Goal: Task Accomplishment & Management: Manage account settings

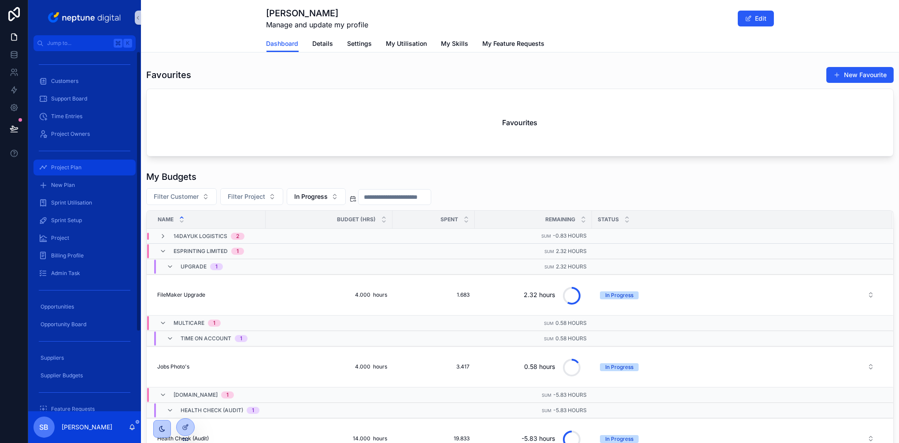
click at [59, 172] on div "Project Plan" at bounding box center [85, 167] width 92 height 14
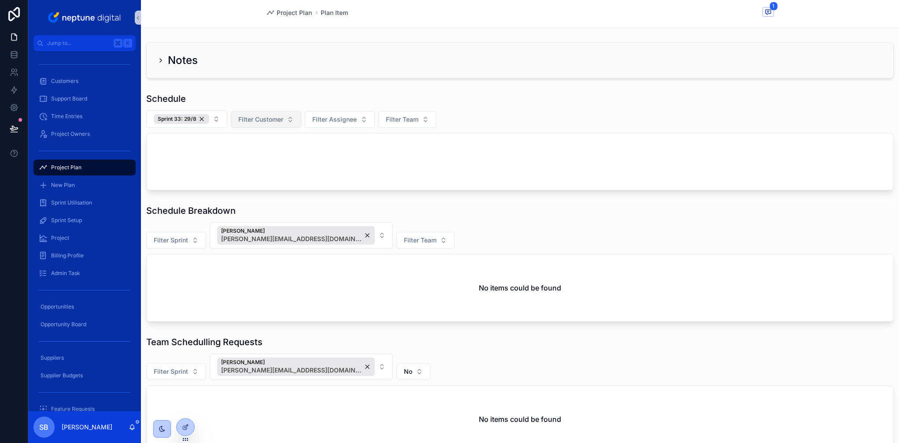
click at [276, 112] on button "Filter Customer" at bounding box center [266, 119] width 70 height 17
type input "*****"
click at [245, 154] on div "Volanteus" at bounding box center [266, 156] width 106 height 14
click at [202, 119] on div "Sprint 33: 29/8" at bounding box center [182, 119] width 56 height 10
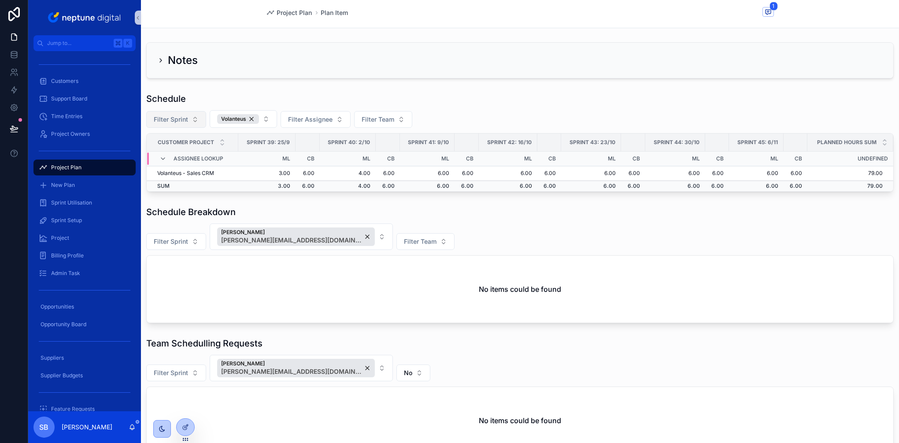
click at [434, 206] on div "Schedule Breakdown" at bounding box center [520, 212] width 748 height 12
click at [269, 118] on button "Volanteus" at bounding box center [243, 119] width 67 height 18
type input "*****"
click at [223, 157] on div "FliteLine" at bounding box center [244, 156] width 106 height 14
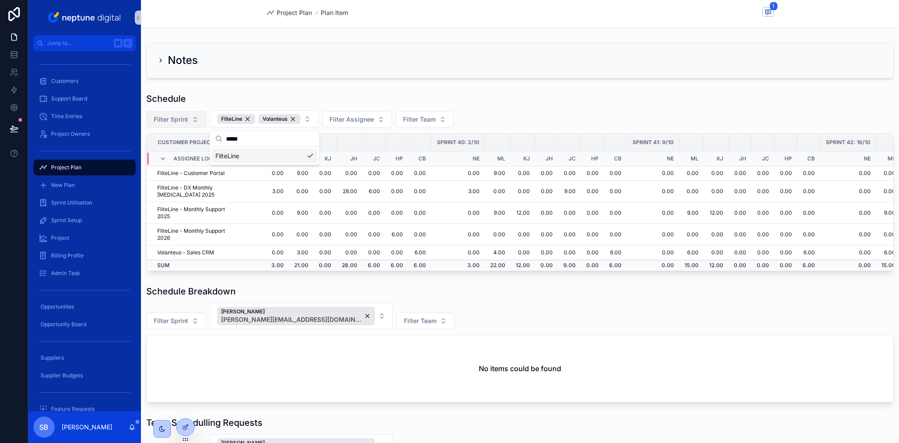
click at [483, 288] on div "Schedule Breakdown" at bounding box center [520, 291] width 748 height 12
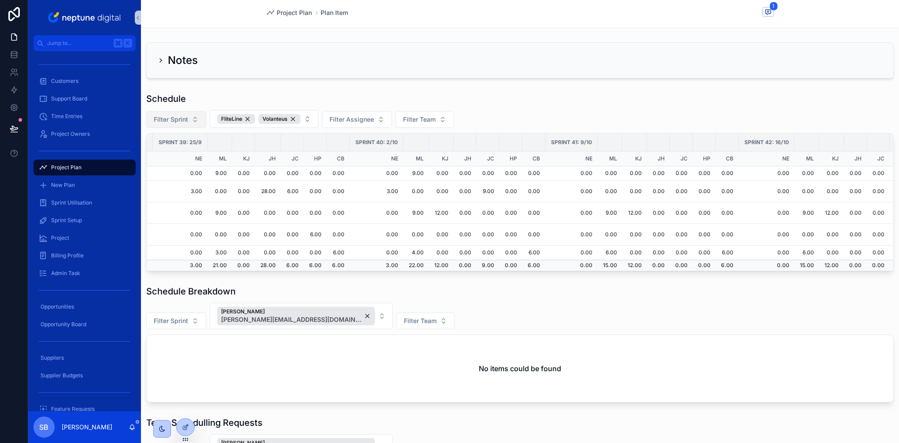
scroll to position [0, 90]
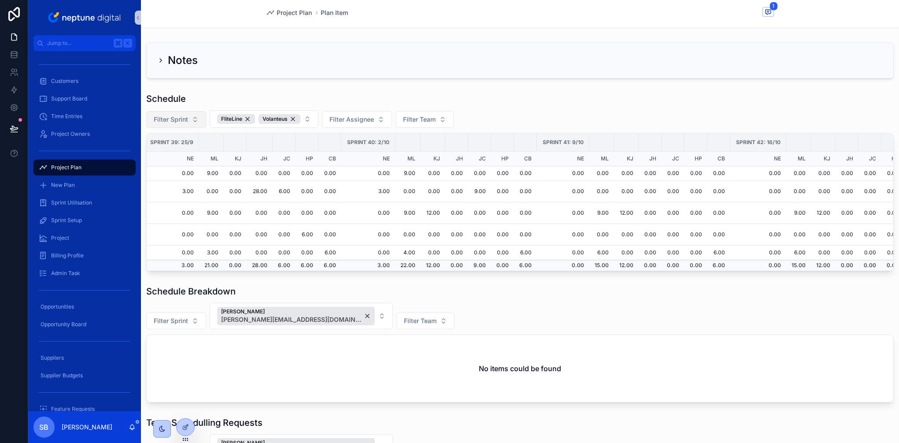
click at [608, 279] on div "Notes Schedule Filter Sprint FliteLine Volanteus Filter Assignee Filter Team Cu…" at bounding box center [520, 288] width 758 height 498
click at [192, 120] on button "Filter Sprint" at bounding box center [176, 119] width 60 height 17
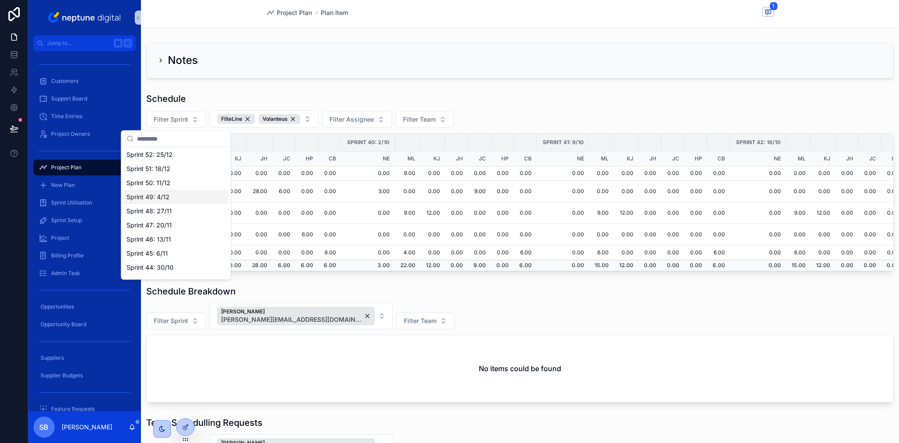
scroll to position [0, 0]
click at [148, 222] on span "Sprint 40: 2/10" at bounding box center [147, 220] width 43 height 9
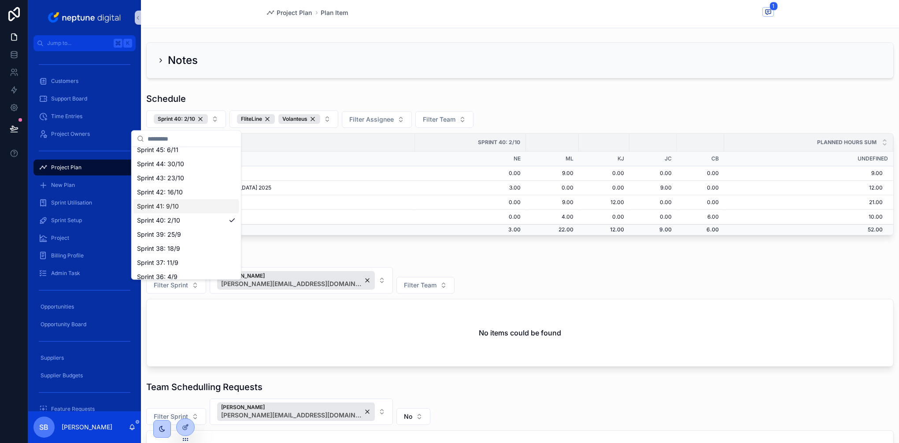
click at [156, 209] on span "Sprint 41: 9/10" at bounding box center [158, 206] width 42 height 9
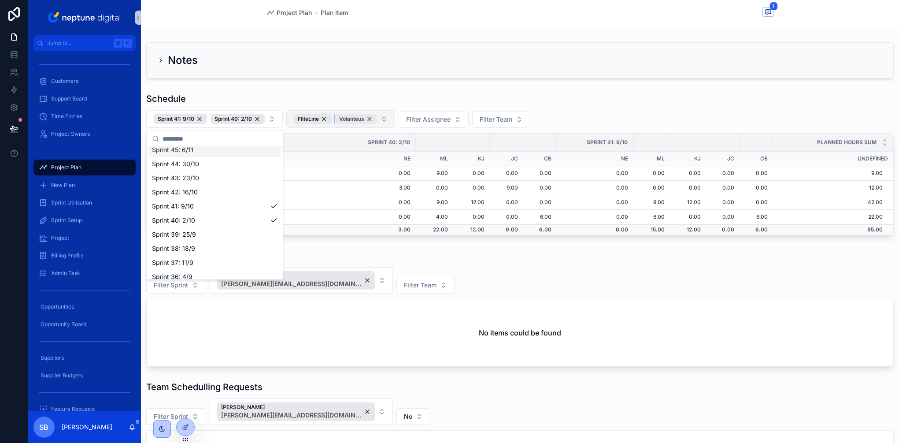
click at [371, 119] on div "Volanteus" at bounding box center [356, 119] width 42 height 10
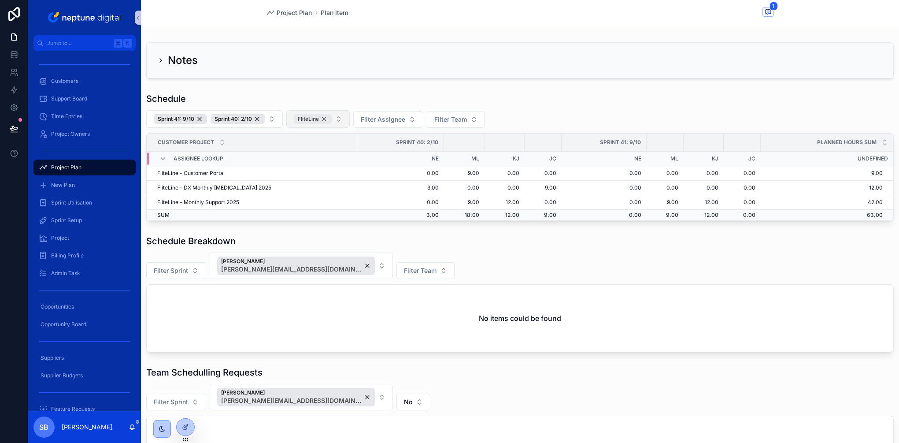
click at [326, 119] on div "FliteLine" at bounding box center [313, 119] width 38 height 10
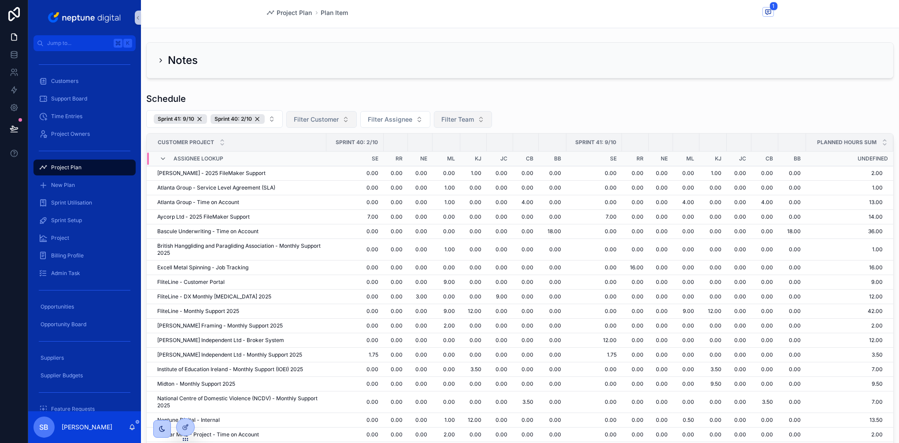
click at [448, 117] on span "Filter Team" at bounding box center [457, 119] width 33 height 9
click at [427, 153] on div "FM" at bounding box center [464, 156] width 106 height 14
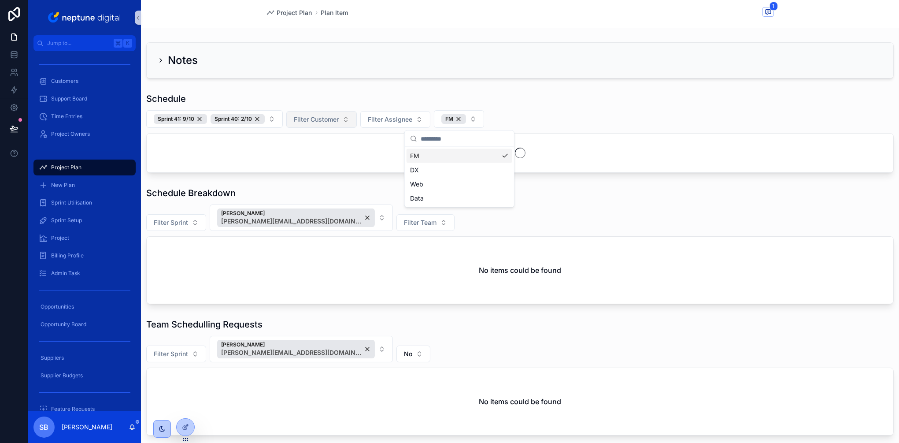
click at [560, 104] on div "Schedule" at bounding box center [520, 99] width 748 height 12
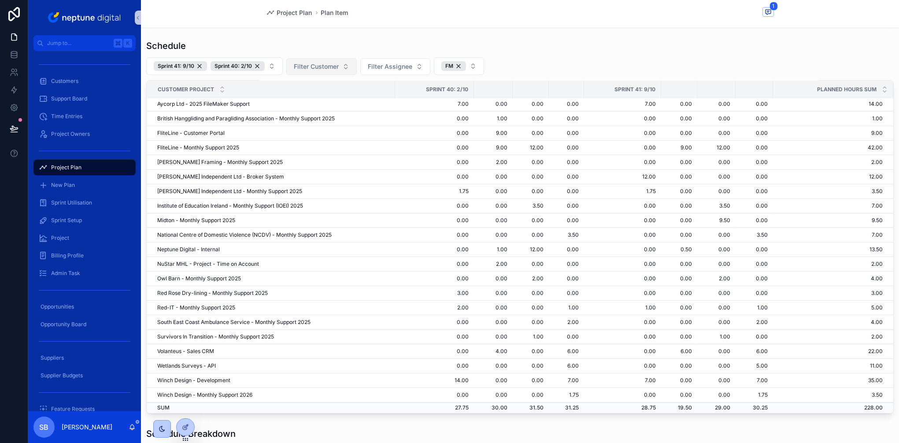
scroll to position [56, 0]
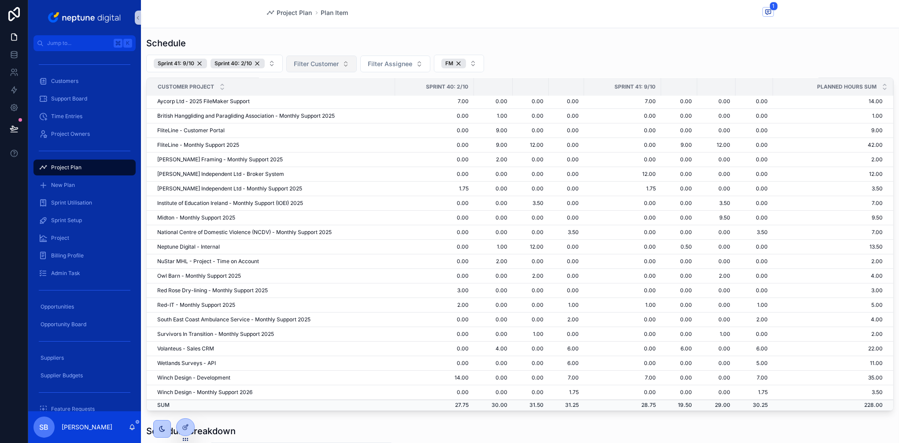
click at [468, 188] on td "1.75" at bounding box center [434, 189] width 79 height 15
drag, startPoint x: 471, startPoint y: 290, endPoint x: 460, endPoint y: 291, distance: 11.1
click at [460, 291] on td "3.00" at bounding box center [434, 290] width 79 height 15
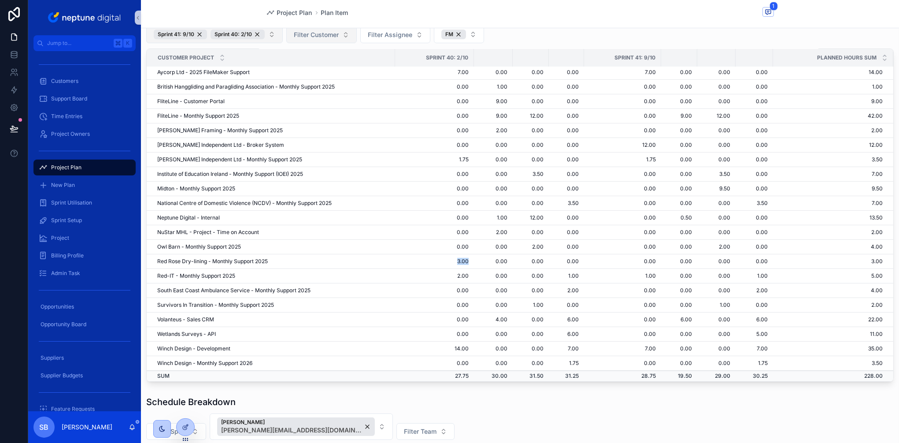
click at [274, 35] on button "Sprint 41: 9/10 Sprint 40: 2/10" at bounding box center [214, 35] width 137 height 18
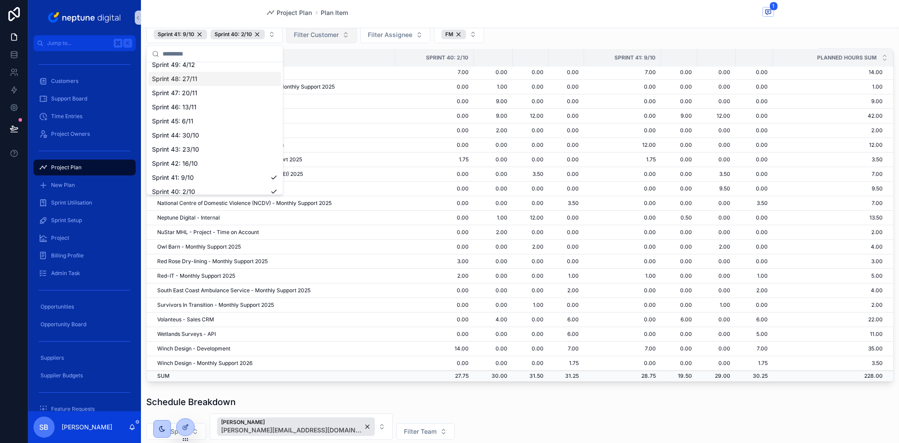
scroll to position [91, 0]
click at [188, 149] on span "Sprint 42: 16/10" at bounding box center [175, 149] width 46 height 9
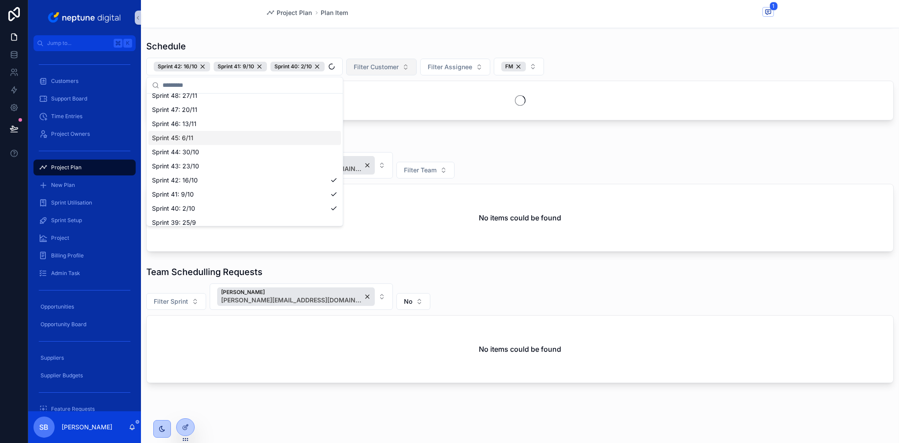
scroll to position [85, 0]
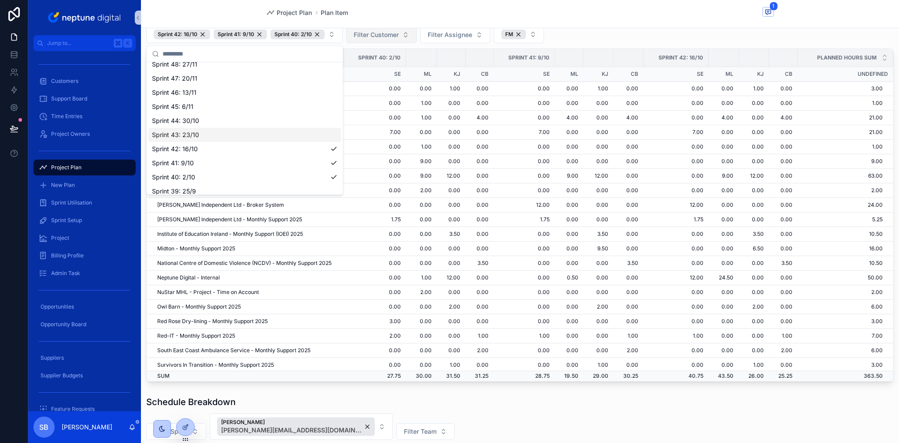
click at [190, 137] on span "Sprint 43: 23/10" at bounding box center [175, 134] width 47 height 9
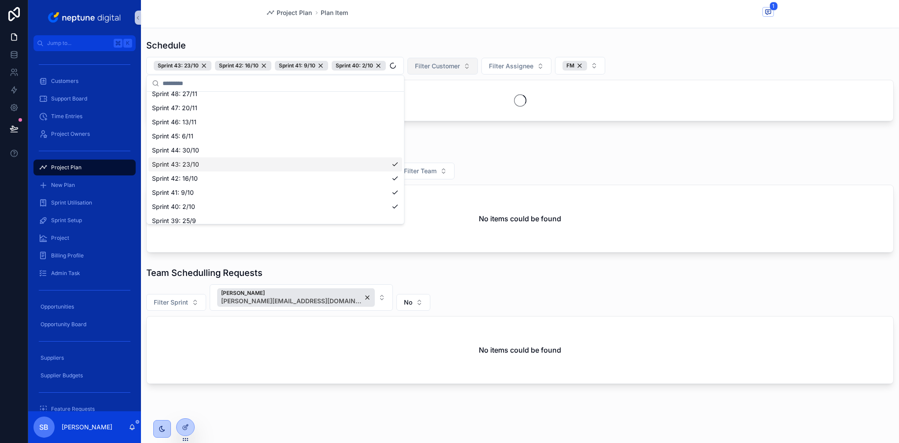
scroll to position [85, 0]
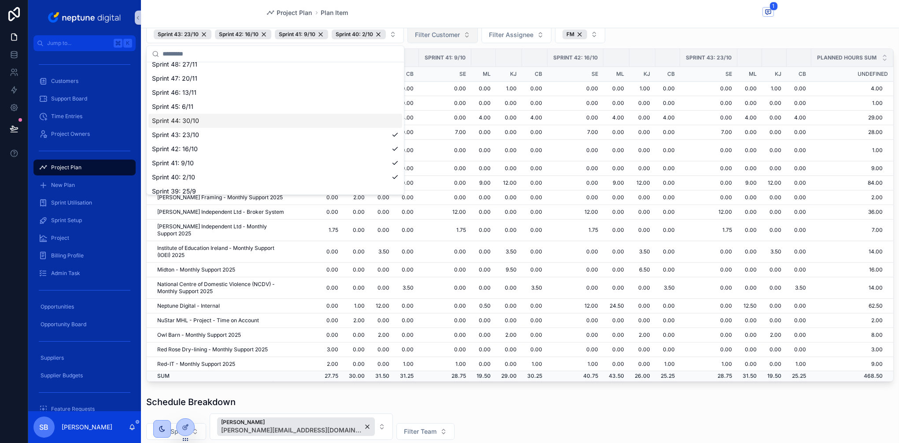
click at [655, 31] on div "Sprint 43: 23/10 Sprint 42: 16/10 Sprint 41: 9/10 Sprint 40: 2/10 Filter Custom…" at bounding box center [520, 35] width 748 height 18
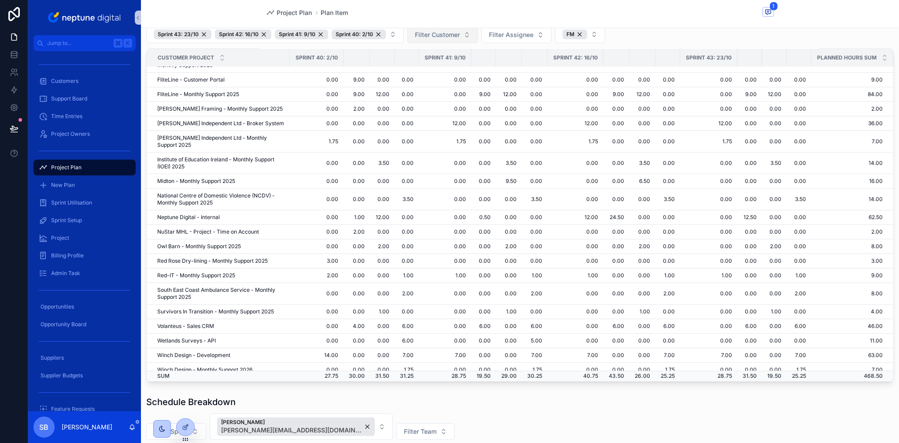
scroll to position [86, 0]
click at [394, 32] on button "Sprint 43: 23/10 Sprint 42: 16/10 Sprint 41: 9/10 Sprint 40: 2/10" at bounding box center [275, 33] width 258 height 18
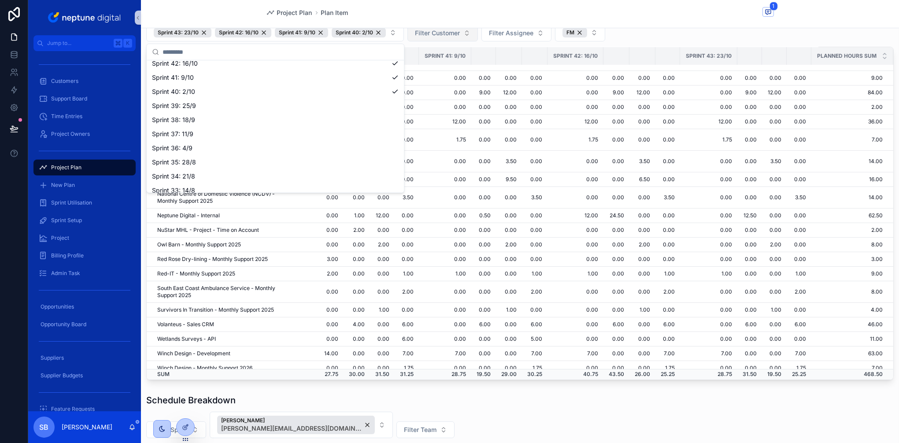
scroll to position [173, 0]
click at [186, 109] on span "Sprint 39: 25/9" at bounding box center [174, 108] width 44 height 9
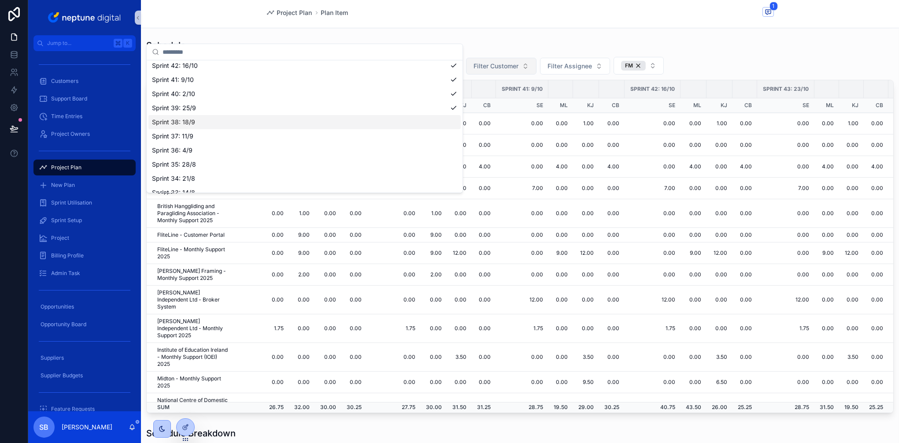
scroll to position [86, 0]
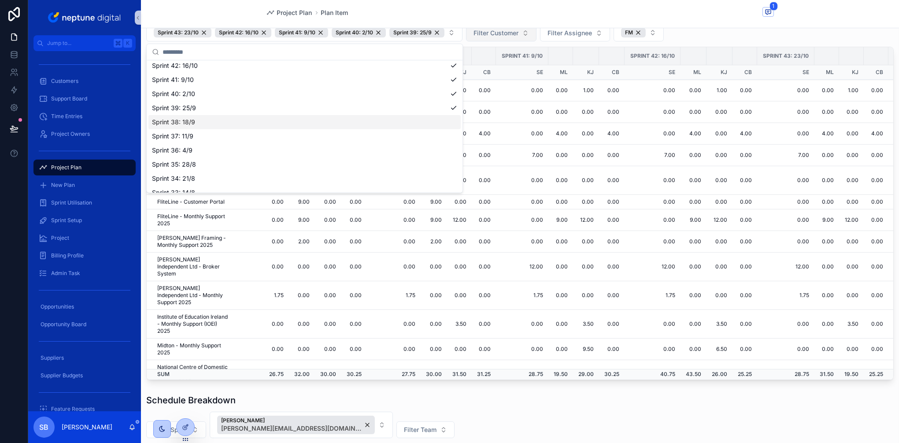
click at [376, 400] on div "Schedule Breakdown" at bounding box center [520, 400] width 748 height 12
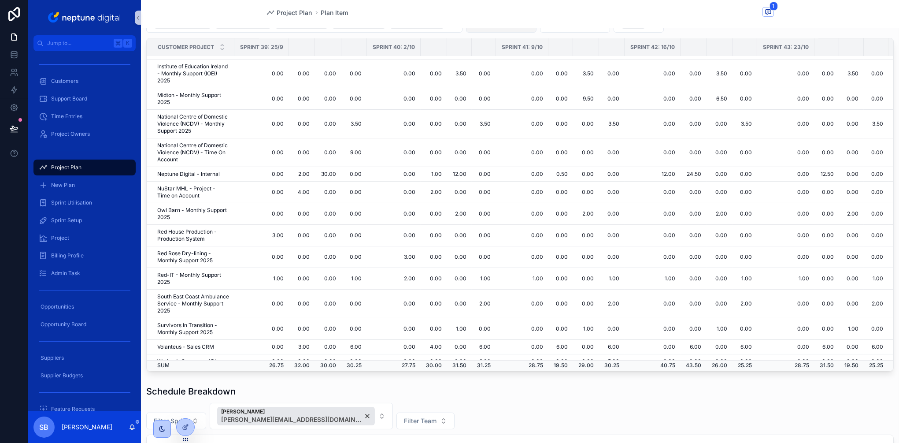
scroll to position [280, 0]
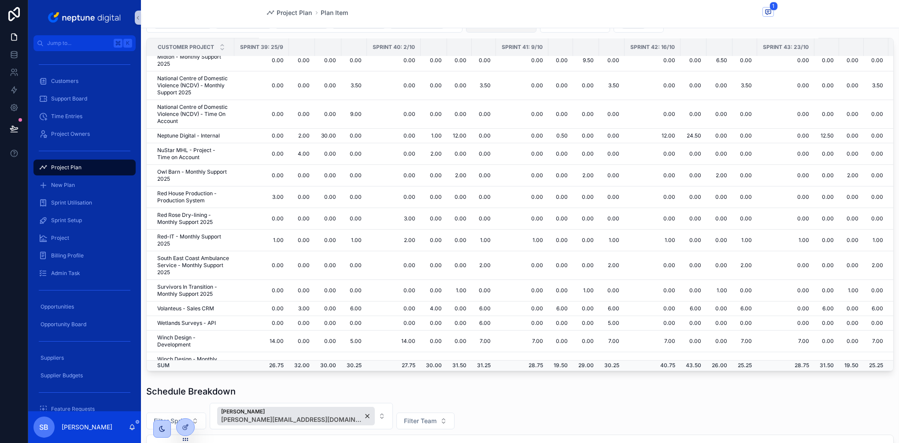
click at [395, 385] on div "Schedule Breakdown Filter Sprint [PERSON_NAME] [PERSON_NAME][EMAIL_ADDRESS][DOM…" at bounding box center [520, 444] width 758 height 124
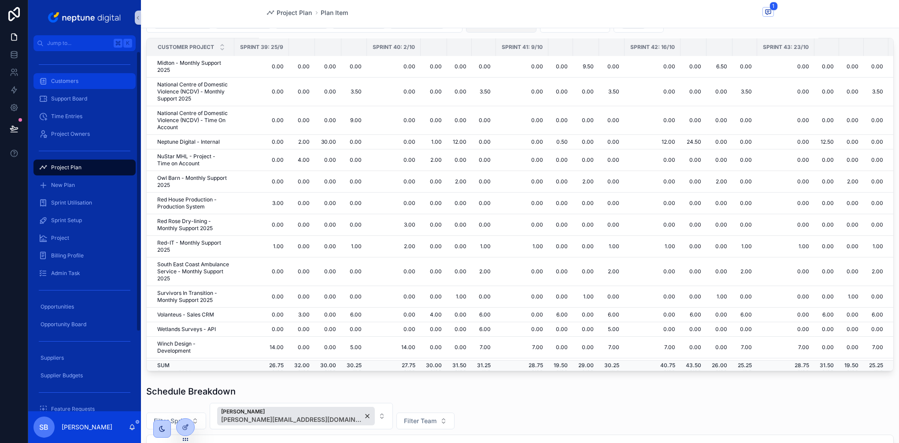
click at [68, 80] on span "Customers" at bounding box center [64, 81] width 27 height 7
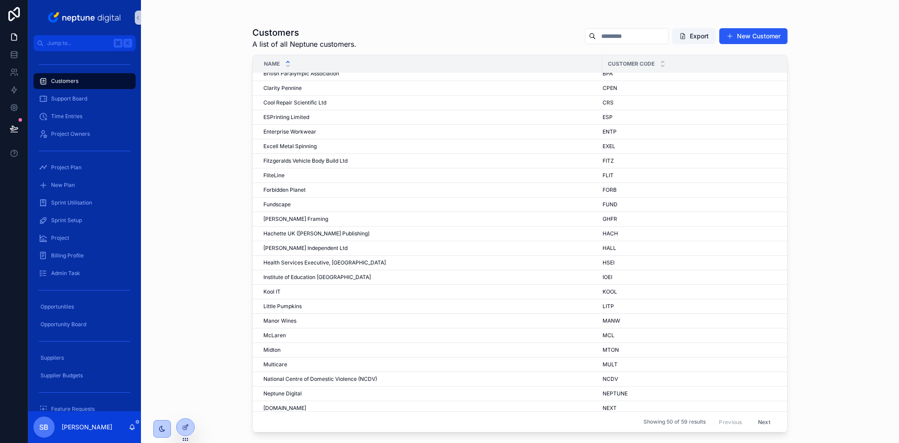
scroll to position [238, 0]
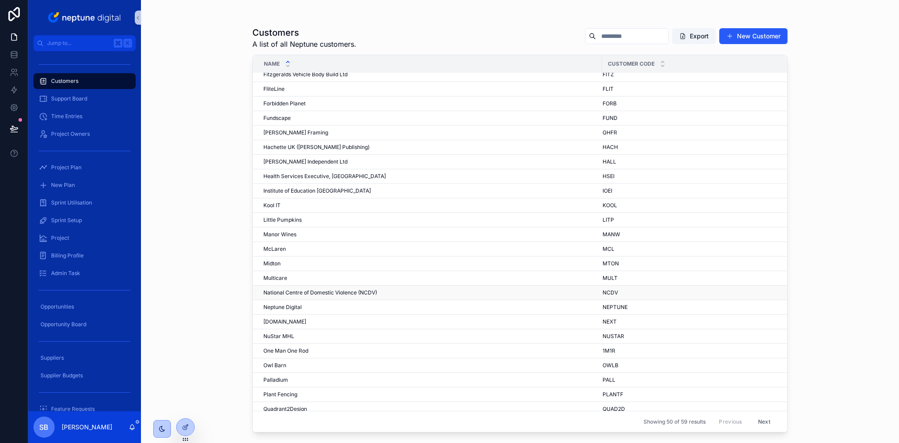
click at [296, 293] on span "National Centre of Domestic Violence (NCDV)" at bounding box center [320, 292] width 114 height 7
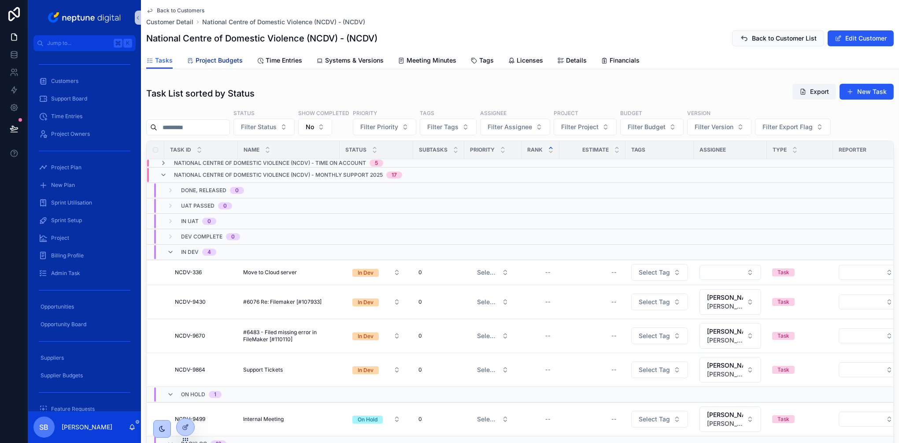
click at [230, 66] on link "Project Budgets" at bounding box center [215, 61] width 56 height 18
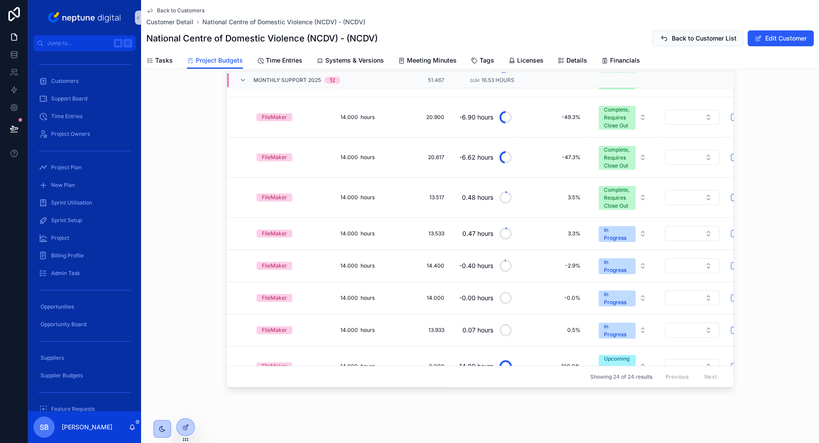
scroll to position [197, 110]
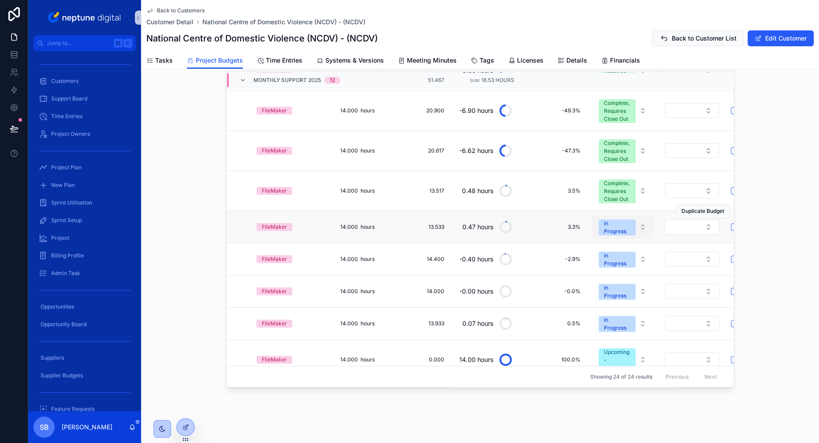
click at [635, 220] on button "In Progress" at bounding box center [622, 227] width 62 height 24
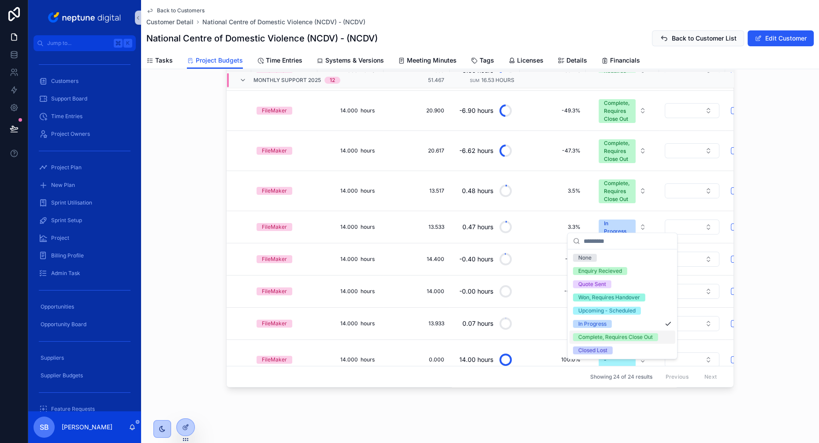
click at [591, 339] on div "Complete, Requires Close Out" at bounding box center [615, 337] width 74 height 8
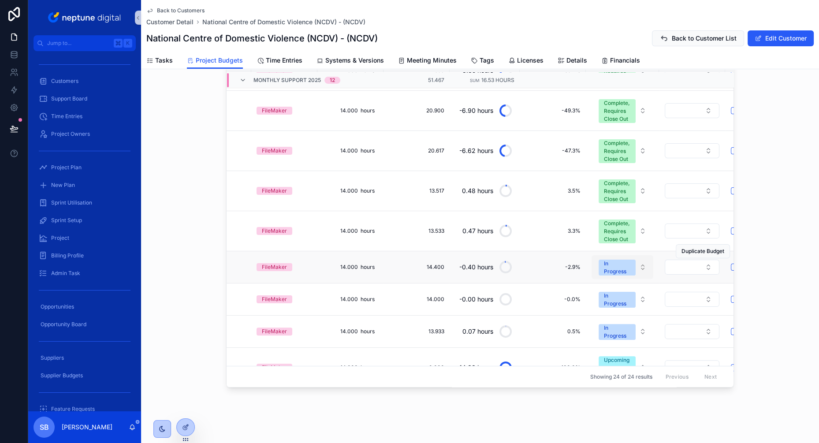
click at [619, 264] on div "In Progress" at bounding box center [617, 268] width 26 height 16
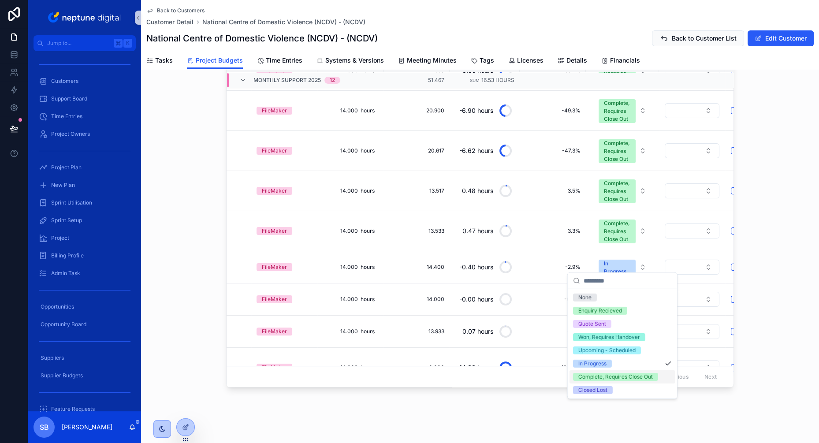
click at [598, 378] on div "Complete, Requires Close Out" at bounding box center [615, 377] width 74 height 8
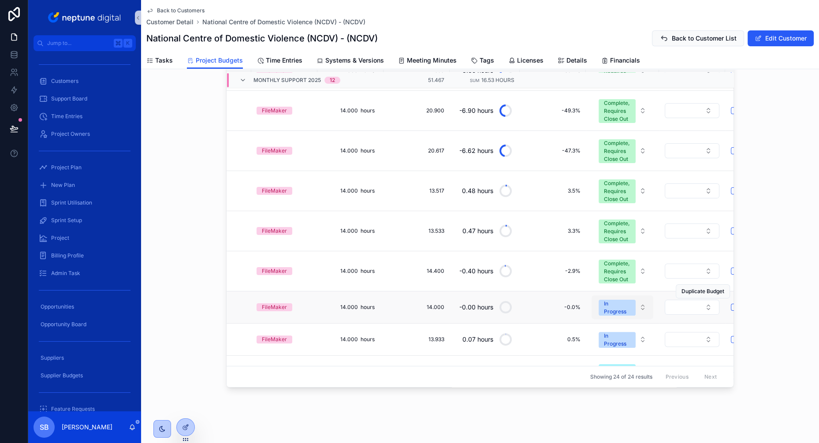
click at [616, 302] on div "In Progress" at bounding box center [617, 308] width 26 height 16
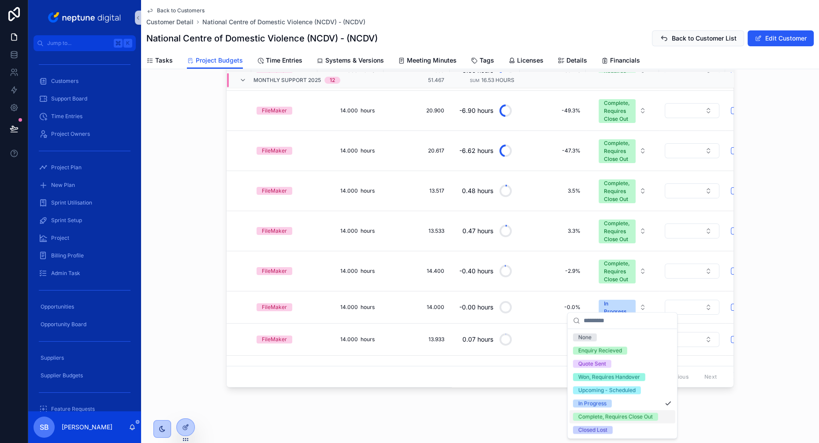
click at [611, 417] on div "Complete, Requires Close Out" at bounding box center [615, 416] width 74 height 8
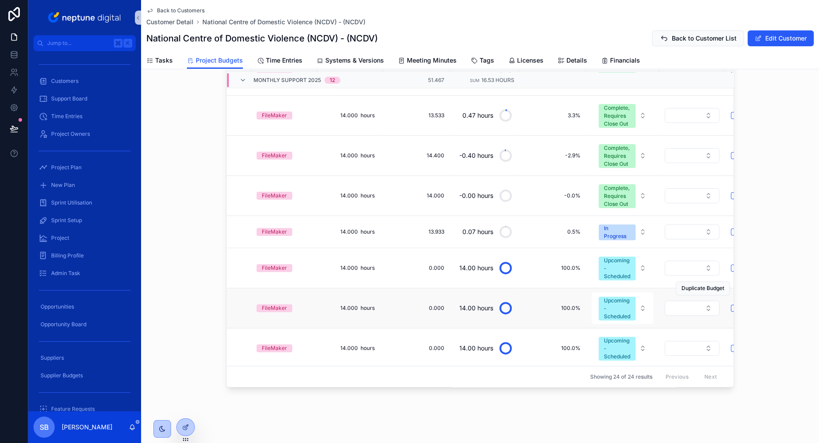
scroll to position [321, 110]
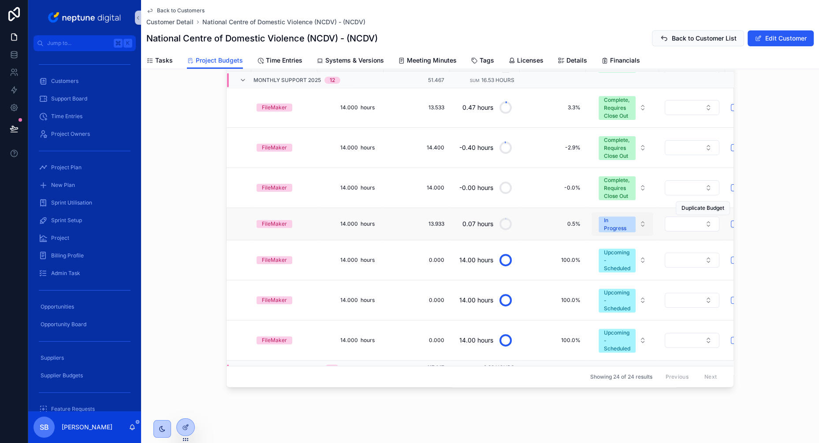
click at [617, 216] on div "In Progress" at bounding box center [617, 224] width 26 height 16
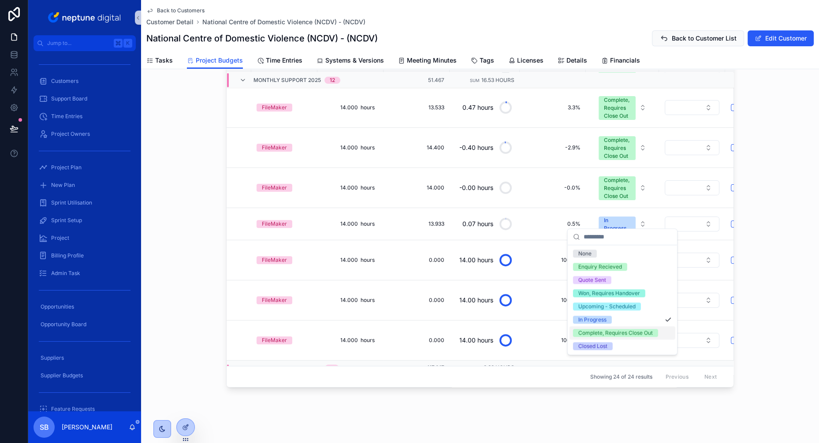
click at [604, 333] on div "Complete, Requires Close Out" at bounding box center [615, 333] width 74 height 8
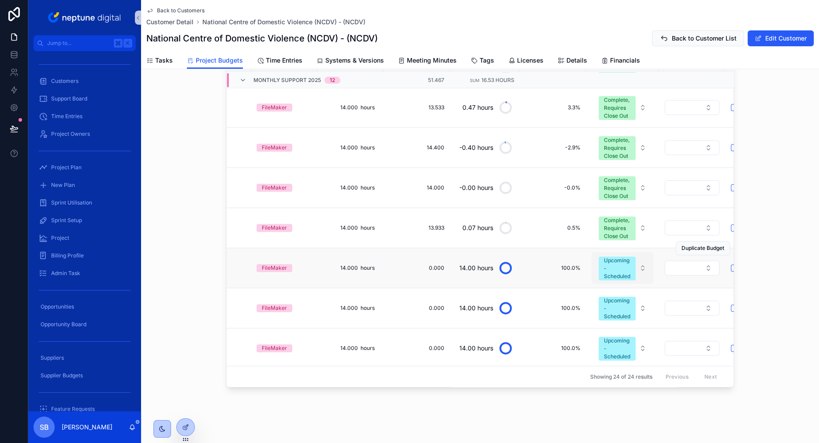
click at [622, 257] on div "Upcoming - Scheduled" at bounding box center [617, 268] width 26 height 24
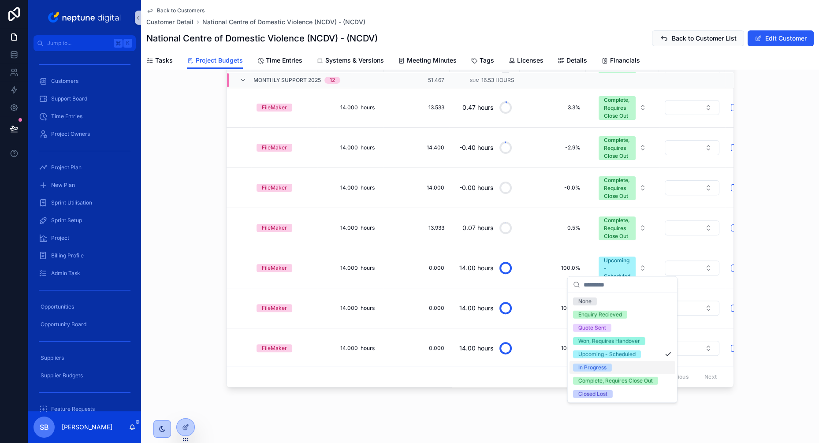
click at [595, 365] on div "In Progress" at bounding box center [592, 368] width 28 height 8
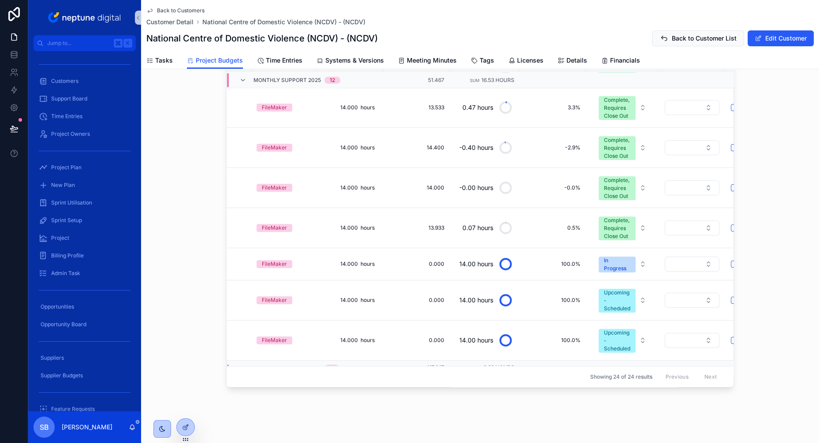
click at [499, 422] on div "Back to Customers Customer Detail National Centre of Domestic Violence (NCDV) -…" at bounding box center [480, 84] width 678 height 725
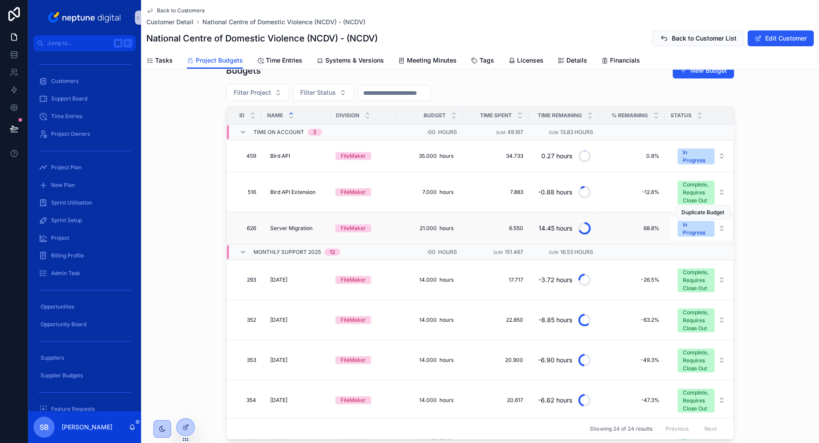
scroll to position [0, 29]
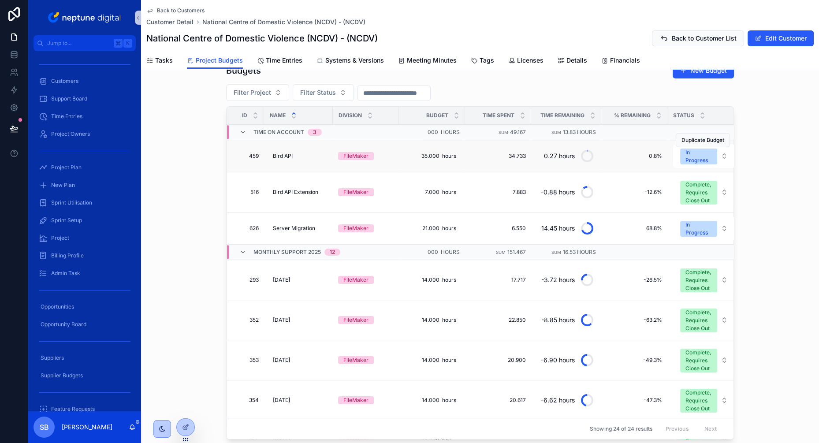
click at [694, 149] on div "Duplicate Budget" at bounding box center [702, 140] width 54 height 32
click at [695, 153] on div "In Progress" at bounding box center [698, 156] width 26 height 16
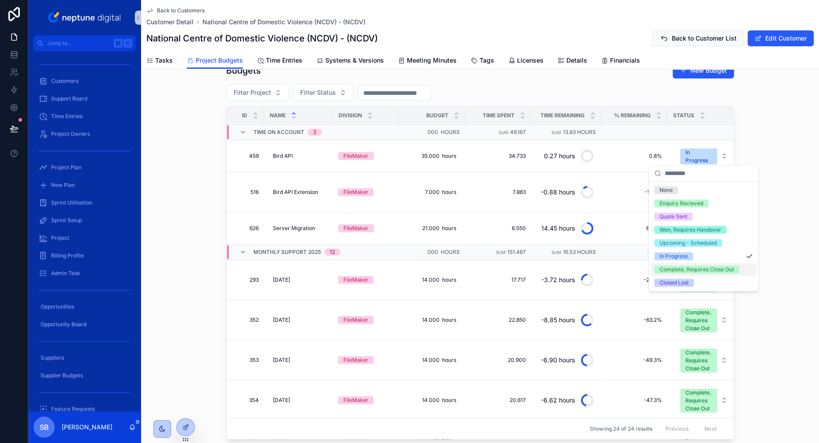
click at [683, 269] on div "Complete, Requires Close Out" at bounding box center [696, 269] width 74 height 8
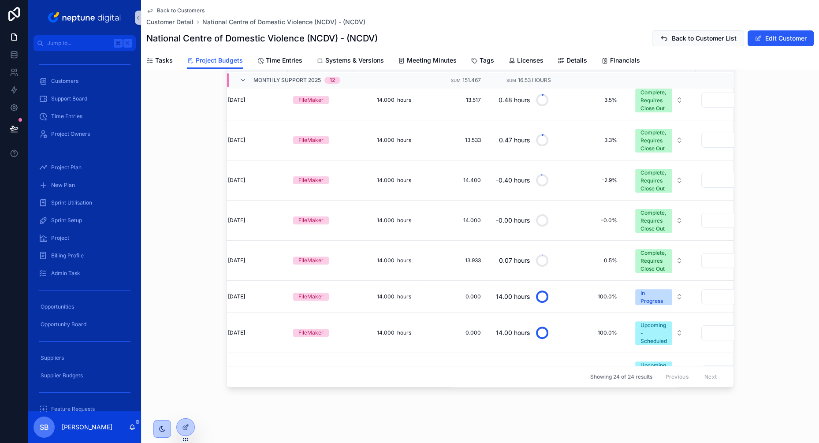
scroll to position [342, 74]
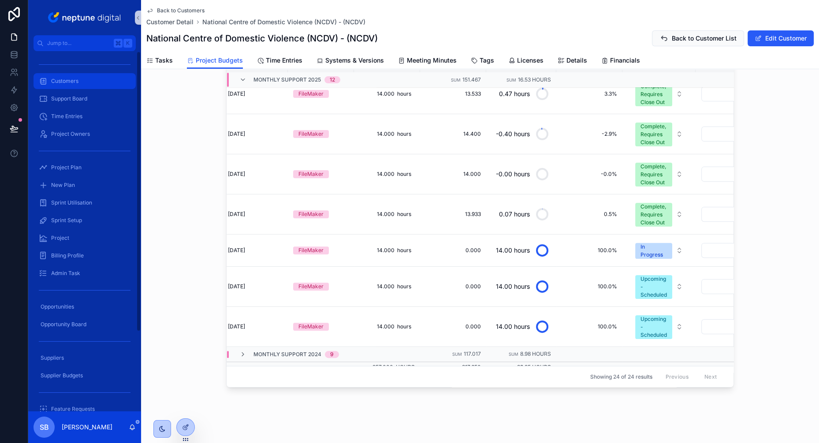
click at [81, 76] on div "Customers" at bounding box center [85, 81] width 92 height 14
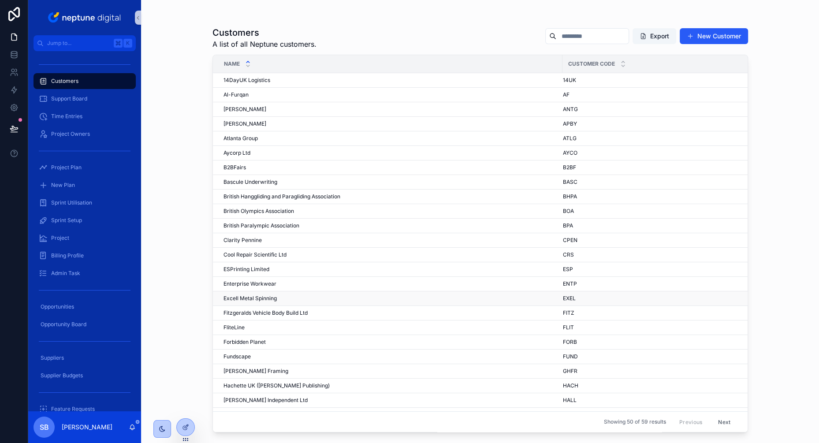
click at [244, 296] on span "Excell Metal Spinning" at bounding box center [249, 298] width 53 height 7
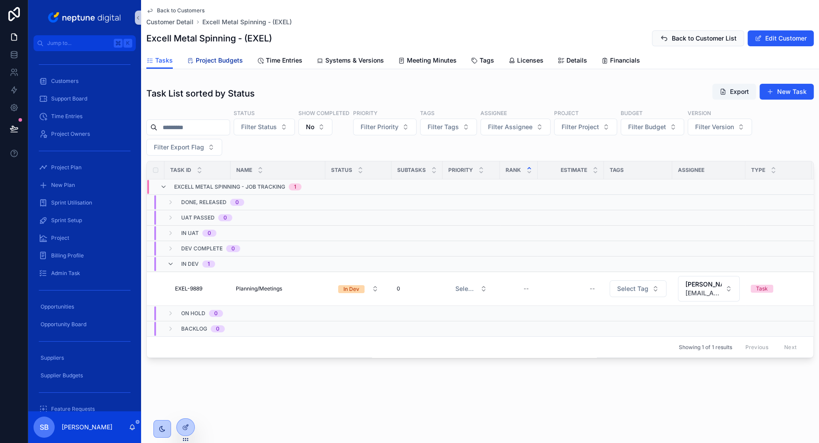
click at [237, 59] on span "Project Budgets" at bounding box center [219, 60] width 47 height 9
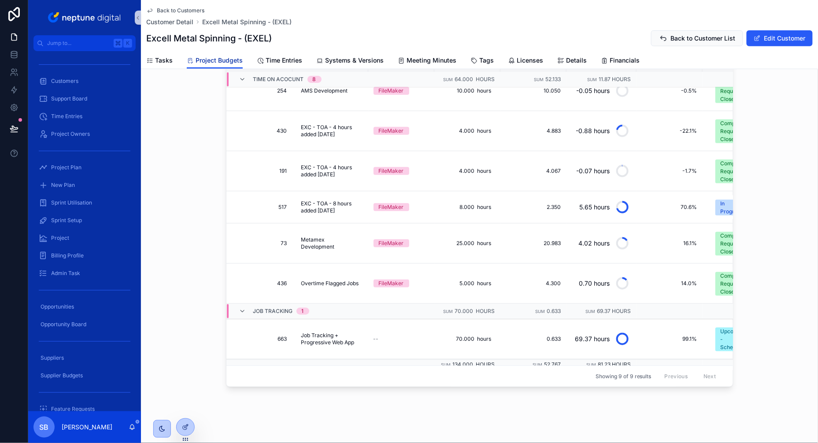
scroll to position [90, 0]
click at [188, 4] on div "Back to Customers Customer Detail Excell Metal Spinning - (EXEL) Excell Metal S…" at bounding box center [479, 26] width 667 height 52
click at [182, 9] on span "Back to Customers" at bounding box center [181, 10] width 48 height 7
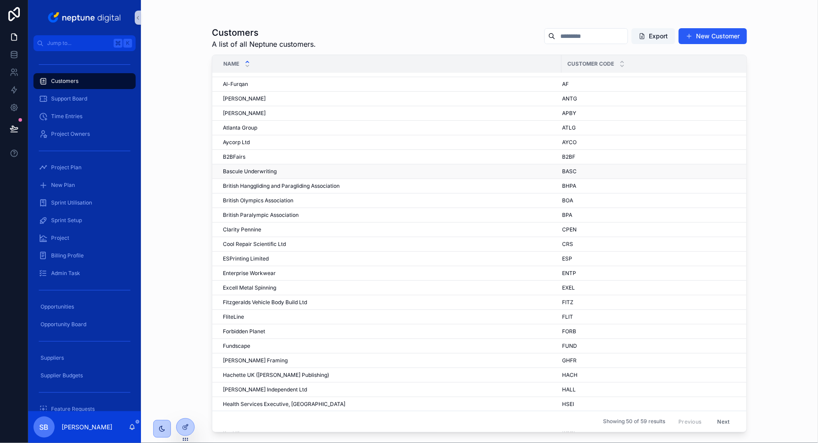
scroll to position [12, 0]
click at [697, 33] on button "New Customer" at bounding box center [713, 36] width 68 height 16
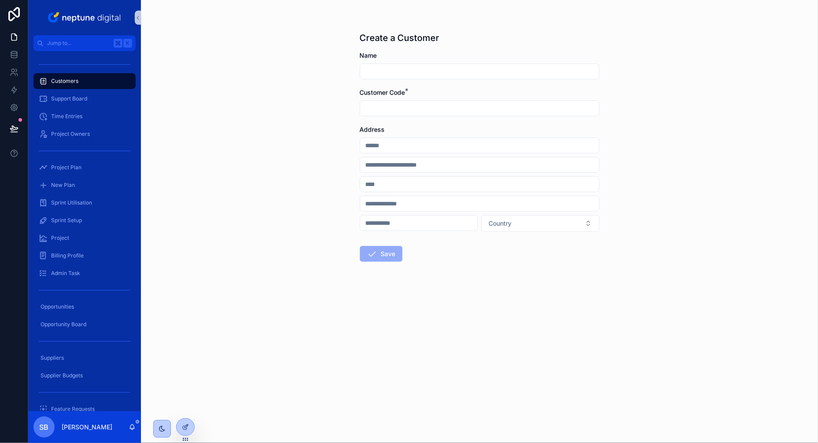
click at [486, 74] on input "scrollable content" at bounding box center [479, 71] width 239 height 12
type input "********"
click at [335, 144] on div "Create a Customer Name ******** Customer Code * Address Country Save" at bounding box center [479, 221] width 677 height 443
click at [401, 107] on input "scrollable content" at bounding box center [479, 108] width 239 height 12
type input "****"
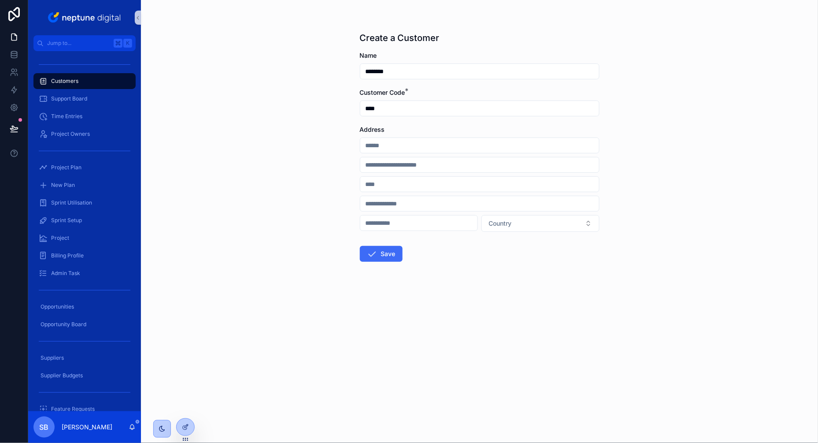
click at [392, 250] on button "Save" at bounding box center [381, 254] width 43 height 16
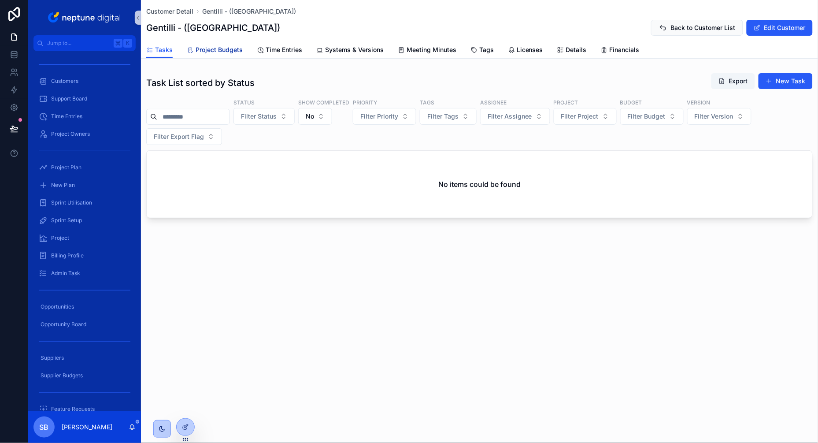
click at [220, 44] on link "Project Budgets" at bounding box center [215, 51] width 56 height 18
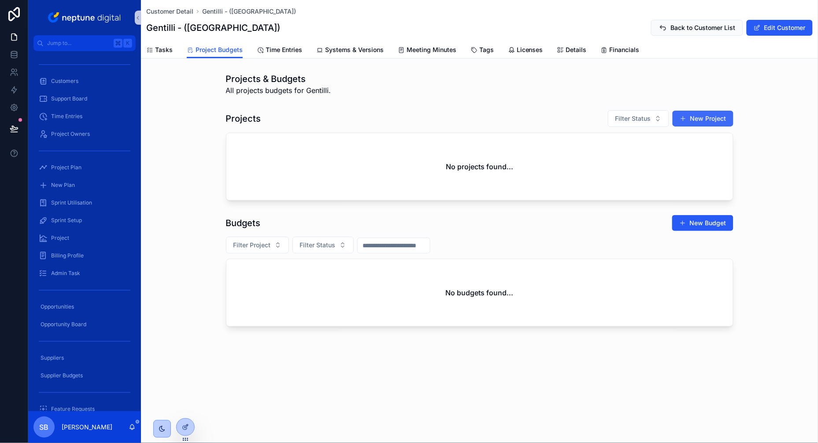
click at [704, 120] on button "New Project" at bounding box center [703, 119] width 61 height 16
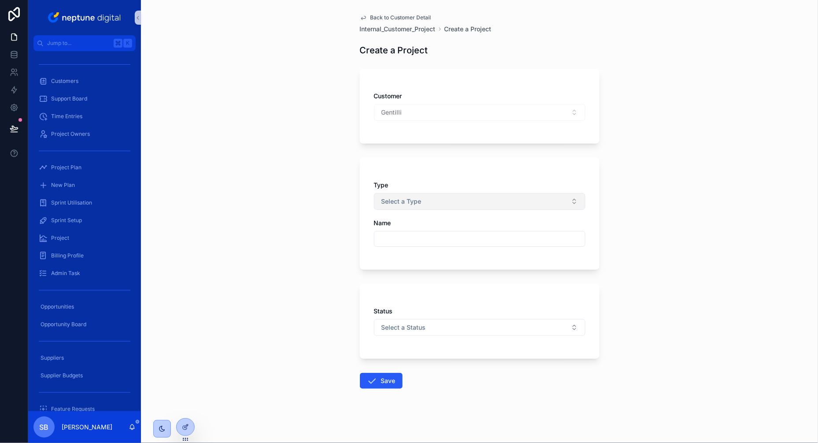
click at [422, 202] on button "Select a Type" at bounding box center [479, 201] width 211 height 17
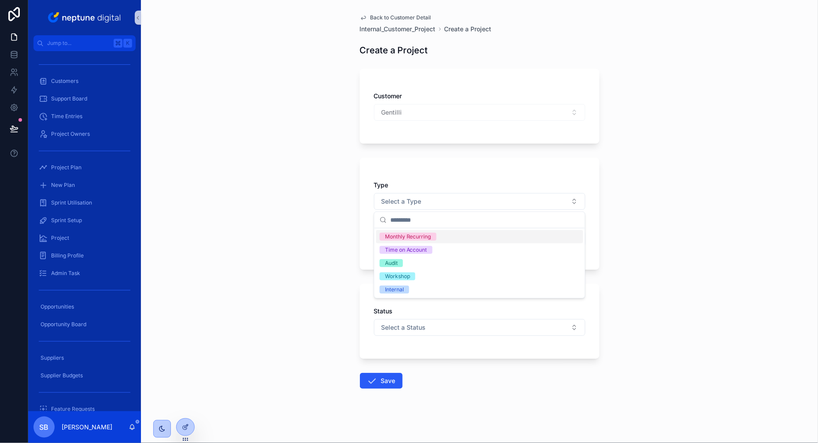
click at [416, 238] on div "Monthly Recurring" at bounding box center [408, 237] width 46 height 8
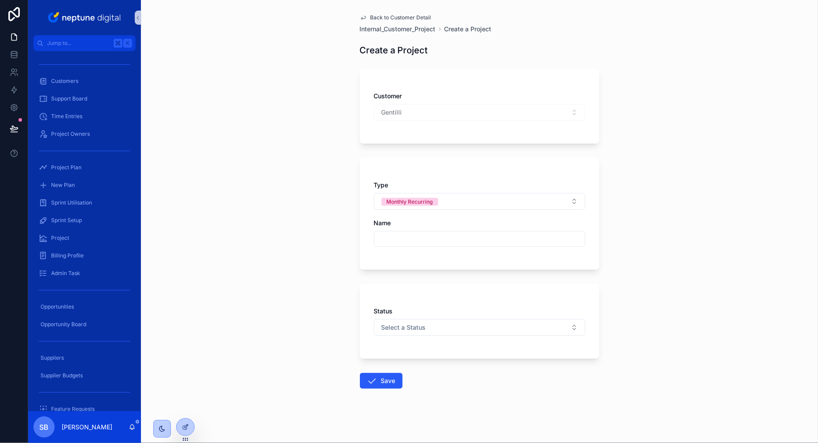
click at [404, 235] on input "scrollable content" at bounding box center [480, 239] width 211 height 12
click at [333, 257] on div "Back to Customer Detail Internal_Customer_Project Create a Project Create a Pro…" at bounding box center [479, 221] width 677 height 443
click at [429, 237] on input "*******" at bounding box center [480, 239] width 211 height 12
type input "**********"
click at [322, 245] on div "**********" at bounding box center [479, 221] width 677 height 443
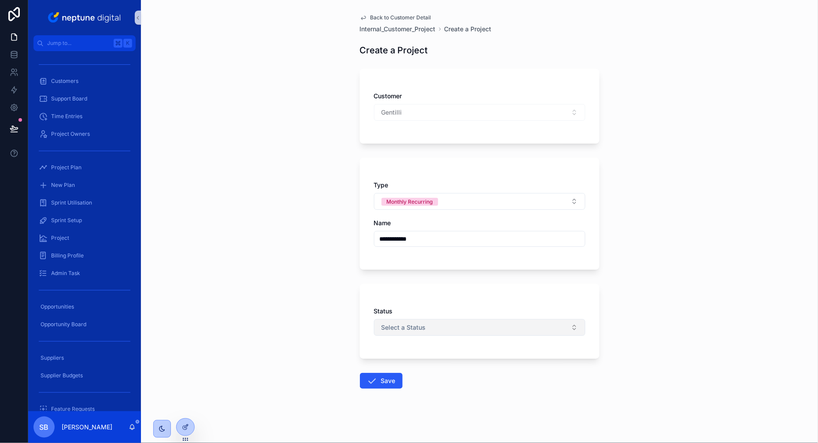
click at [433, 333] on button "Select a Status" at bounding box center [479, 327] width 211 height 17
click at [397, 376] on div "Open" at bounding box center [391, 376] width 13 height 8
click at [382, 383] on button "Save" at bounding box center [381, 381] width 43 height 16
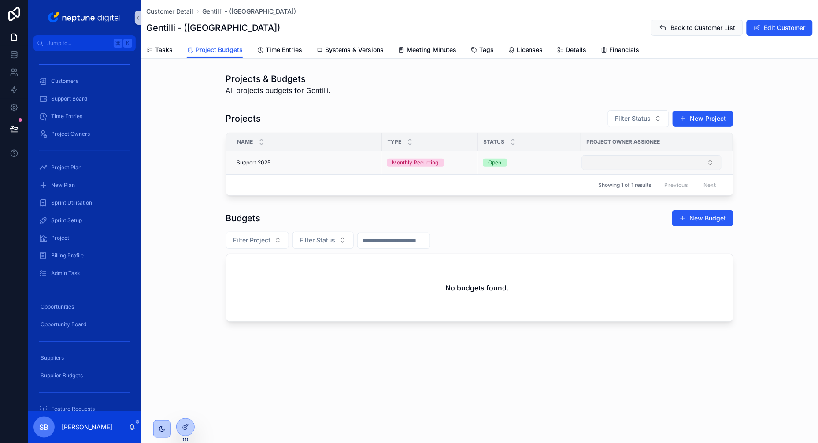
click at [660, 158] on button "Select Button" at bounding box center [652, 162] width 140 height 15
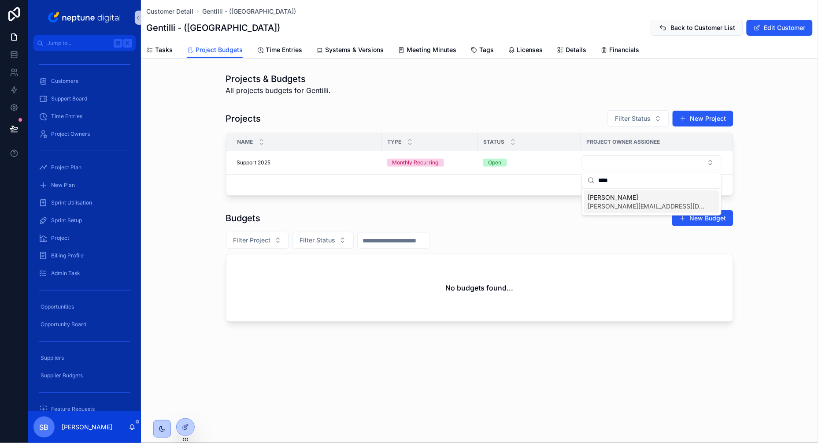
type input "****"
click at [636, 200] on span "[PERSON_NAME]" at bounding box center [647, 197] width 118 height 9
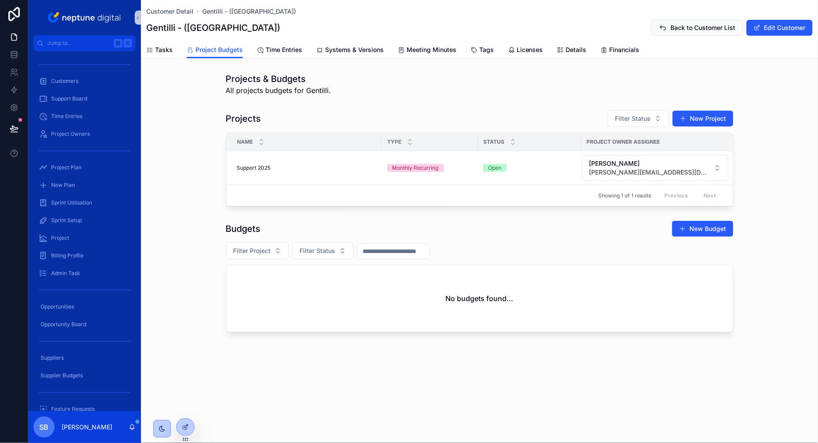
click at [629, 228] on div "Budgets New Budget" at bounding box center [480, 228] width 508 height 17
click at [604, 242] on div "Filter Project Filter Status" at bounding box center [480, 250] width 508 height 17
click at [535, 242] on div "Filter Project Filter Status" at bounding box center [480, 250] width 508 height 17
click at [704, 113] on button "New Project" at bounding box center [703, 119] width 61 height 16
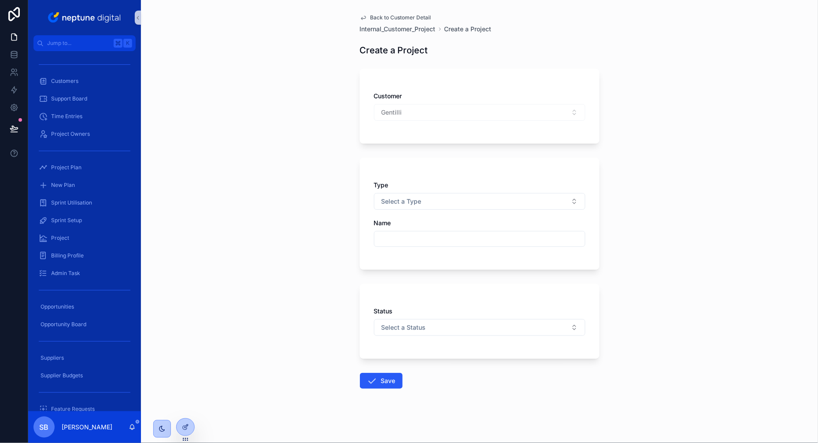
click at [406, 235] on input "scrollable content" at bounding box center [480, 239] width 211 height 12
type input "**********"
click at [396, 203] on span "Select a Type" at bounding box center [402, 201] width 40 height 9
click at [417, 232] on div "Monthly Recurring" at bounding box center [479, 236] width 207 height 13
click at [418, 330] on span "Select a Status" at bounding box center [404, 327] width 45 height 9
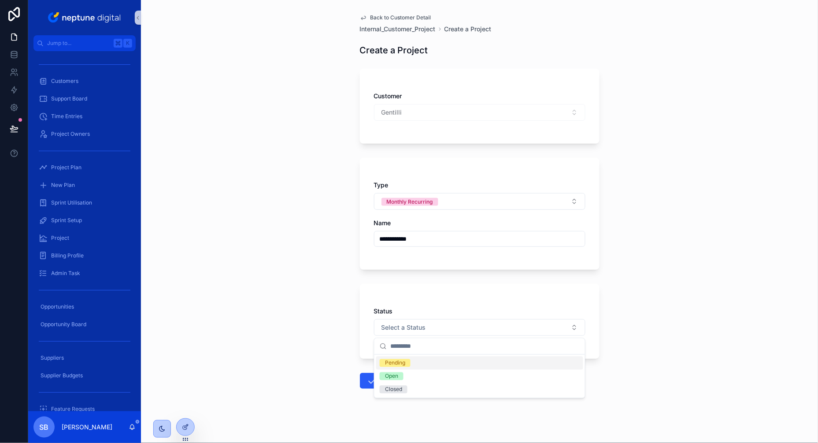
click at [399, 367] on div "Pending" at bounding box center [479, 362] width 207 height 13
click at [389, 386] on button "Save" at bounding box center [381, 381] width 43 height 16
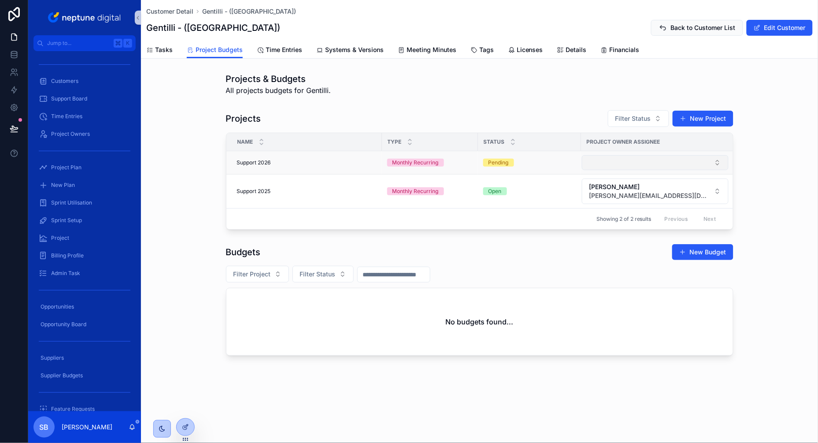
click at [602, 160] on button "Select Button" at bounding box center [655, 162] width 147 height 15
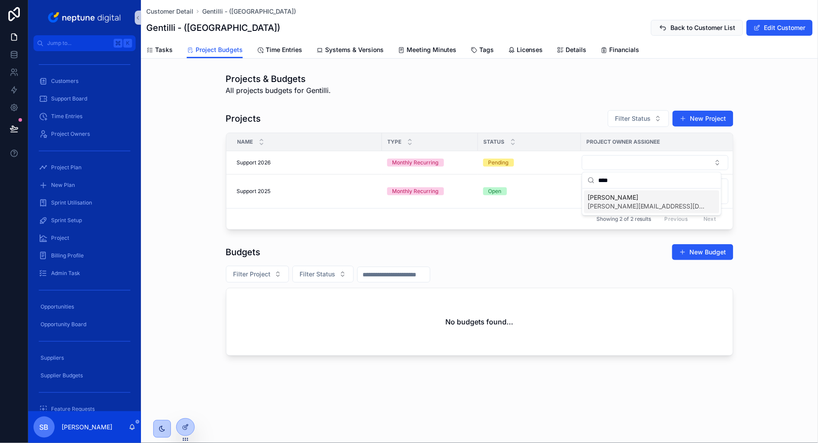
type input "****"
click at [603, 202] on span "[PERSON_NAME][EMAIL_ADDRESS][DOMAIN_NAME]" at bounding box center [647, 206] width 118 height 9
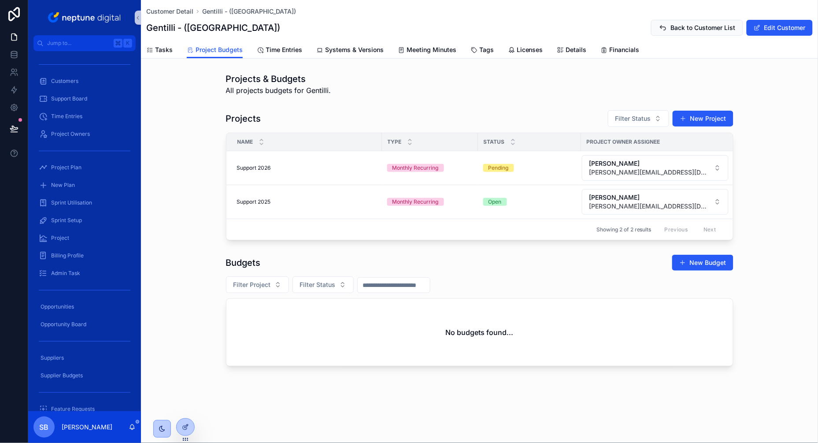
click at [186, 223] on div "Projects Filter Status New Project Name Type Status Project Owner Assignee Supp…" at bounding box center [479, 174] width 677 height 137
click at [76, 85] on div "Customers" at bounding box center [85, 81] width 92 height 14
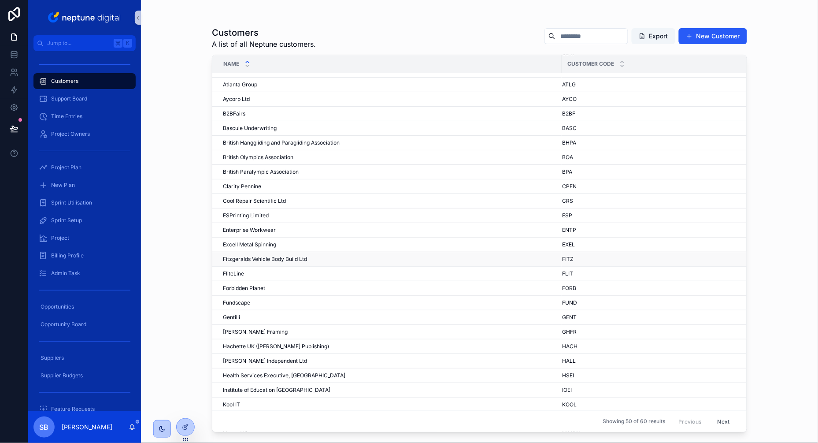
scroll to position [55, 0]
click at [238, 356] on span "[PERSON_NAME] Independent Ltd" at bounding box center [265, 359] width 84 height 7
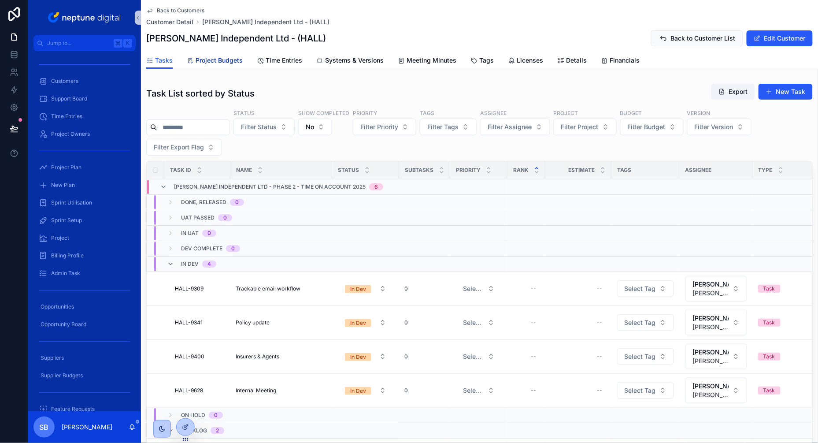
click at [231, 63] on span "Project Budgets" at bounding box center [219, 60] width 47 height 9
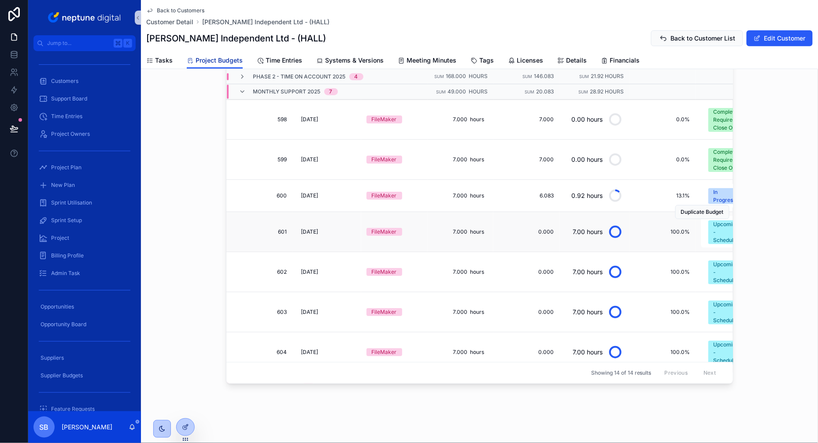
scroll to position [34, 0]
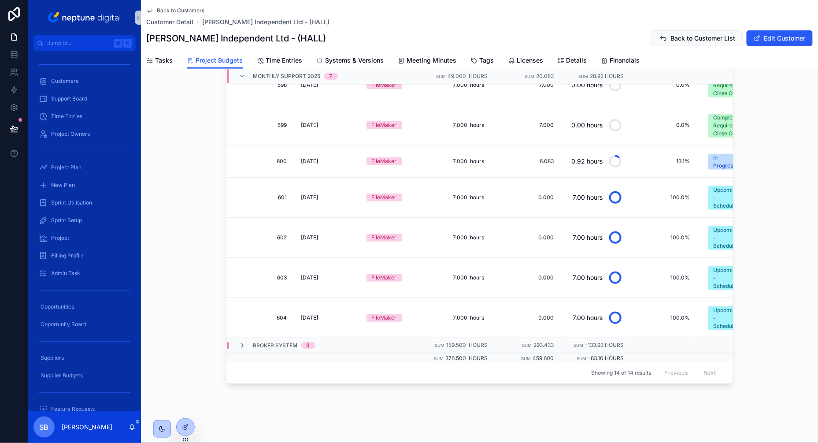
click at [245, 345] on icon "scrollable content" at bounding box center [242, 345] width 7 height 7
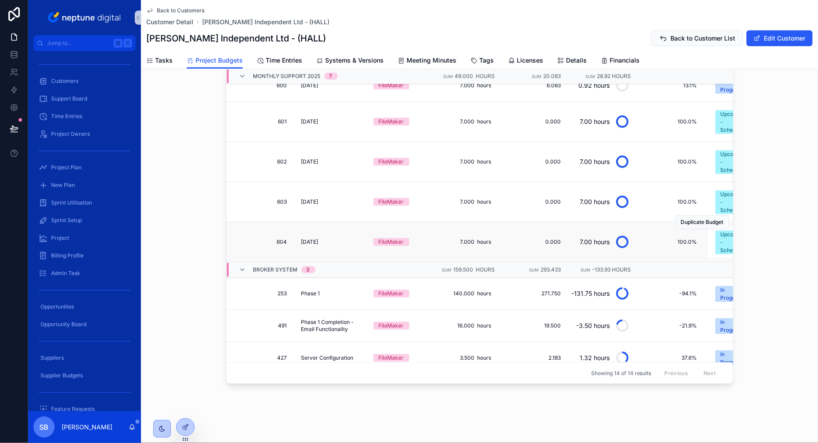
scroll to position [132, 0]
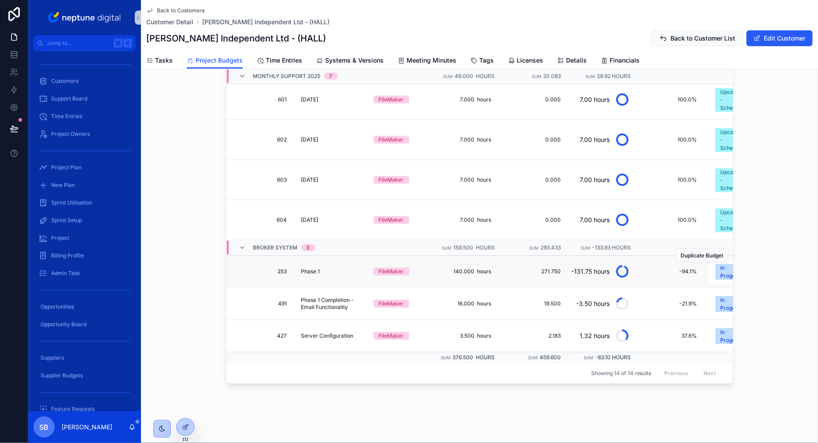
click at [720, 270] on div "Duplicate Budget" at bounding box center [702, 256] width 54 height 32
click at [719, 273] on span "In Progress" at bounding box center [734, 272] width 37 height 16
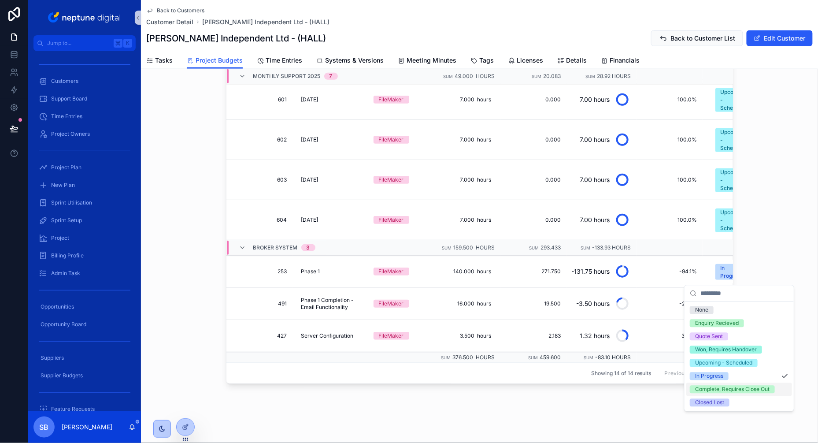
click at [712, 391] on div "Complete, Requires Close Out" at bounding box center [732, 390] width 74 height 8
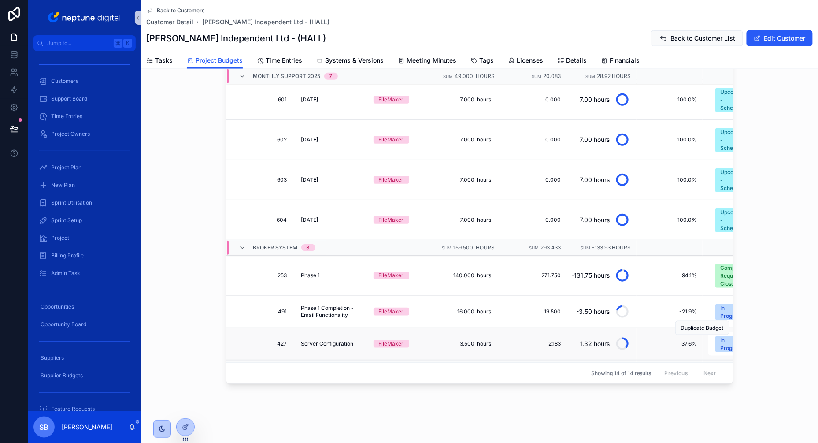
click at [726, 314] on div "Duplicate Budget" at bounding box center [702, 328] width 54 height 32
click at [726, 313] on div "Duplicate Budget" at bounding box center [702, 328] width 54 height 32
click at [723, 314] on div "Duplicate Budget" at bounding box center [702, 328] width 54 height 32
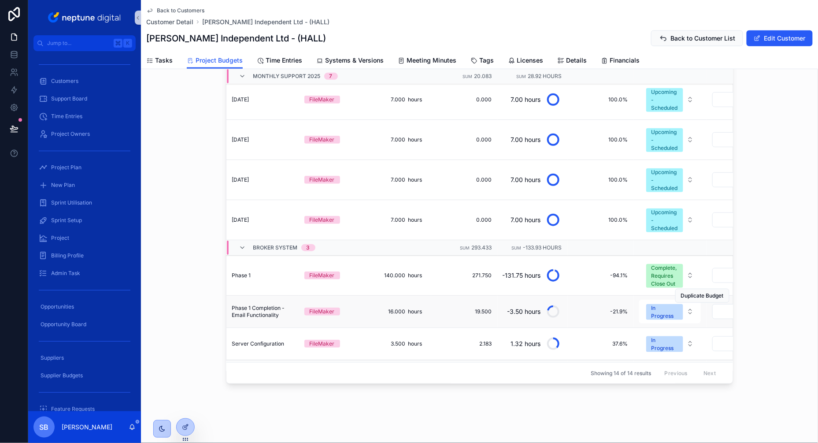
scroll to position [132, 70]
click at [660, 311] on div "In Progress" at bounding box center [663, 312] width 26 height 16
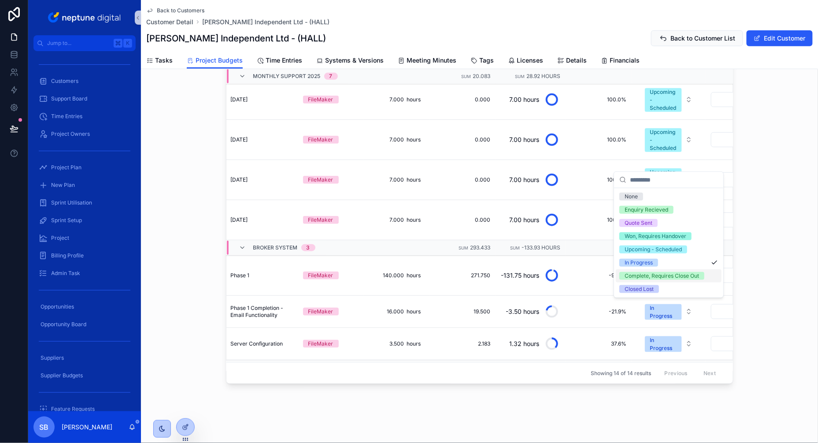
click at [643, 272] on div "Complete, Requires Close Out" at bounding box center [662, 276] width 74 height 8
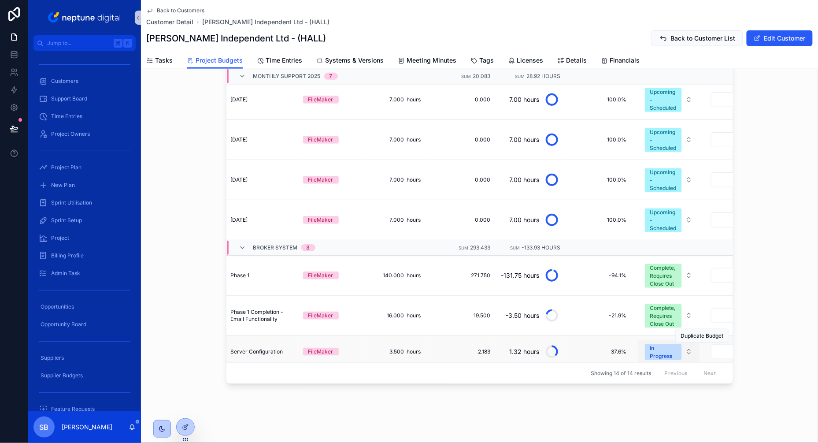
click at [665, 350] on div "In Progress" at bounding box center [663, 352] width 26 height 16
click at [658, 355] on div "In Progress" at bounding box center [663, 352] width 26 height 16
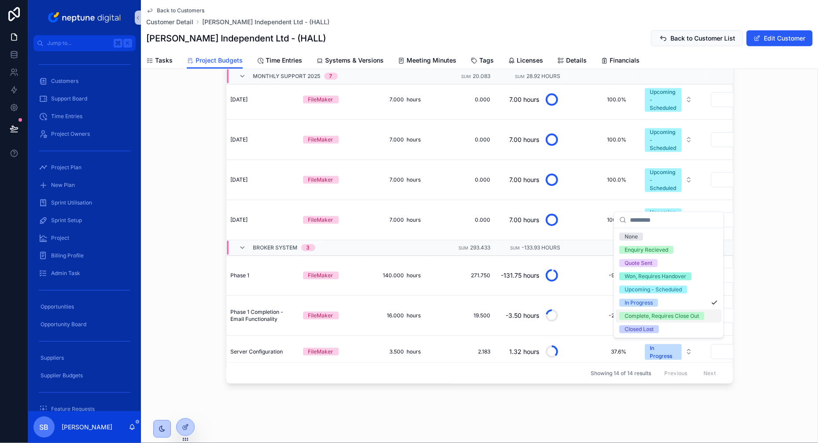
click at [648, 316] on div "Complete, Requires Close Out" at bounding box center [662, 316] width 74 height 8
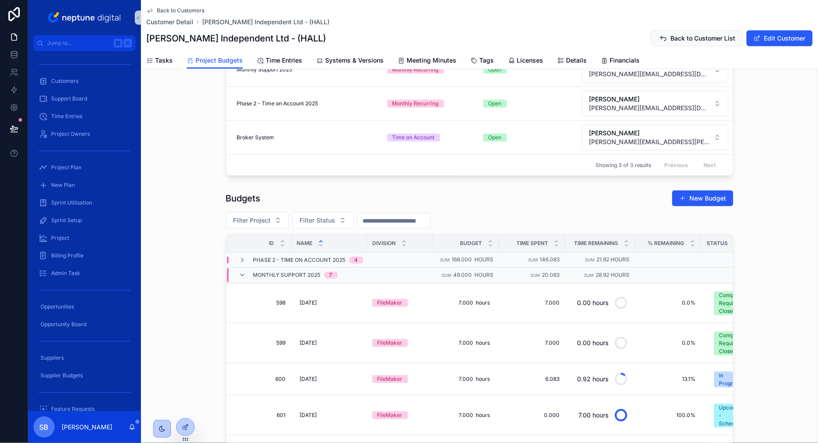
scroll to position [160, 0]
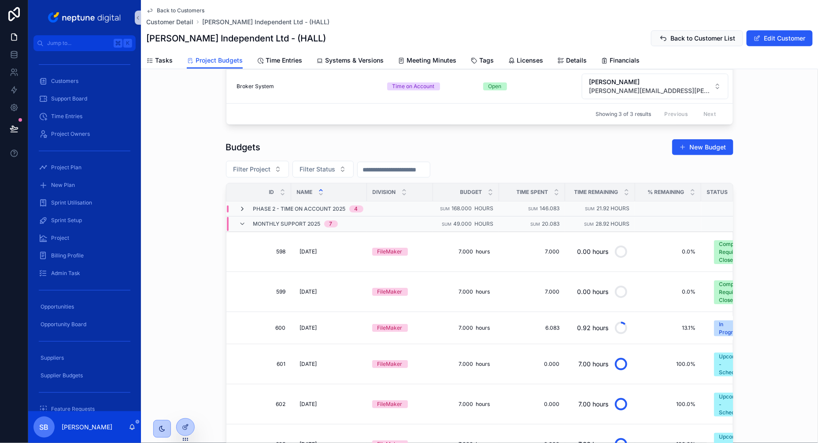
click at [245, 206] on icon "scrollable content" at bounding box center [242, 208] width 7 height 7
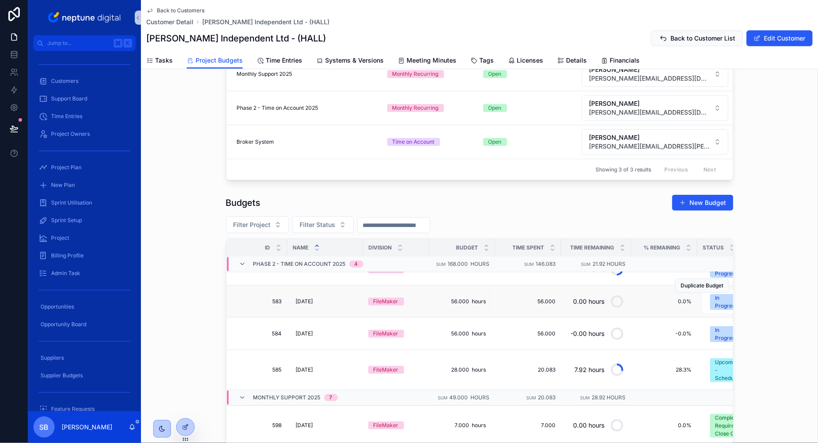
scroll to position [18, 5]
click at [192, 341] on div "Budgets New Budget Filter Project Filter Status Id Name Division Budget Time Sp…" at bounding box center [479, 383] width 677 height 384
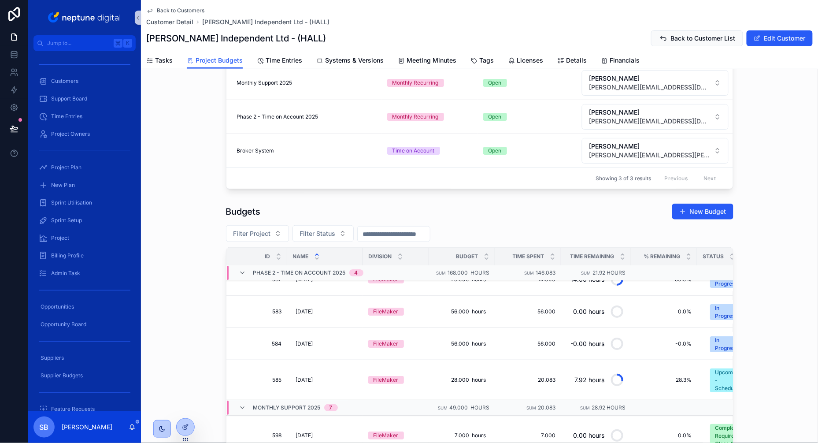
scroll to position [94, 0]
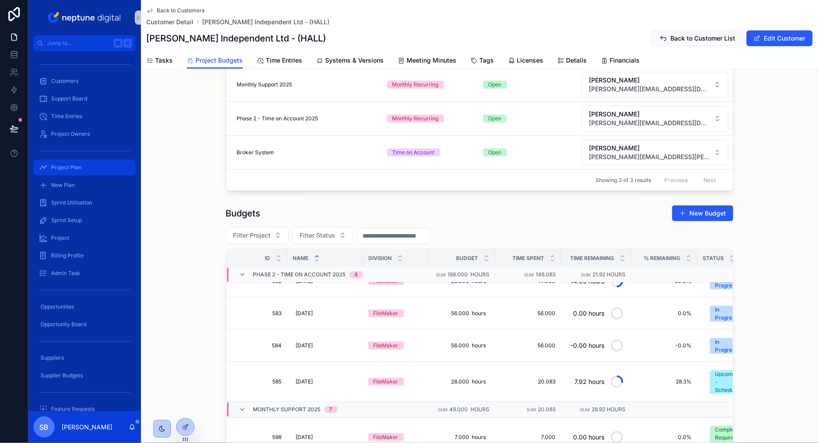
click at [82, 168] on div "Project Plan" at bounding box center [85, 167] width 92 height 14
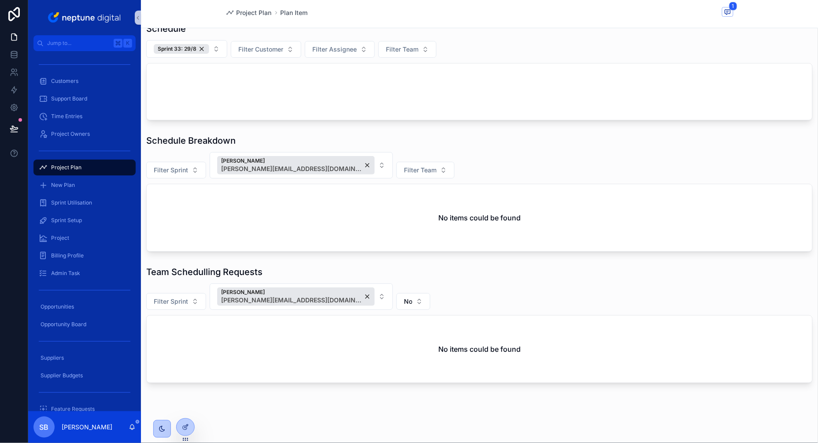
scroll to position [71, 0]
click at [178, 172] on span "Filter Sprint" at bounding box center [171, 170] width 34 height 9
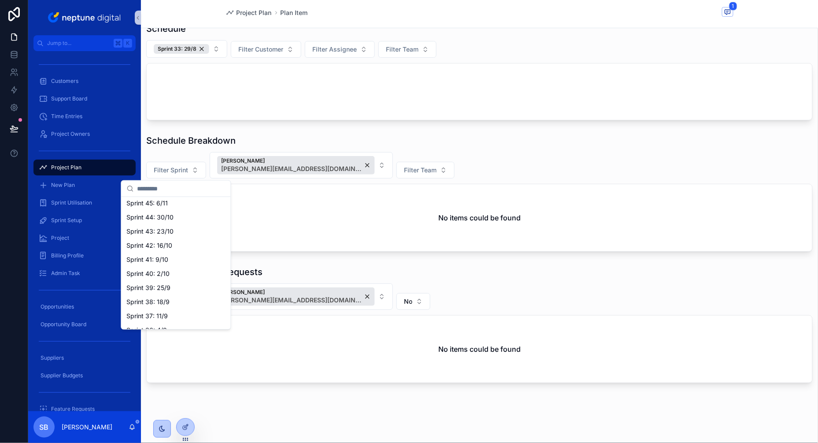
scroll to position [142, 0]
click at [157, 249] on span "Sprint 40: 2/10" at bounding box center [147, 246] width 43 height 9
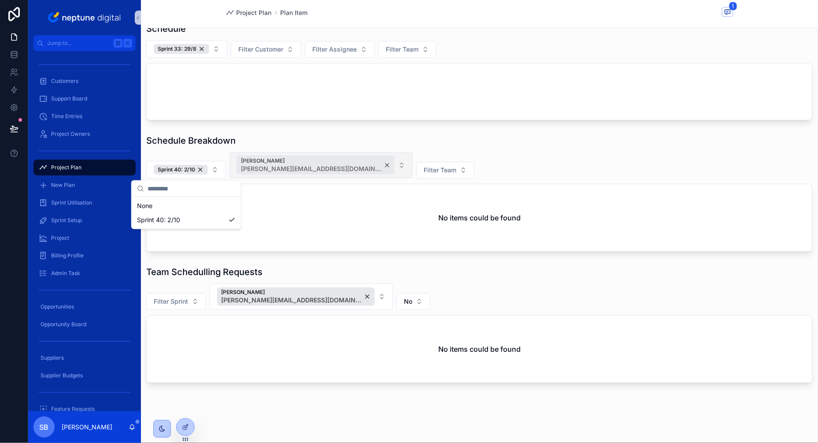
click at [348, 163] on div "[PERSON_NAME] [PERSON_NAME][EMAIL_ADDRESS][DOMAIN_NAME]" at bounding box center [316, 165] width 158 height 19
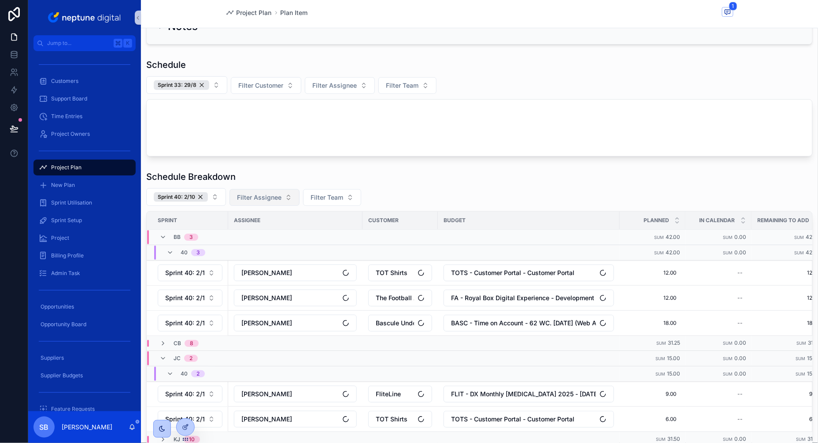
scroll to position [71, 0]
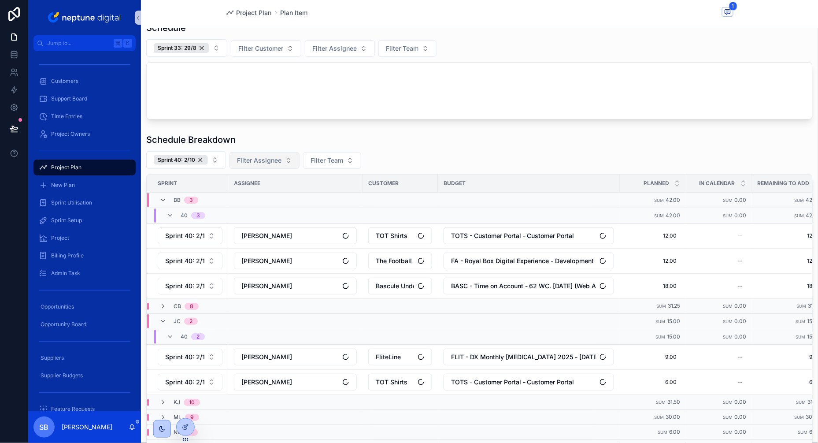
click at [277, 199] on div "BB 3" at bounding box center [292, 200] width 290 height 14
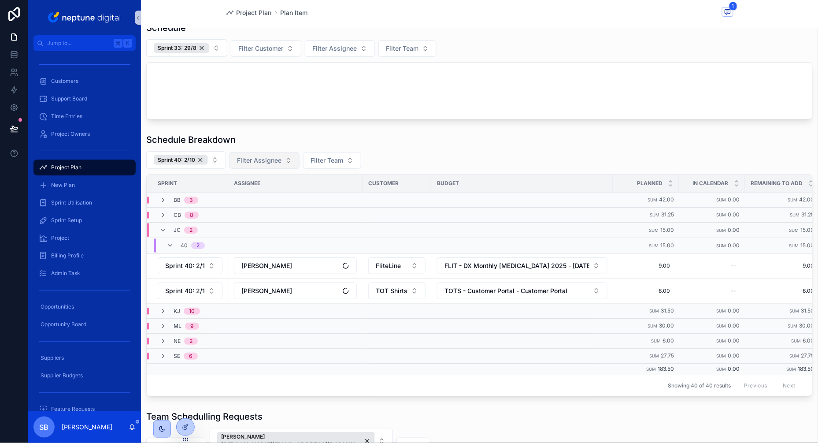
click at [287, 163] on button "Filter Assignee" at bounding box center [265, 160] width 70 height 17
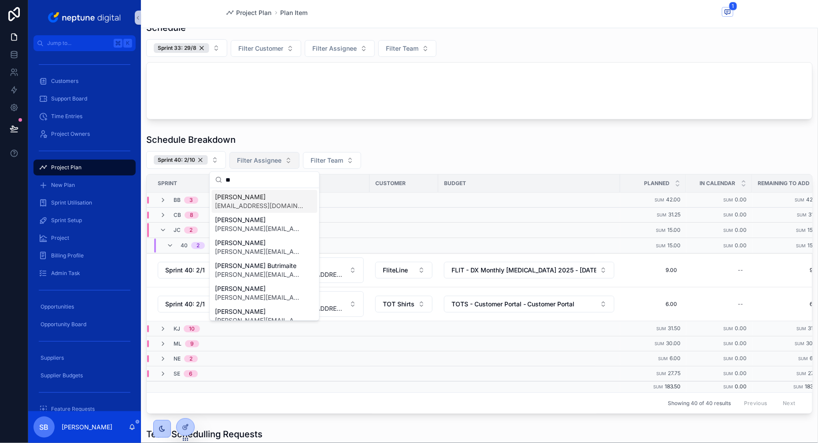
type input "*"
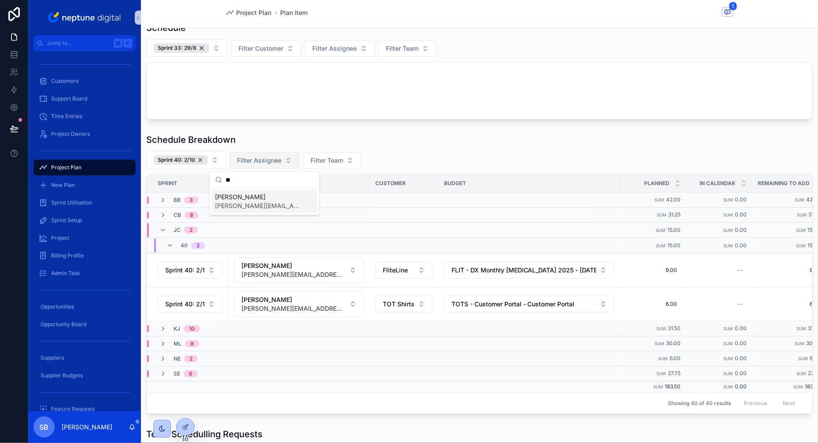
type input "*"
type input "****"
click at [252, 199] on span "[PERSON_NAME]" at bounding box center [259, 197] width 88 height 9
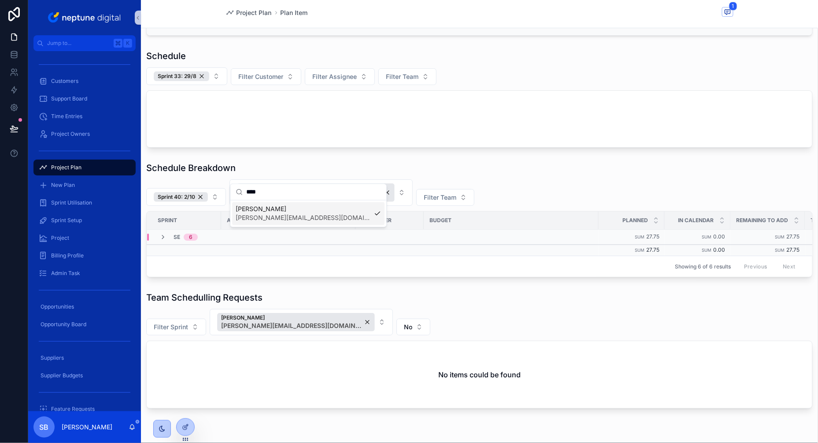
scroll to position [67, 0]
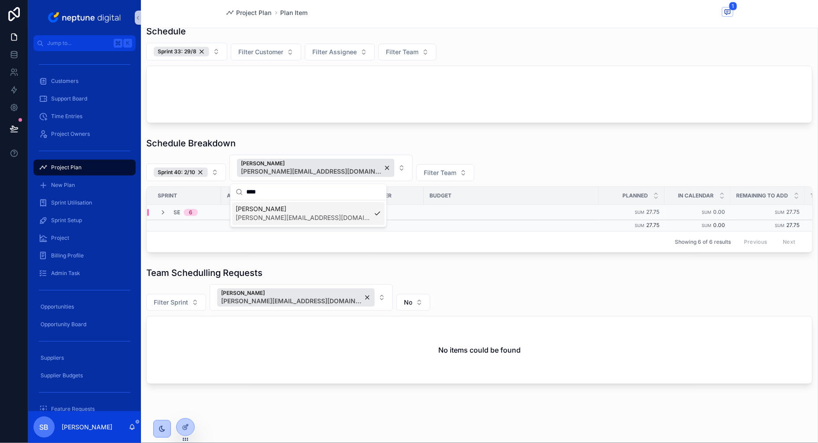
click at [419, 141] on div "Schedule Breakdown" at bounding box center [479, 143] width 667 height 12
click at [163, 211] on icon "scrollable content" at bounding box center [163, 212] width 7 height 7
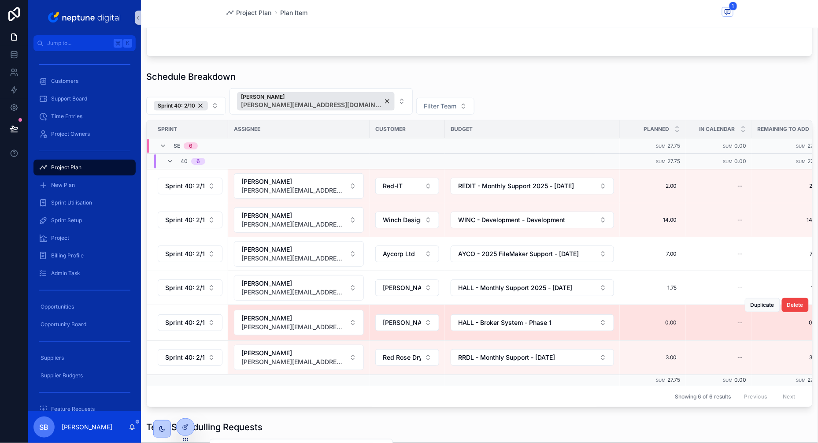
scroll to position [135, 0]
click at [676, 323] on span "0.00" at bounding box center [653, 321] width 48 height 7
drag, startPoint x: 661, startPoint y: 333, endPoint x: 619, endPoint y: 333, distance: 42.3
click at [619, 333] on div "Jump to... K Customers Support Board Time Entries Project Owners Project Plan N…" at bounding box center [423, 221] width 790 height 443
type input "****"
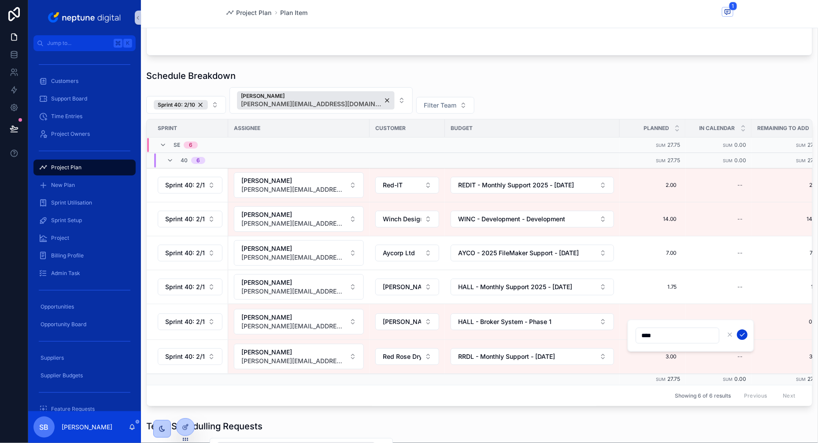
type input "****"
click at [741, 332] on icon "scrollable content" at bounding box center [742, 334] width 7 height 7
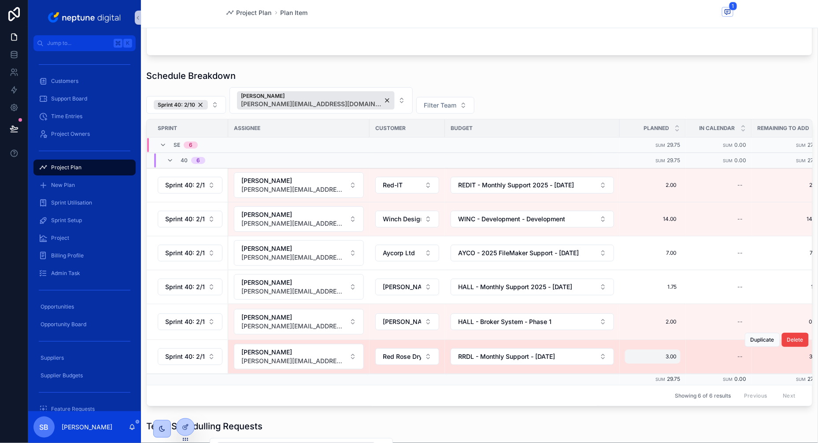
click at [671, 357] on span "3.00" at bounding box center [653, 356] width 48 height 7
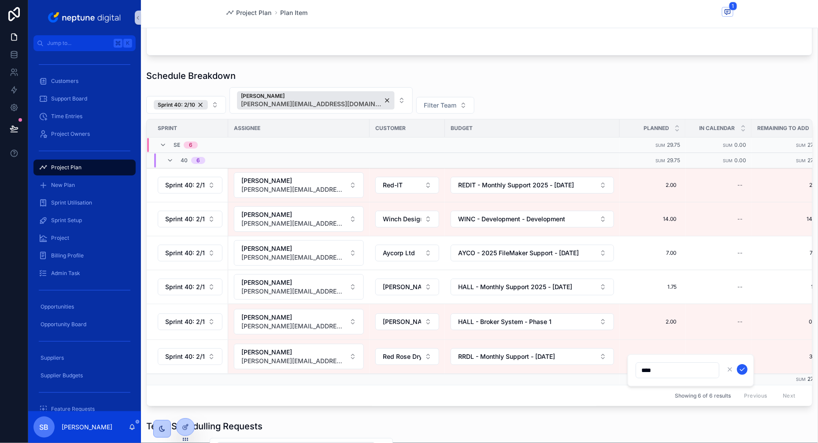
drag, startPoint x: 662, startPoint y: 368, endPoint x: 628, endPoint y: 368, distance: 33.9
click at [628, 368] on div "****" at bounding box center [690, 370] width 127 height 33
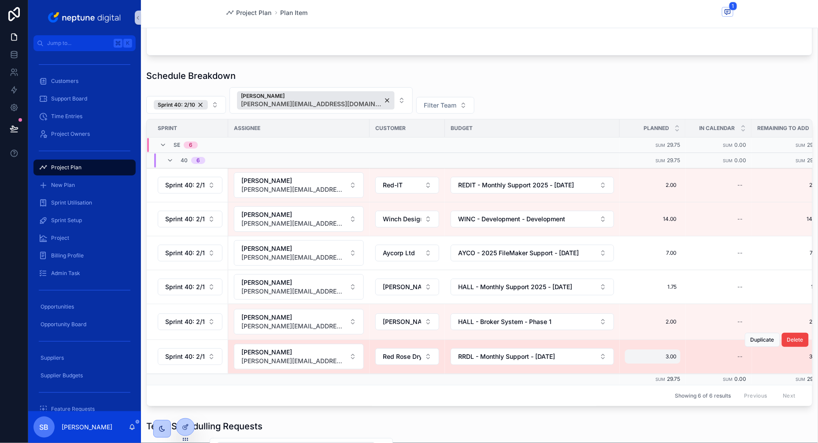
click at [681, 357] on div "3.00 3.00" at bounding box center [653, 356] width 56 height 14
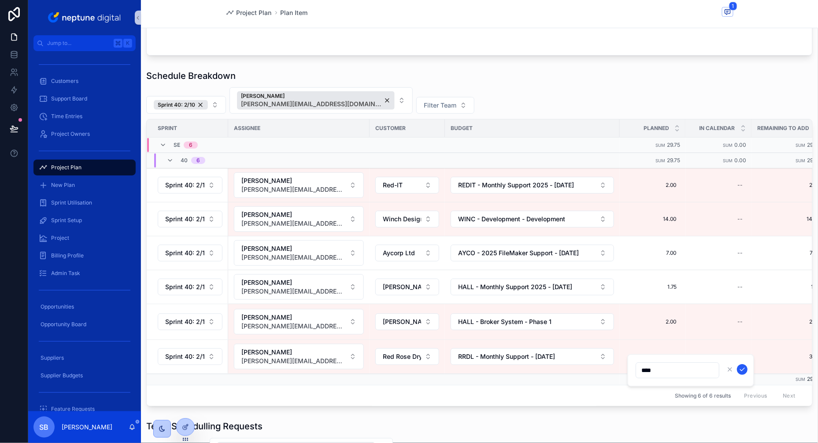
type input "****"
click button "scrollable content" at bounding box center [742, 369] width 11 height 11
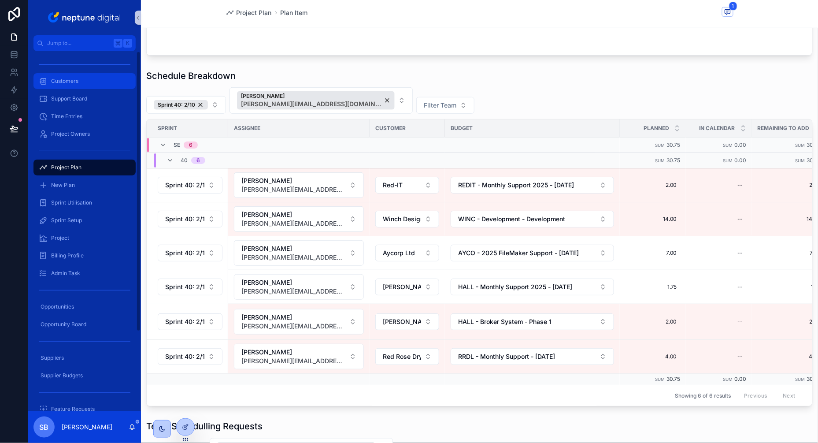
click at [78, 81] on span "Customers" at bounding box center [64, 81] width 27 height 7
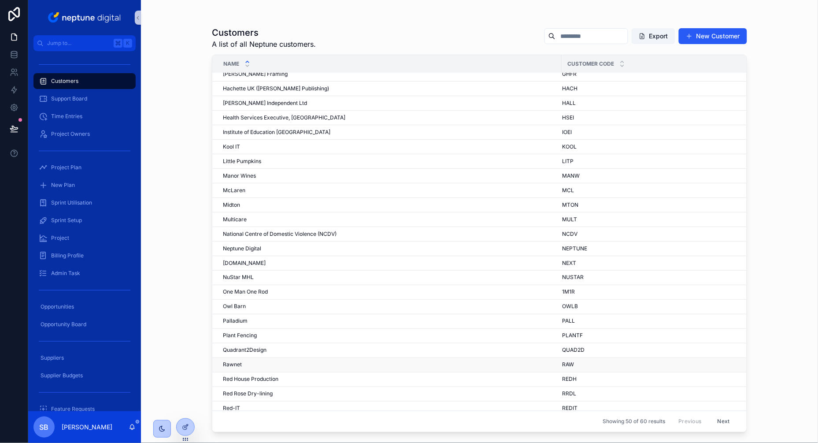
scroll to position [310, 0]
click at [315, 130] on div "Institute of Education Ireland Institute of Education [GEOGRAPHIC_DATA]" at bounding box center [390, 133] width 334 height 7
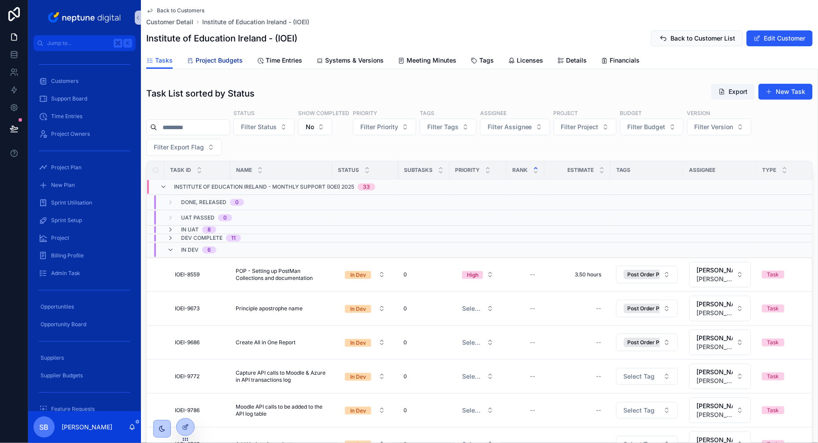
click at [217, 62] on span "Project Budgets" at bounding box center [219, 60] width 47 height 9
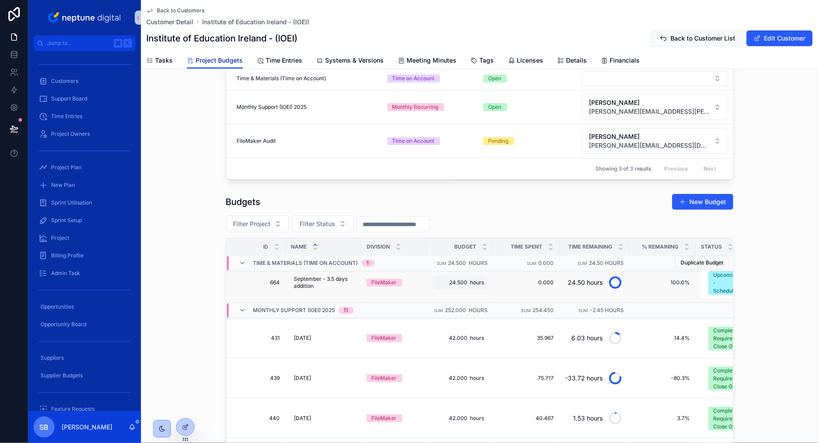
scroll to position [9, 9]
click at [713, 283] on div "Upcoming - Scheduled" at bounding box center [725, 283] width 26 height 24
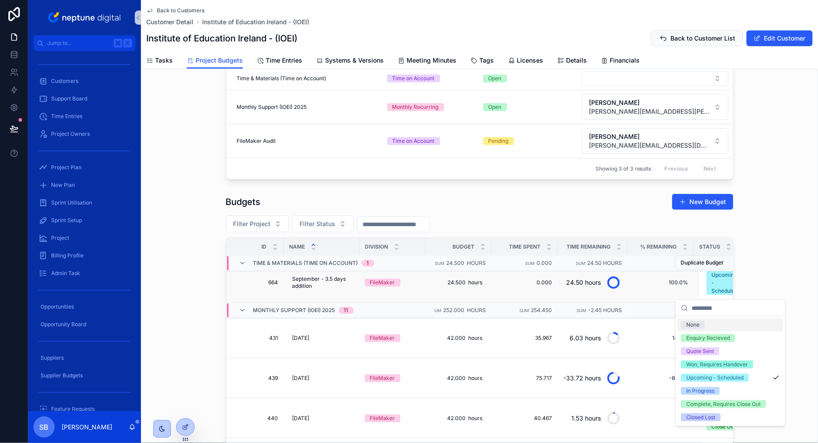
click at [579, 283] on div "24.50 hours" at bounding box center [584, 283] width 35 height 18
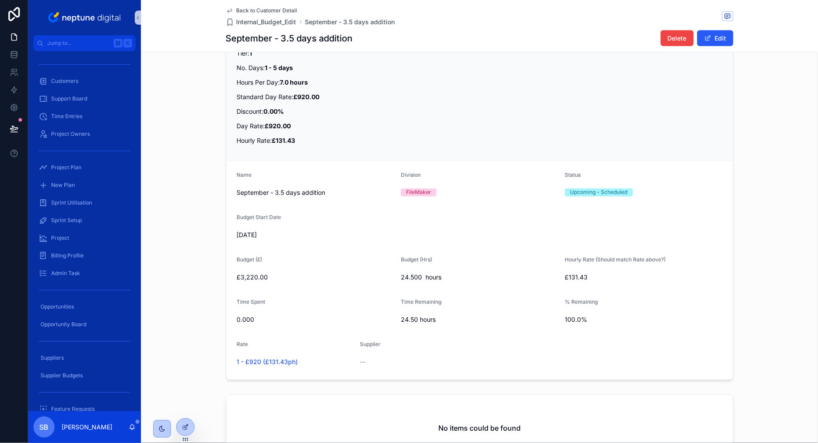
scroll to position [384, 0]
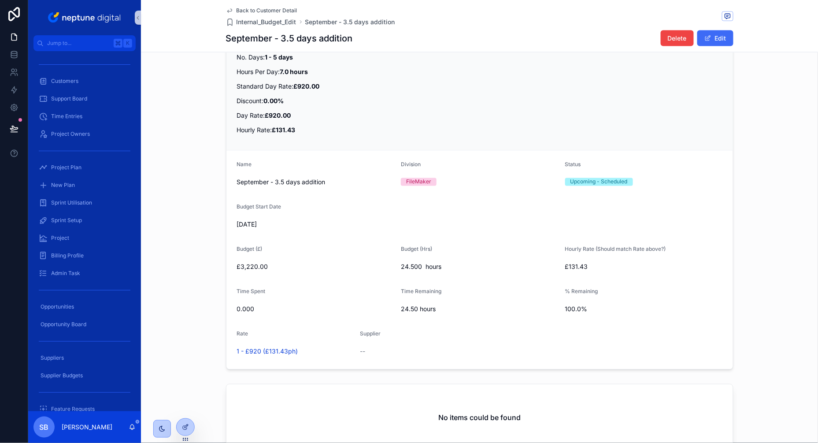
click at [715, 37] on button "Edit" at bounding box center [715, 38] width 36 height 16
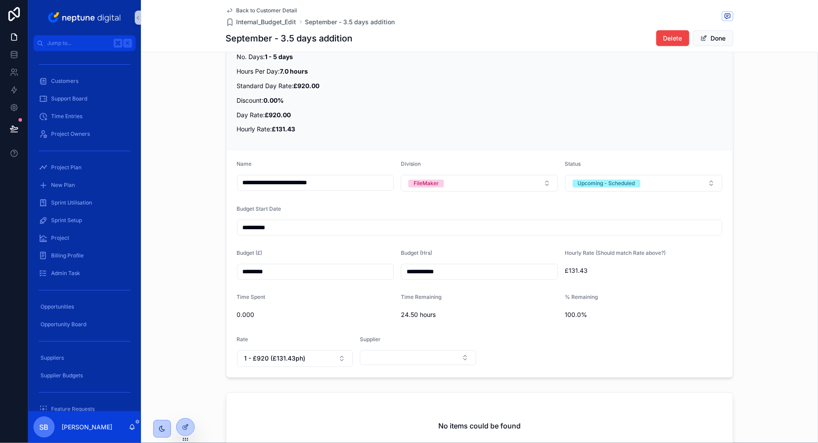
click at [420, 271] on input "**********" at bounding box center [479, 272] width 156 height 12
type input "**********"
click at [791, 223] on div "**********" at bounding box center [479, 193] width 677 height 376
click at [710, 38] on button "Done" at bounding box center [713, 38] width 41 height 16
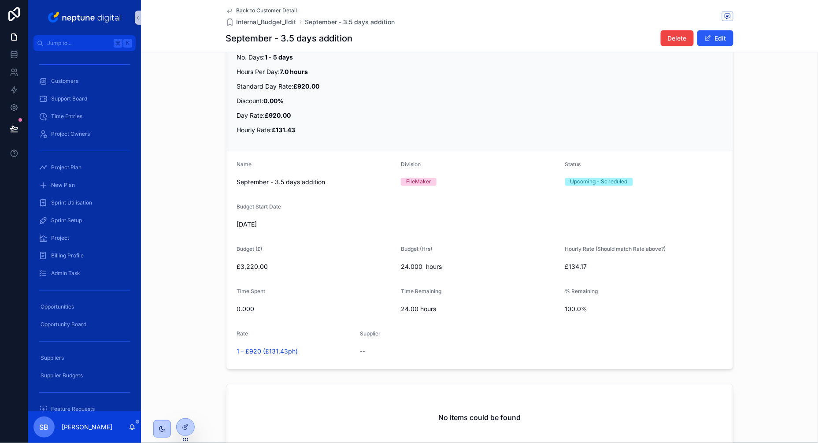
click at [231, 8] on icon "scrollable content" at bounding box center [229, 10] width 7 height 7
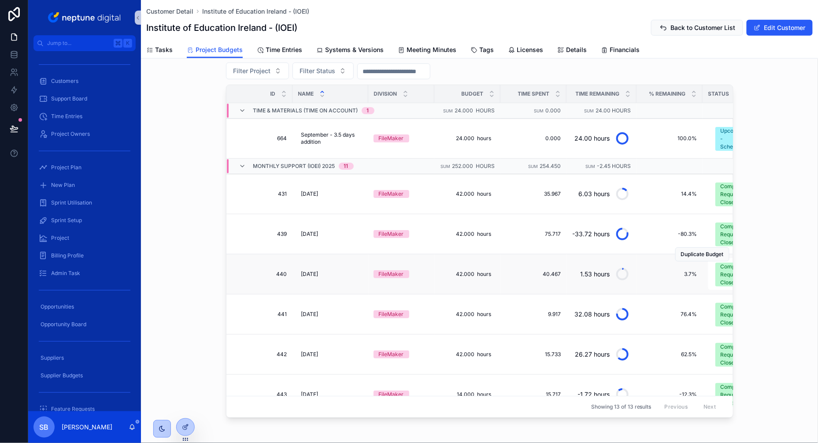
scroll to position [237, 0]
click at [717, 140] on span "Upcoming - Scheduled" at bounding box center [734, 139] width 37 height 24
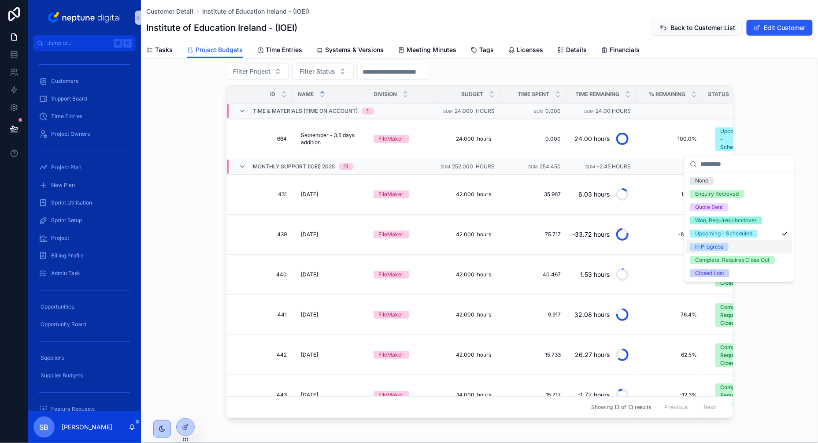
click at [713, 249] on div "In Progress" at bounding box center [709, 247] width 28 height 8
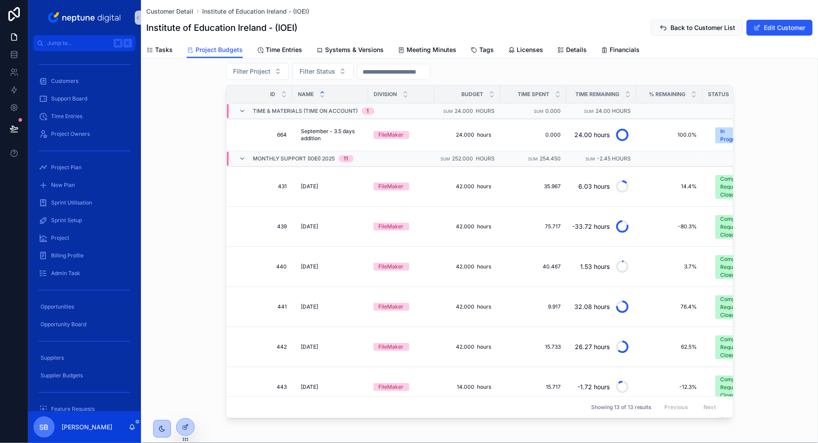
click at [790, 225] on div "Budgets New Budget Filter Project Filter Status Id Name Division Budget Time Sp…" at bounding box center [479, 229] width 677 height 384
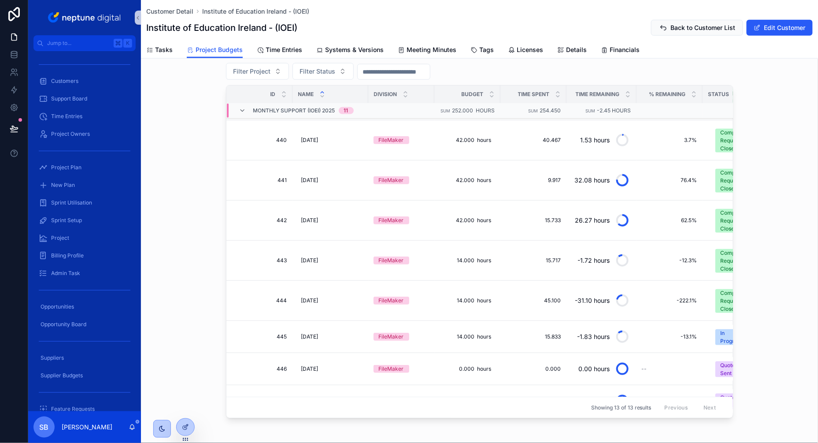
scroll to position [204, 0]
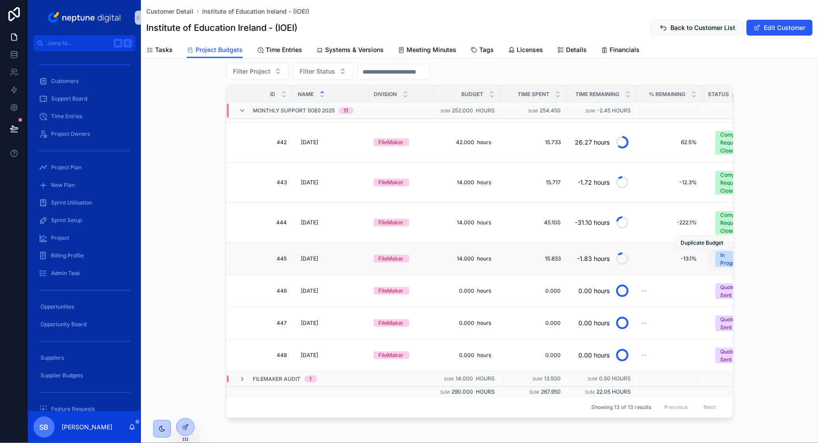
click at [730, 259] on div "In Progress" at bounding box center [734, 259] width 26 height 16
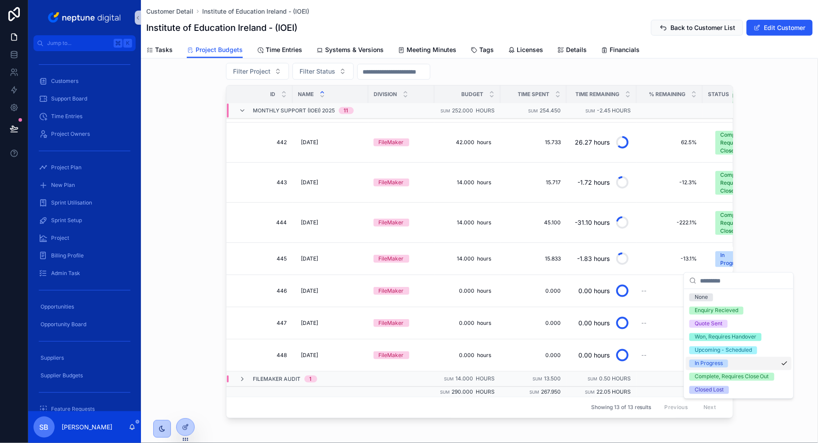
click at [700, 363] on div "In Progress" at bounding box center [709, 364] width 28 height 8
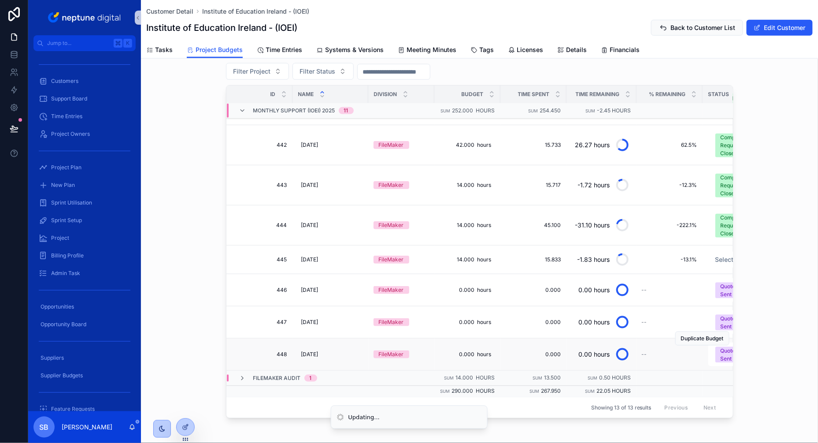
scroll to position [201, 0]
click at [726, 288] on div "Duplicate Budget" at bounding box center [702, 275] width 54 height 32
click at [727, 258] on div "Duplicate Budget" at bounding box center [702, 246] width 54 height 28
click at [724, 262] on span "Select a Status" at bounding box center [734, 260] width 37 height 9
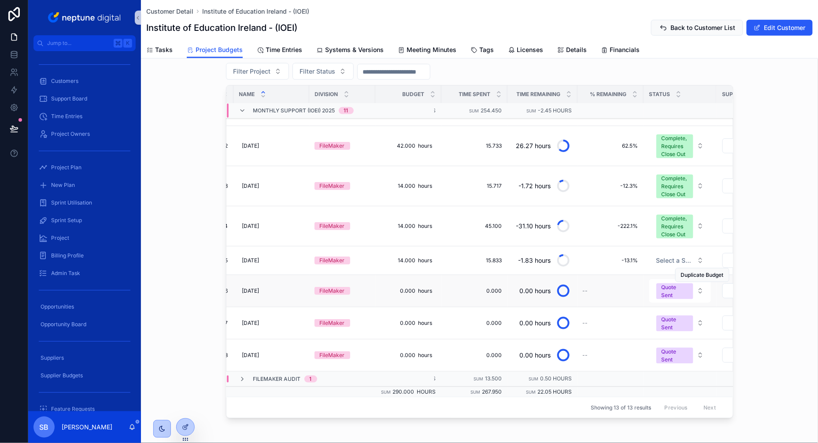
scroll to position [201, 63]
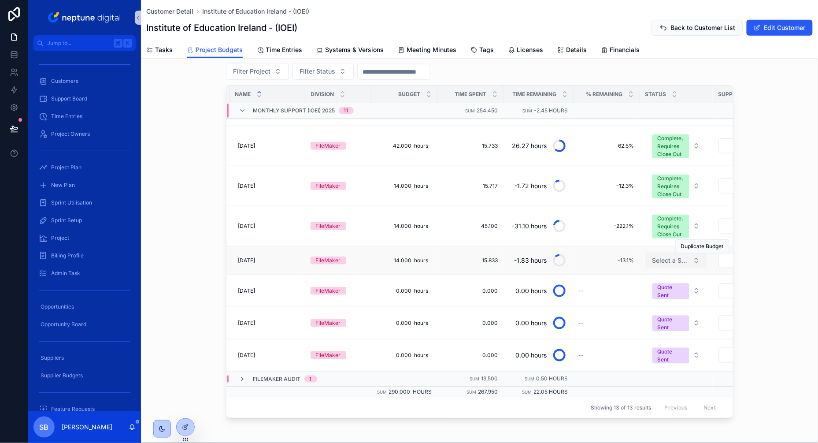
click at [669, 261] on span "Select a Status" at bounding box center [671, 260] width 37 height 9
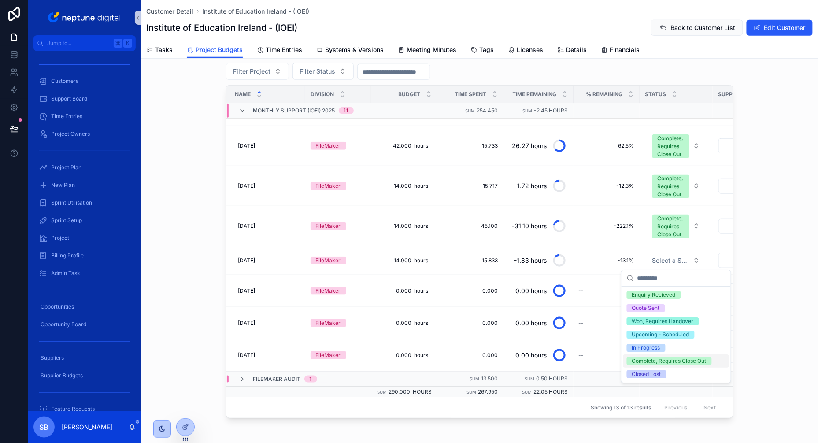
click at [647, 362] on div "Complete, Requires Close Out" at bounding box center [669, 361] width 74 height 8
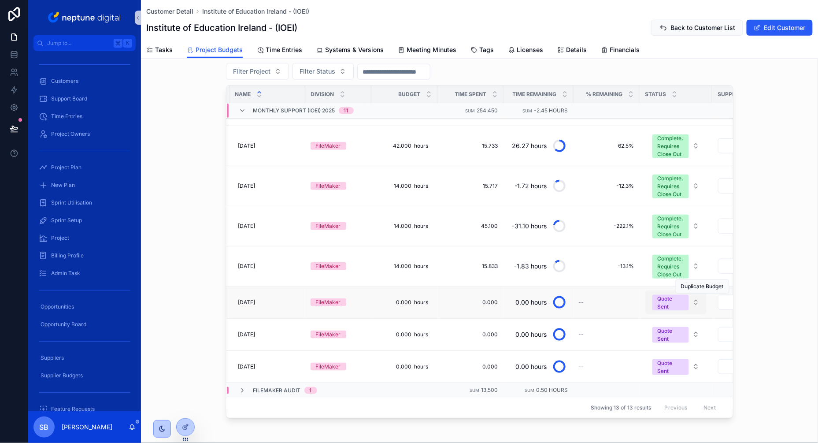
click at [672, 304] on div "Quote Sent" at bounding box center [671, 303] width 26 height 16
click at [669, 303] on div "Quote Sent" at bounding box center [671, 303] width 26 height 16
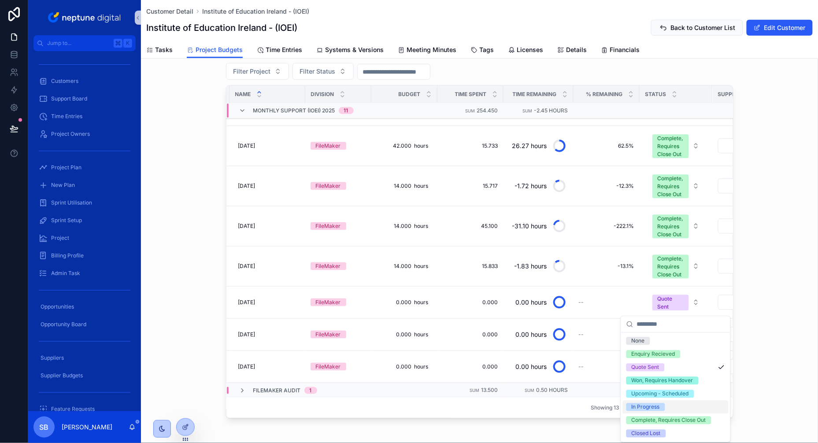
click at [656, 406] on div "In Progress" at bounding box center [646, 407] width 28 height 8
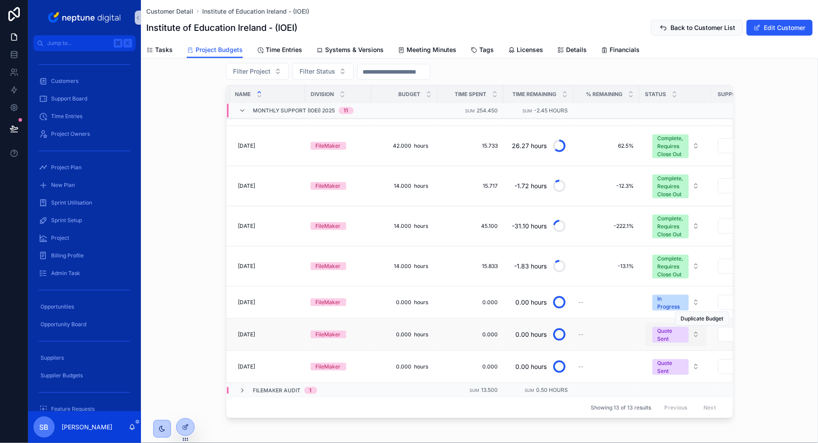
click at [675, 336] on div "Quote Sent" at bounding box center [671, 335] width 26 height 16
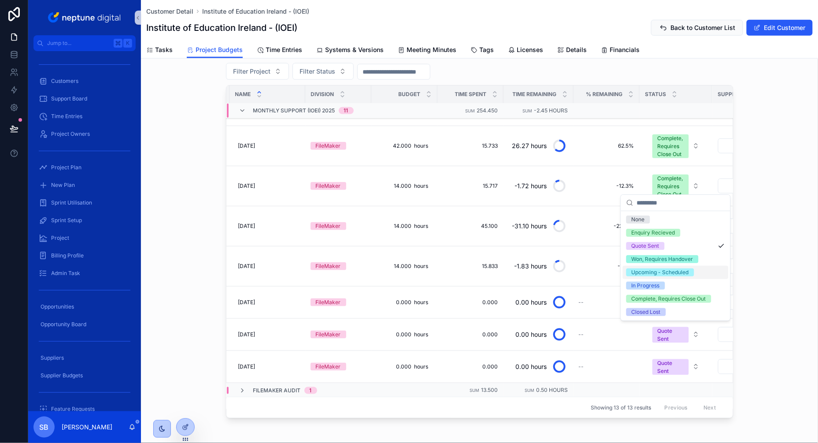
click at [653, 272] on div "Upcoming - Scheduled" at bounding box center [660, 272] width 57 height 8
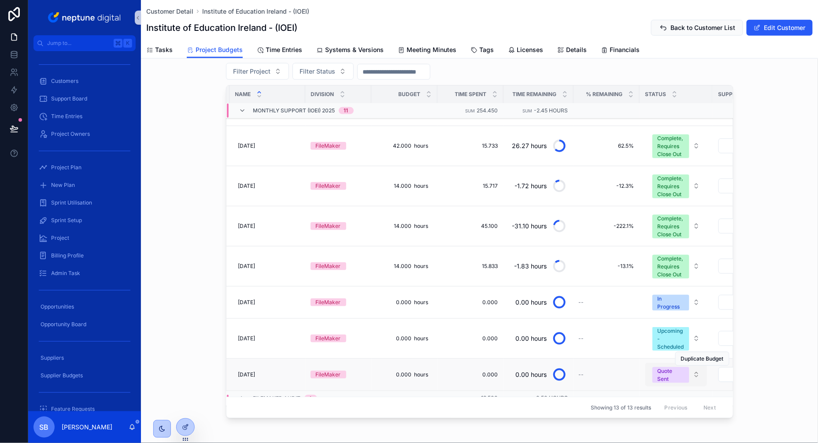
click at [675, 381] on div "Quote Sent" at bounding box center [671, 375] width 26 height 16
click at [669, 380] on div "Quote Sent" at bounding box center [671, 375] width 26 height 16
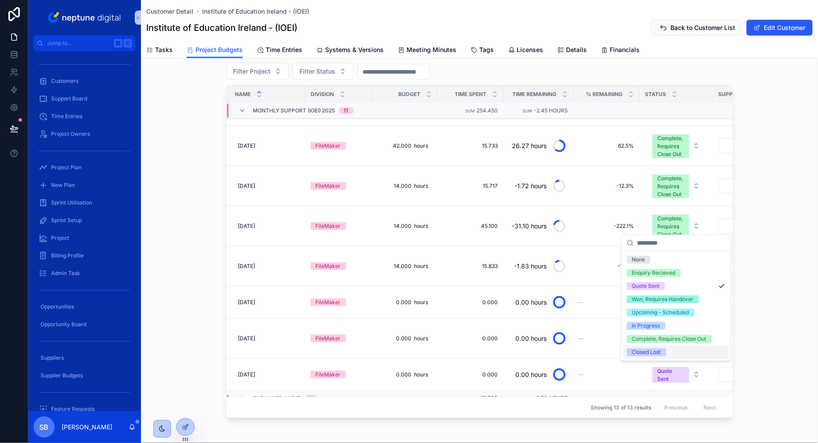
click at [742, 345] on div "Budgets New Budget Filter Project Filter Status Id Name Division Budget Time Sp…" at bounding box center [479, 229] width 677 height 384
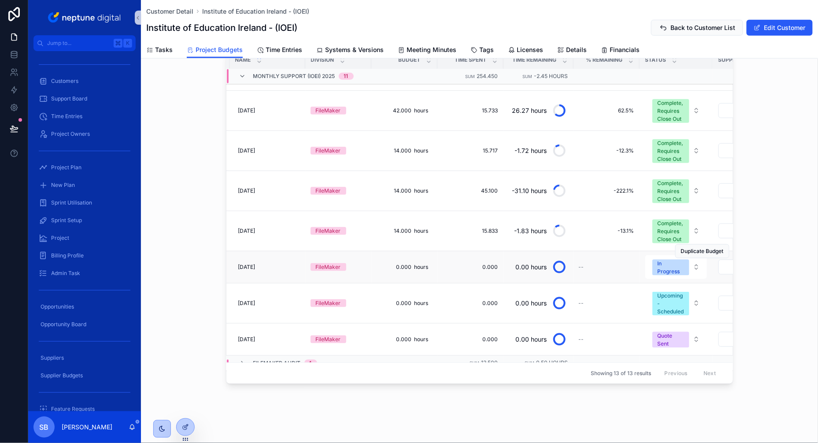
scroll to position [221, 63]
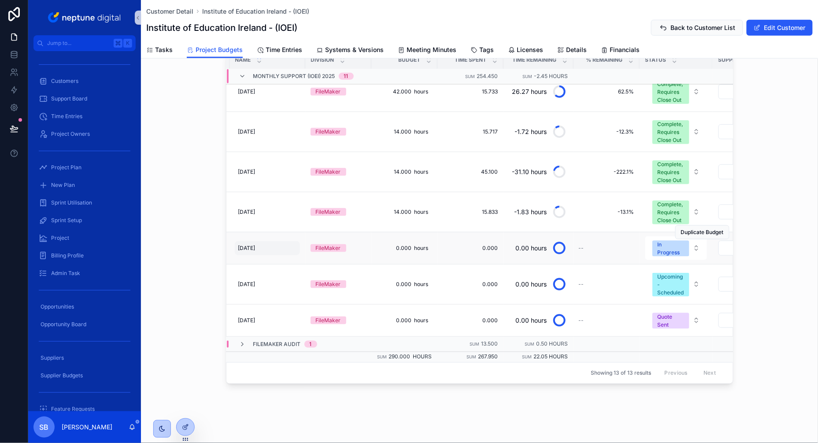
click at [256, 249] on span "[DATE]" at bounding box center [246, 248] width 17 height 7
click at [206, 255] on div "Budgets New Budget Filter Project Filter Status Id Name Division Budget Time Sp…" at bounding box center [479, 195] width 677 height 384
click at [300, 248] on td "[DATE] [DATE]" at bounding box center [268, 248] width 76 height 32
click at [296, 237] on td "[DATE] [DATE]" at bounding box center [268, 248] width 76 height 32
click at [373, 243] on td "0.000 hours 0.000 hours" at bounding box center [404, 248] width 66 height 32
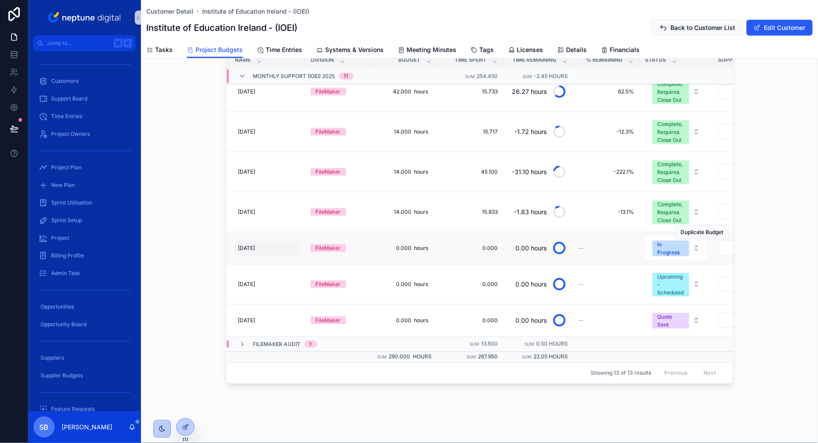
click at [256, 248] on span "[DATE]" at bounding box center [246, 248] width 17 height 7
click at [241, 236] on td "[DATE] [DATE]" at bounding box center [268, 248] width 76 height 32
click at [234, 237] on td "[DATE] [DATE]" at bounding box center [268, 248] width 76 height 32
click at [494, 243] on td "0.000 0.000" at bounding box center [471, 248] width 66 height 32
click at [490, 247] on span "0.000" at bounding box center [471, 248] width 56 height 7
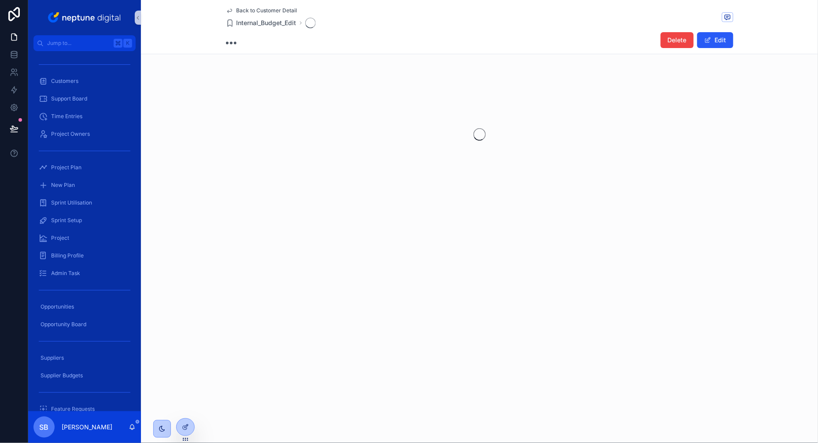
click at [490, 247] on div "Back to Customer Detail Internal_Budget_Edit Delete Edit" at bounding box center [479, 130] width 677 height 260
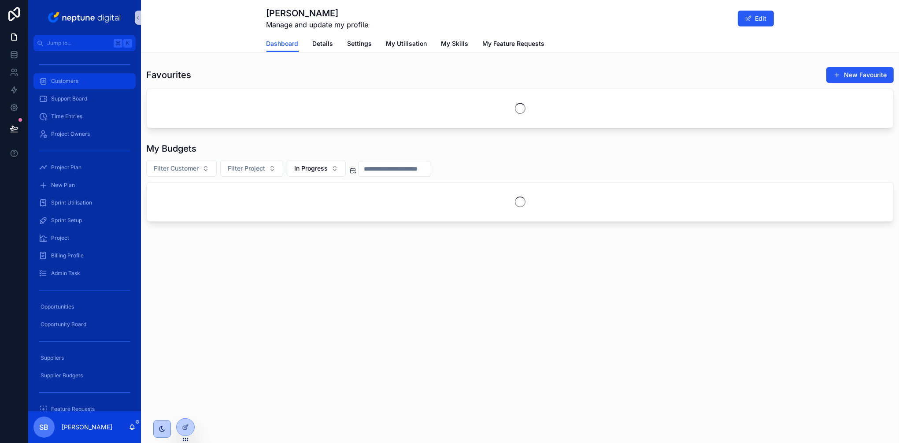
click at [65, 80] on span "Customers" at bounding box center [64, 81] width 27 height 7
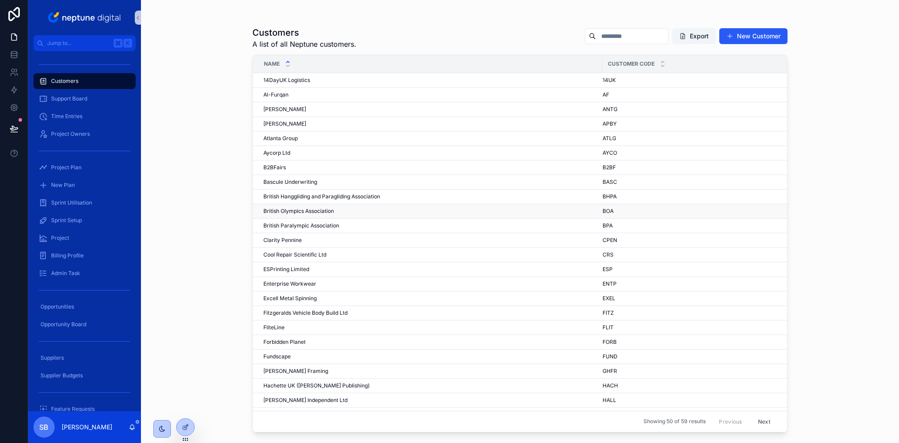
scroll to position [389, 0]
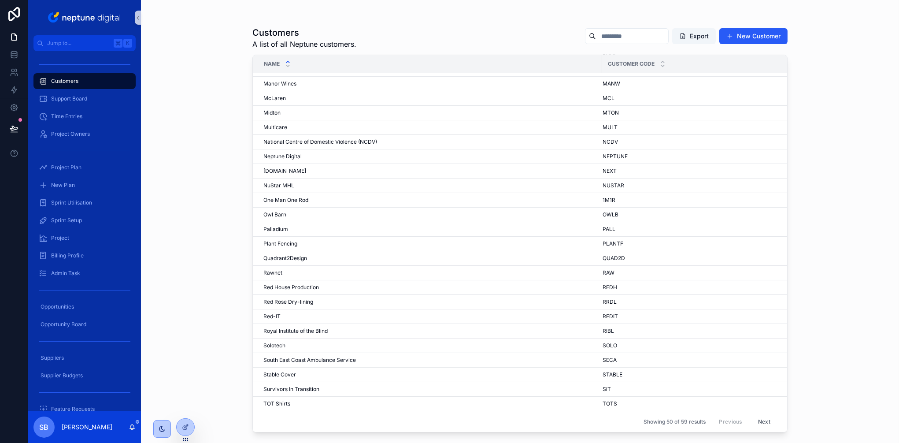
click at [775, 423] on button "Next" at bounding box center [764, 422] width 25 height 14
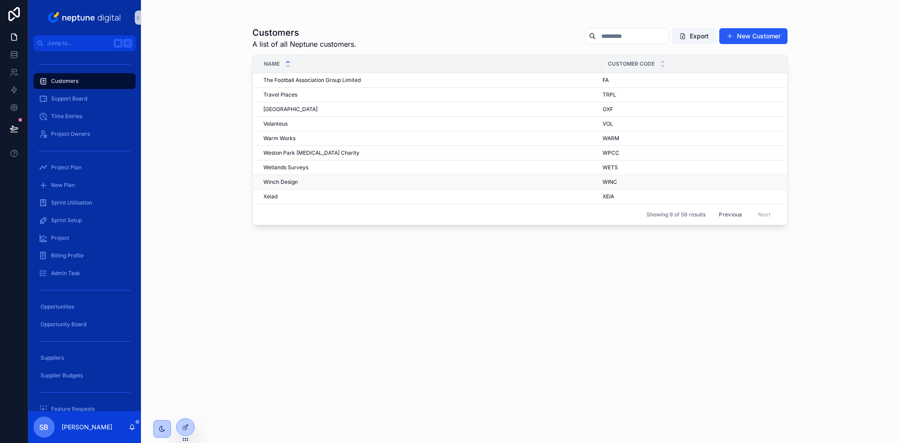
click at [286, 182] on span "Winch Design" at bounding box center [280, 181] width 34 height 7
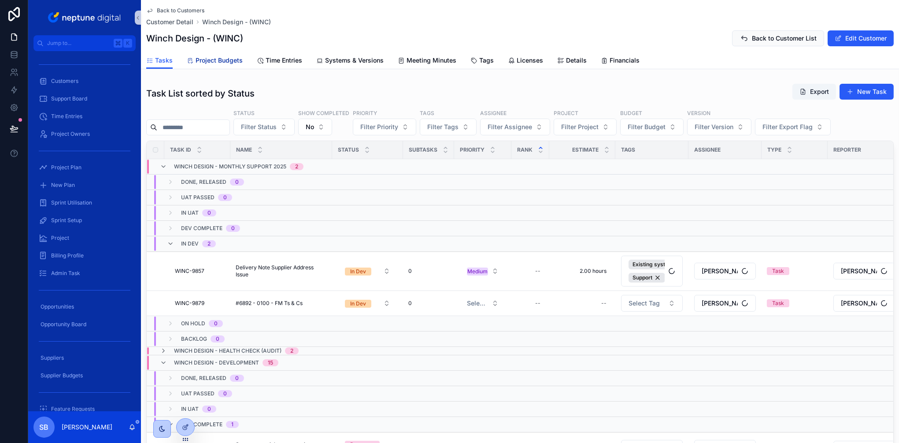
click at [228, 57] on span "Project Budgets" at bounding box center [219, 60] width 47 height 9
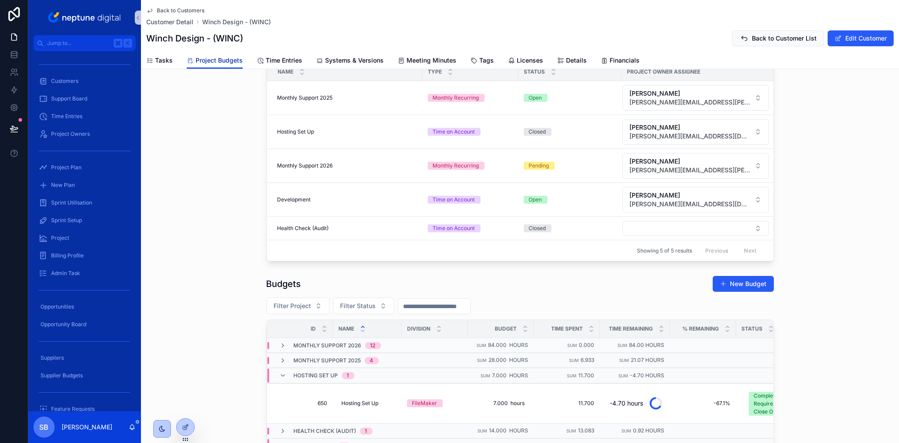
scroll to position [214, 0]
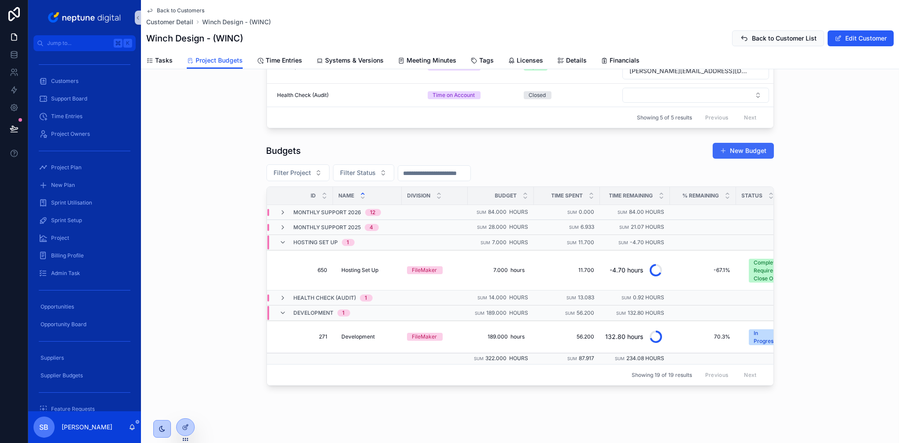
click at [733, 151] on button "New Budget" at bounding box center [743, 151] width 61 height 16
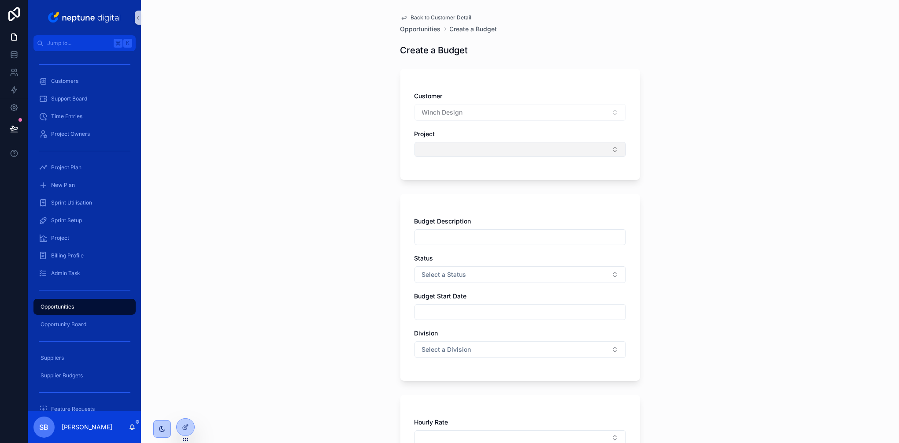
click at [441, 150] on button "Select Button" at bounding box center [520, 149] width 211 height 15
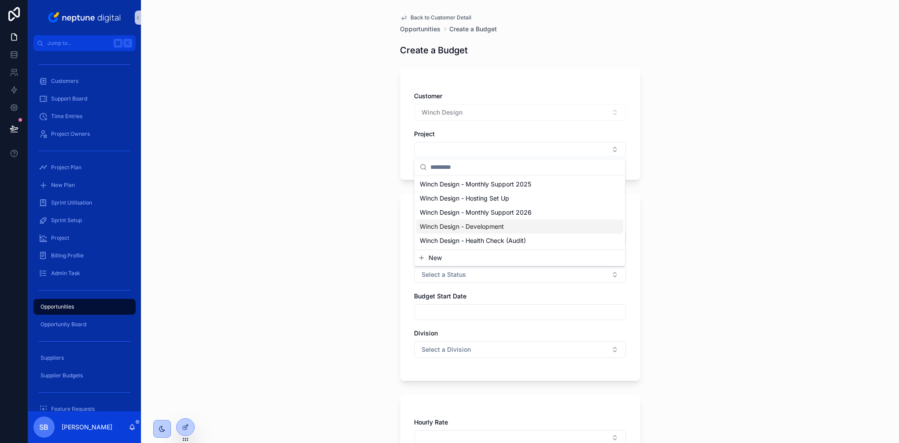
click at [448, 226] on span "Winch Design - Development" at bounding box center [462, 226] width 84 height 9
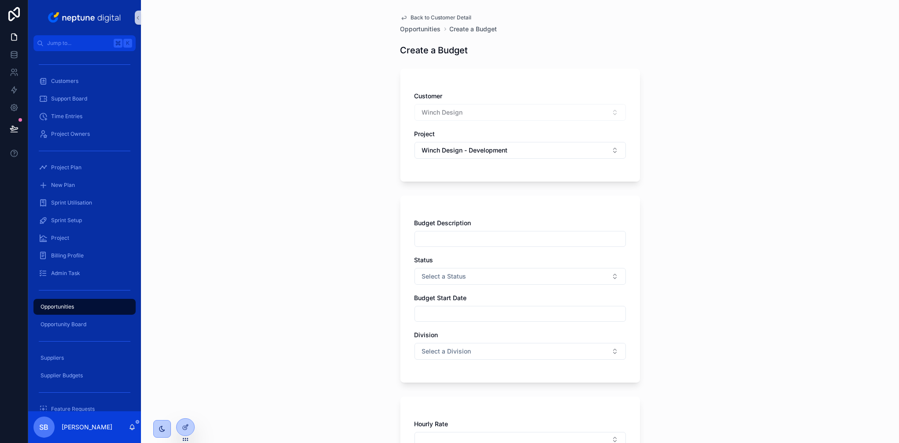
click at [441, 233] on input "scrollable content" at bounding box center [520, 239] width 211 height 12
type input "**********"
click at [441, 274] on span "Select a Status" at bounding box center [444, 276] width 45 height 9
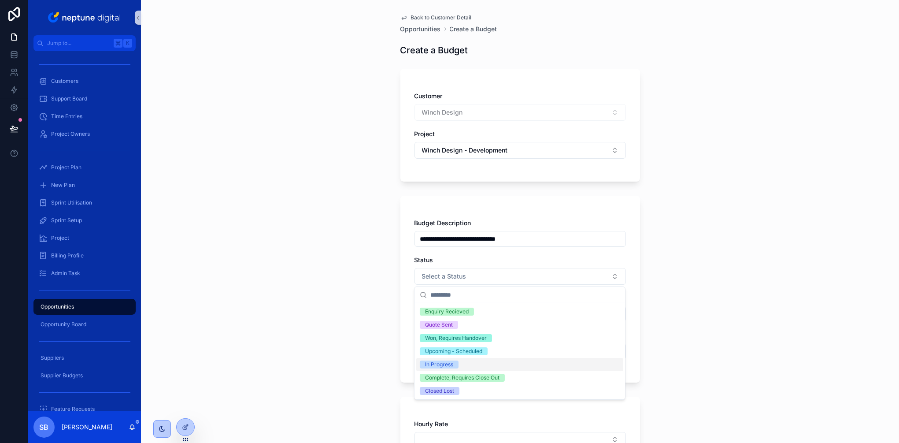
click at [443, 360] on div "In Progress" at bounding box center [439, 364] width 28 height 8
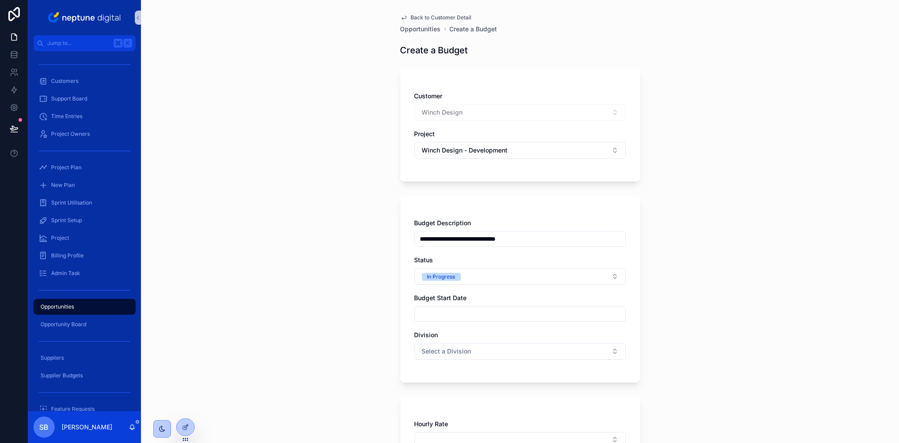
click at [446, 325] on div "**********" at bounding box center [520, 294] width 211 height 150
click at [445, 317] on input "scrollable content" at bounding box center [520, 314] width 211 height 12
click at [505, 292] on button "1" at bounding box center [504, 293] width 16 height 16
type input "**********"
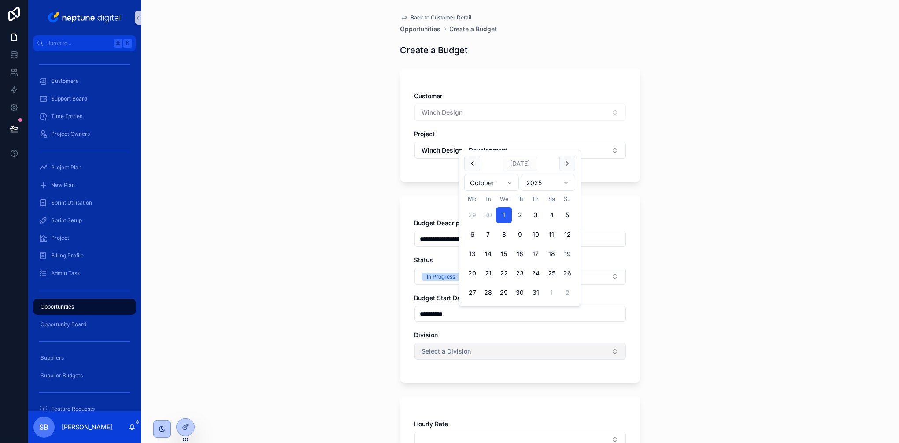
click at [439, 354] on span "Select a Division" at bounding box center [446, 351] width 49 height 9
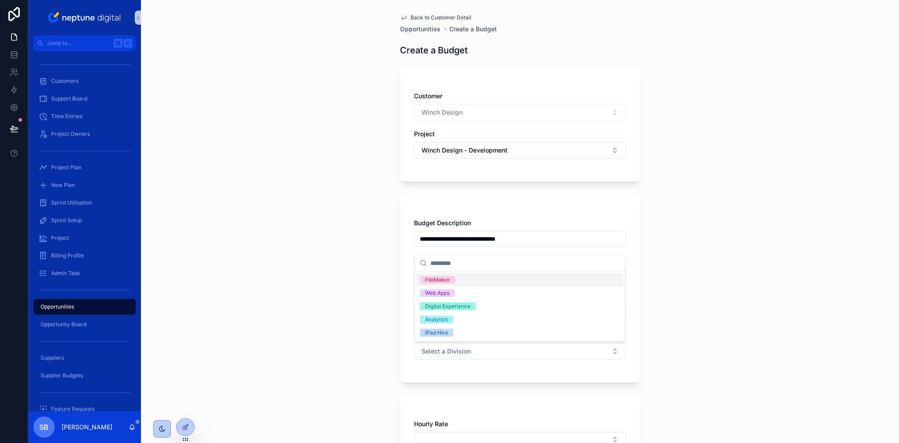
click at [444, 279] on div "FileMaker" at bounding box center [437, 280] width 25 height 8
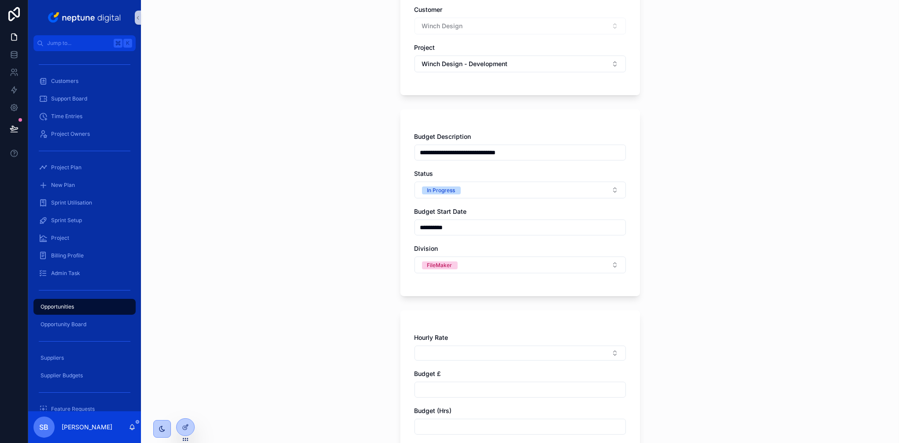
scroll to position [156, 0]
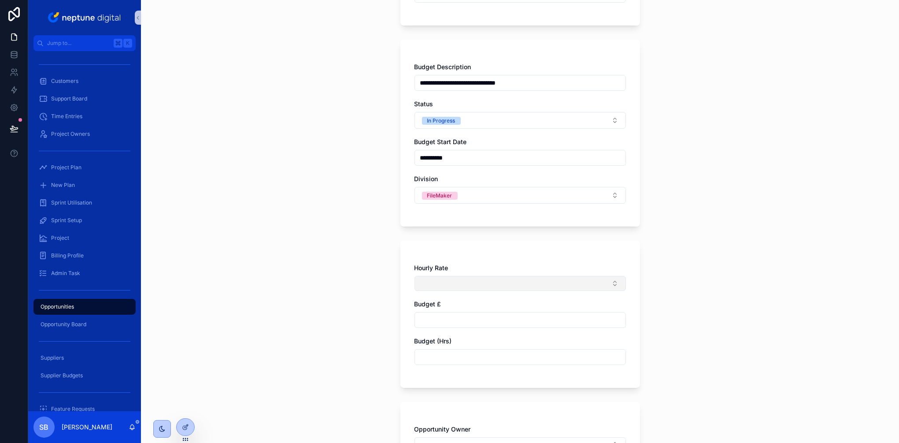
click at [465, 280] on button "Select Button" at bounding box center [520, 283] width 211 height 15
click at [488, 322] on span "3 - £795.06 (£113.58ph)" at bounding box center [455, 318] width 71 height 9
click at [449, 318] on input "scrollable content" at bounding box center [520, 321] width 211 height 12
click at [434, 356] on input "scrollable content" at bounding box center [520, 358] width 211 height 12
click at [608, 355] on input "scrollable content" at bounding box center [520, 358] width 211 height 12
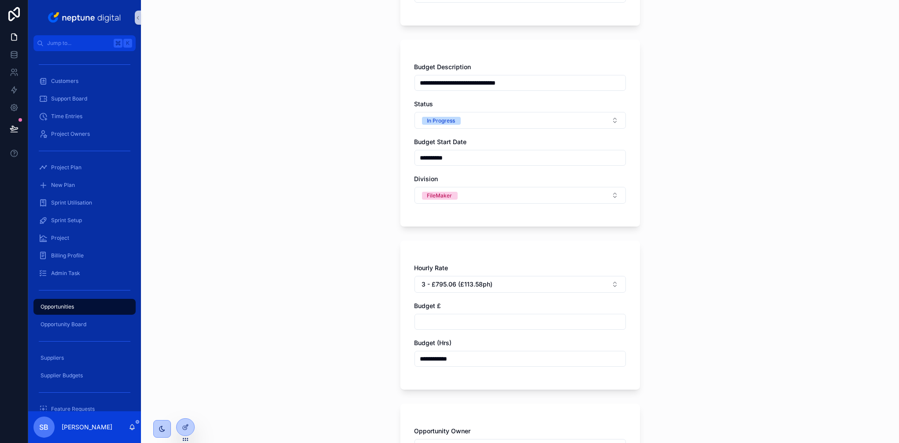
type input "**********"
click at [716, 355] on div "**********" at bounding box center [520, 221] width 758 height 443
click at [523, 323] on input "scrollable content" at bounding box center [520, 321] width 211 height 12
click at [567, 322] on input "scrollable content" at bounding box center [520, 321] width 211 height 12
type input "*********"
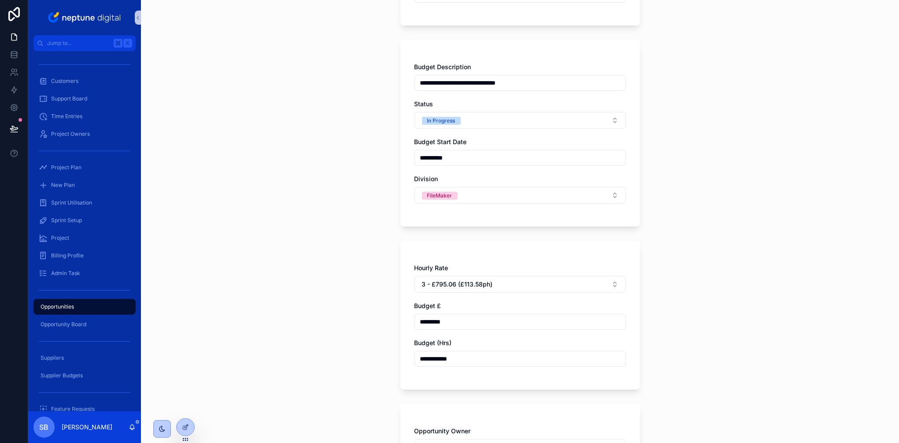
click at [731, 324] on div "**********" at bounding box center [520, 221] width 758 height 443
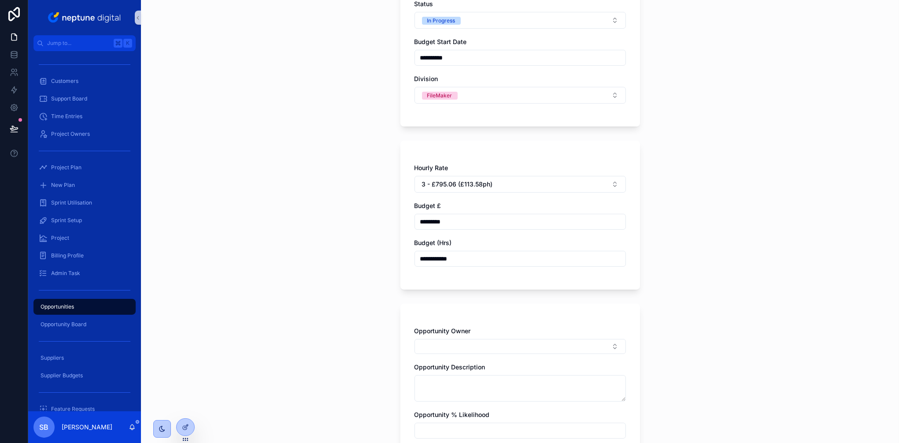
scroll to position [315, 0]
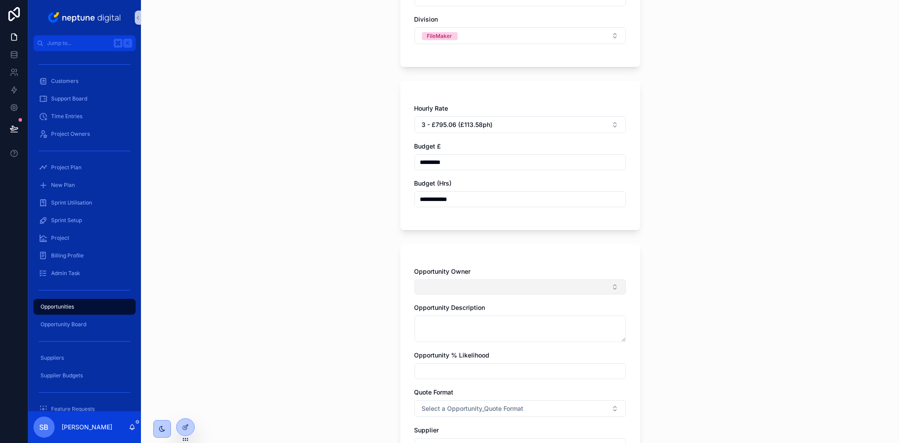
click at [573, 292] on button "Select Button" at bounding box center [520, 286] width 211 height 15
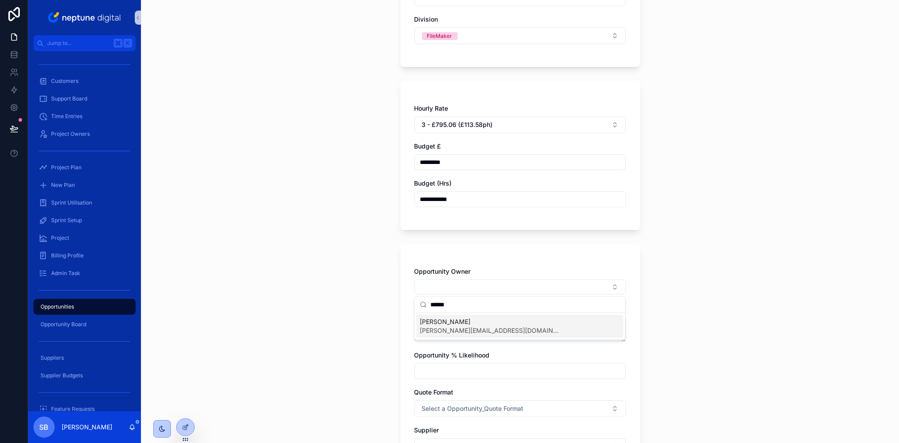
type input "******"
click at [545, 329] on div "[PERSON_NAME] [PERSON_NAME][EMAIL_ADDRESS][DOMAIN_NAME]" at bounding box center [519, 326] width 207 height 23
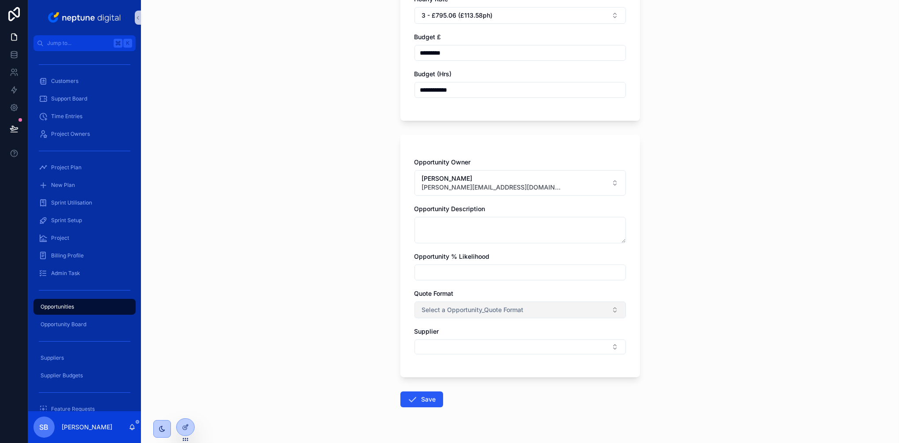
scroll to position [446, 0]
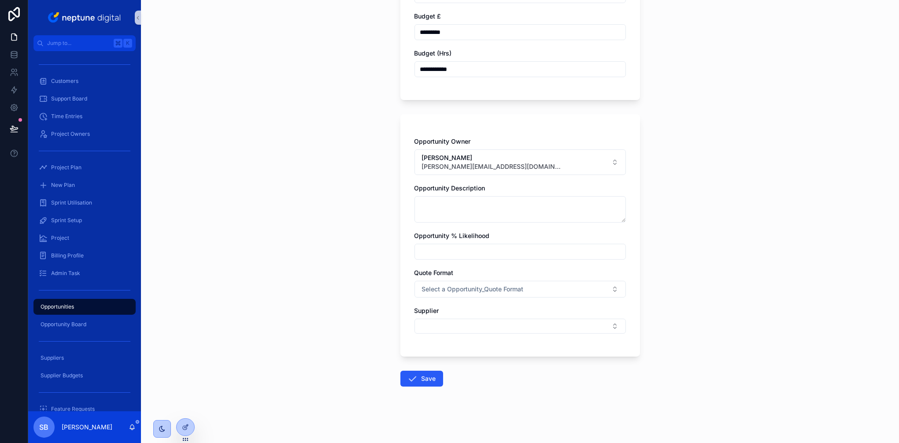
click at [485, 247] on input "scrollable content" at bounding box center [520, 251] width 211 height 12
type input "******"
click at [535, 287] on button "Select a Opportunity_Quote Format" at bounding box center [520, 289] width 211 height 17
click at [434, 327] on div "Xero" at bounding box center [431, 324] width 12 height 8
click at [418, 378] on button "Save" at bounding box center [422, 379] width 43 height 16
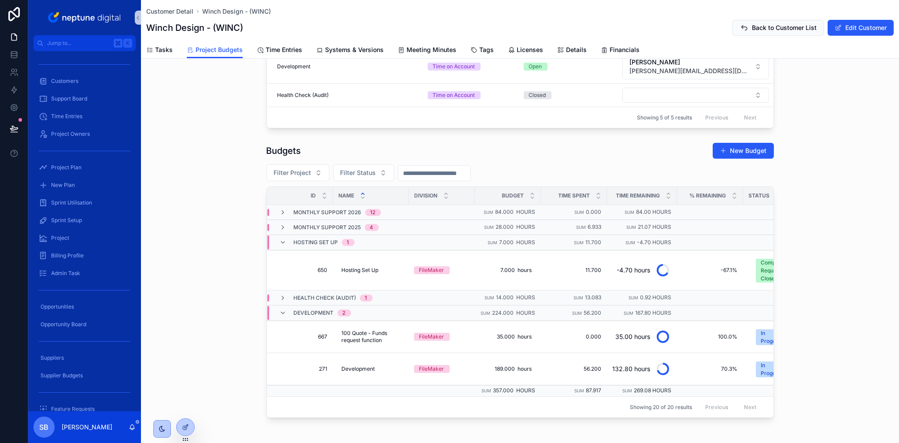
scroll to position [235, 0]
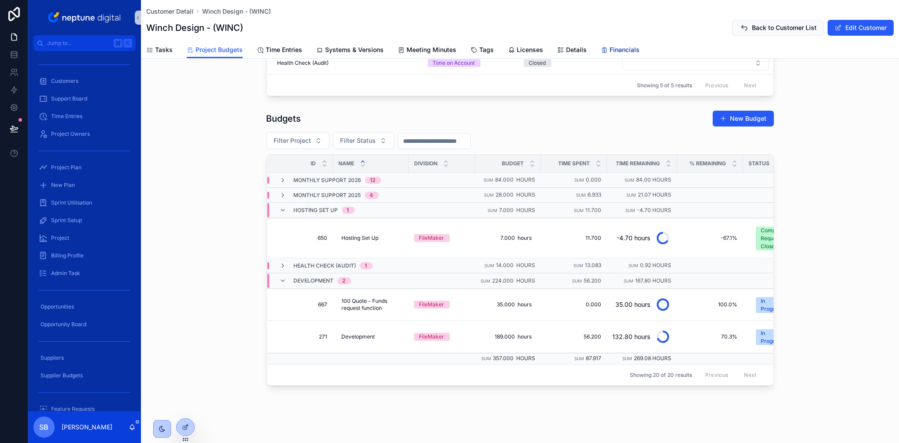
click at [614, 48] on span "Financials" at bounding box center [625, 49] width 30 height 9
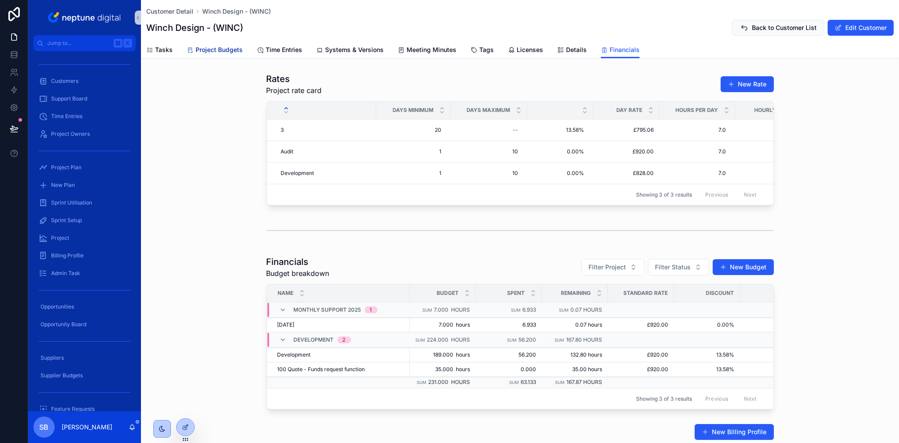
click at [223, 55] on link "Project Budgets" at bounding box center [215, 51] width 56 height 18
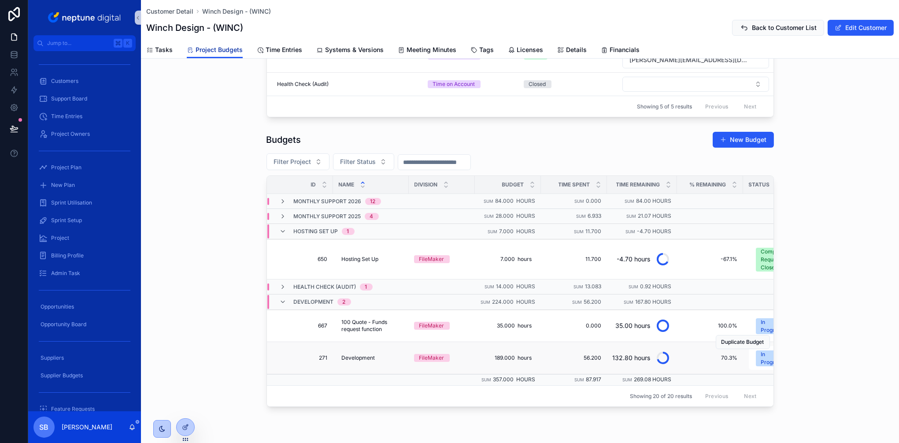
scroll to position [235, 0]
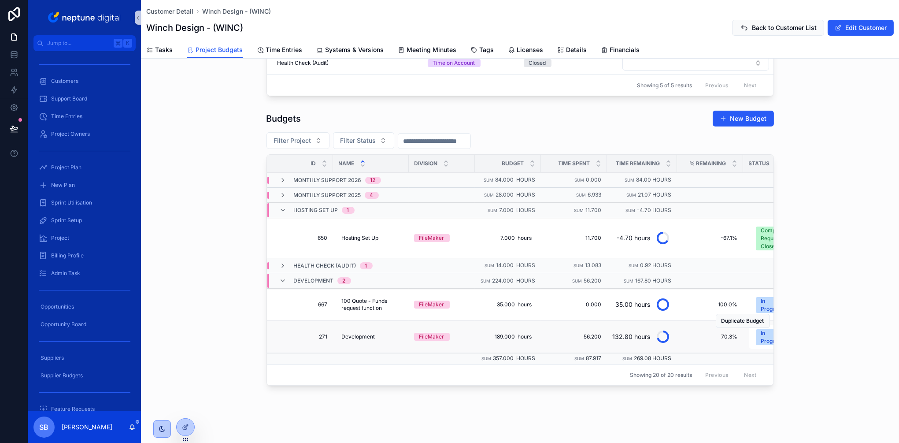
click at [312, 333] on span "271" at bounding box center [303, 336] width 50 height 7
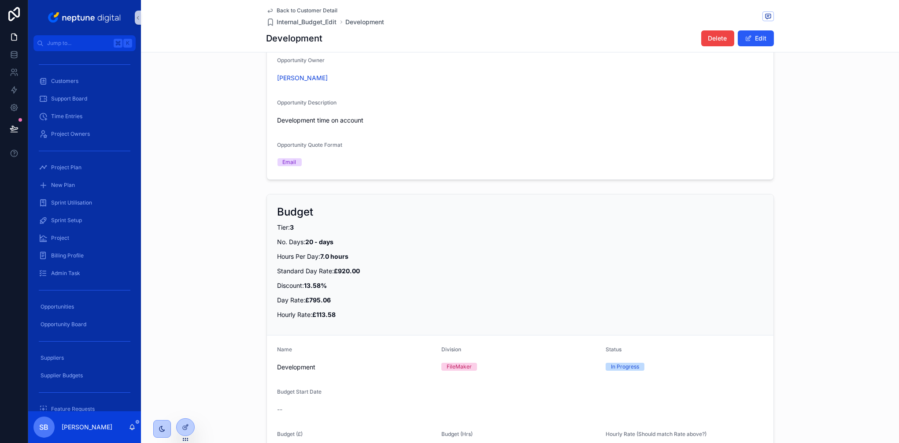
scroll to position [193, 0]
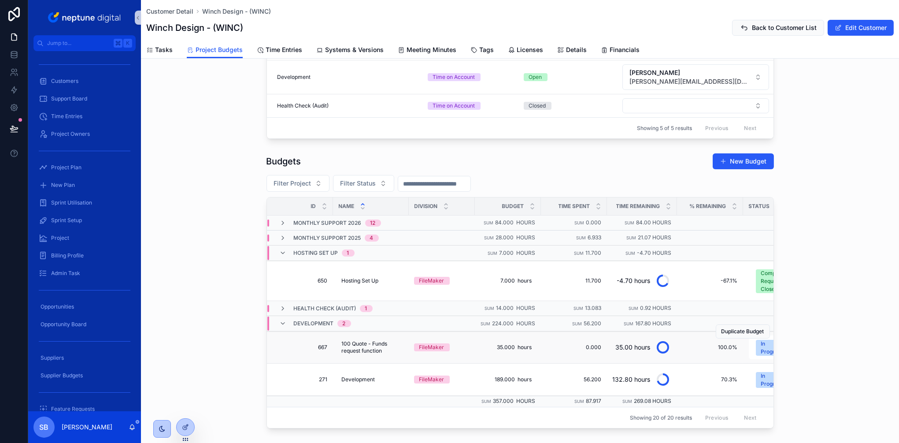
click at [314, 344] on span "667" at bounding box center [303, 347] width 50 height 7
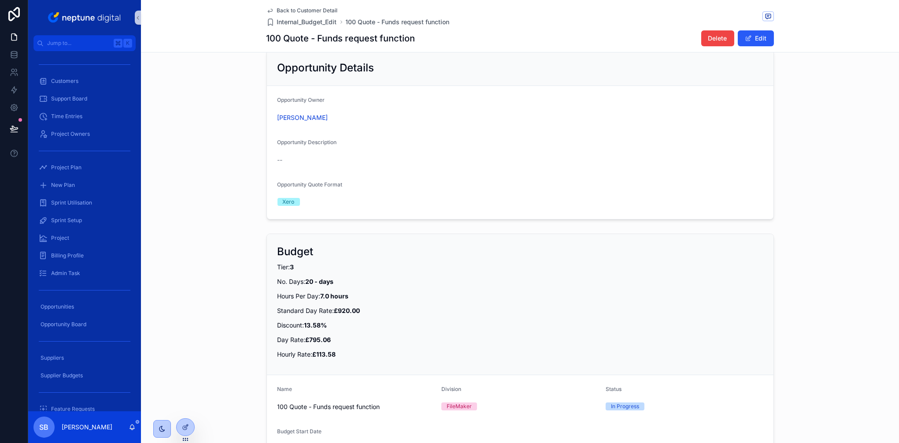
scroll to position [201, 0]
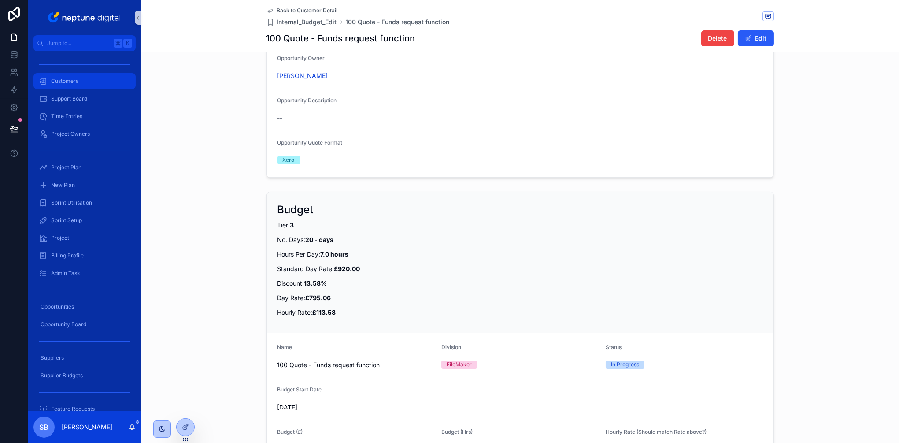
click at [109, 79] on div "Customers" at bounding box center [85, 81] width 92 height 14
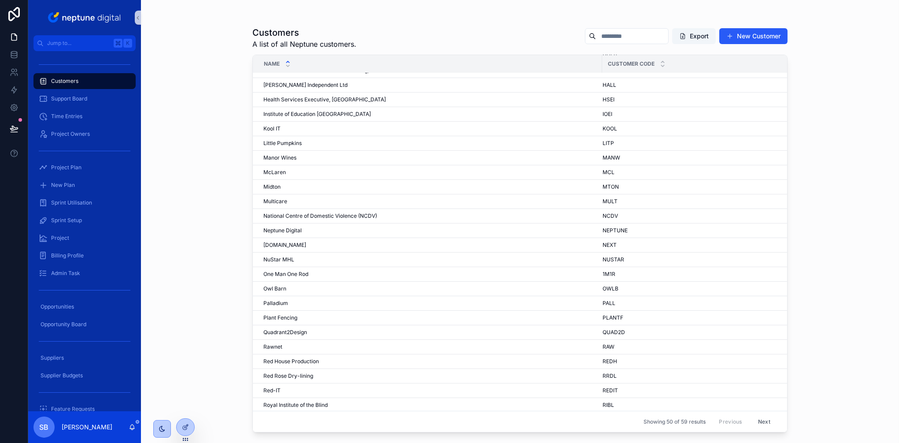
scroll to position [316, 0]
click at [374, 206] on td "Multicare Multicare" at bounding box center [427, 200] width 349 height 15
click at [374, 214] on span "National Centre of Domestic Violence (NCDV)" at bounding box center [320, 214] width 114 height 7
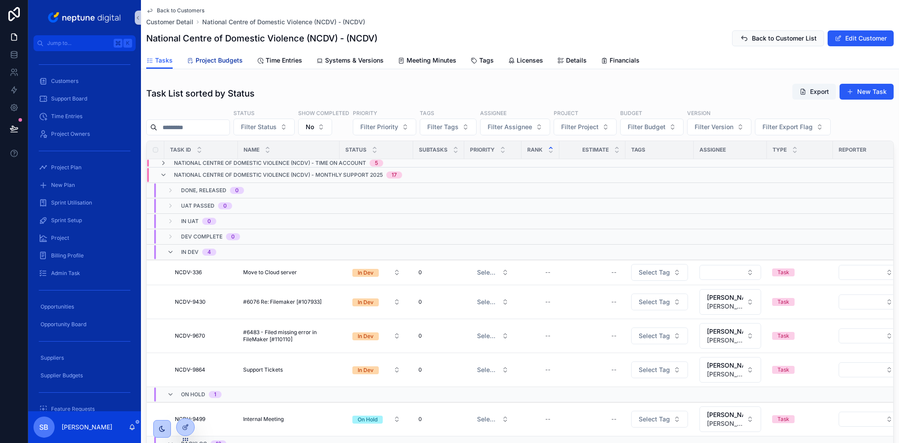
click at [222, 62] on span "Project Budgets" at bounding box center [219, 60] width 47 height 9
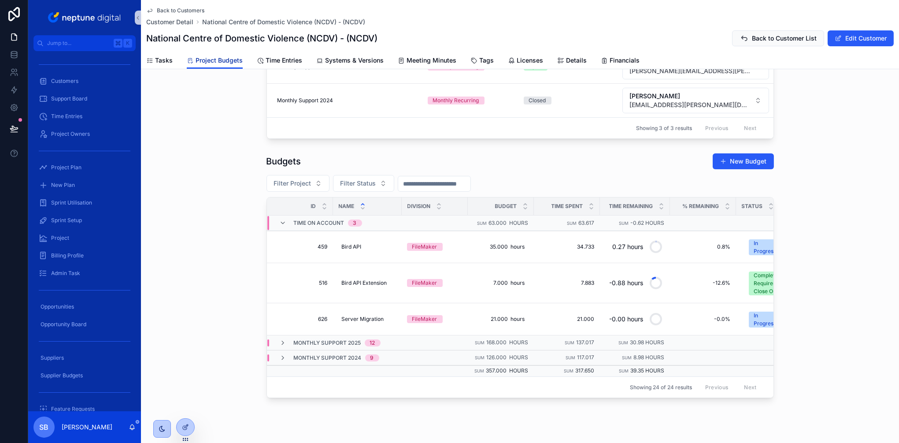
scroll to position [148, 0]
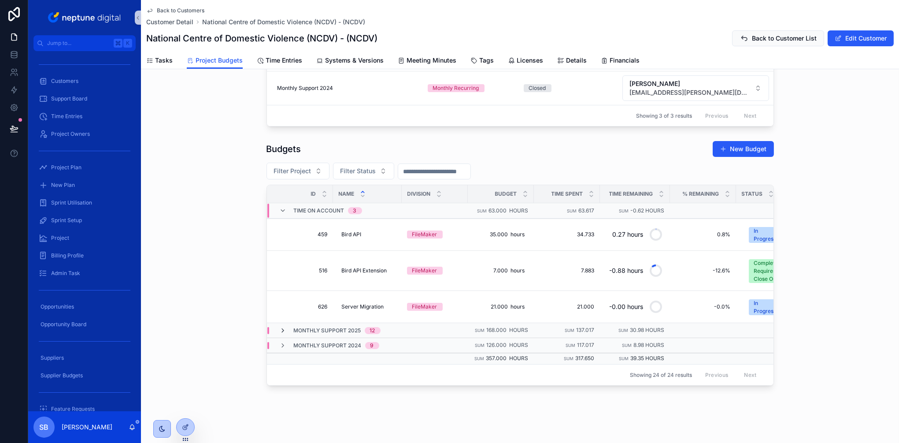
click at [284, 329] on icon "scrollable content" at bounding box center [283, 330] width 7 height 7
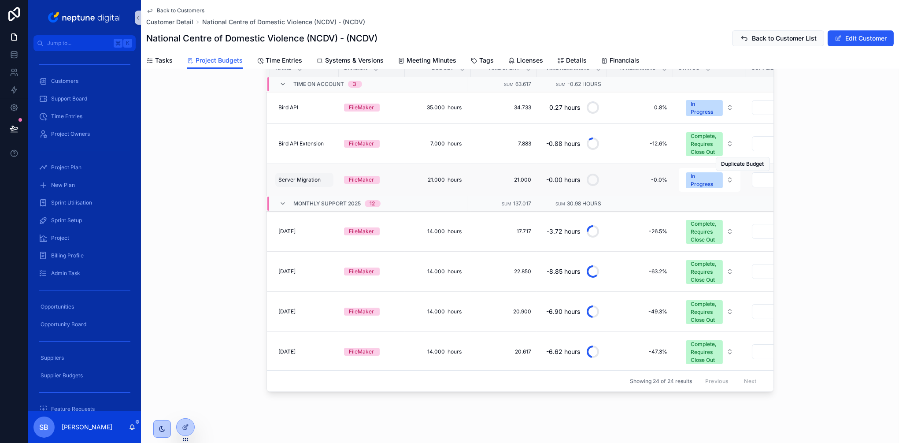
scroll to position [0, 63]
click at [307, 178] on span "Server Migration" at bounding box center [300, 180] width 42 height 7
click at [245, 175] on div "Budgets New Budget Filter Project Filter Status Id Name Division Budget Time Sp…" at bounding box center [520, 203] width 758 height 384
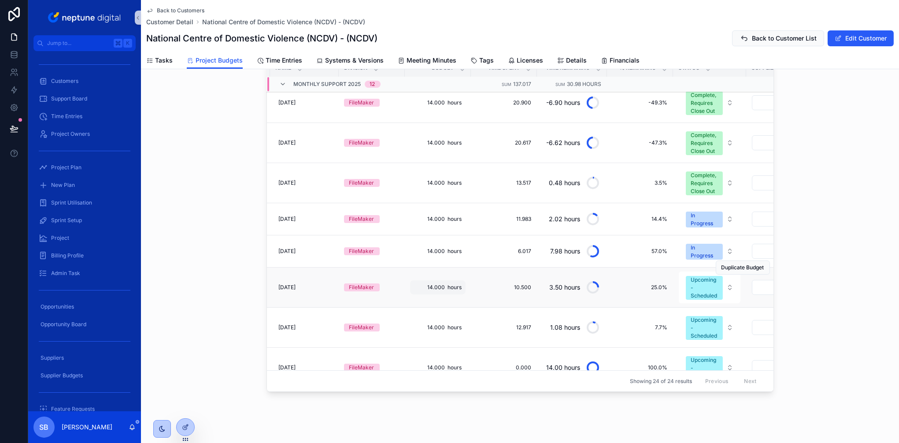
scroll to position [213, 63]
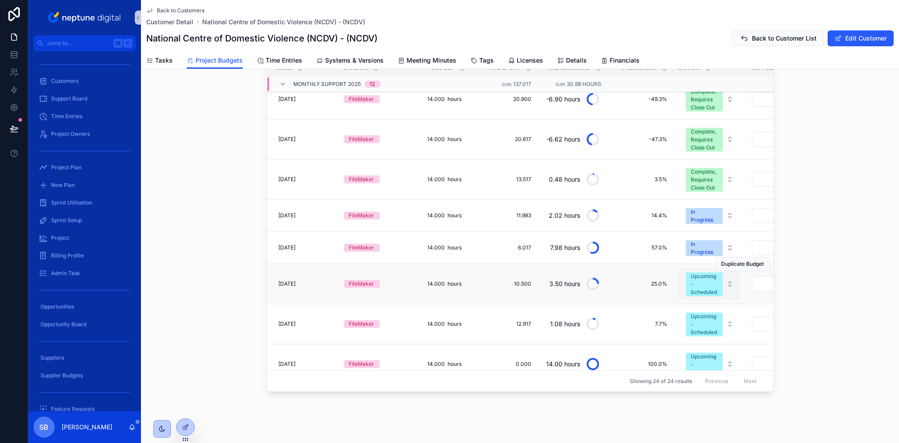
click at [704, 280] on div "Upcoming - Scheduled" at bounding box center [704, 284] width 26 height 24
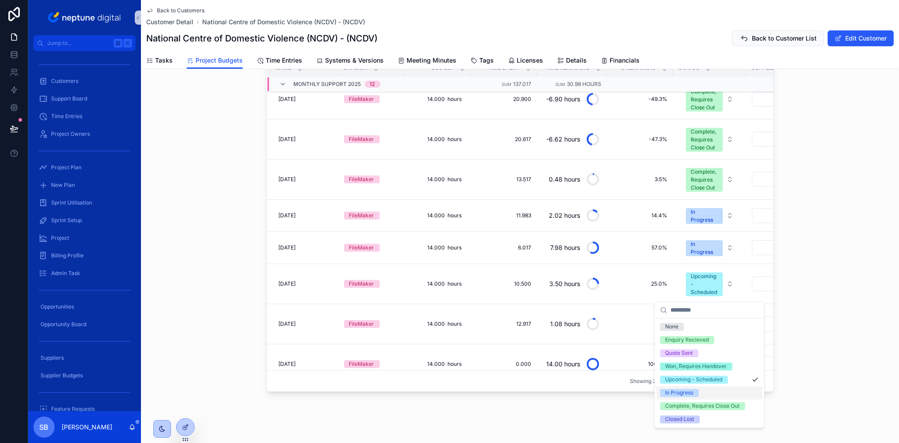
click at [696, 391] on span "In Progress" at bounding box center [679, 393] width 39 height 8
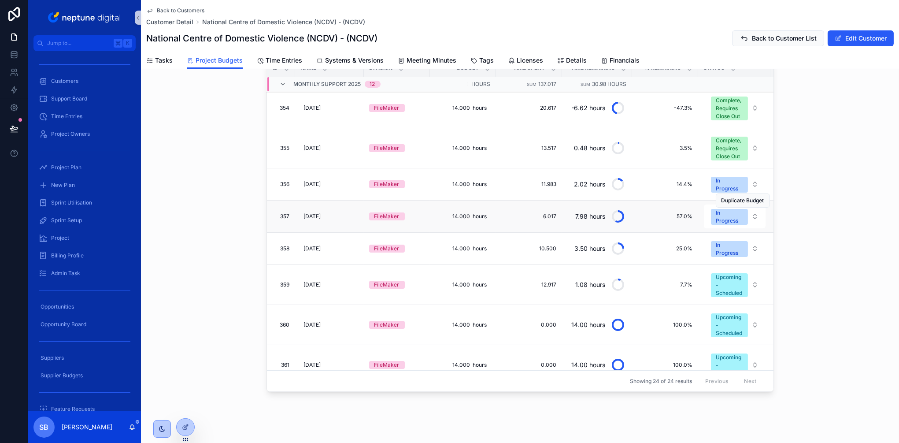
scroll to position [245, 30]
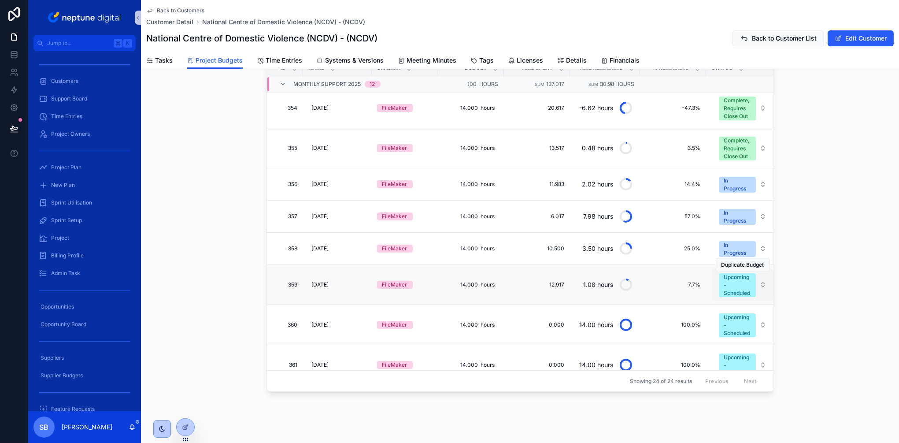
click at [732, 289] on div "Upcoming - Scheduled" at bounding box center [737, 285] width 26 height 24
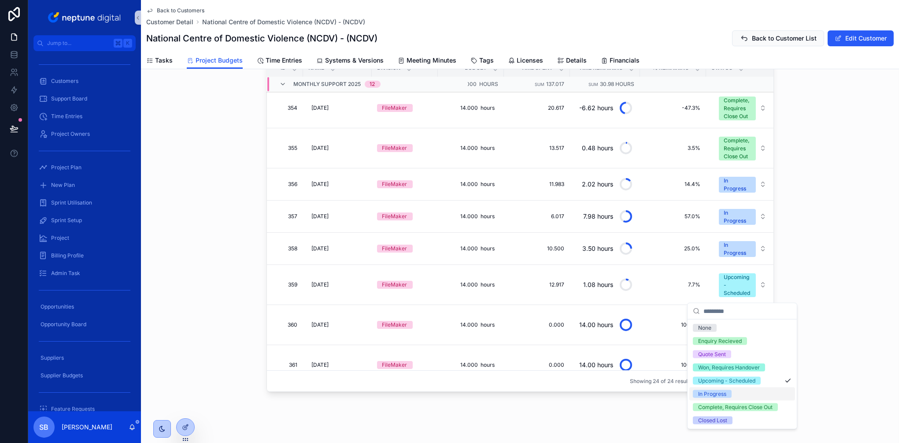
click at [725, 390] on div "In Progress" at bounding box center [712, 394] width 28 height 8
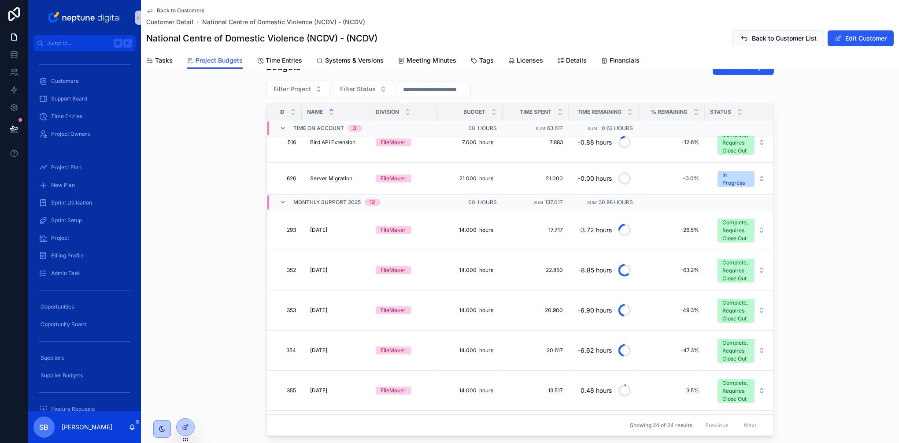
scroll to position [43, 31]
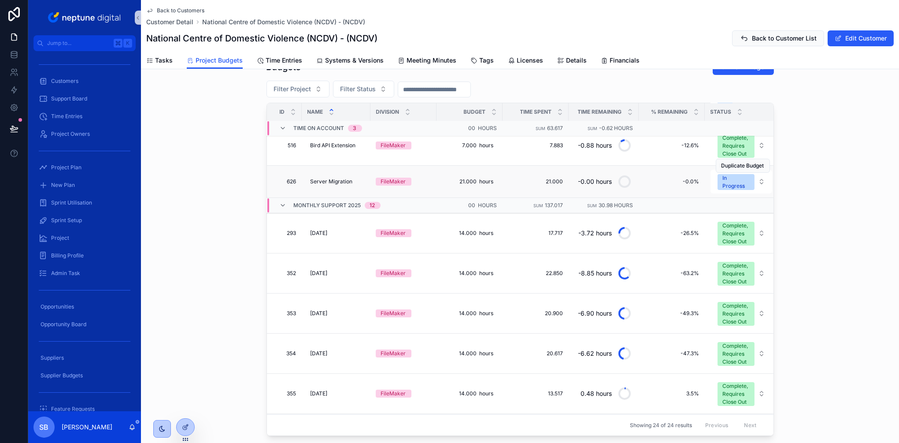
click at [293, 178] on span "626" at bounding box center [271, 181] width 50 height 7
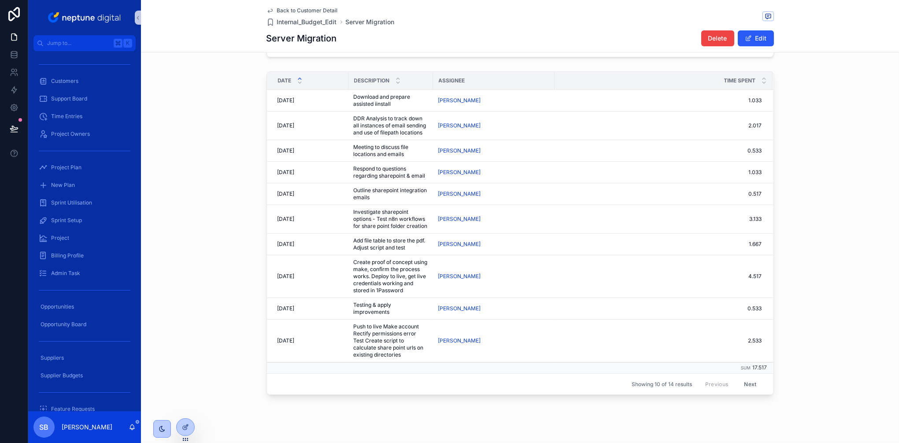
scroll to position [688, 0]
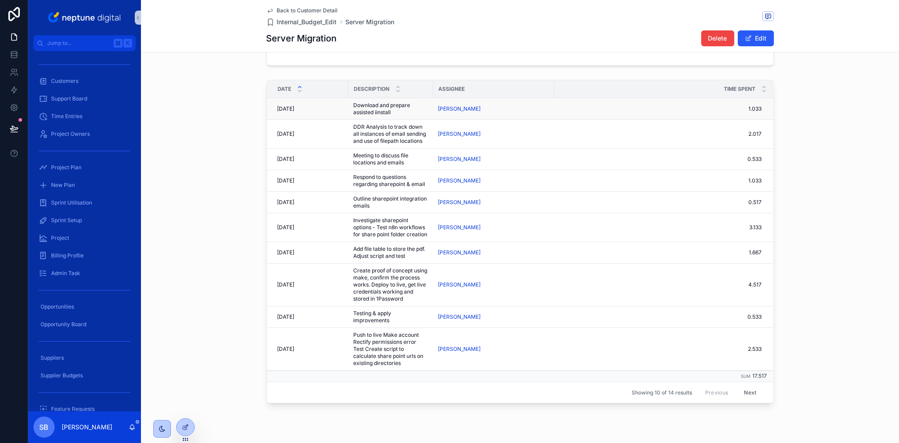
click at [559, 108] on span "1.033" at bounding box center [658, 108] width 207 height 7
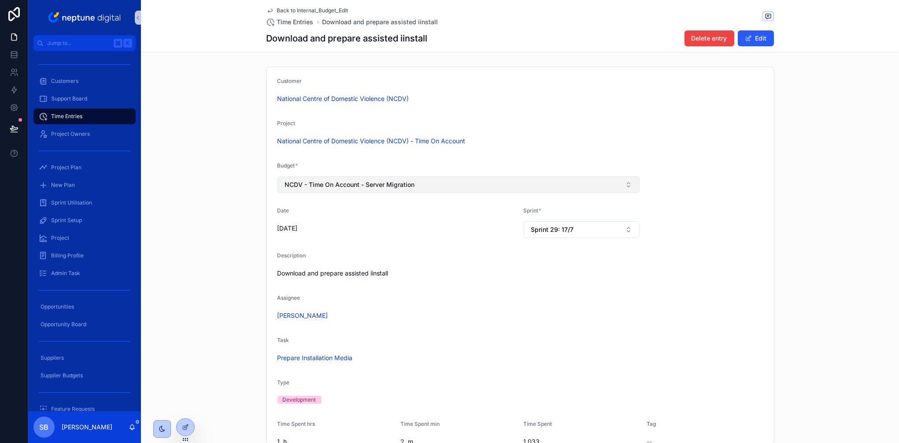
click at [458, 183] on button "NCDV - Time On Account - Server Migration" at bounding box center [459, 184] width 363 height 17
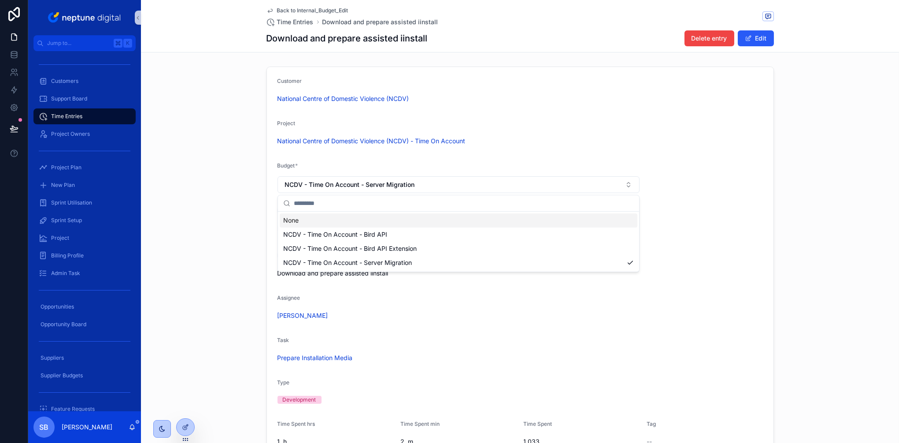
click at [208, 212] on div "Customer National Centre of Domestic Violence (NCDV) Project National Centre of…" at bounding box center [520, 263] width 758 height 400
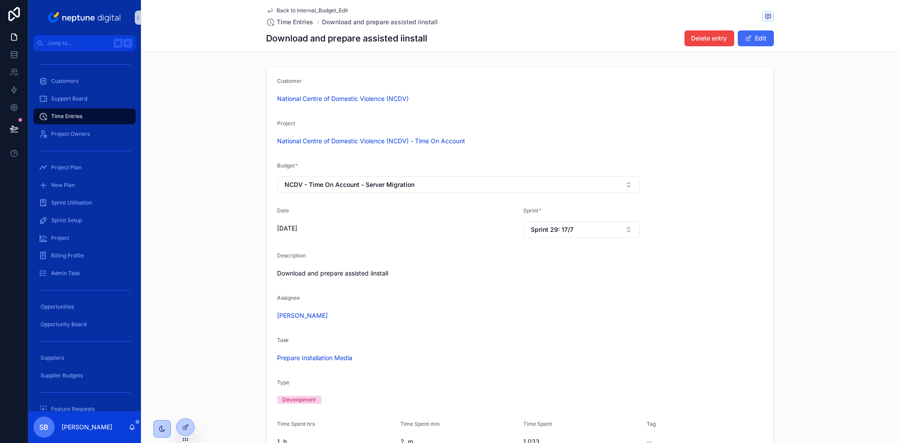
click at [746, 38] on span "scrollable content" at bounding box center [748, 38] width 7 height 7
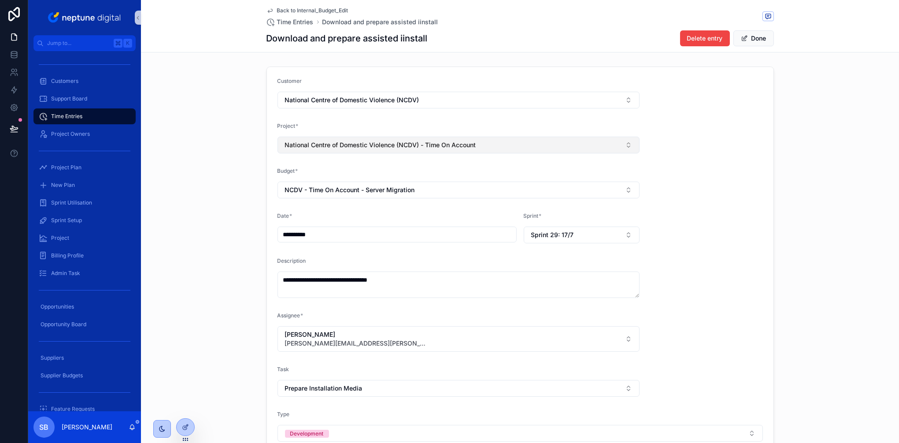
click at [509, 142] on button "National Centre of Domestic Violence (NCDV) - Time On Account" at bounding box center [459, 145] width 363 height 17
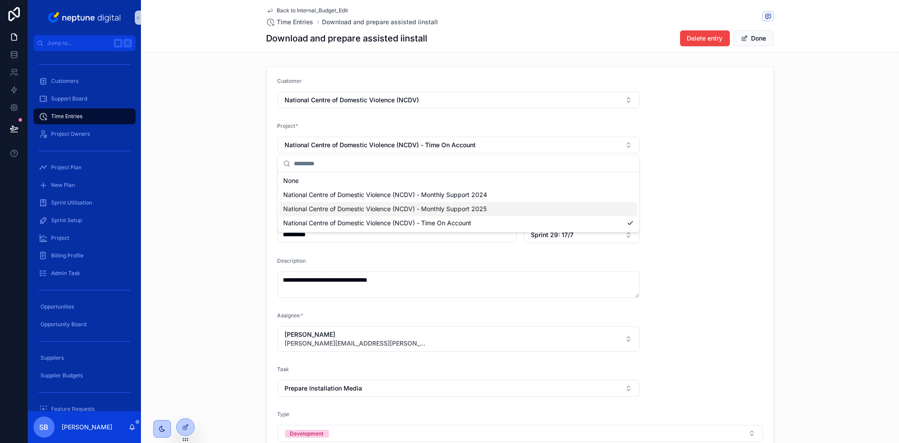
click at [473, 205] on span "National Centre of Domestic Violence (NCDV) - Monthly Support 2025" at bounding box center [385, 208] width 204 height 9
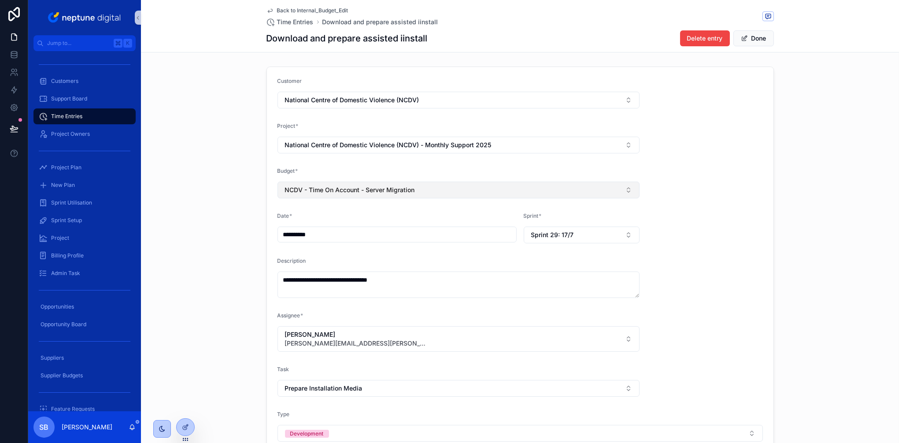
click at [460, 193] on button "NCDV - Time On Account - Server Migration" at bounding box center [459, 190] width 363 height 17
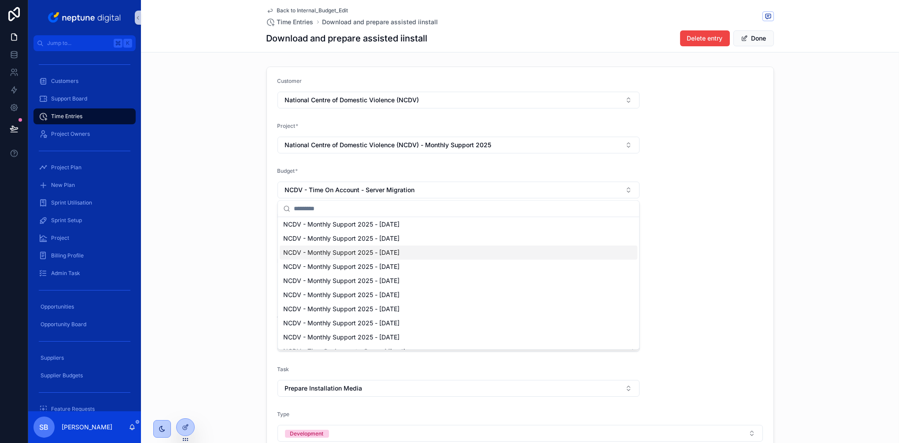
scroll to position [64, 0]
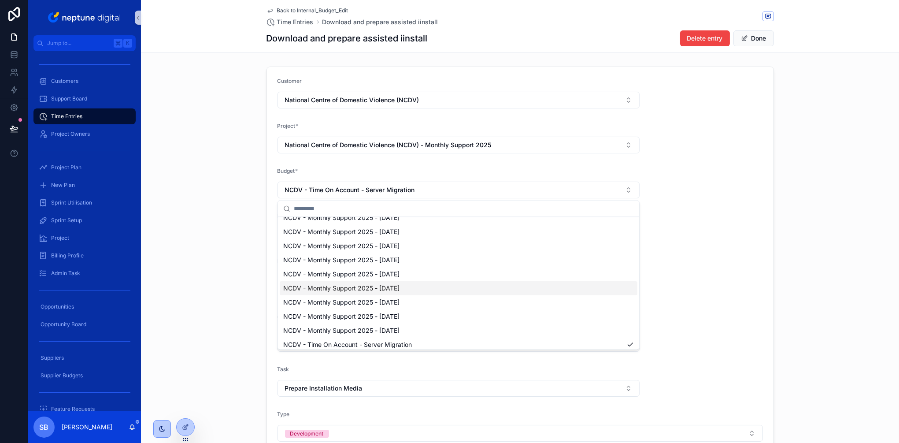
click at [400, 288] on span "NCDV - Monthly Support 2025 - [DATE]" at bounding box center [341, 288] width 116 height 9
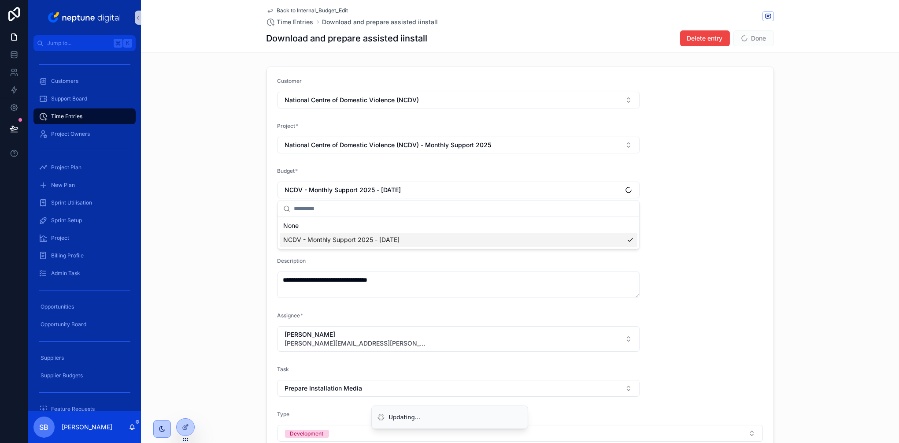
scroll to position [0, 0]
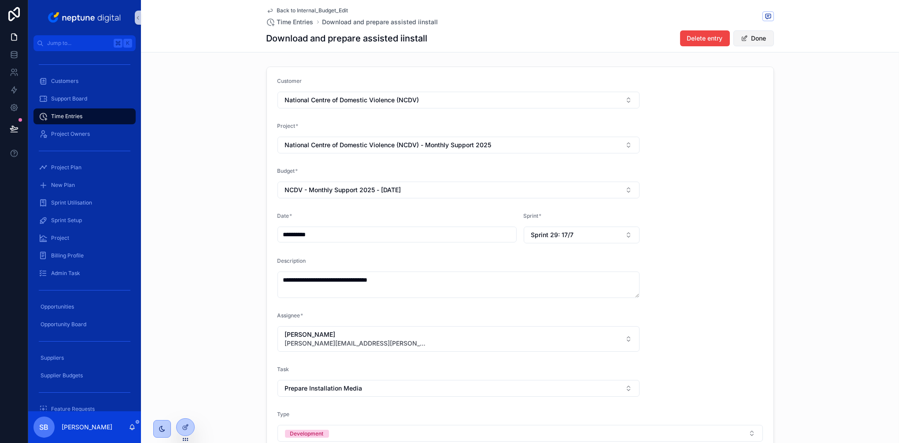
click at [753, 41] on button "Done" at bounding box center [754, 38] width 41 height 16
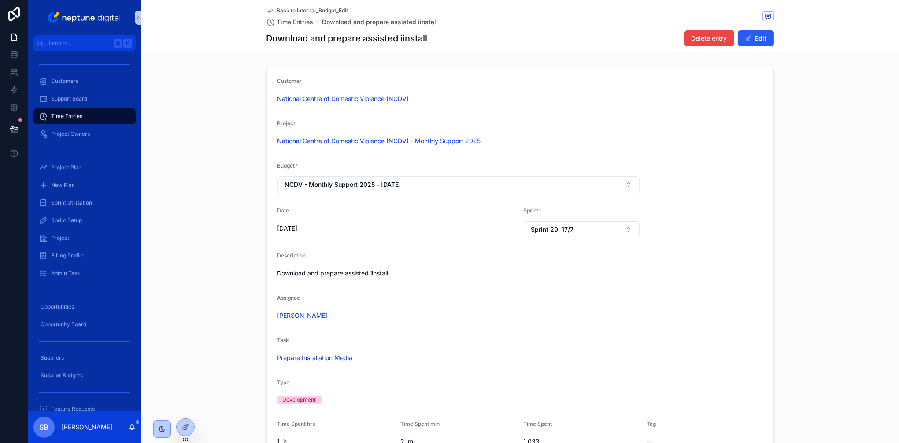
click at [296, 10] on span "Back to Internal_Budget_Edit" at bounding box center [312, 10] width 71 height 7
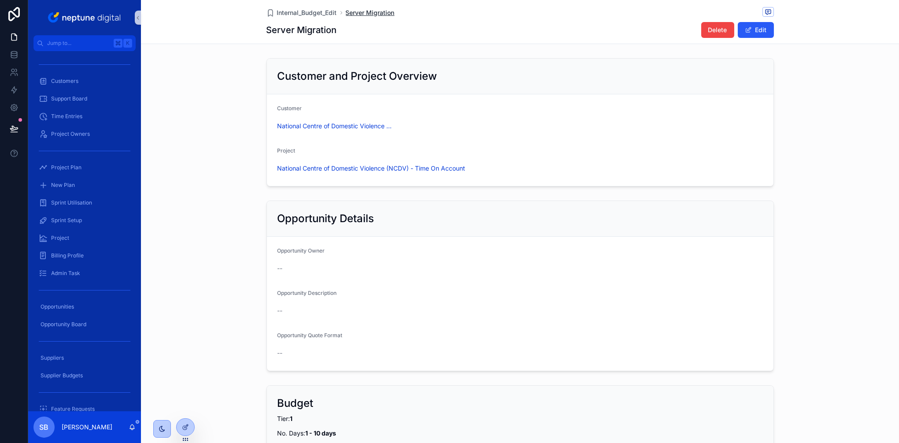
click at [366, 13] on span "Server Migration" at bounding box center [370, 12] width 49 height 9
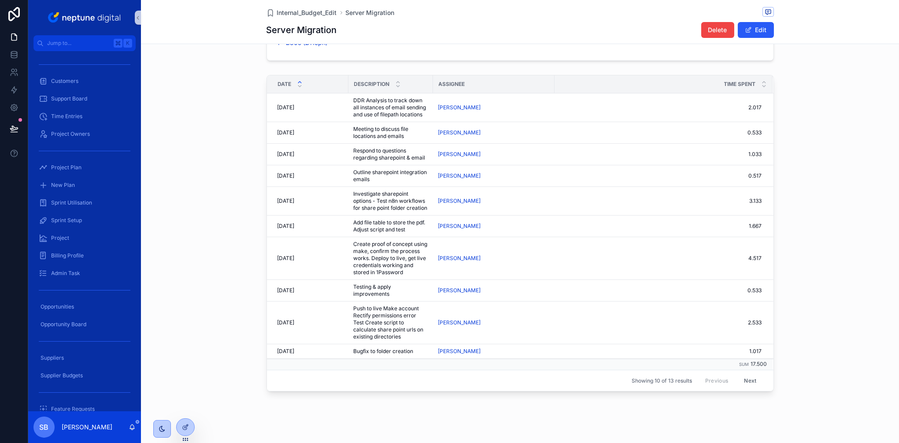
scroll to position [675, 0]
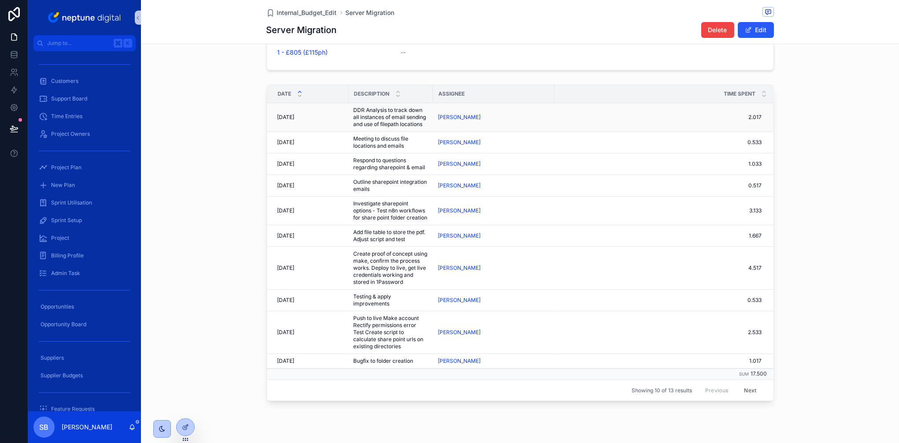
click at [295, 119] on span "12/08/2025" at bounding box center [286, 117] width 17 height 7
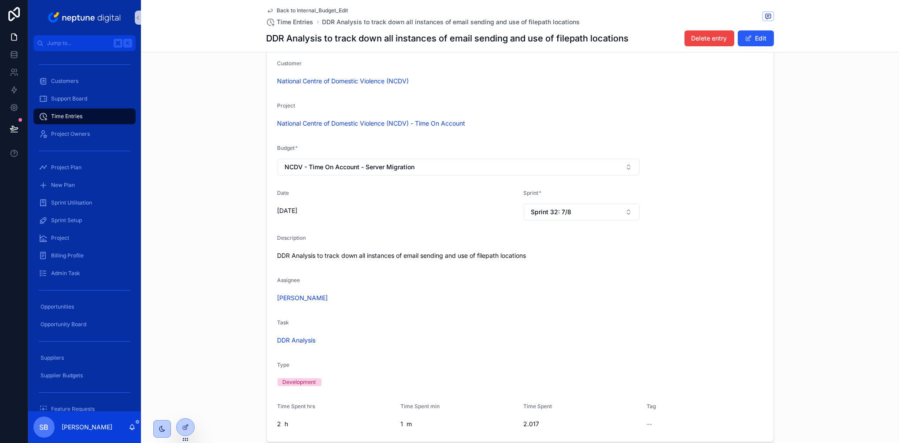
scroll to position [20, 0]
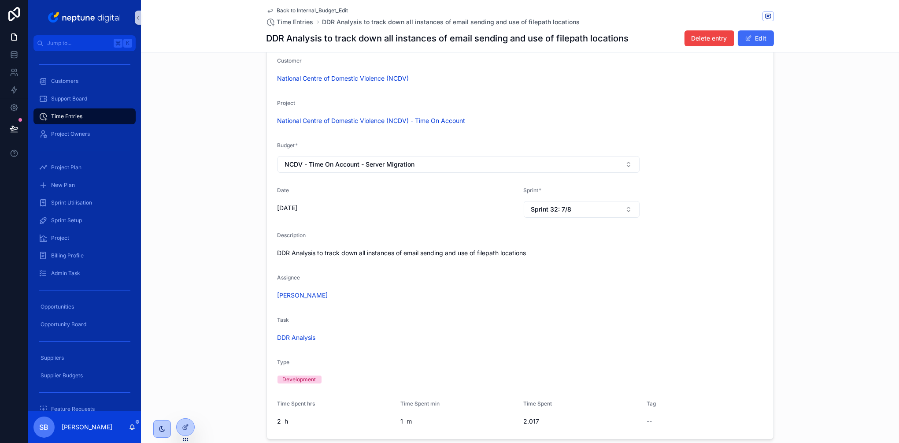
click at [756, 34] on button "Edit" at bounding box center [756, 38] width 36 height 16
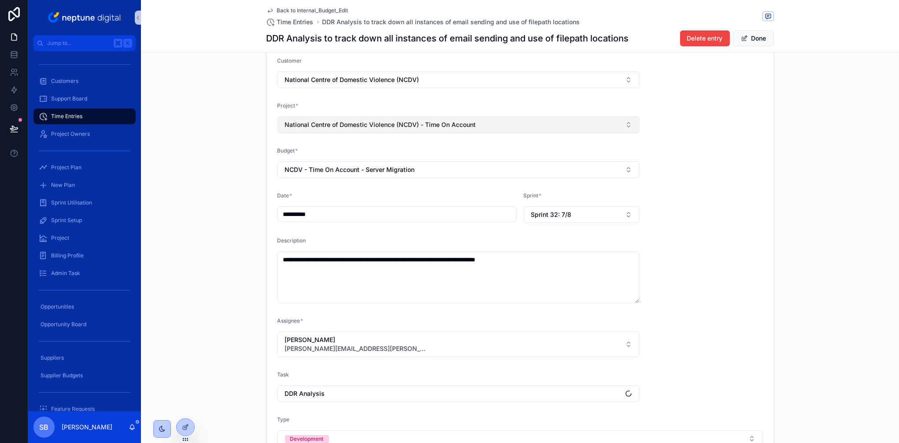
click at [468, 124] on span "National Centre of Domestic Violence (NCDV) - Time On Account" at bounding box center [380, 124] width 191 height 9
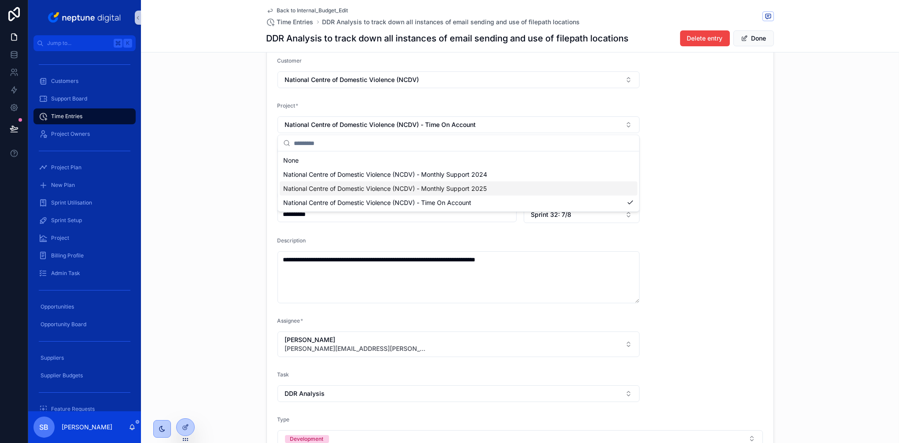
click at [445, 190] on span "National Centre of Domestic Violence (NCDV) - Monthly Support 2025" at bounding box center [385, 188] width 204 height 9
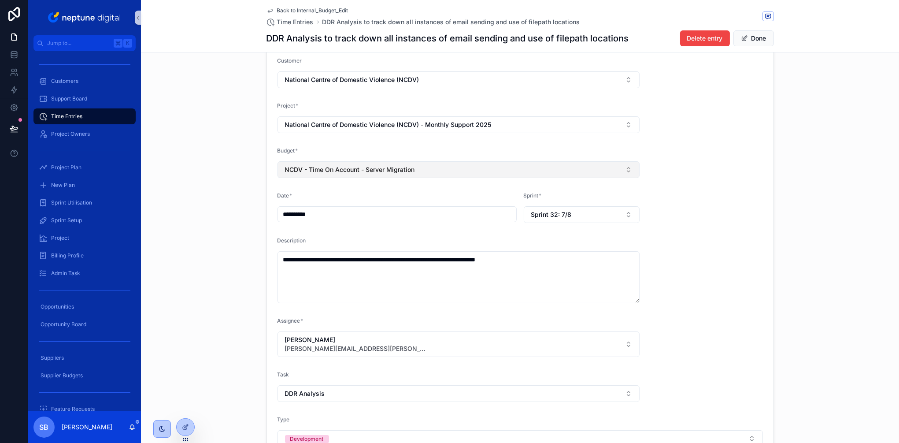
click at [409, 173] on span "NCDV - Time On Account - Server Migration" at bounding box center [350, 169] width 130 height 9
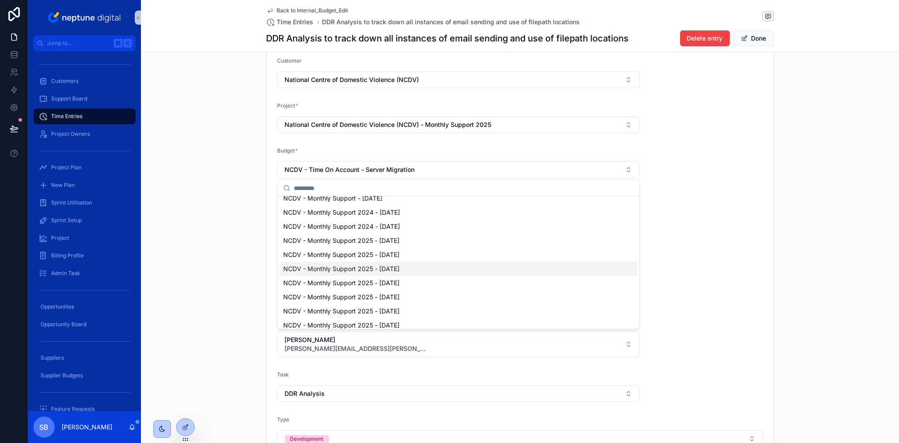
scroll to position [24, 0]
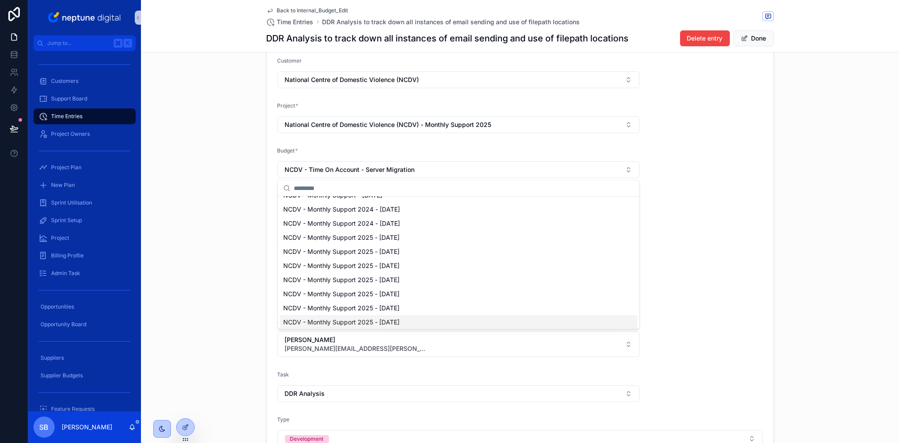
click at [400, 319] on span "NCDV - Monthly Support 2025 - 07. July 2025" at bounding box center [341, 322] width 116 height 9
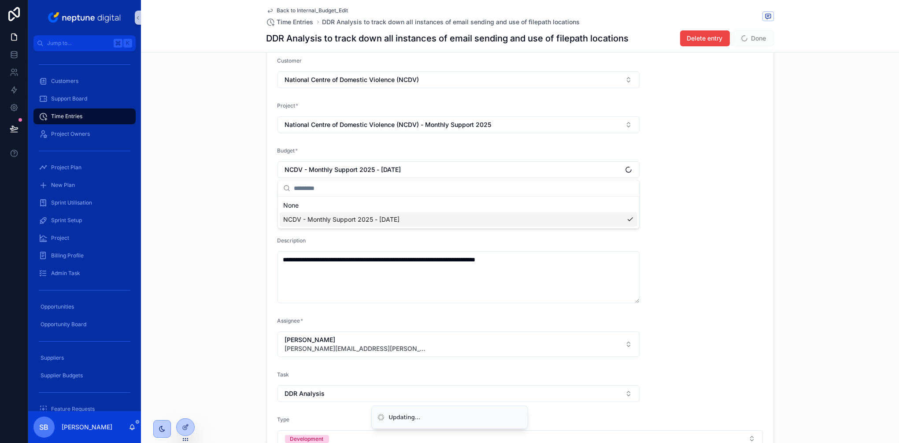
scroll to position [0, 0]
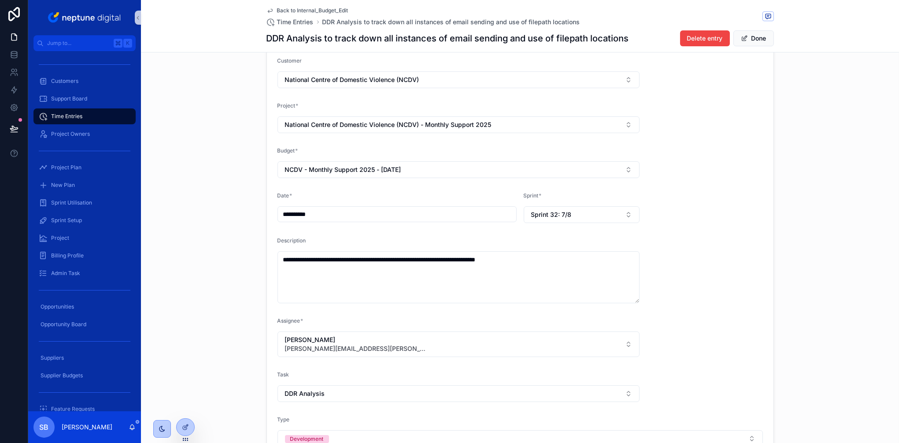
drag, startPoint x: 754, startPoint y: 41, endPoint x: 624, endPoint y: 31, distance: 130.3
click at [754, 41] on button "Done" at bounding box center [754, 38] width 41 height 16
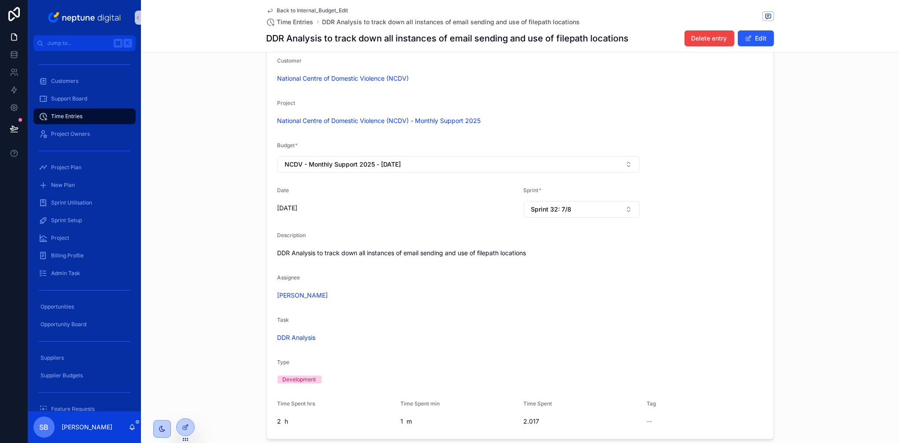
click at [345, 7] on span "Back to Internal_Budget_Edit" at bounding box center [312, 10] width 71 height 7
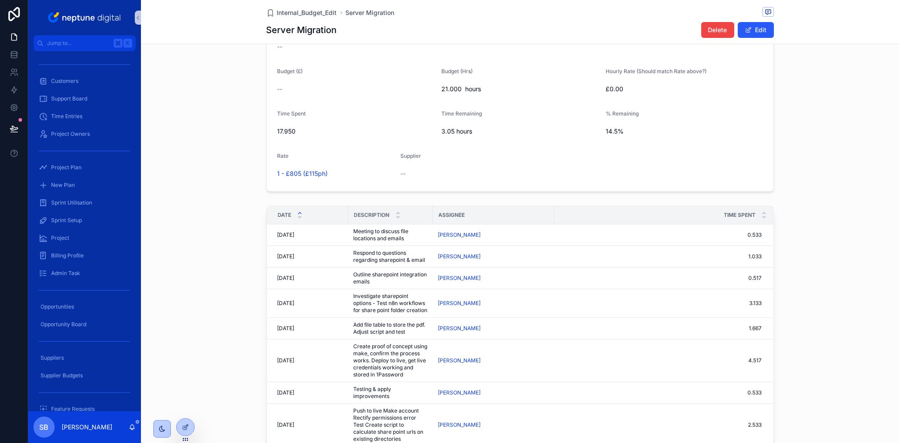
scroll to position [555, 0]
click at [295, 233] on span "12/08/2025" at bounding box center [286, 233] width 17 height 7
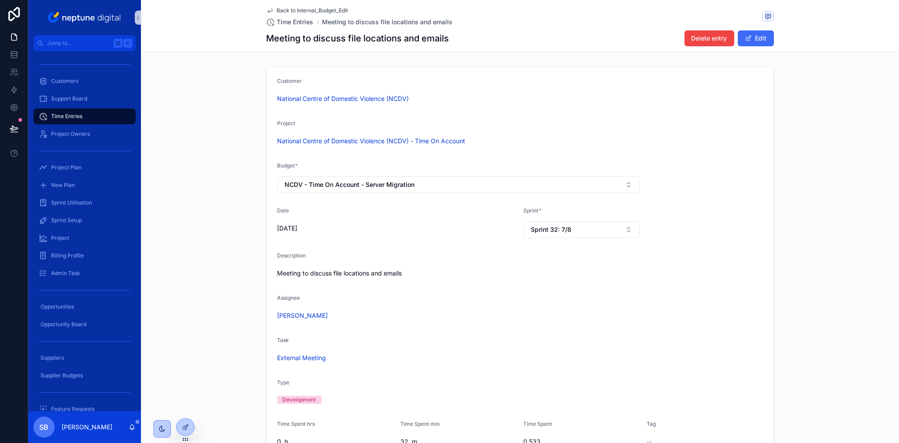
click at [750, 40] on span "scrollable content" at bounding box center [748, 38] width 7 height 7
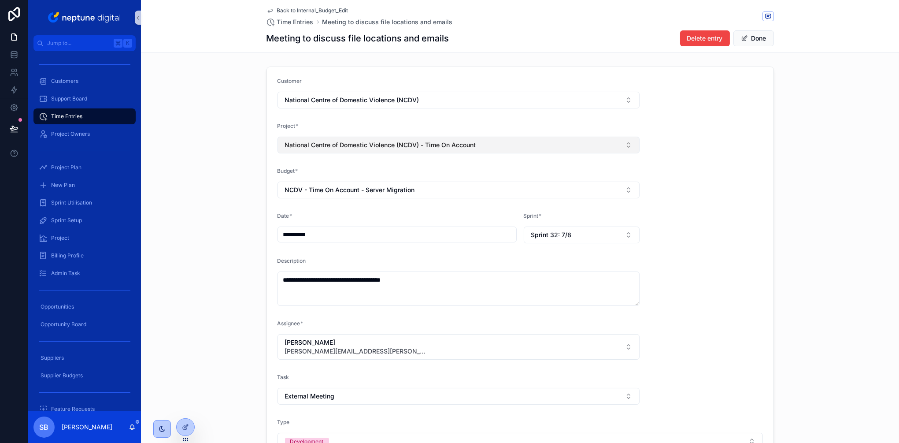
click at [461, 153] on button "National Centre of Domestic Violence (NCDV) - Time On Account" at bounding box center [459, 145] width 363 height 17
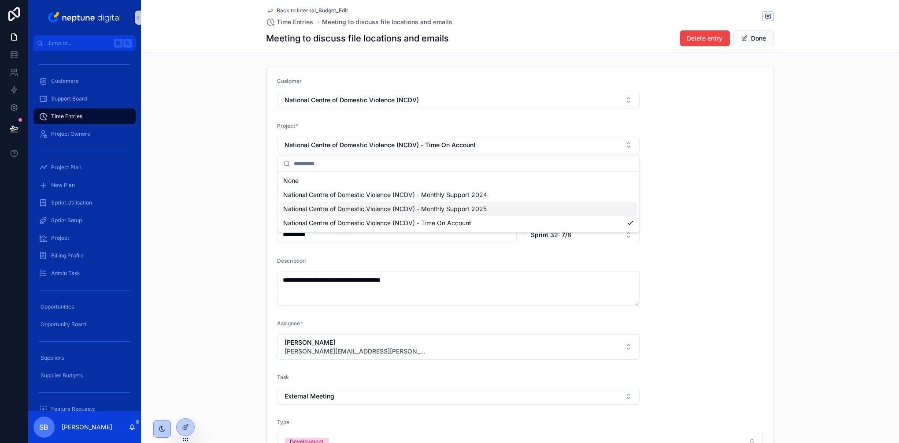
click at [453, 209] on span "National Centre of Domestic Violence (NCDV) - Monthly Support 2025" at bounding box center [385, 208] width 204 height 9
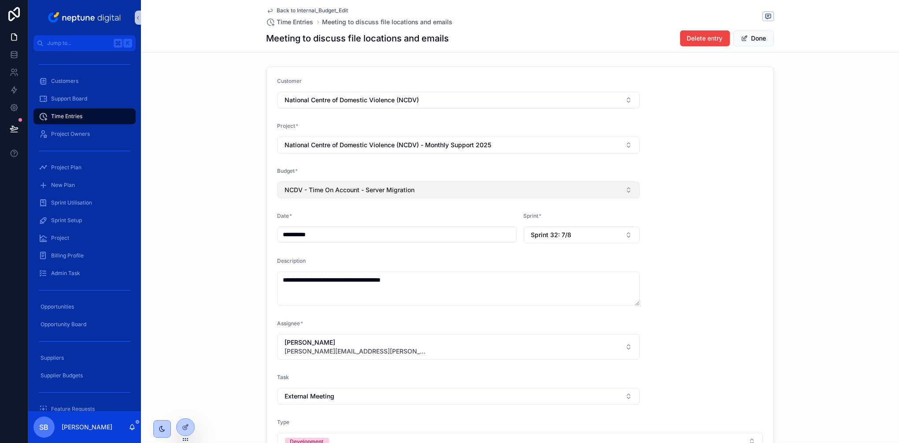
click at [440, 194] on button "NCDV - Time On Account - Server Migration" at bounding box center [459, 190] width 363 height 17
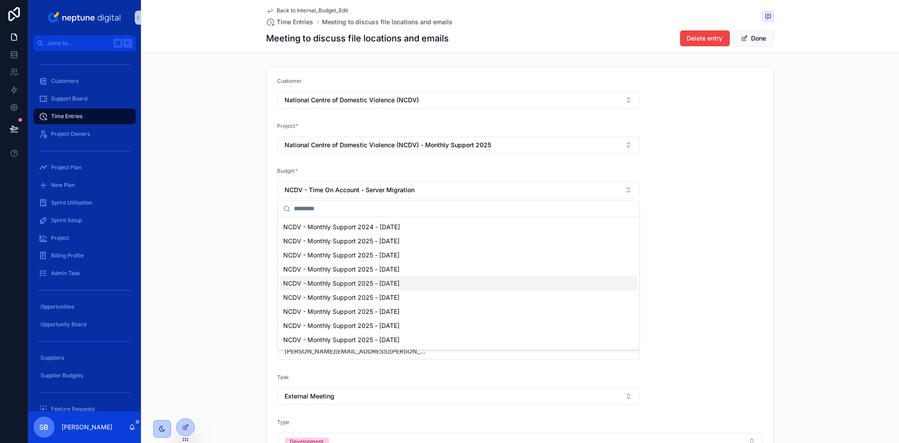
scroll to position [42, 0]
click at [400, 323] on span "NCDV - Monthly Support 2025 - 07. July 2025" at bounding box center [341, 324] width 116 height 9
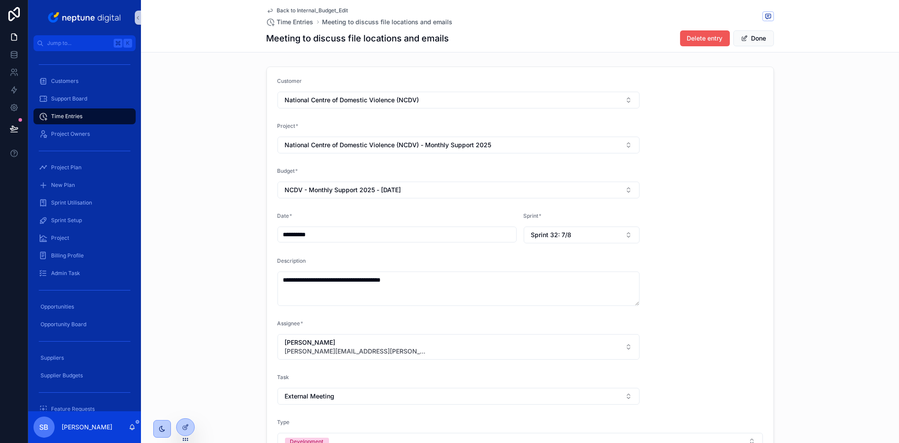
drag, startPoint x: 745, startPoint y: 35, endPoint x: 720, endPoint y: 37, distance: 25.3
click at [745, 35] on span "scrollable content" at bounding box center [744, 38] width 7 height 7
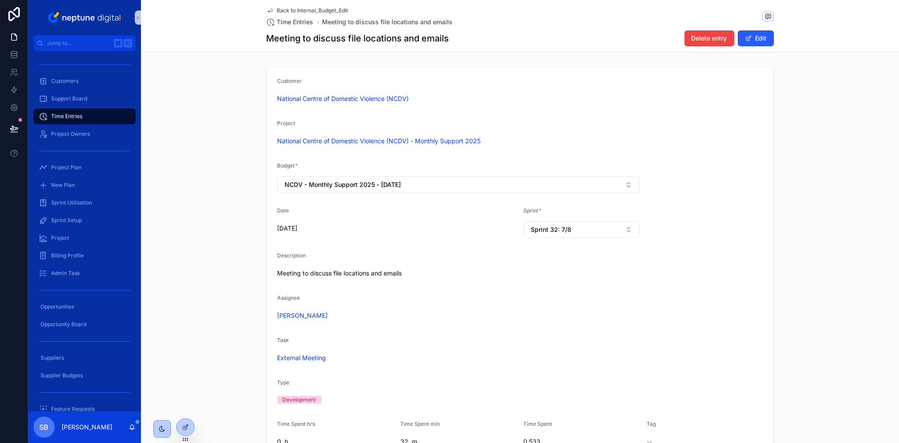
click at [335, 10] on span "Back to Internal_Budget_Edit" at bounding box center [312, 10] width 71 height 7
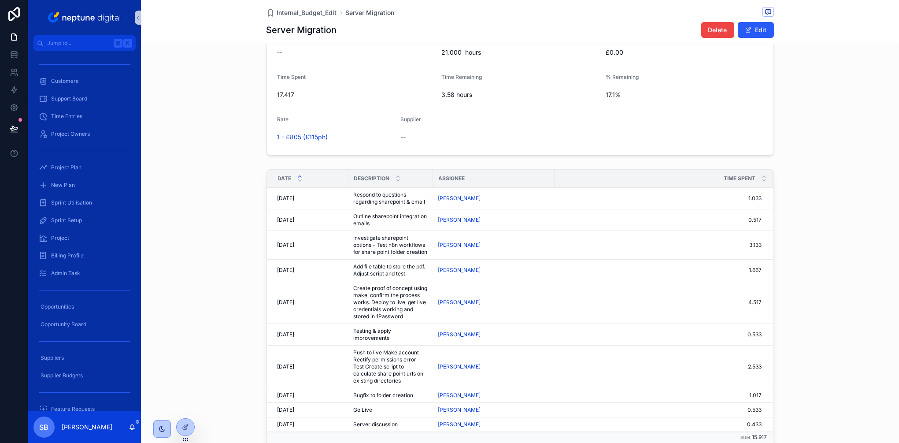
scroll to position [598, 0]
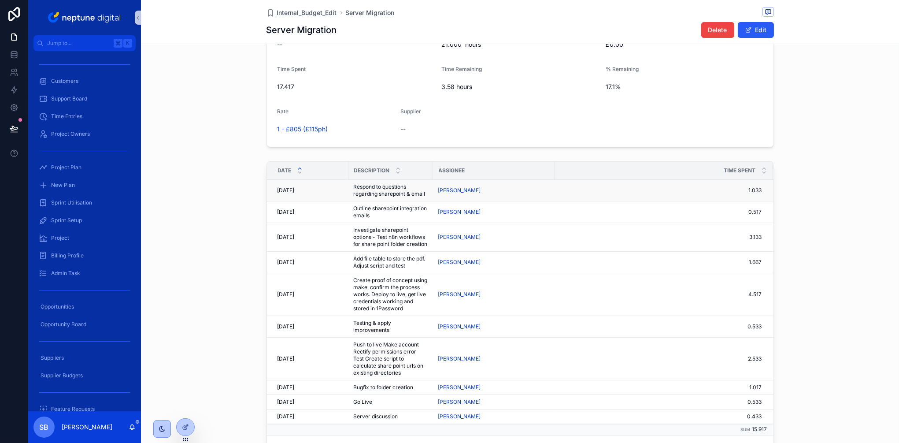
click at [295, 189] on span "13/08/2025" at bounding box center [286, 190] width 17 height 7
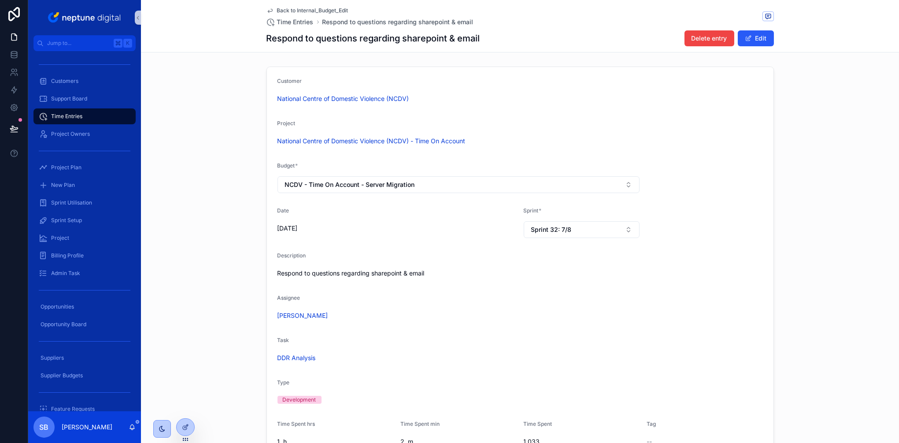
click at [751, 46] on div "Delete entry Edit" at bounding box center [726, 38] width 96 height 17
click at [751, 41] on span "scrollable content" at bounding box center [748, 38] width 7 height 7
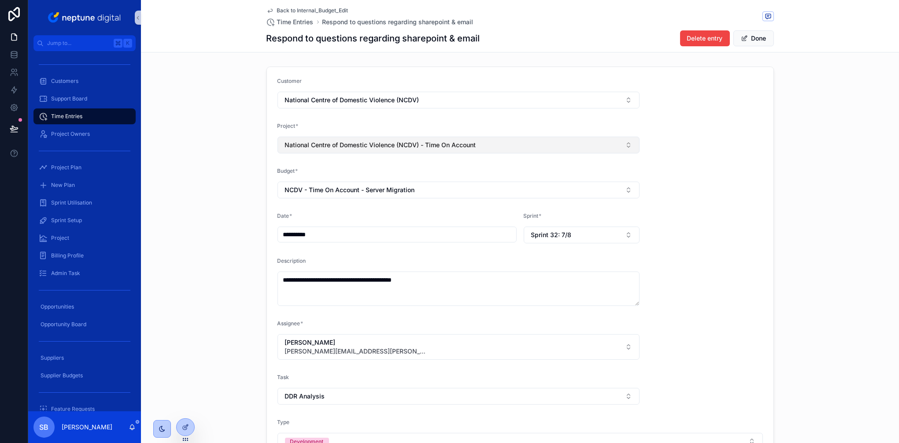
click at [446, 145] on span "National Centre of Domestic Violence (NCDV) - Time On Account" at bounding box center [380, 145] width 191 height 9
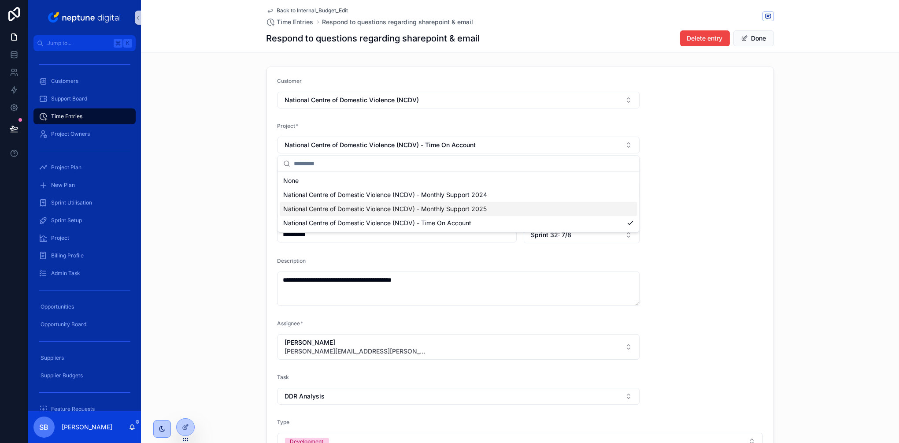
click at [439, 208] on span "National Centre of Domestic Violence (NCDV) - Monthly Support 2025" at bounding box center [385, 208] width 204 height 9
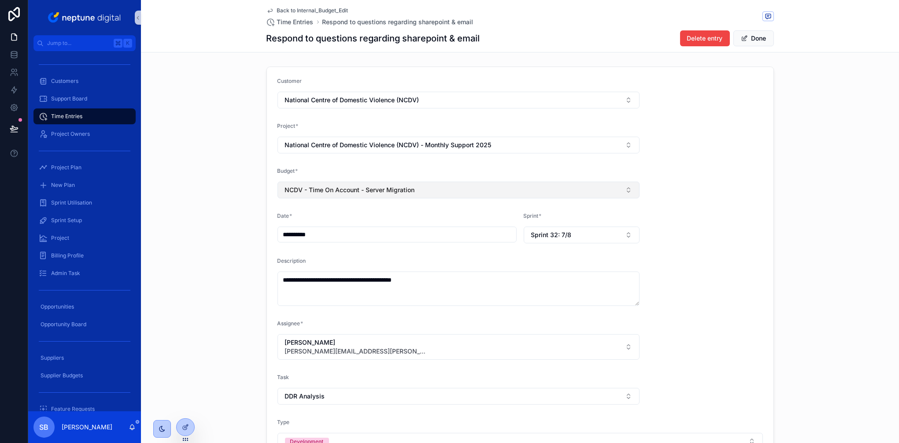
click at [425, 191] on button "NCDV - Time On Account - Server Migration" at bounding box center [459, 190] width 363 height 17
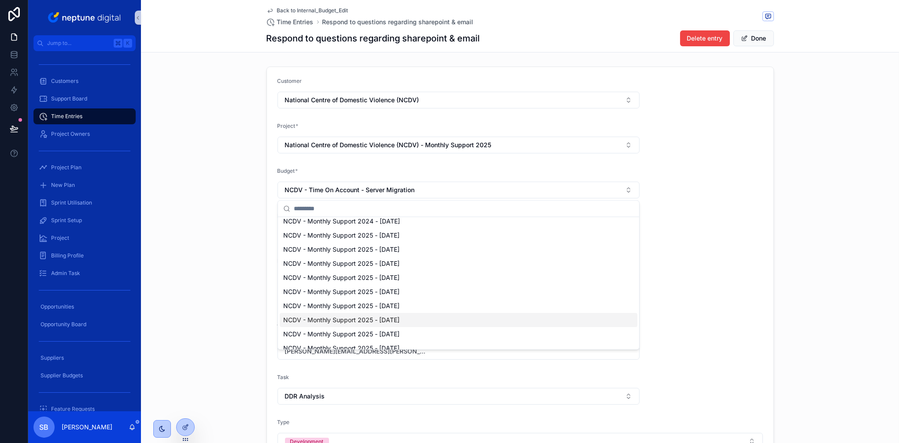
scroll to position [47, 0]
click at [400, 323] on span "NCDV - Monthly Support 2025 - 07. July 2025" at bounding box center [341, 319] width 116 height 9
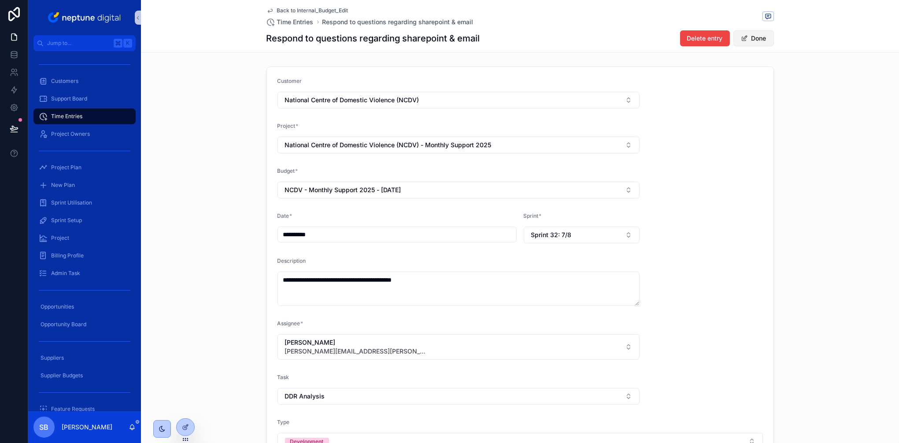
click at [746, 39] on span "scrollable content" at bounding box center [744, 38] width 7 height 7
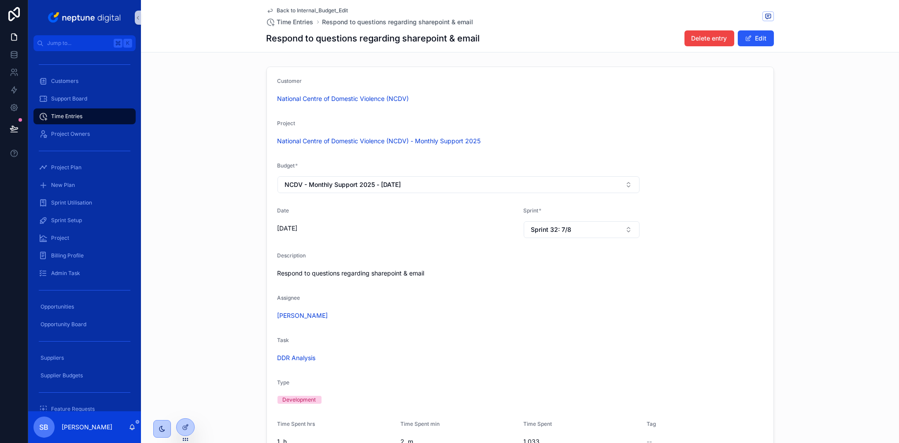
click at [308, 11] on span "Back to Internal_Budget_Edit" at bounding box center [312, 10] width 71 height 7
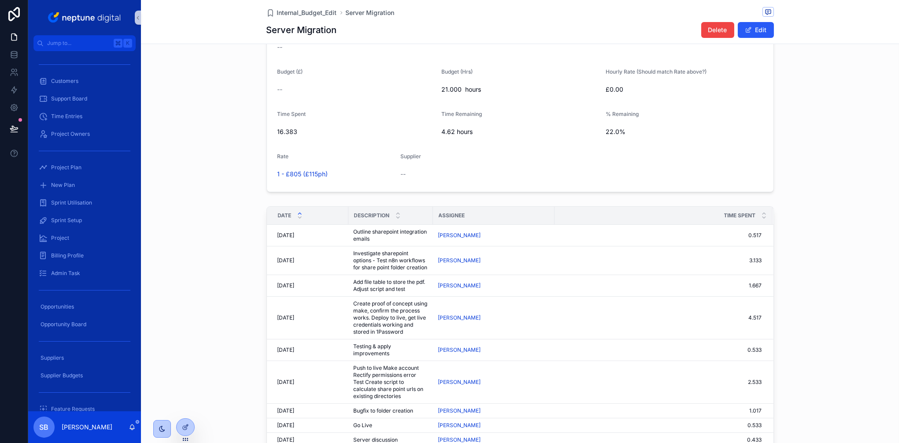
scroll to position [573, 0]
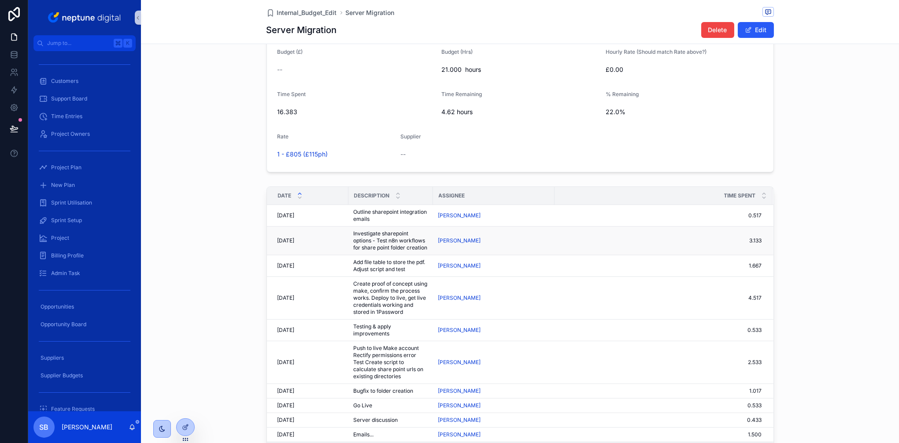
click at [295, 244] on span "14/08/2025" at bounding box center [286, 240] width 17 height 7
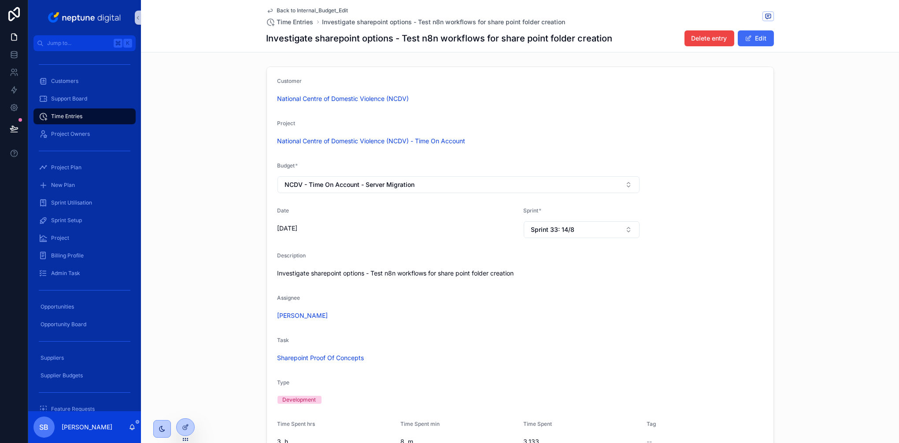
click at [742, 37] on button "Edit" at bounding box center [756, 38] width 36 height 16
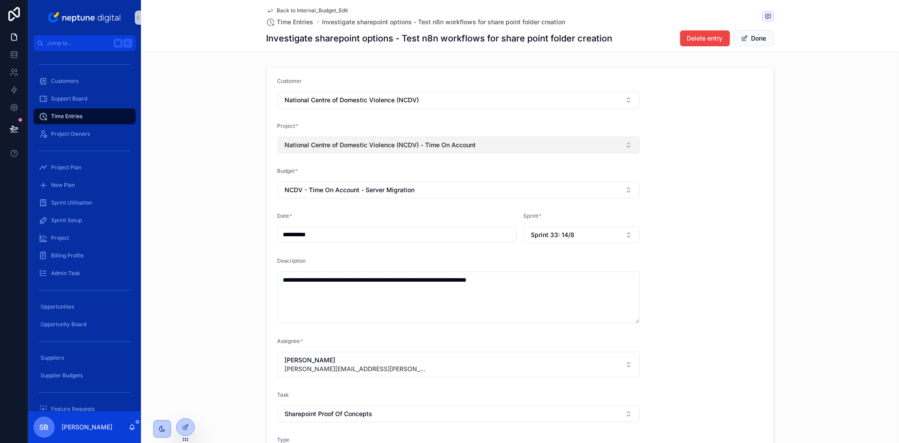
click at [509, 146] on button "National Centre of Domestic Violence (NCDV) - Time On Account" at bounding box center [459, 145] width 363 height 17
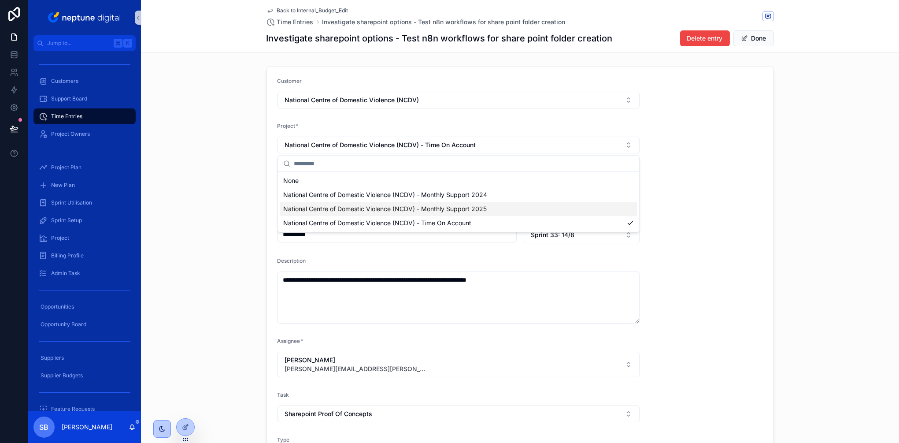
click at [454, 212] on span "National Centre of Domestic Violence (NCDV) - Monthly Support 2025" at bounding box center [385, 208] width 204 height 9
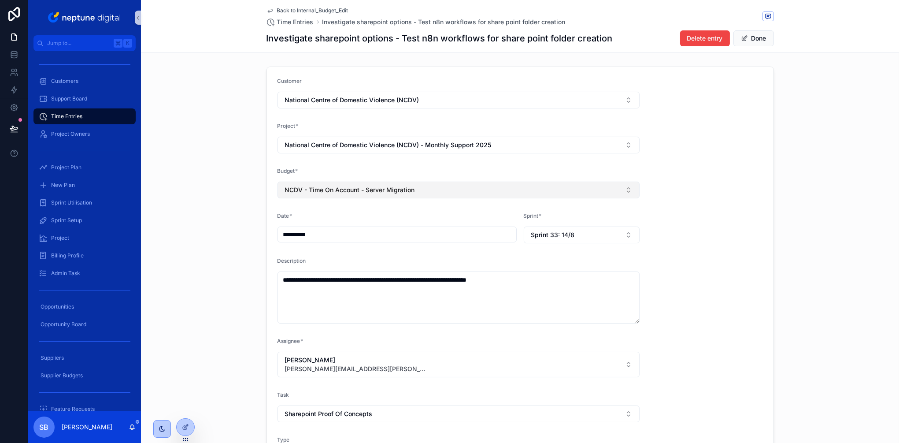
click at [423, 189] on button "NCDV - Time On Account - Server Migration" at bounding box center [459, 190] width 363 height 17
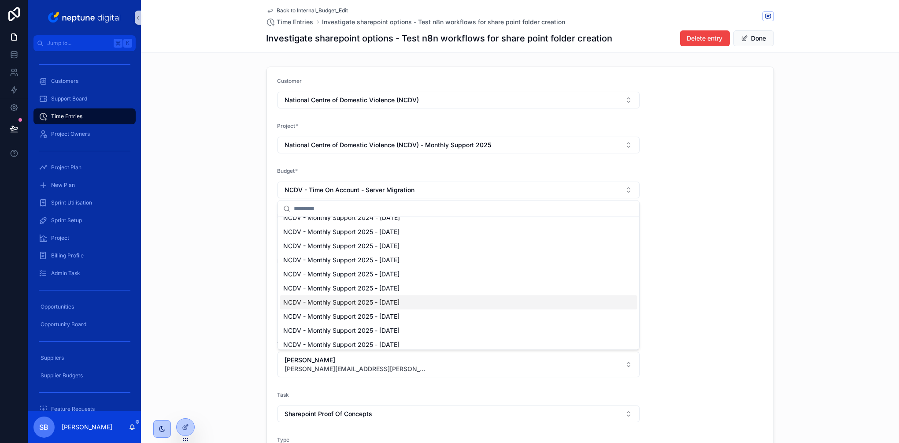
scroll to position [53, 0]
click at [400, 313] on span "NCDV - Monthly Support 2025 - 07. July 2025" at bounding box center [341, 313] width 116 height 9
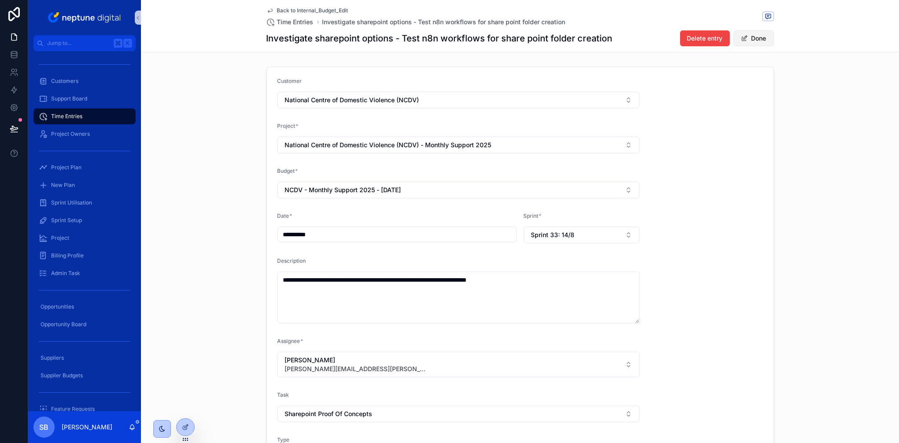
click at [748, 36] on button "Done" at bounding box center [754, 38] width 41 height 16
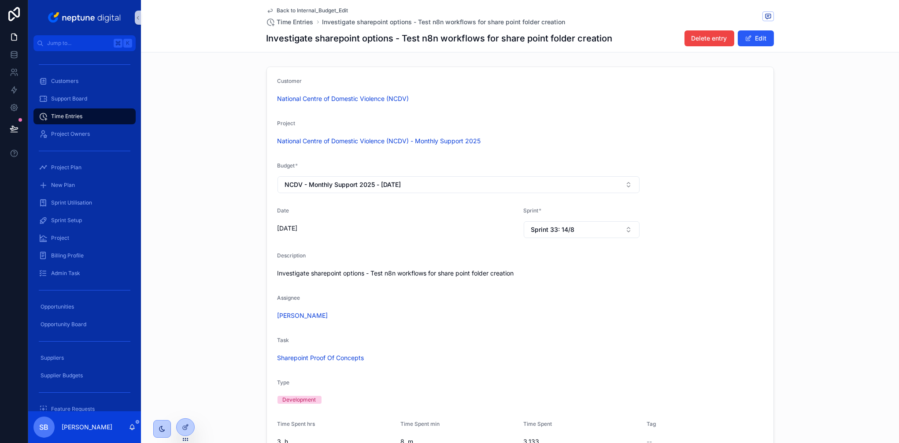
click at [344, 11] on span "Back to Internal_Budget_Edit" at bounding box center [312, 10] width 71 height 7
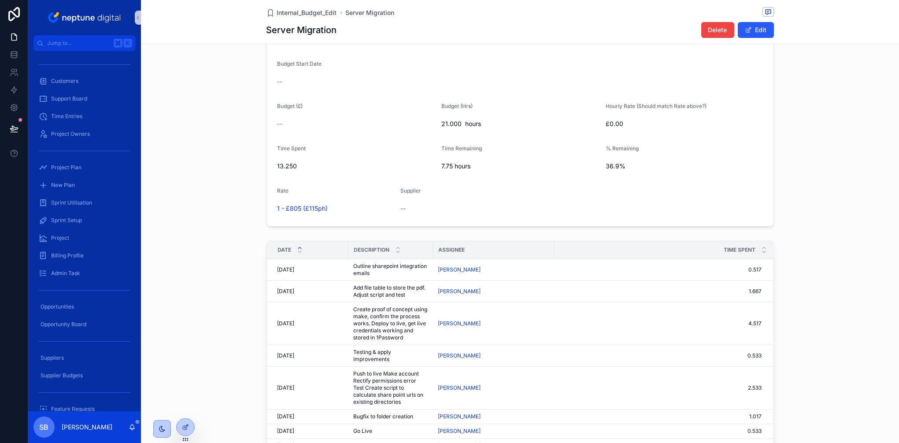
scroll to position [522, 0]
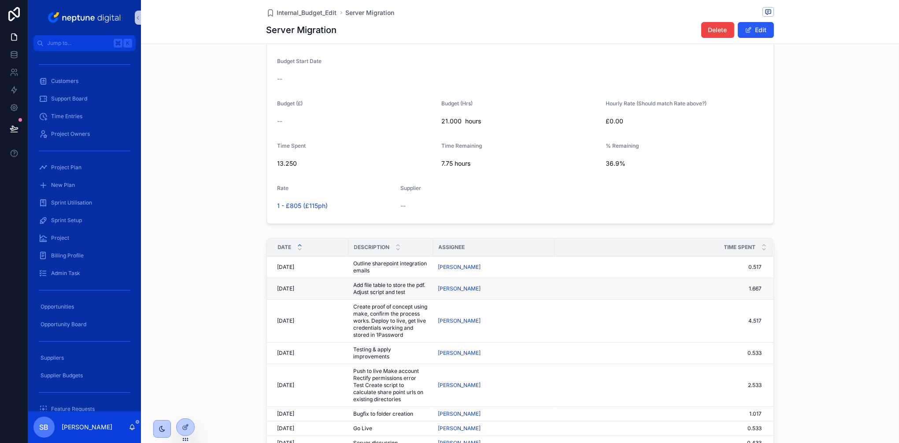
click at [314, 289] on div "19/08/2025 19/08/2025" at bounding box center [311, 288] width 66 height 7
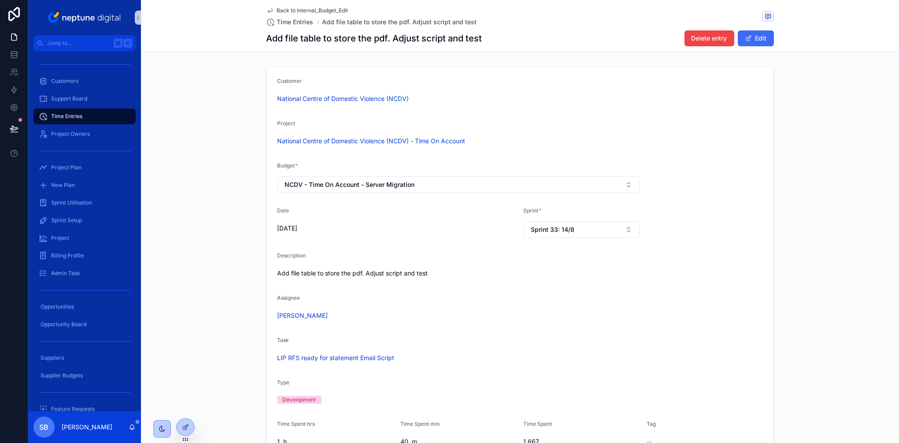
click at [755, 38] on button "Edit" at bounding box center [756, 38] width 36 height 16
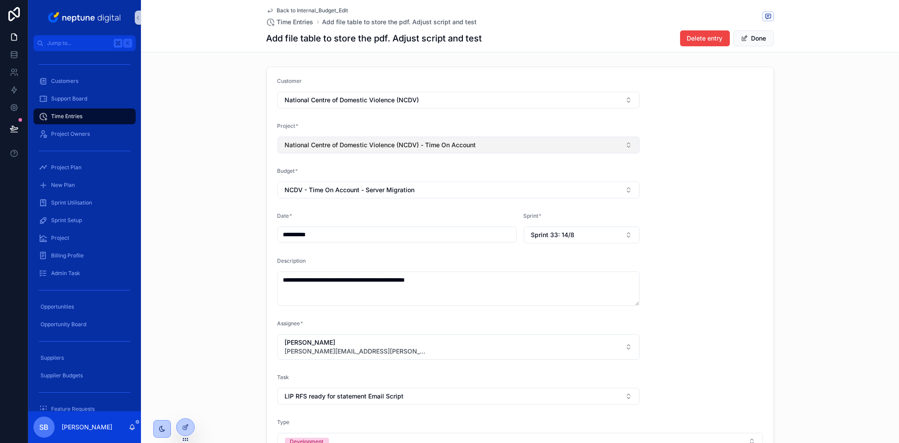
click at [456, 143] on span "National Centre of Domestic Violence (NCDV) - Time On Account" at bounding box center [380, 145] width 191 height 9
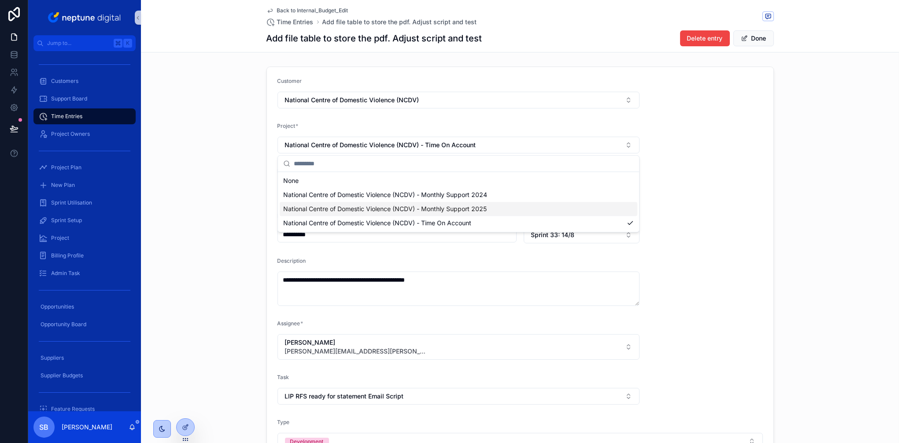
click at [447, 210] on span "National Centre of Domestic Violence (NCDV) - Monthly Support 2025" at bounding box center [385, 208] width 204 height 9
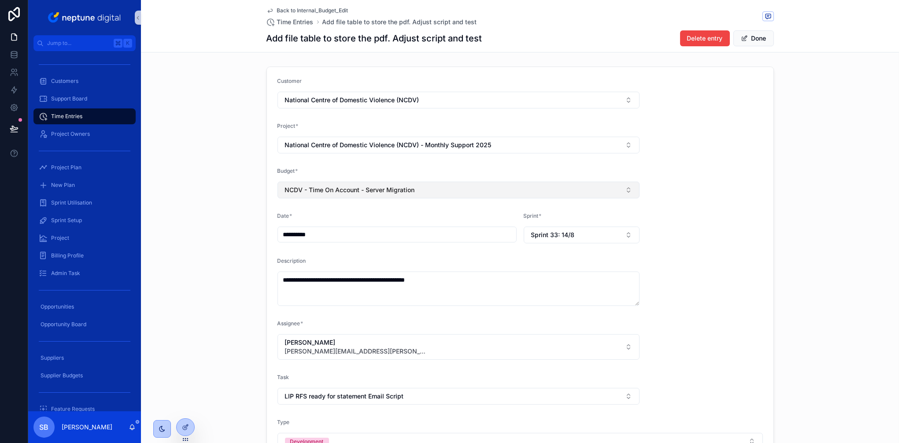
click at [443, 186] on button "NCDV - Time On Account - Server Migration" at bounding box center [459, 190] width 363 height 17
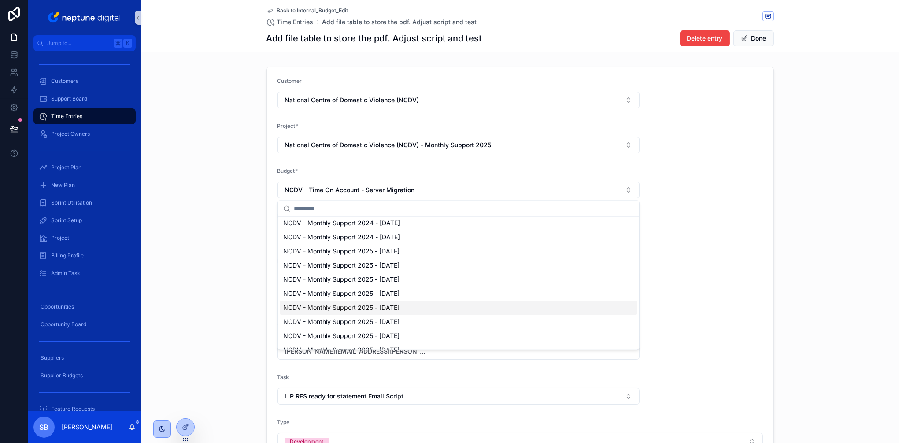
scroll to position [34, 0]
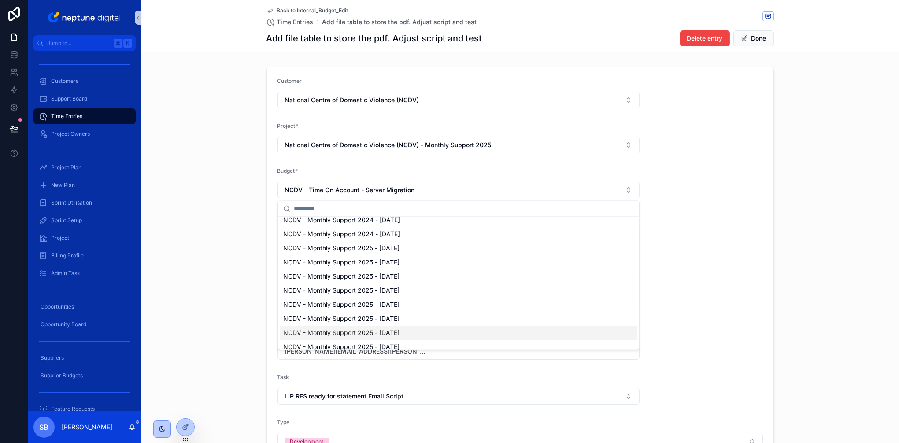
click at [400, 330] on span "NCDV - Monthly Support 2025 - 07. July 2025" at bounding box center [341, 332] width 116 height 9
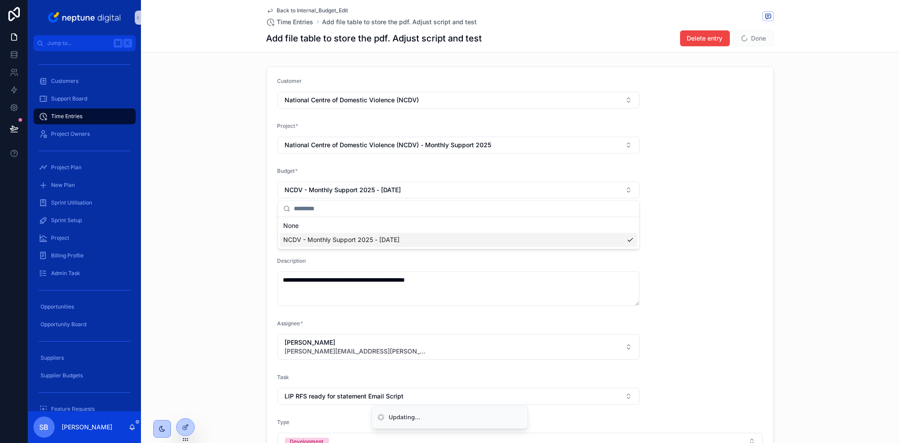
scroll to position [0, 0]
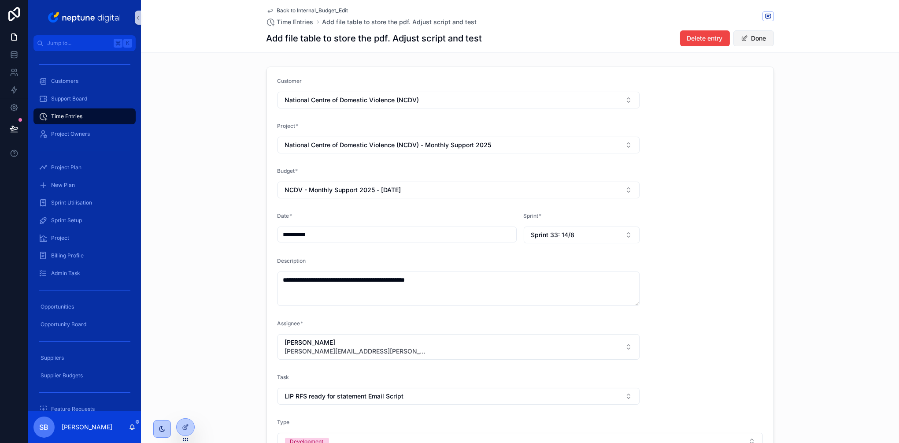
click at [754, 36] on button "Done" at bounding box center [754, 38] width 41 height 16
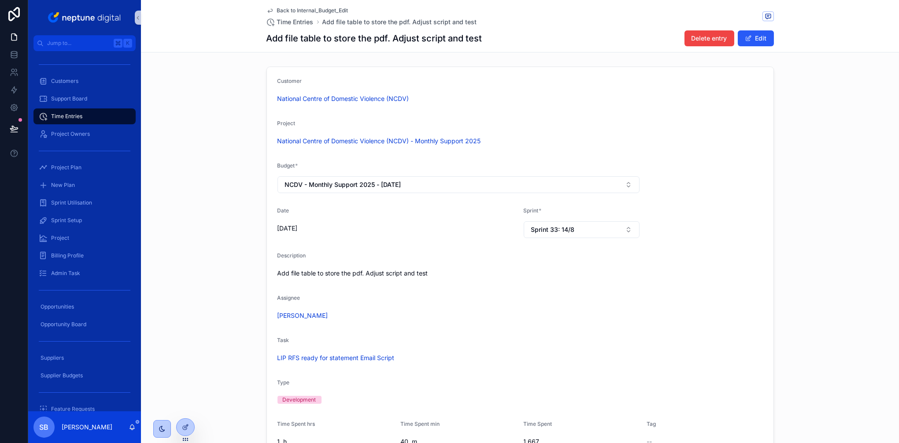
click at [319, 9] on span "Back to Internal_Budget_Edit" at bounding box center [312, 10] width 71 height 7
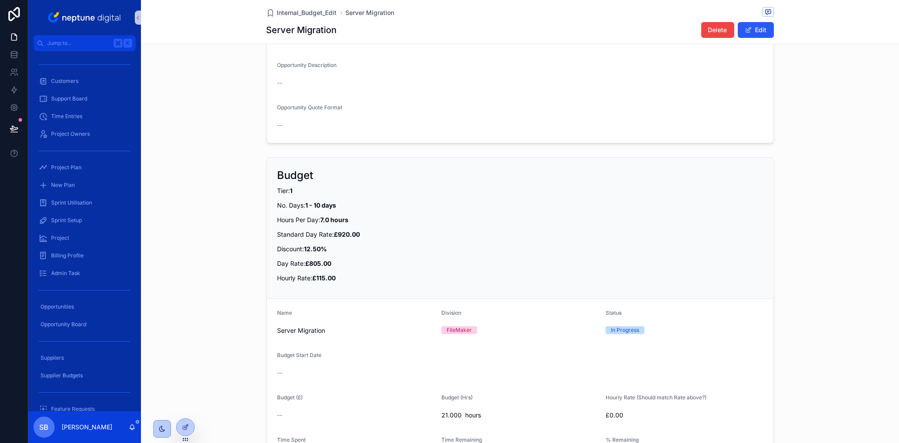
scroll to position [624, 0]
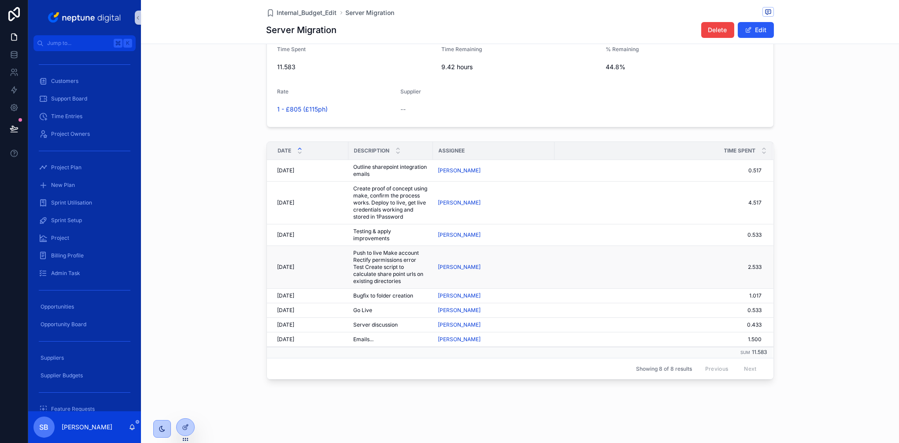
click at [293, 267] on span "21/08/2025" at bounding box center [286, 266] width 17 height 7
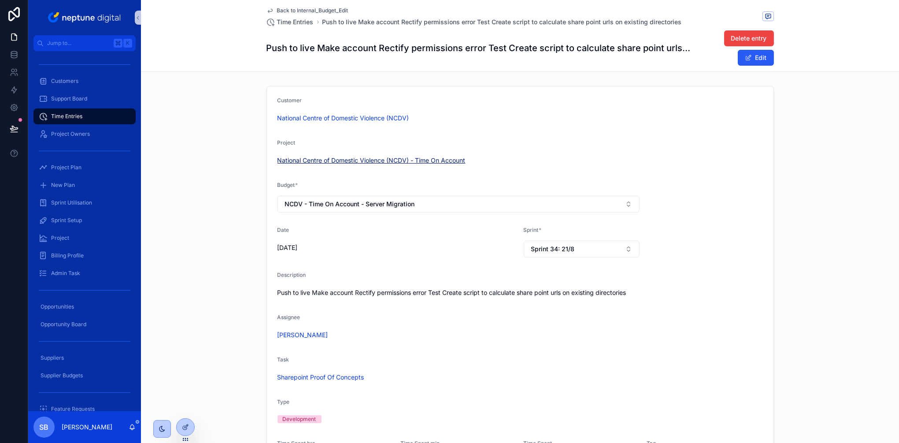
click at [447, 162] on span "National Centre of Domestic Violence (NCDV) - Time On Account" at bounding box center [372, 160] width 188 height 9
click at [755, 57] on button "Edit" at bounding box center [756, 58] width 36 height 16
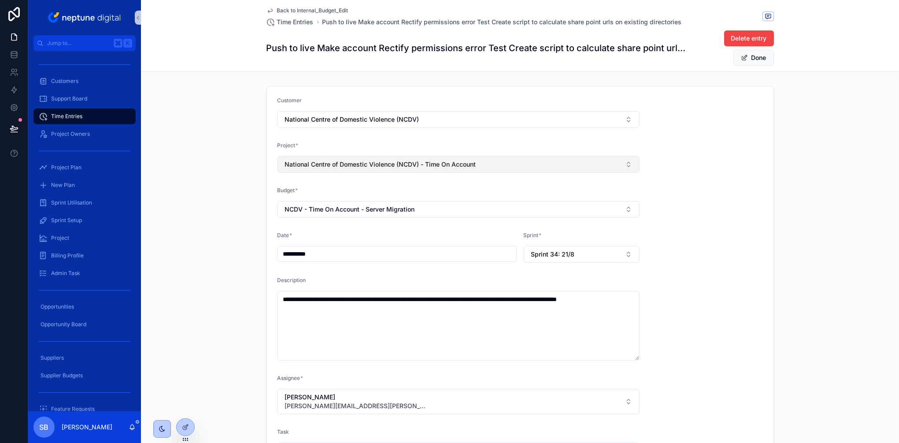
click at [480, 160] on button "National Centre of Domestic Violence (NCDV) - Time On Account" at bounding box center [459, 164] width 363 height 17
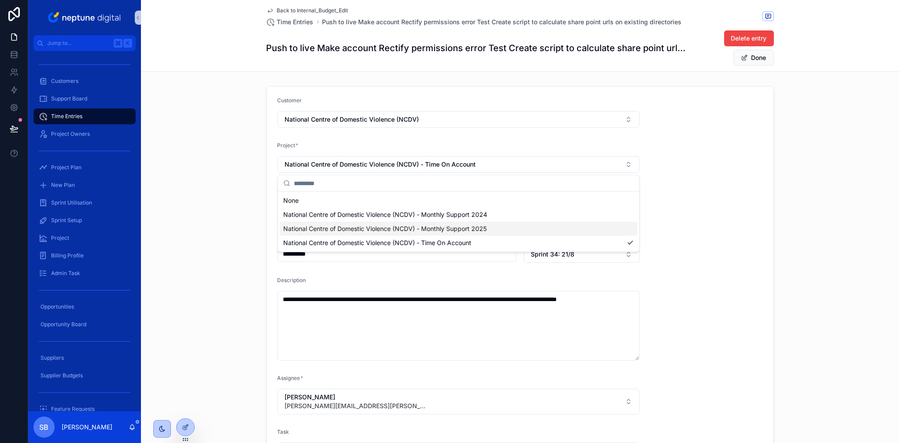
click at [460, 232] on span "National Centre of Domestic Violence (NCDV) - Monthly Support 2025" at bounding box center [385, 228] width 204 height 9
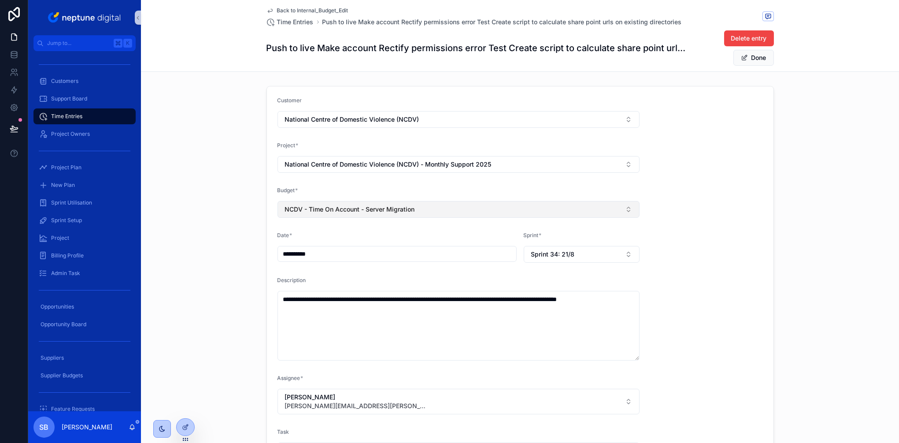
click at [426, 213] on button "NCDV - Time On Account - Server Migration" at bounding box center [459, 209] width 363 height 17
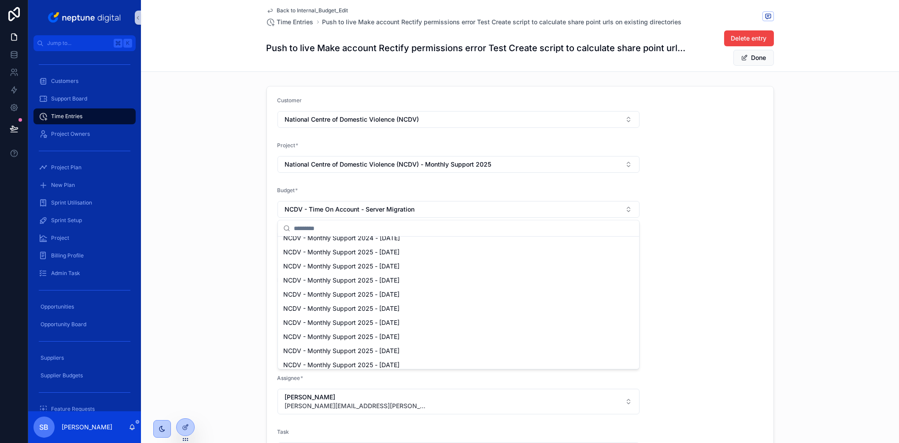
scroll to position [68, 0]
click at [400, 328] on span "NCDV - Monthly Support 2025 - [DATE]" at bounding box center [341, 332] width 116 height 9
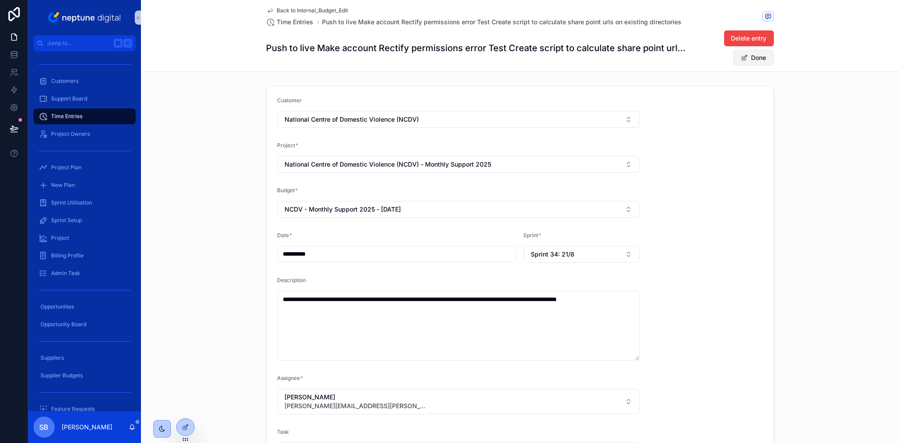
click at [766, 58] on button "Done" at bounding box center [754, 58] width 41 height 16
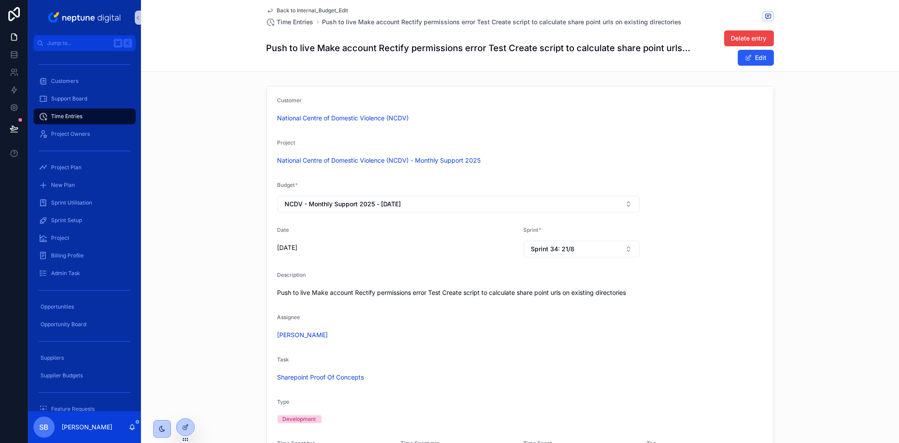
click at [347, 8] on span "Back to Internal_Budget_Edit" at bounding box center [312, 10] width 71 height 7
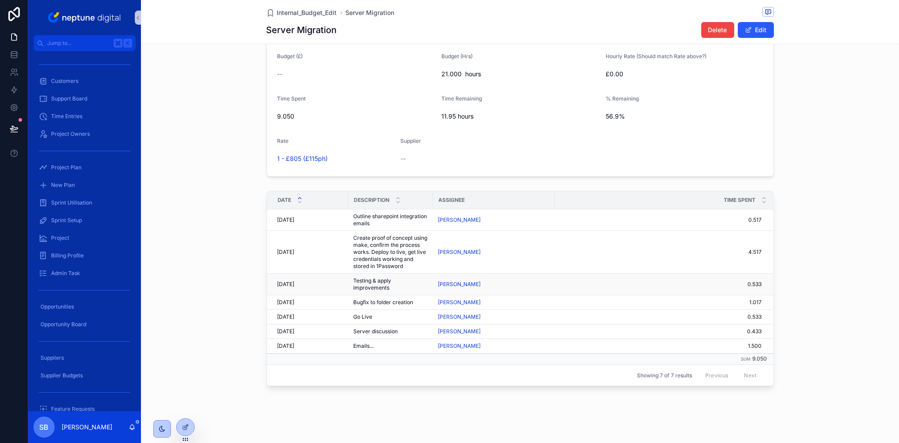
scroll to position [575, 0]
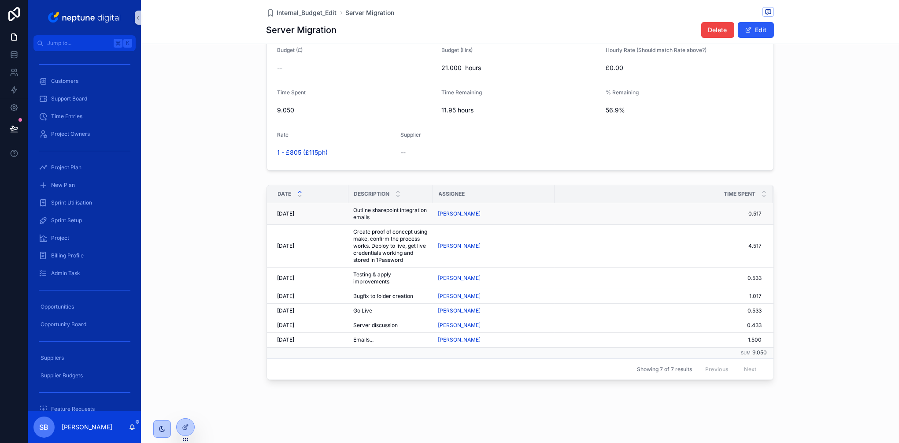
click at [295, 216] on span "13/08/2025" at bounding box center [286, 213] width 17 height 7
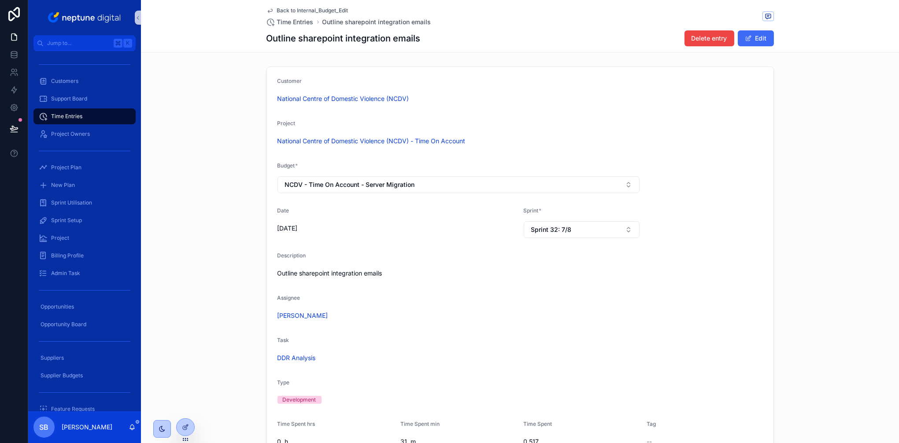
click at [760, 39] on button "Edit" at bounding box center [756, 38] width 36 height 16
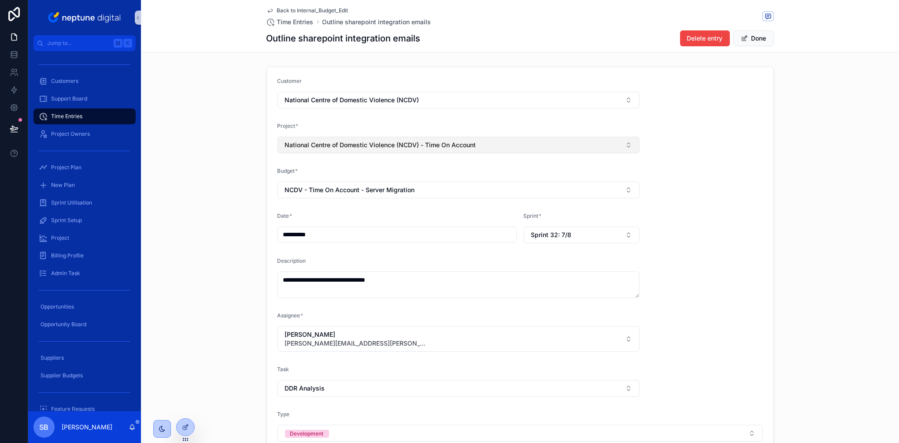
click at [447, 147] on span "National Centre of Domestic Violence (NCDV) - Time On Account" at bounding box center [380, 145] width 191 height 9
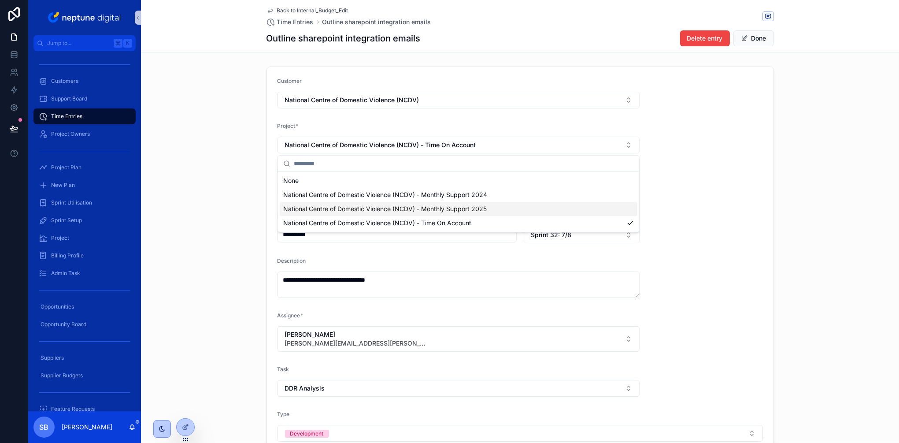
click at [452, 212] on span "National Centre of Domestic Violence (NCDV) - Monthly Support 2025" at bounding box center [385, 208] width 204 height 9
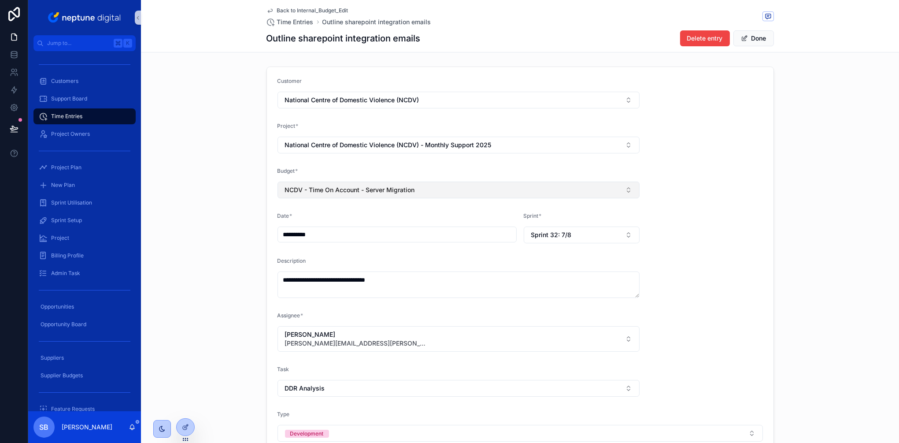
click at [440, 193] on button "NCDV - Time On Account - Server Migration" at bounding box center [459, 190] width 363 height 17
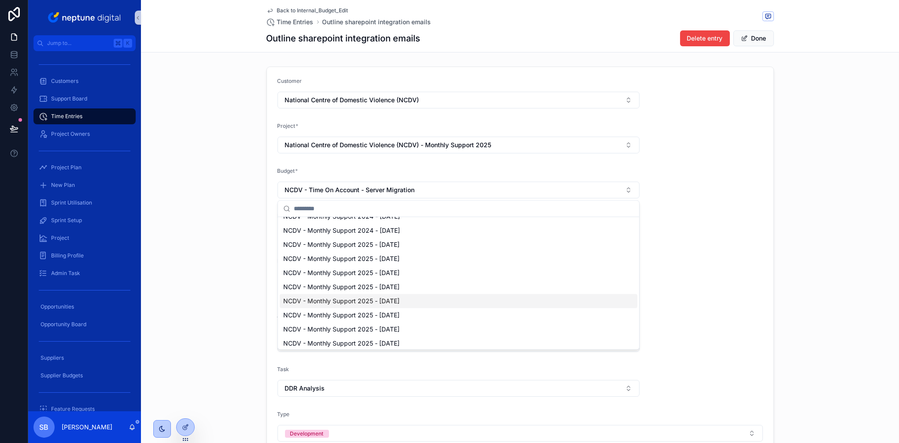
scroll to position [38, 0]
click at [400, 314] on span "NCDV - Monthly Support 2025 - [DATE]" at bounding box center [341, 314] width 116 height 9
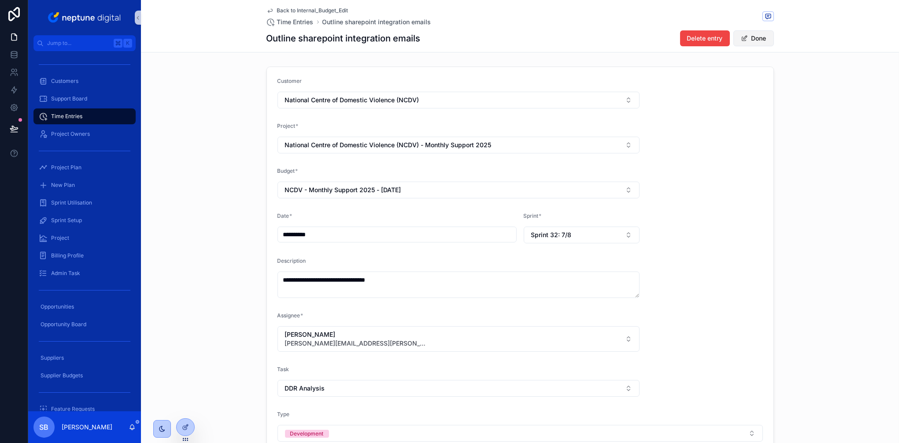
click at [760, 35] on button "Done" at bounding box center [754, 38] width 41 height 16
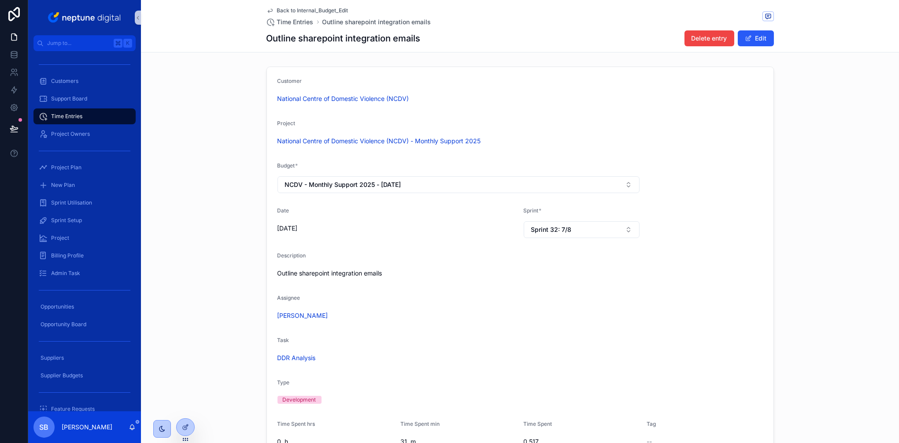
click at [317, 7] on span "Back to Internal_Budget_Edit" at bounding box center [312, 10] width 71 height 7
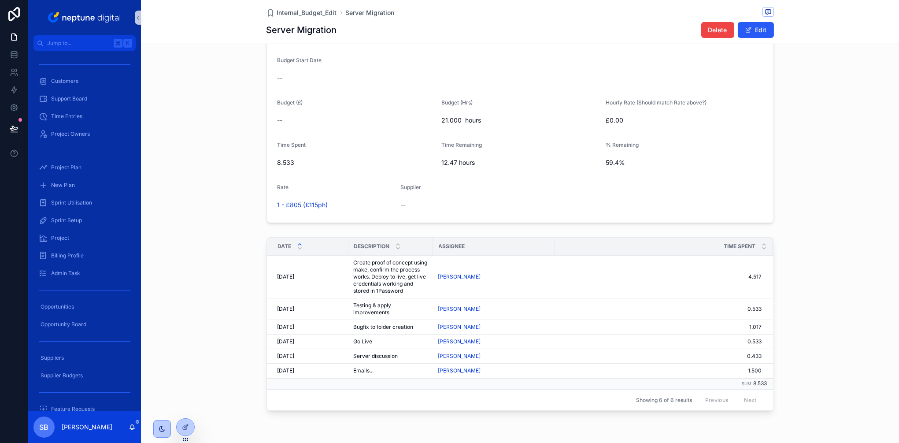
scroll to position [560, 0]
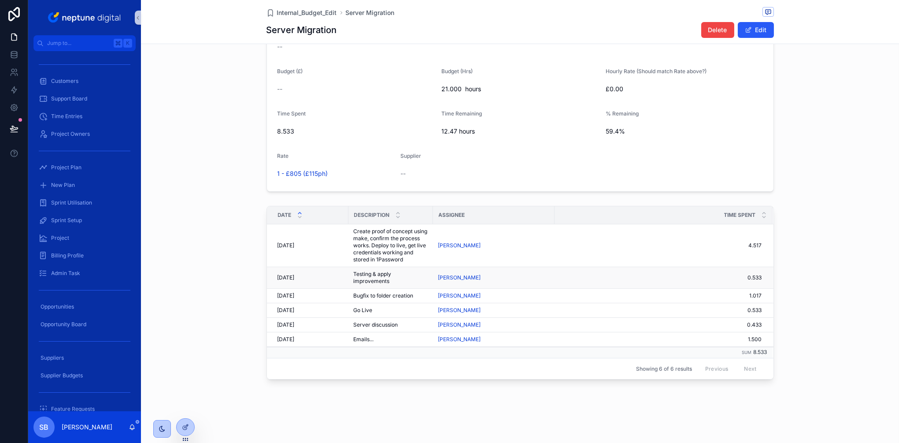
click at [292, 278] on span "20/08/2025" at bounding box center [286, 277] width 17 height 7
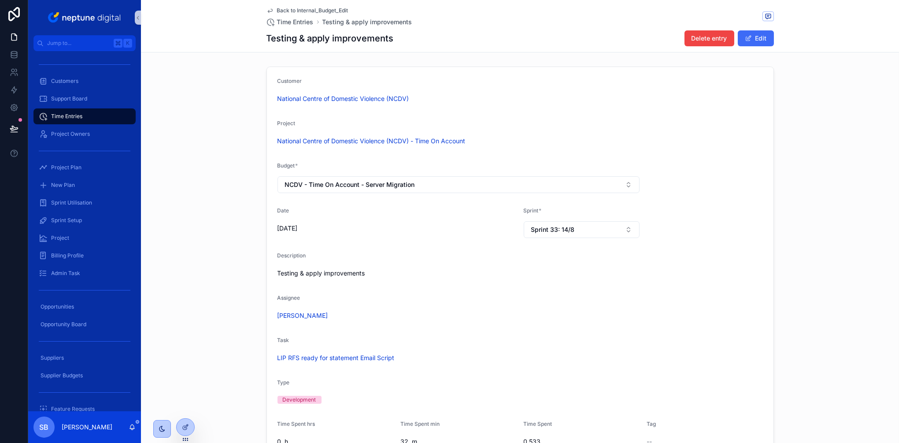
click at [759, 35] on button "Edit" at bounding box center [756, 38] width 36 height 16
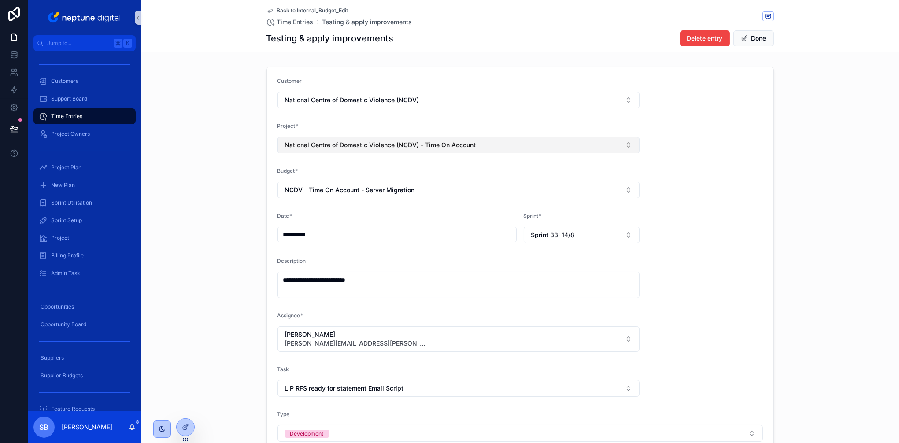
click at [493, 146] on button "National Centre of Domestic Violence (NCDV) - Time On Account" at bounding box center [459, 145] width 363 height 17
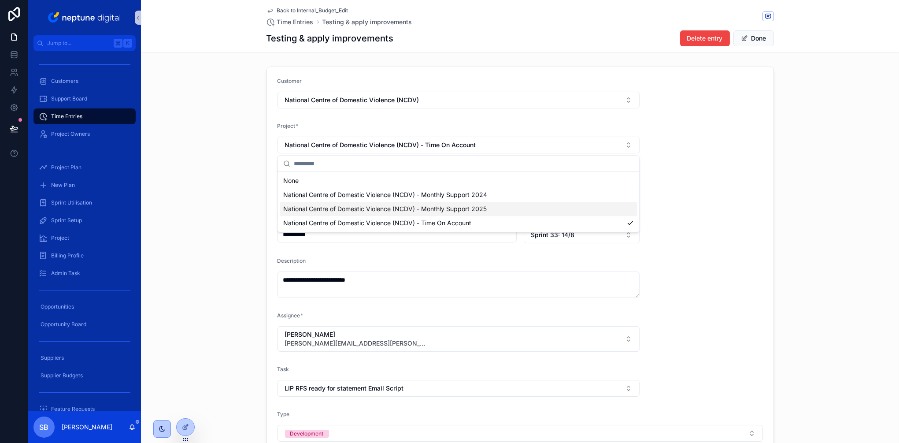
click at [480, 211] on span "National Centre of Domestic Violence (NCDV) - Monthly Support 2025" at bounding box center [385, 208] width 204 height 9
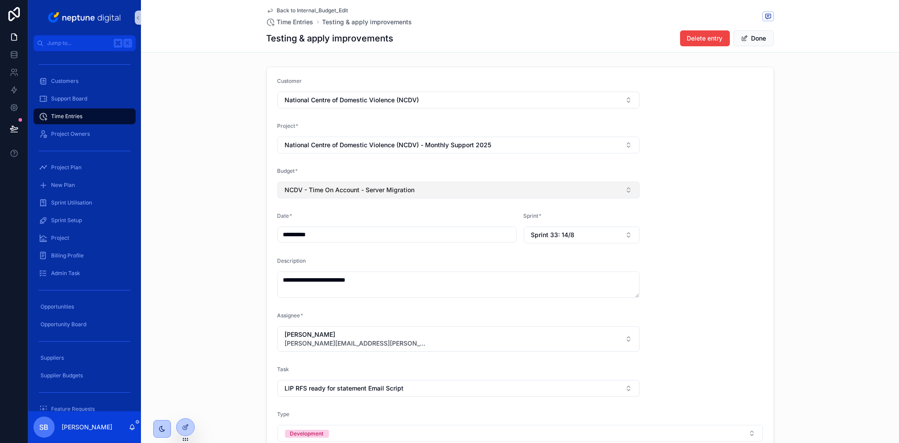
click at [497, 188] on button "NCDV - Time On Account - Server Migration" at bounding box center [459, 190] width 363 height 17
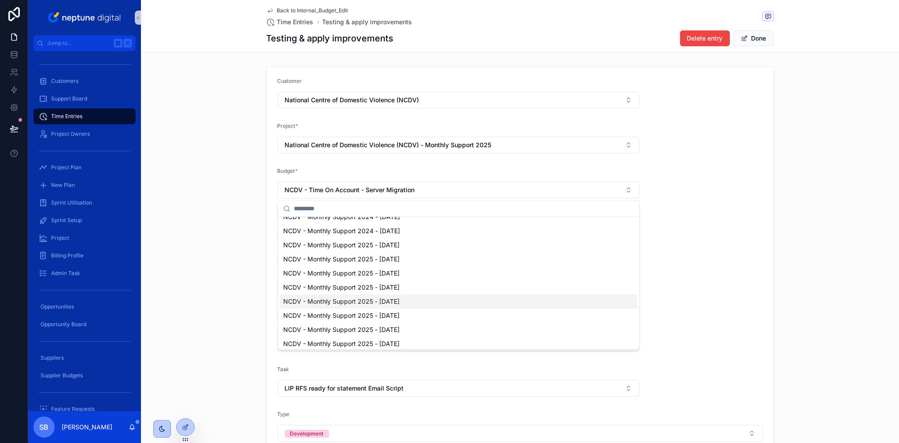
scroll to position [45, 0]
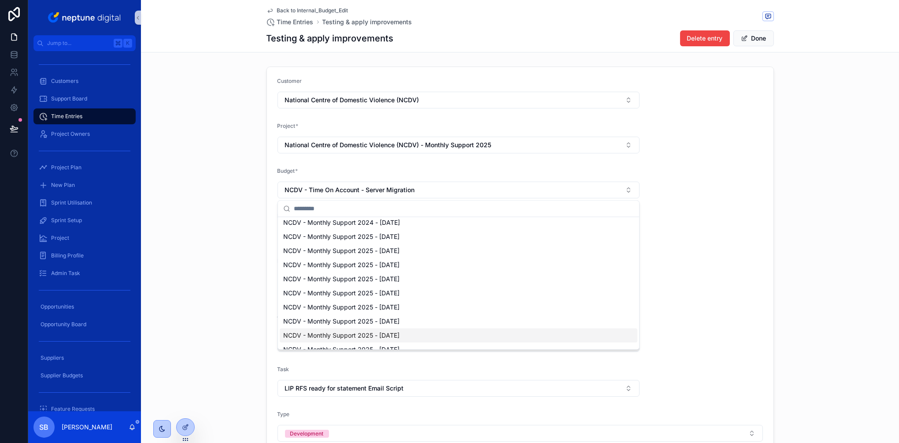
click at [400, 334] on span "NCDV - Monthly Support 2025 - [DATE]" at bounding box center [341, 335] width 116 height 9
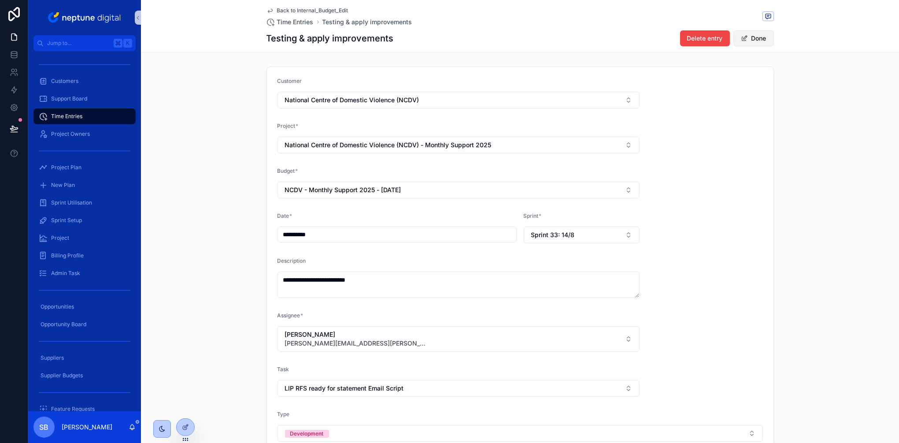
click at [753, 35] on button "Done" at bounding box center [754, 38] width 41 height 16
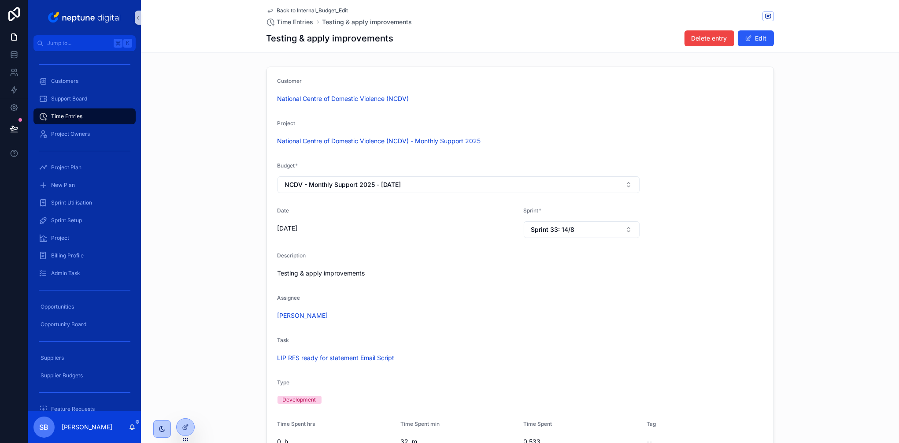
click at [312, 9] on span "Back to Internal_Budget_Edit" at bounding box center [312, 10] width 71 height 7
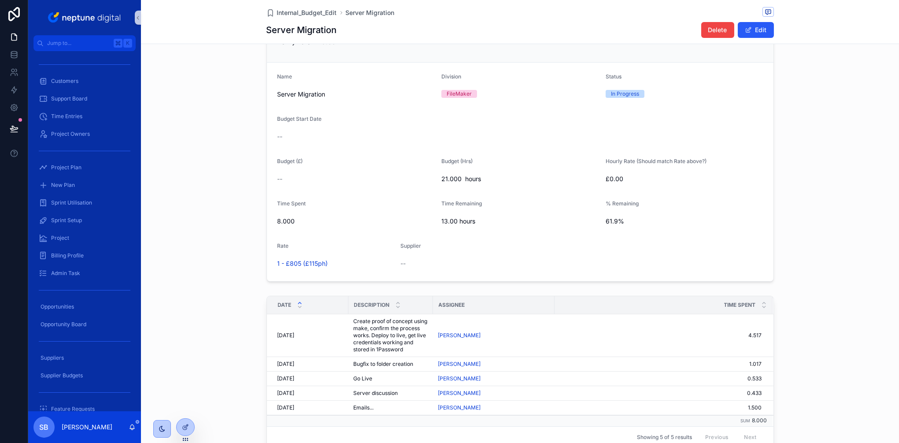
scroll to position [508, 0]
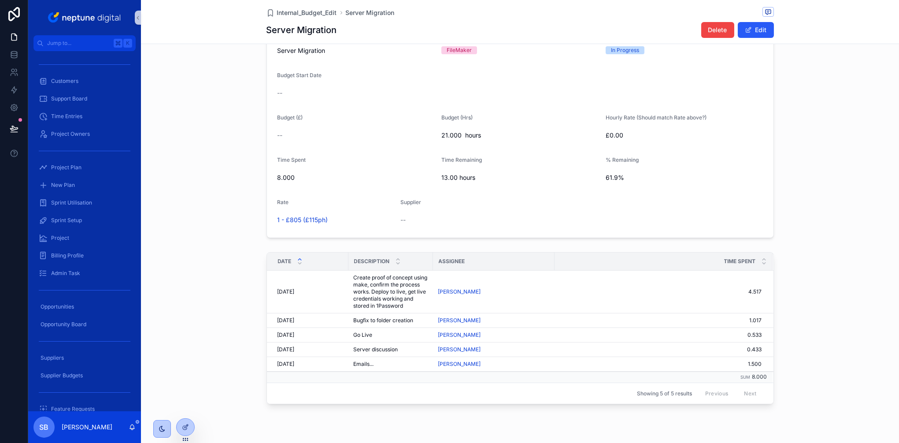
click at [295, 353] on span "11/09/2025" at bounding box center [286, 349] width 17 height 7
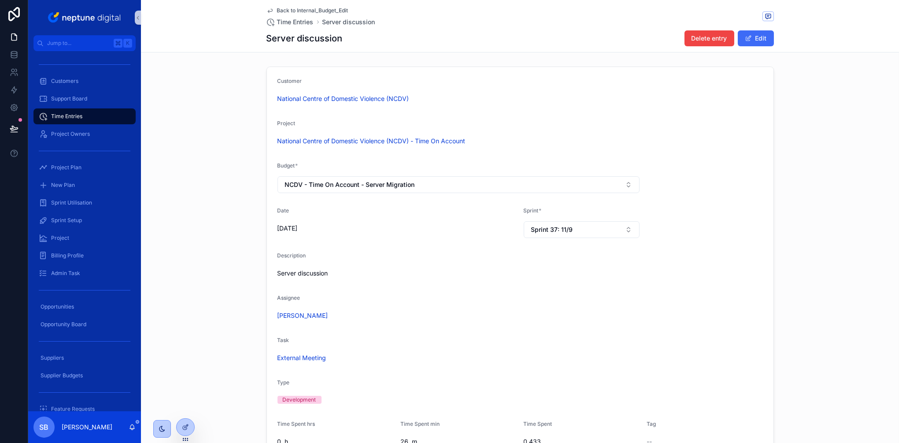
click at [759, 32] on button "Edit" at bounding box center [756, 38] width 36 height 16
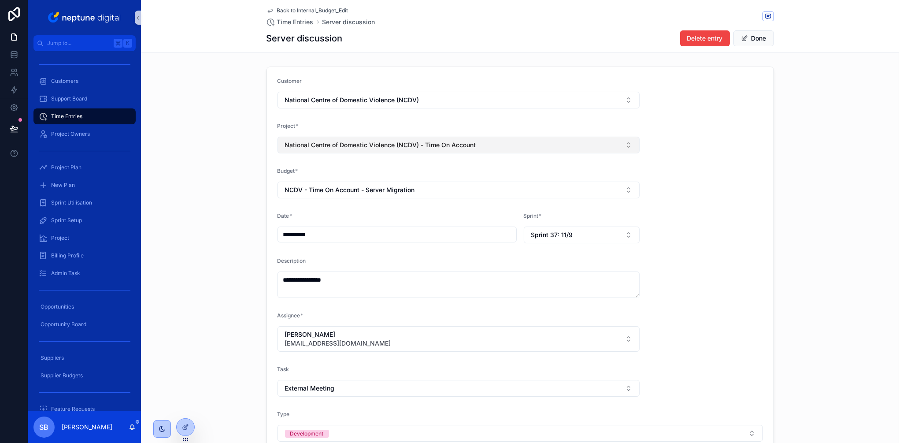
click at [458, 145] on span "National Centre of Domestic Violence (NCDV) - Time On Account" at bounding box center [380, 145] width 191 height 9
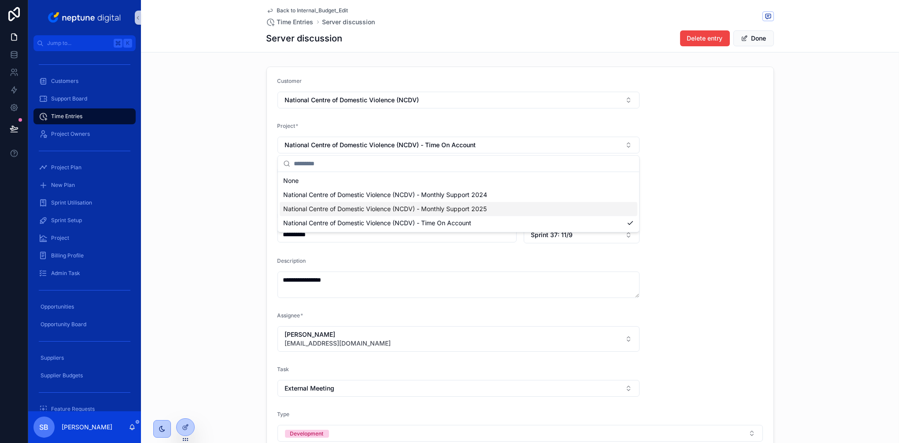
click at [461, 210] on span "National Centre of Domestic Violence (NCDV) - Monthly Support 2025" at bounding box center [385, 208] width 204 height 9
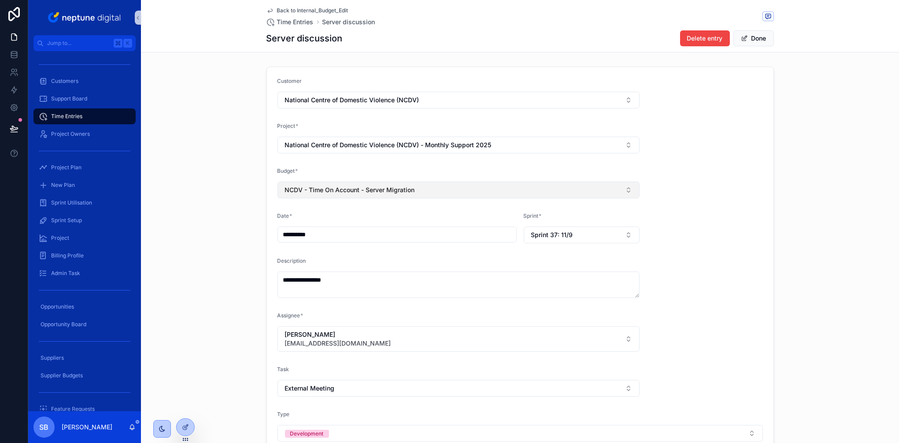
click at [470, 190] on button "NCDV - Time On Account - Server Migration" at bounding box center [459, 190] width 363 height 17
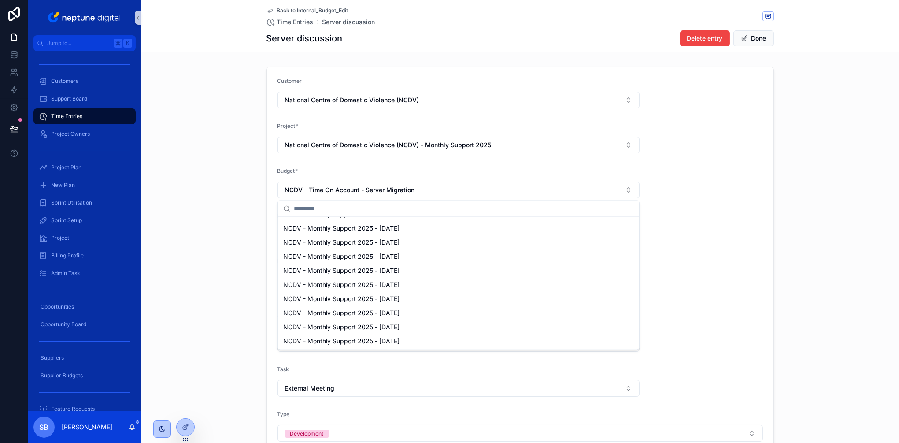
scroll to position [65, 0]
click at [400, 317] on span "NCDV - Monthly Support 2025 - [DATE]" at bounding box center [341, 315] width 116 height 9
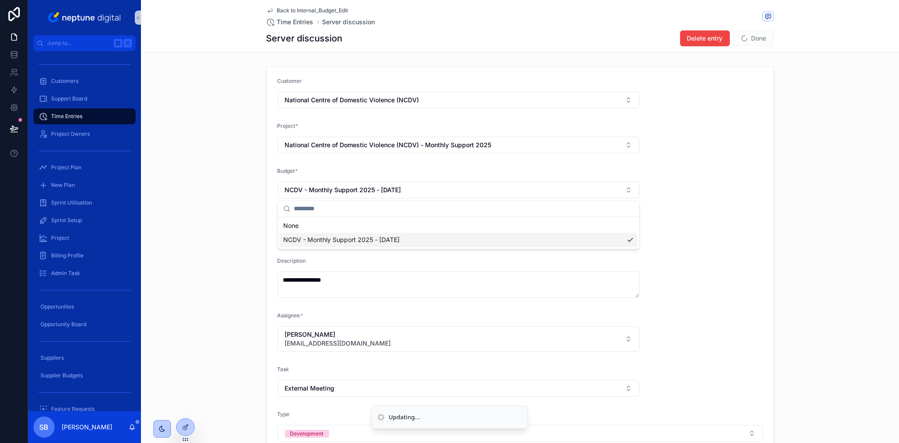
scroll to position [0, 0]
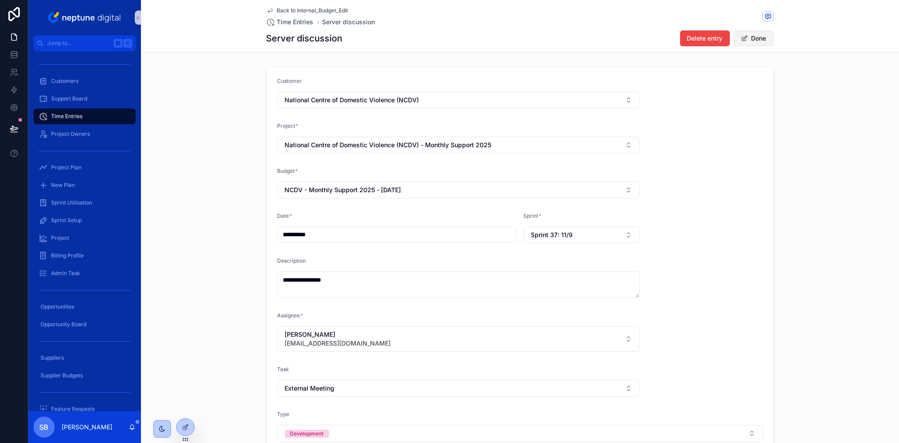
click at [755, 39] on button "Done" at bounding box center [754, 38] width 41 height 16
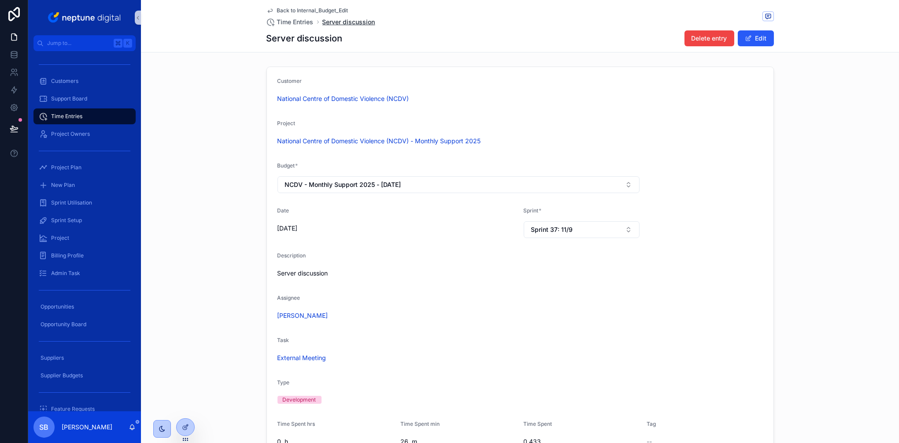
click at [365, 23] on span "Server discussion" at bounding box center [349, 22] width 53 height 9
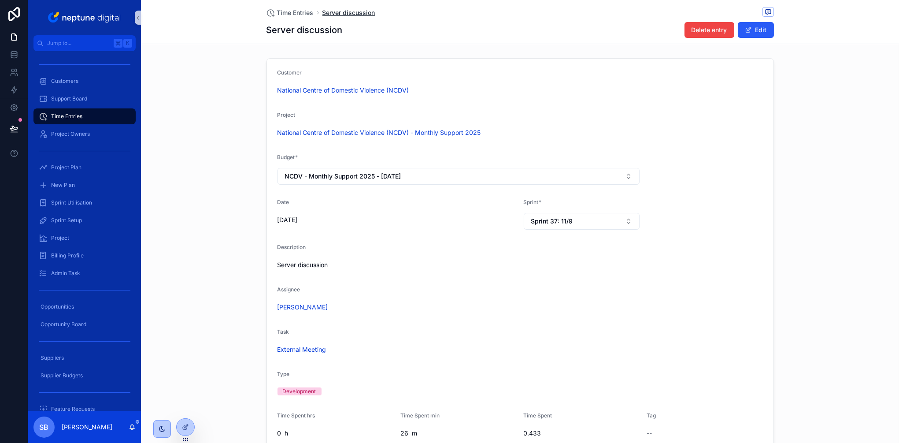
click at [354, 10] on span "Server discussion" at bounding box center [349, 12] width 53 height 9
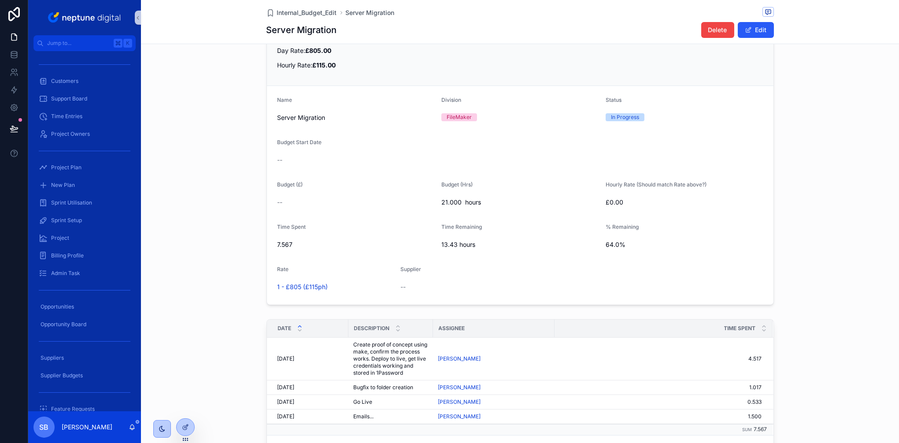
scroll to position [523, 0]
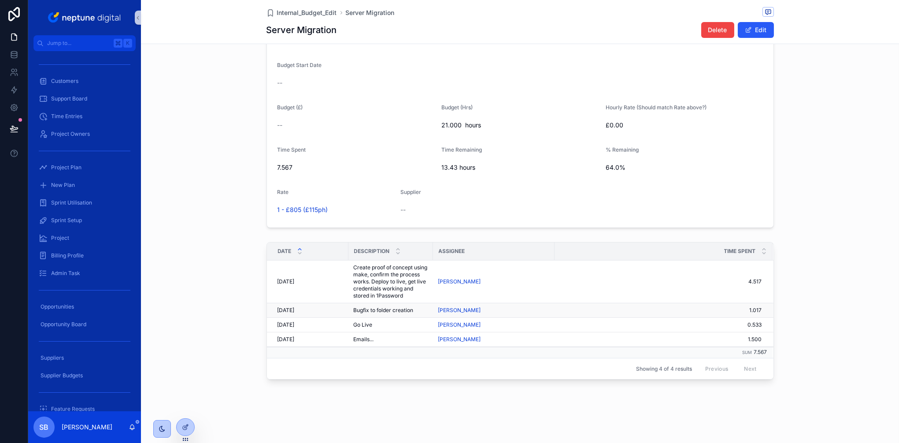
click at [380, 312] on span "Bugfix to folder creation" at bounding box center [384, 310] width 60 height 7
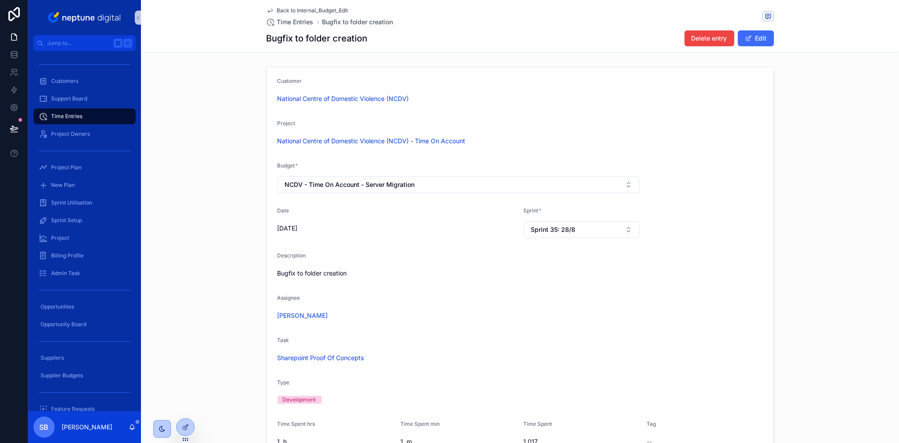
drag, startPoint x: 755, startPoint y: 42, endPoint x: 750, endPoint y: 45, distance: 5.1
click at [755, 42] on button "Edit" at bounding box center [756, 38] width 36 height 16
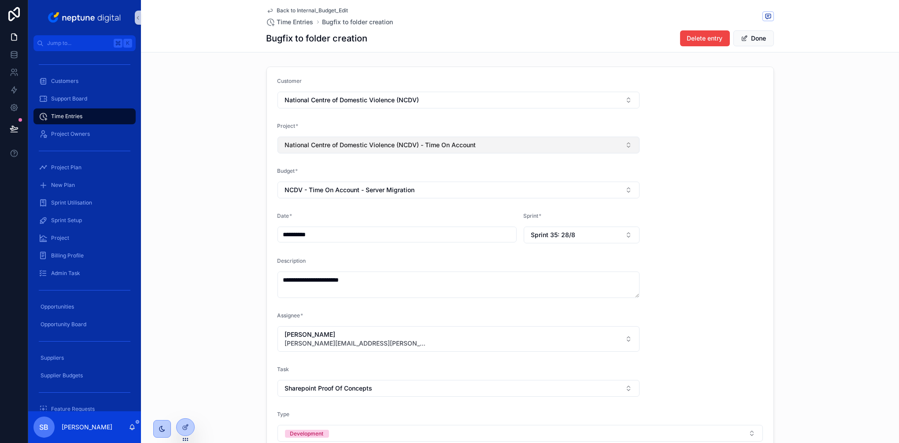
click at [438, 149] on span "National Centre of Domestic Violence (NCDV) - Time On Account" at bounding box center [380, 145] width 191 height 9
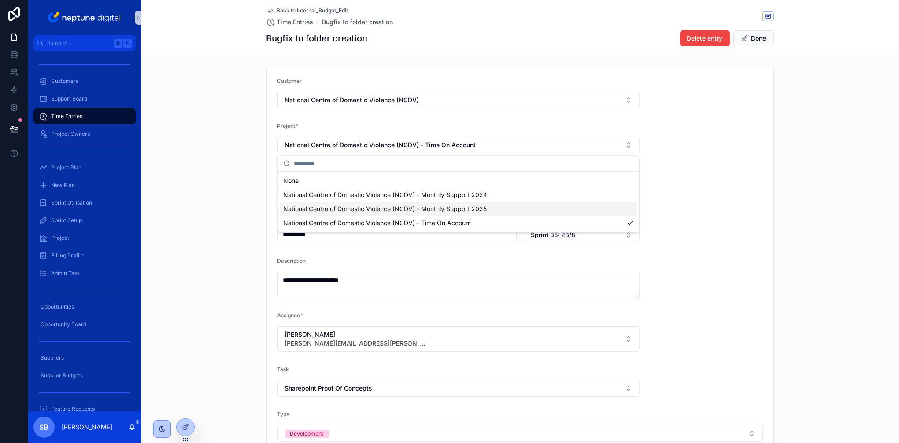
click at [441, 208] on span "National Centre of Domestic Violence (NCDV) - Monthly Support 2025" at bounding box center [385, 208] width 204 height 9
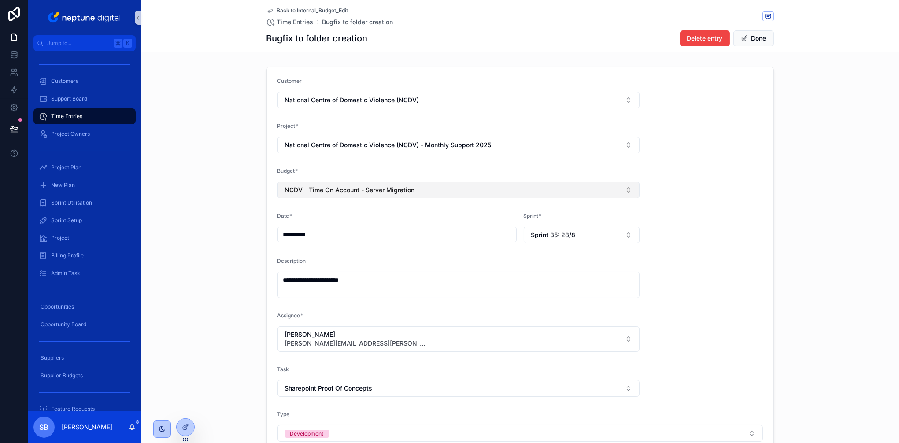
click at [432, 191] on button "NCDV - Time On Account - Server Migration" at bounding box center [459, 190] width 363 height 17
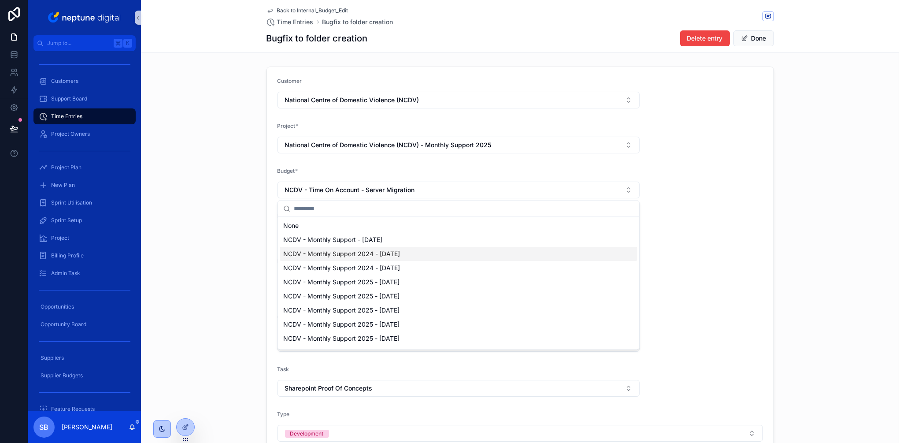
click at [400, 254] on span "NCDV - Monthly Support 2024 - [DATE]" at bounding box center [341, 253] width 117 height 9
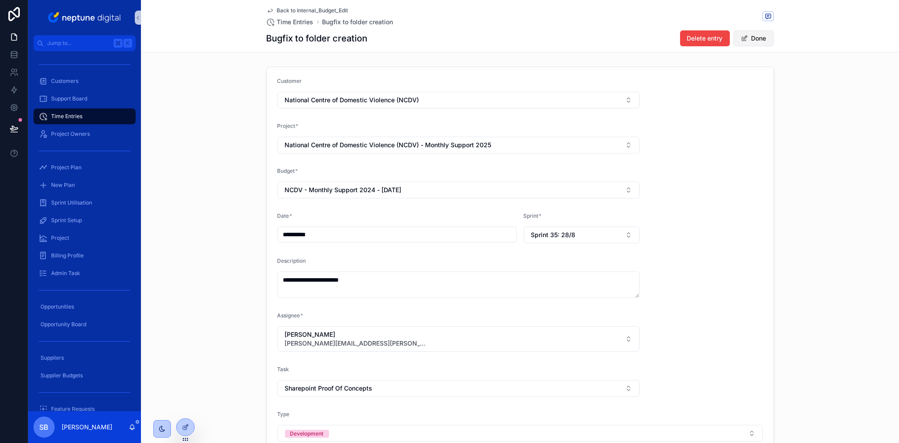
click at [756, 41] on button "Done" at bounding box center [754, 38] width 41 height 16
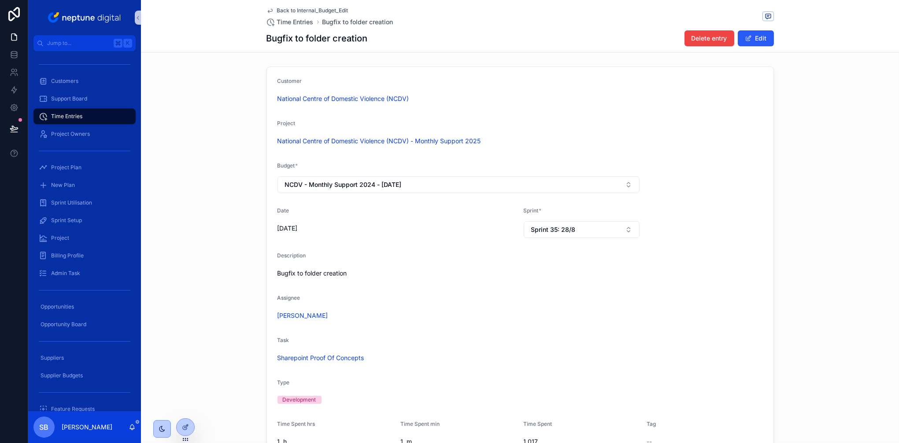
click at [339, 11] on span "Back to Internal_Budget_Edit" at bounding box center [312, 10] width 71 height 7
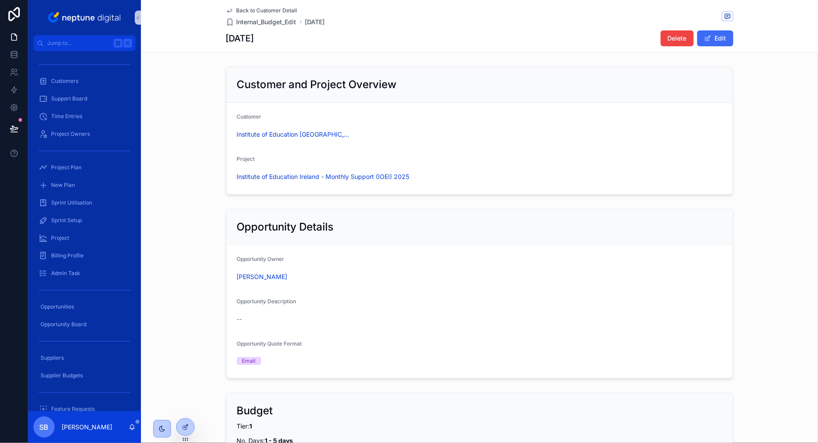
click at [708, 44] on button "Edit" at bounding box center [715, 38] width 36 height 16
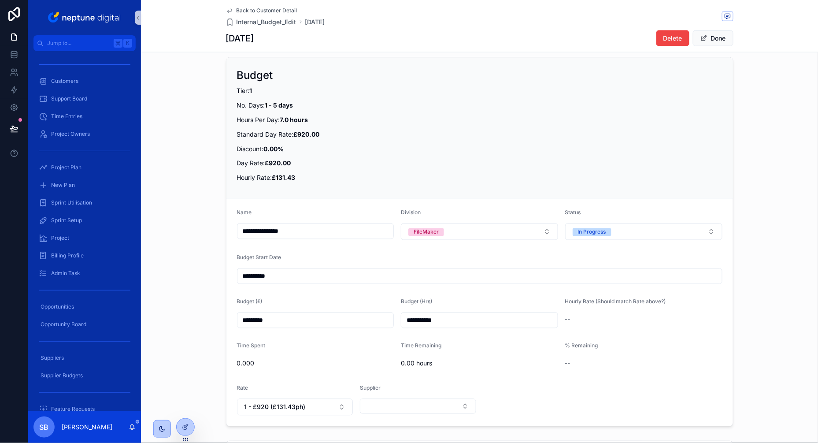
scroll to position [404, 0]
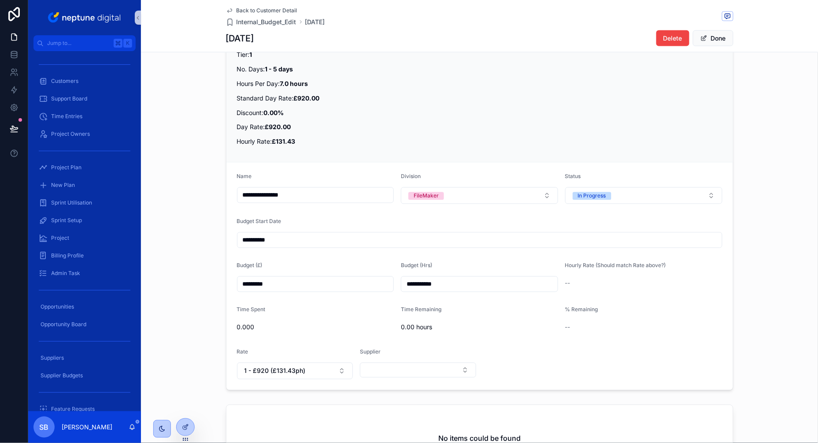
click at [437, 286] on input "**********" at bounding box center [479, 284] width 156 height 12
type input "**********"
drag, startPoint x: 282, startPoint y: 284, endPoint x: 225, endPoint y: 284, distance: 56.8
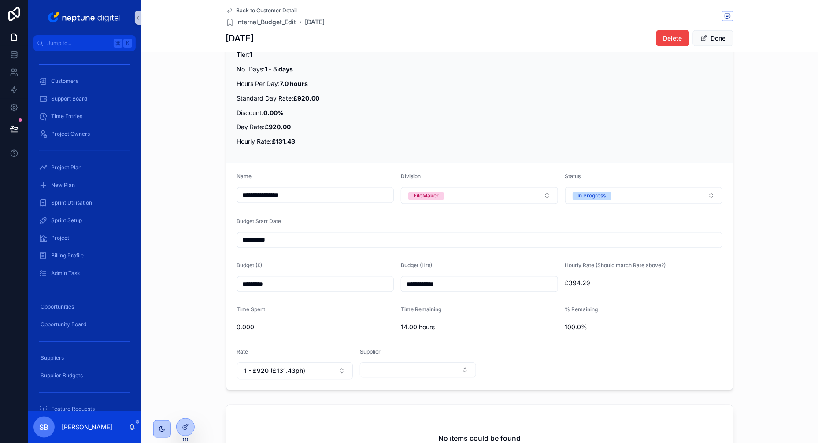
click at [225, 284] on div "**********" at bounding box center [479, 206] width 677 height 376
type input "*********"
click at [216, 337] on div "**********" at bounding box center [479, 206] width 677 height 376
click at [711, 39] on button "Done" at bounding box center [713, 38] width 41 height 16
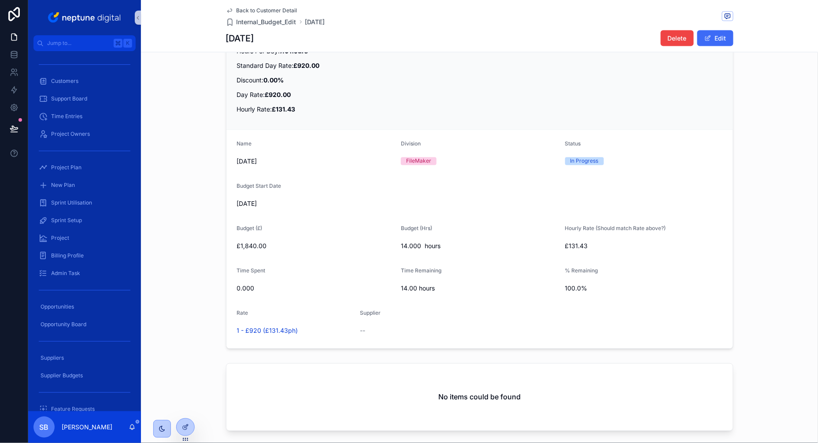
scroll to position [399, 0]
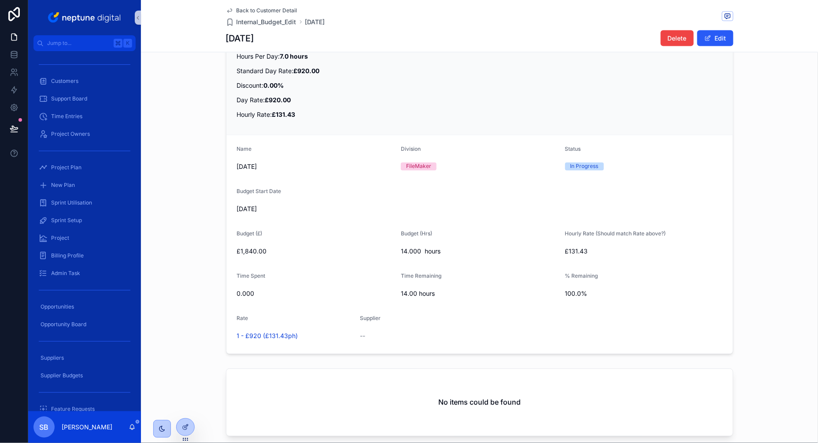
click at [269, 7] on span "Back to Customer Detail" at bounding box center [267, 10] width 61 height 7
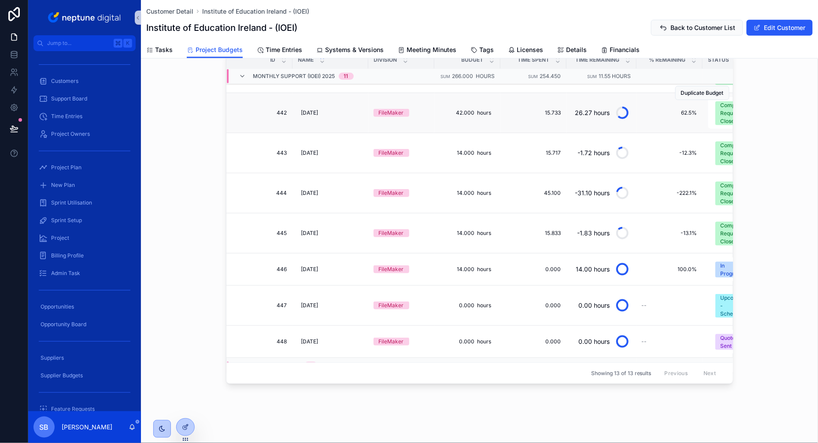
scroll to position [221, 0]
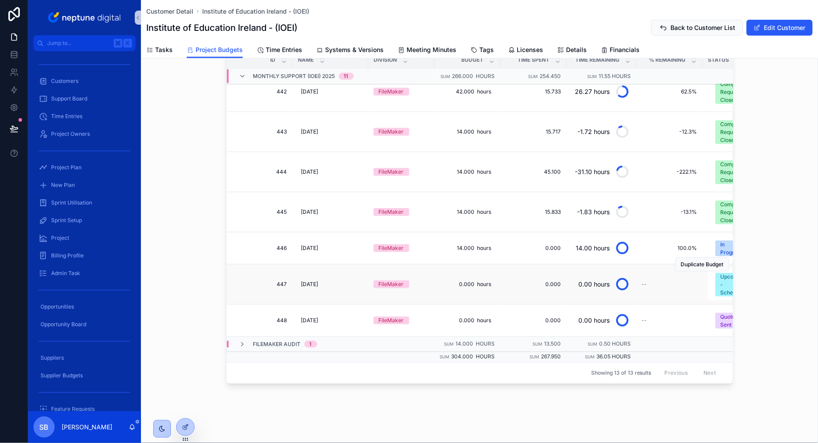
click at [251, 284] on span "447" at bounding box center [262, 284] width 50 height 7
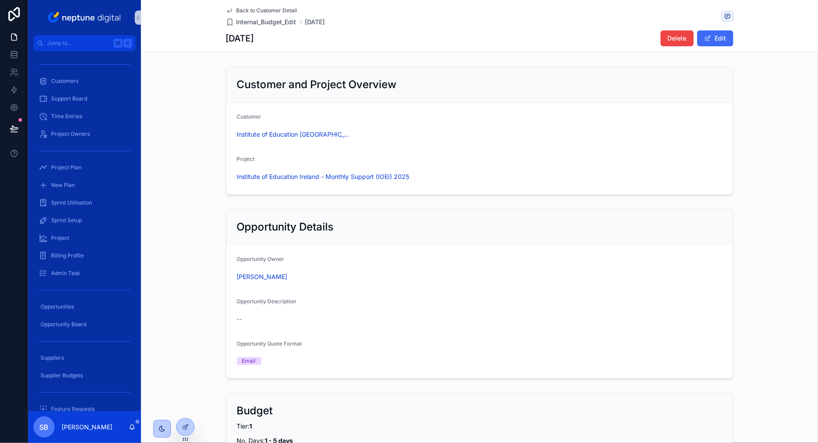
click at [721, 33] on button "Edit" at bounding box center [715, 38] width 36 height 16
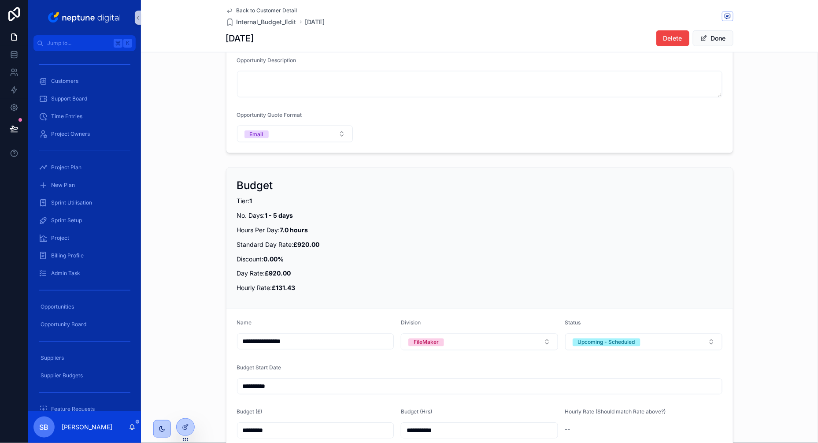
scroll to position [300, 0]
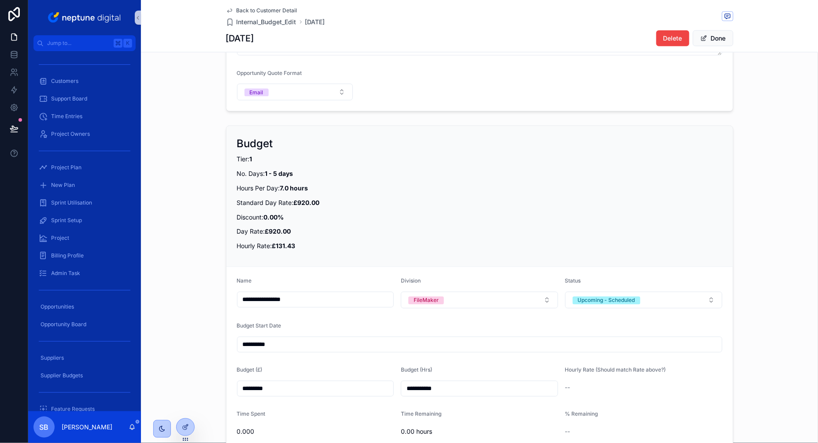
drag, startPoint x: 279, startPoint y: 389, endPoint x: 195, endPoint y: 381, distance: 85.0
click at [195, 381] on div "**********" at bounding box center [479, 310] width 677 height 376
type input "*********"
click at [411, 386] on input "**********" at bounding box center [479, 388] width 156 height 12
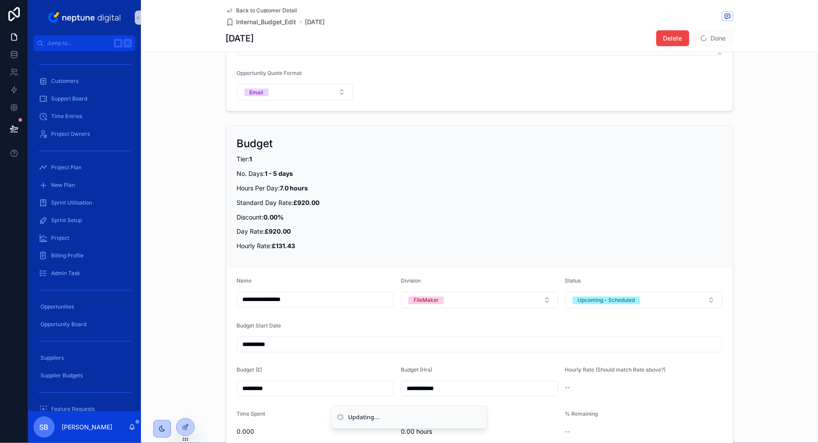
type input "**********"
click at [592, 317] on form "**********" at bounding box center [479, 380] width 507 height 227
click at [704, 41] on span "scrollable content" at bounding box center [704, 38] width 7 height 7
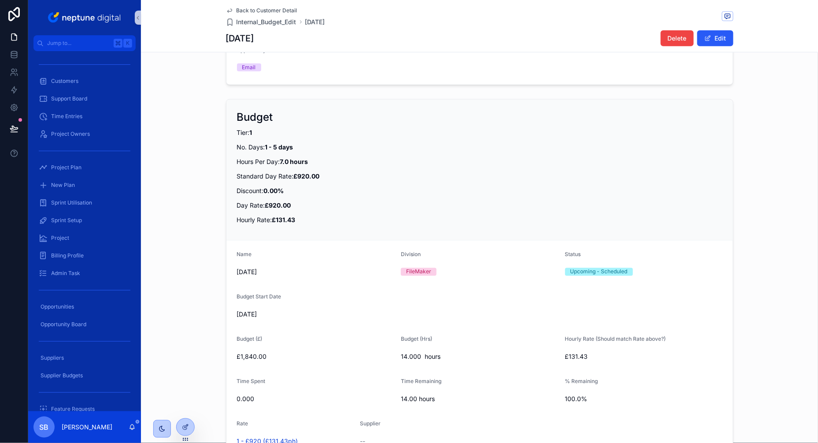
click at [286, 10] on span "Back to Customer Detail" at bounding box center [267, 10] width 61 height 7
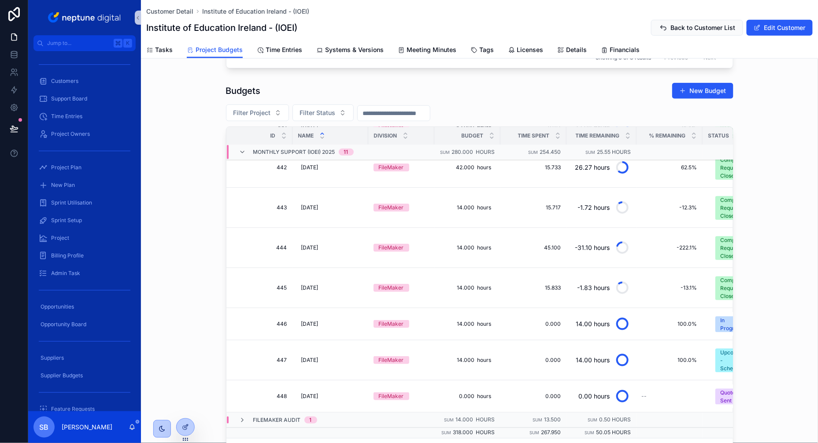
scroll to position [197, 0]
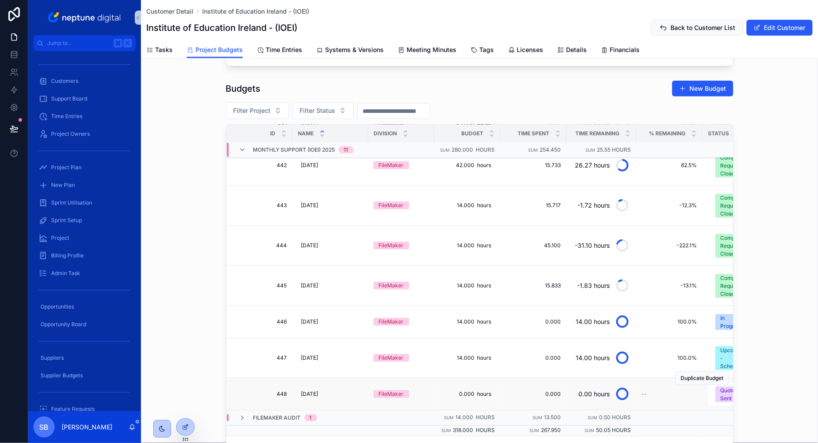
click at [254, 392] on span "448" at bounding box center [262, 393] width 50 height 7
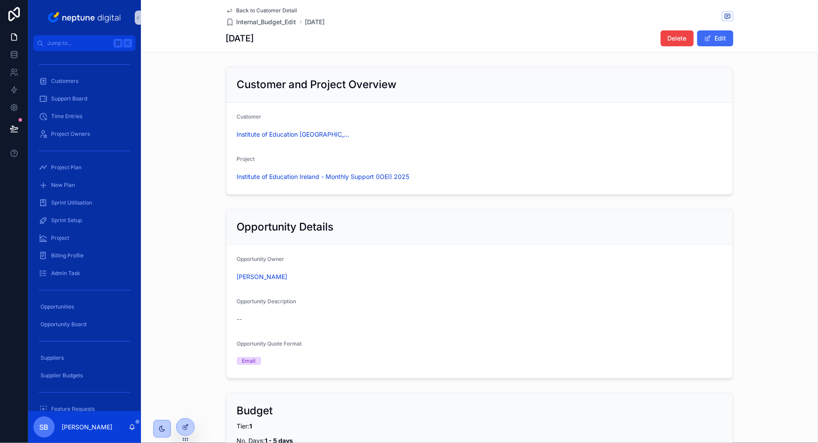
click at [731, 36] on button "Edit" at bounding box center [715, 38] width 36 height 16
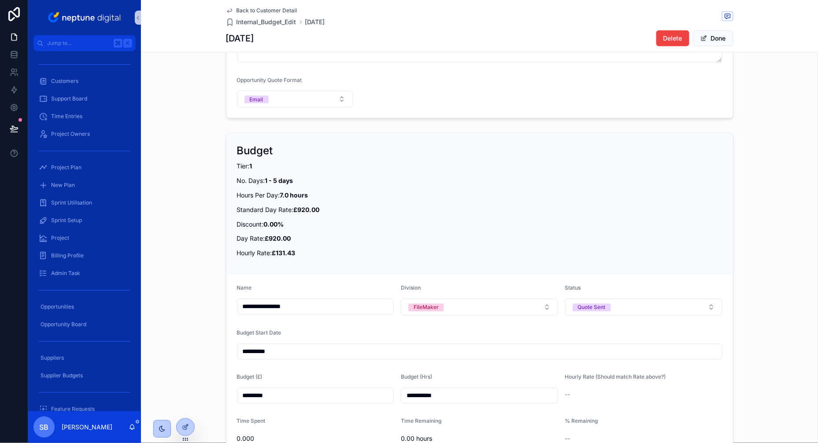
scroll to position [342, 0]
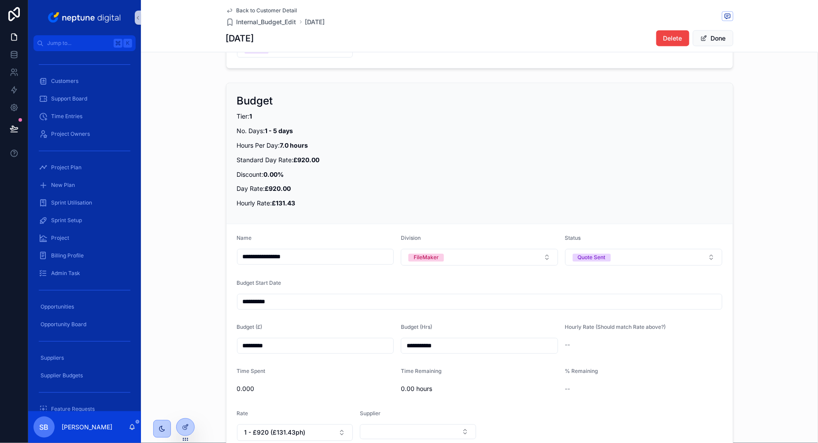
drag, startPoint x: 307, startPoint y: 345, endPoint x: 169, endPoint y: 345, distance: 138.4
click at [174, 345] on div "**********" at bounding box center [479, 267] width 677 height 376
type input "*********"
click at [414, 351] on input "**********" at bounding box center [479, 346] width 156 height 12
click at [413, 349] on input "**********" at bounding box center [479, 346] width 156 height 12
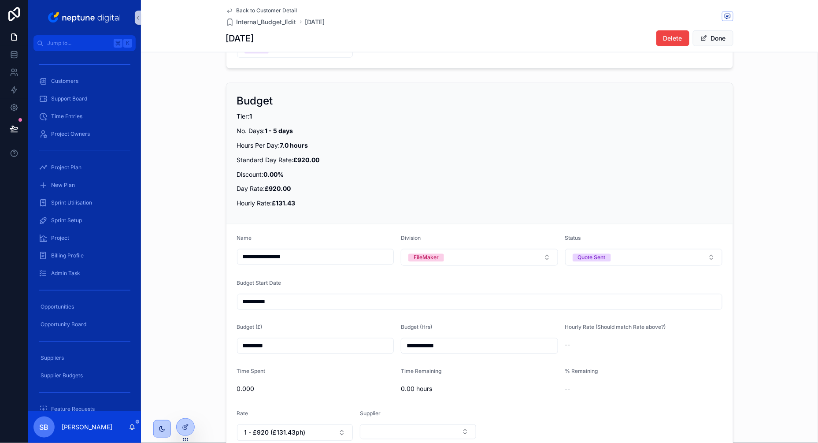
type input "**********"
click at [718, 37] on button "Done" at bounding box center [713, 38] width 41 height 16
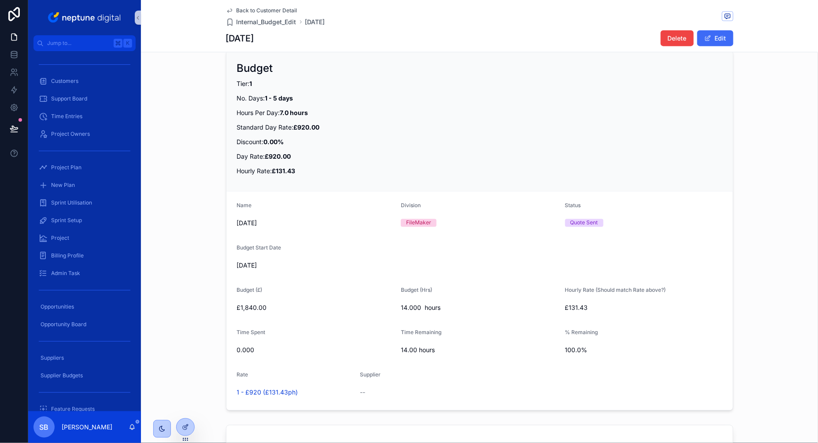
scroll to position [325, 0]
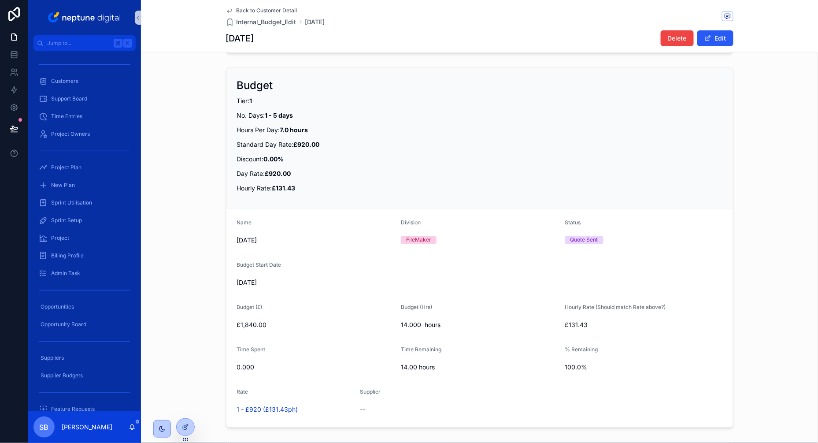
click at [285, 10] on span "Back to Customer Detail" at bounding box center [267, 10] width 61 height 7
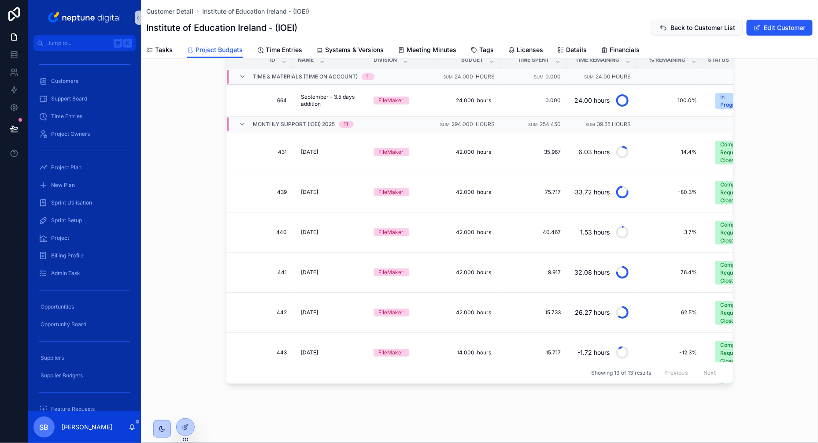
scroll to position [221, 0]
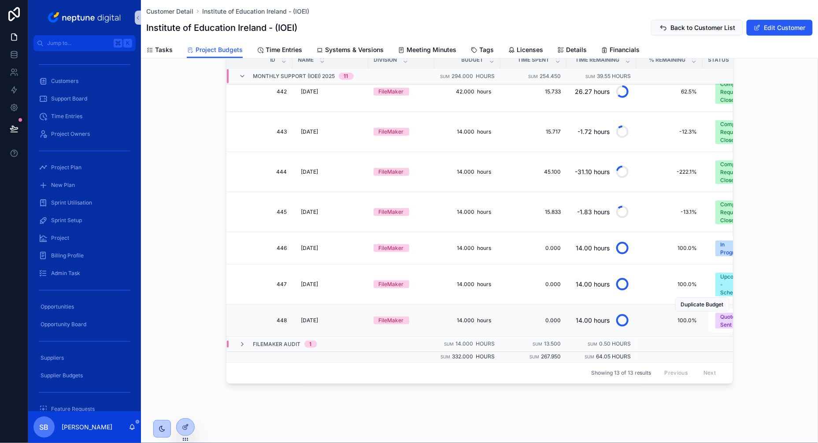
click at [723, 317] on div "Duplicate Budget" at bounding box center [702, 305] width 54 height 32
click at [723, 326] on div "Quote Sent" at bounding box center [734, 321] width 26 height 16
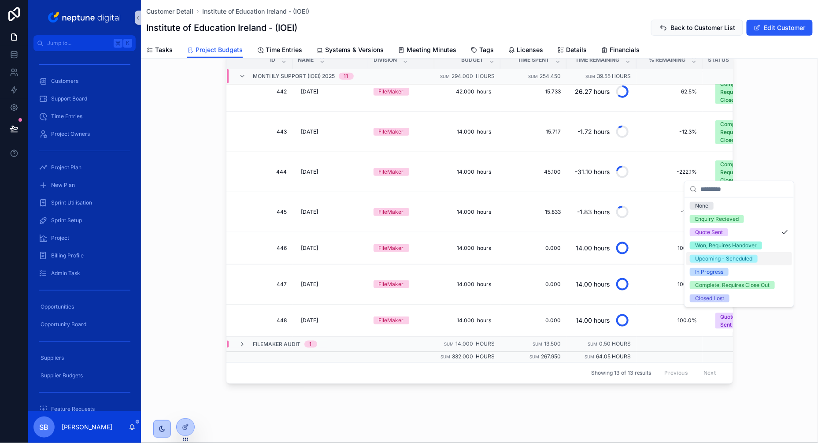
click at [714, 258] on div "Upcoming - Scheduled" at bounding box center [723, 259] width 57 height 8
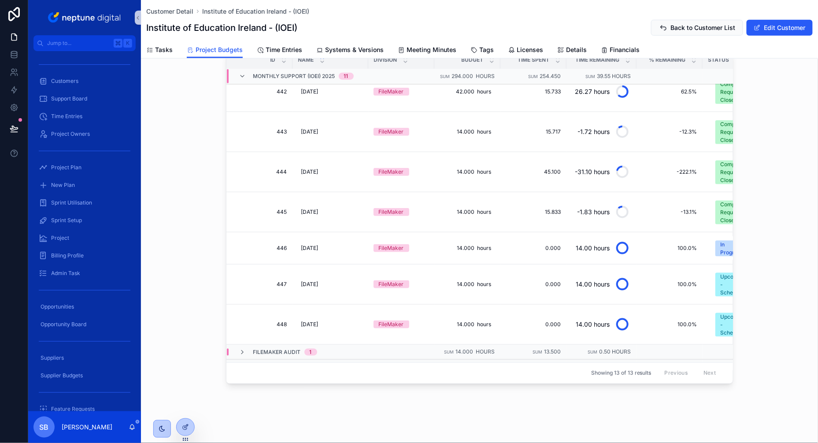
click at [765, 303] on div "Budgets New Budget Filter Project Filter Status Id Name Division Budget Time Sp…" at bounding box center [479, 195] width 677 height 384
click at [762, 309] on div "Budgets New Budget Filter Project Filter Status Id Name Division Budget Time Sp…" at bounding box center [479, 195] width 677 height 384
click at [779, 314] on div "Budgets New Budget Filter Project Filter Status Id Name Division Budget Time Sp…" at bounding box center [479, 195] width 677 height 384
click at [176, 253] on div "Budgets New Budget Filter Project Filter Status Id Name Division Budget Time Sp…" at bounding box center [479, 195] width 677 height 384
click at [66, 82] on span "Customers" at bounding box center [64, 81] width 27 height 7
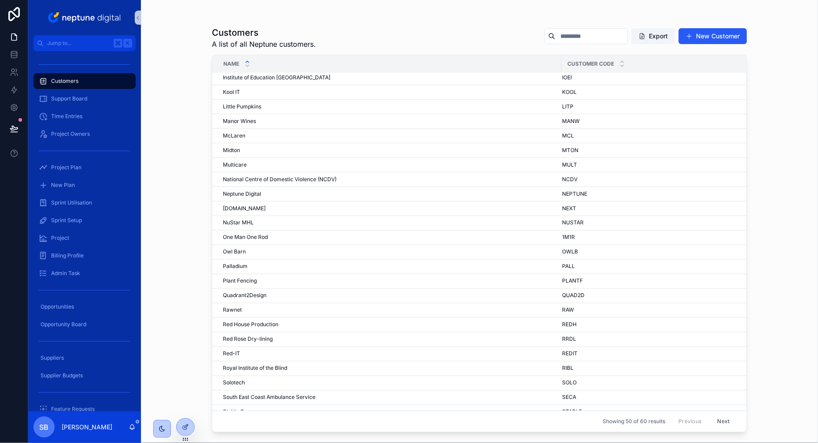
scroll to position [389, 0]
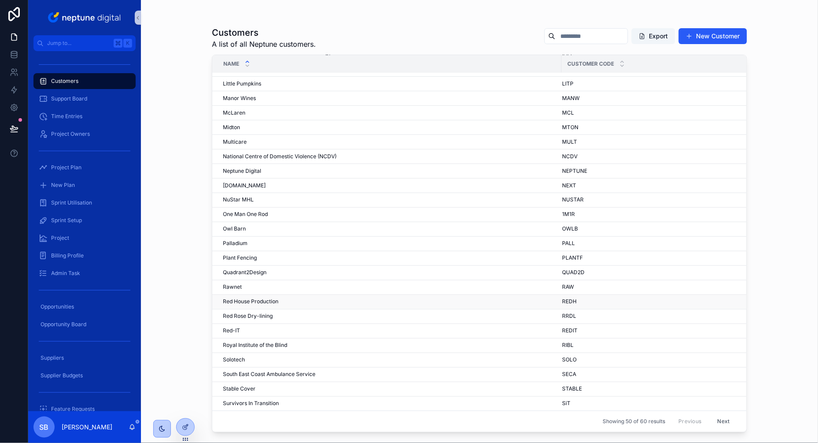
click at [242, 301] on span "Red House Production" at bounding box center [251, 301] width 56 height 7
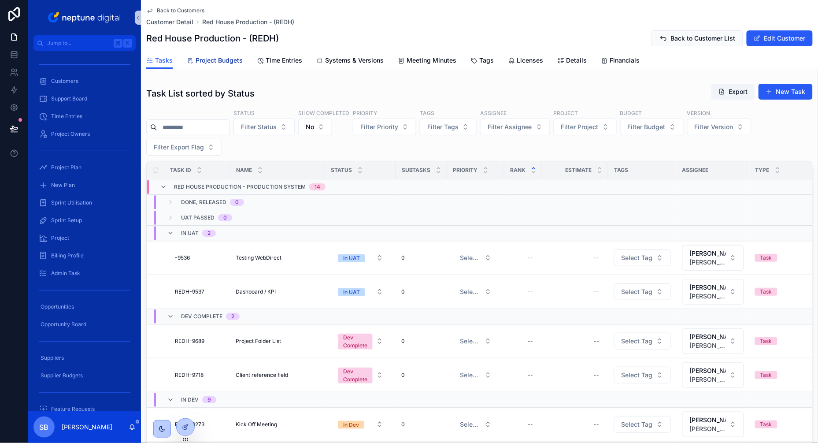
click at [225, 65] on link "Project Budgets" at bounding box center [215, 61] width 56 height 18
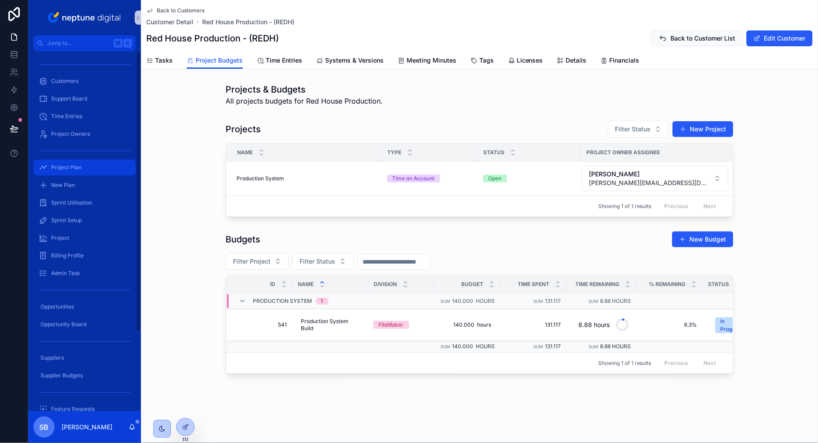
click at [62, 167] on span "Project Plan" at bounding box center [66, 167] width 30 height 7
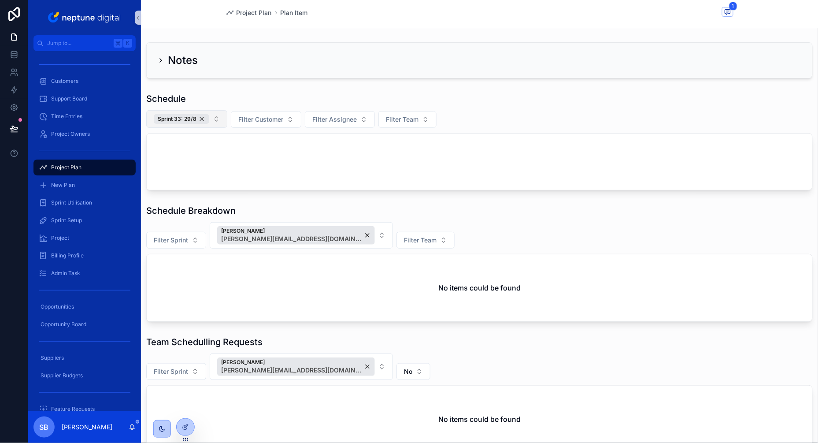
click at [216, 118] on button "Sprint 33: 29/8" at bounding box center [186, 119] width 81 height 18
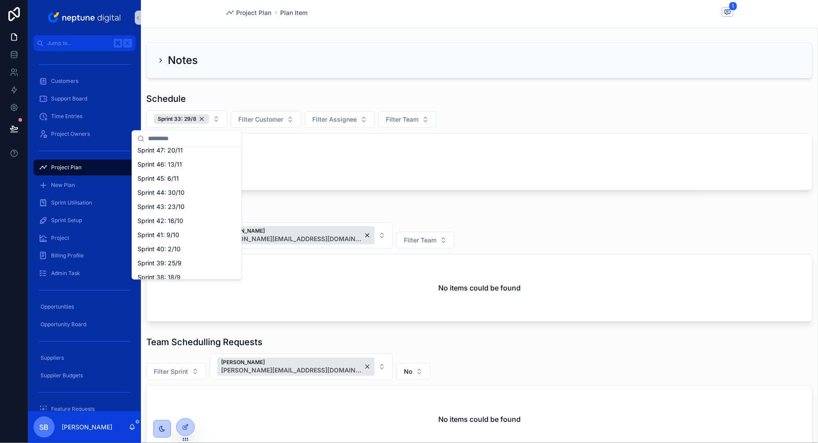
scroll to position [106, 0]
click at [155, 245] on span "Sprint 40: 2/10" at bounding box center [158, 247] width 43 height 9
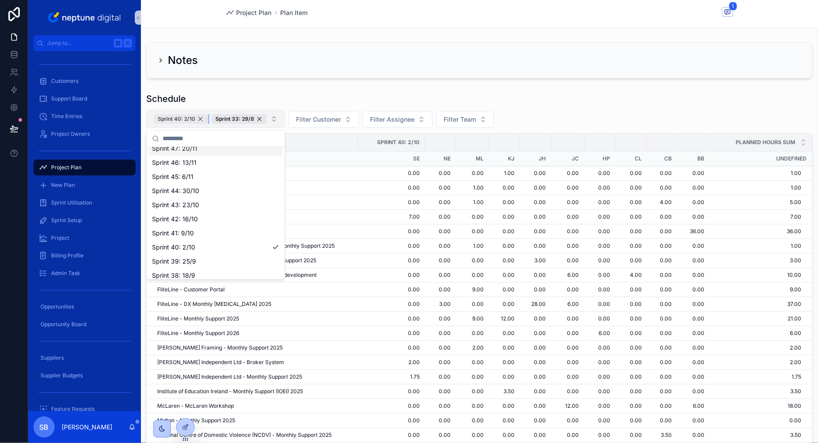
click at [202, 122] on div "Sprint 40: 2/10" at bounding box center [181, 119] width 54 height 10
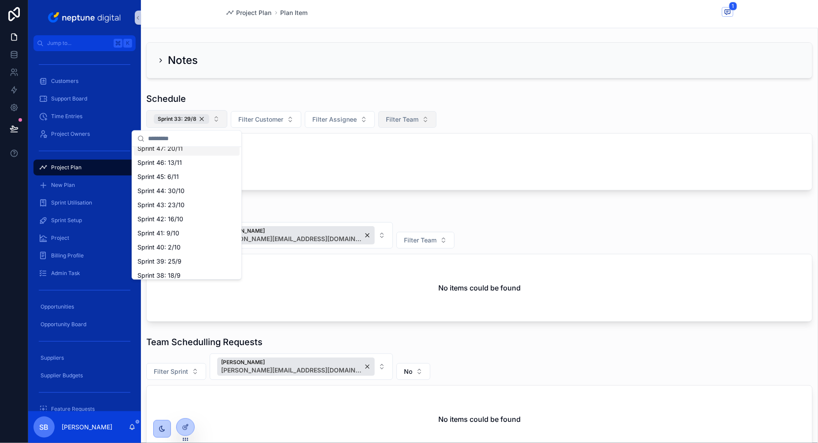
click at [422, 121] on button "Filter Team" at bounding box center [407, 119] width 58 height 17
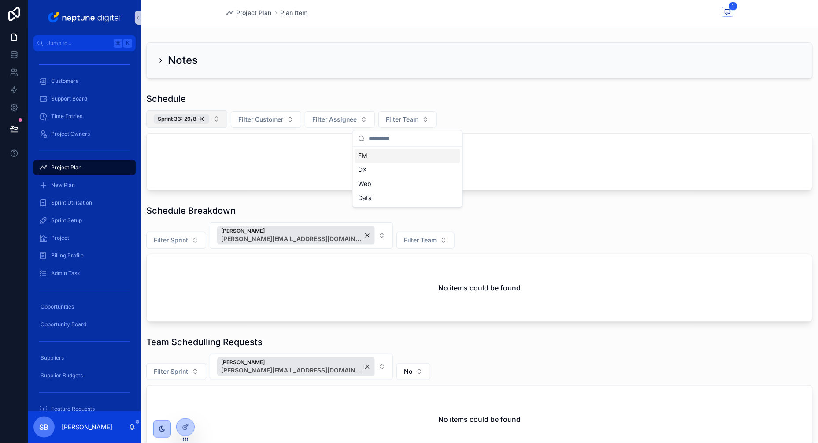
click at [373, 157] on div "FM" at bounding box center [408, 156] width 106 height 14
click at [216, 119] on button "Sprint 33: 29/8" at bounding box center [186, 119] width 81 height 18
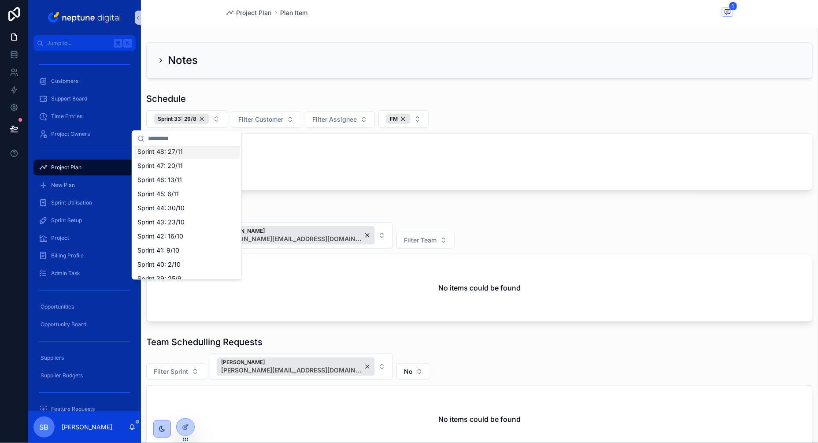
scroll to position [103, 0]
click at [158, 247] on span "Sprint 40: 2/10" at bounding box center [158, 250] width 43 height 9
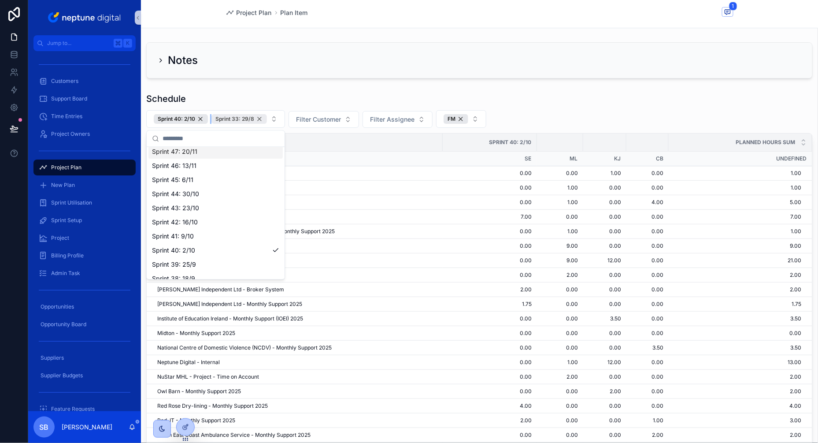
click at [260, 118] on div "Sprint 33: 29/8" at bounding box center [239, 119] width 56 height 10
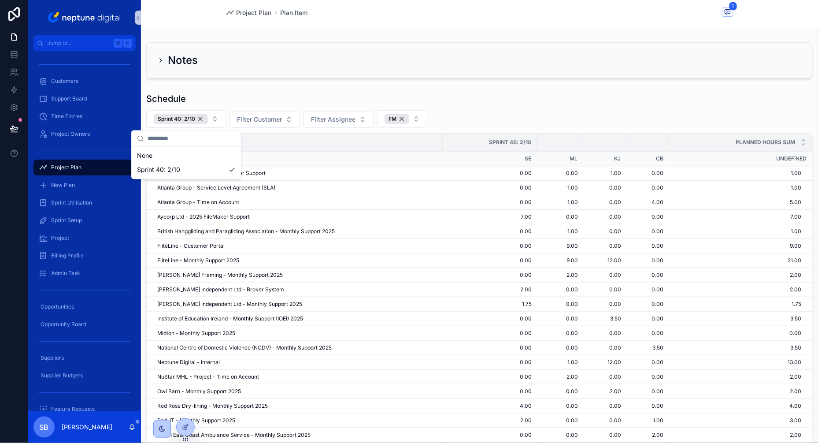
click at [561, 105] on div "Schedule Sprint 40: 2/10 Filter Customer Filter Assignee FM Customer Project Sp…" at bounding box center [479, 280] width 667 height 374
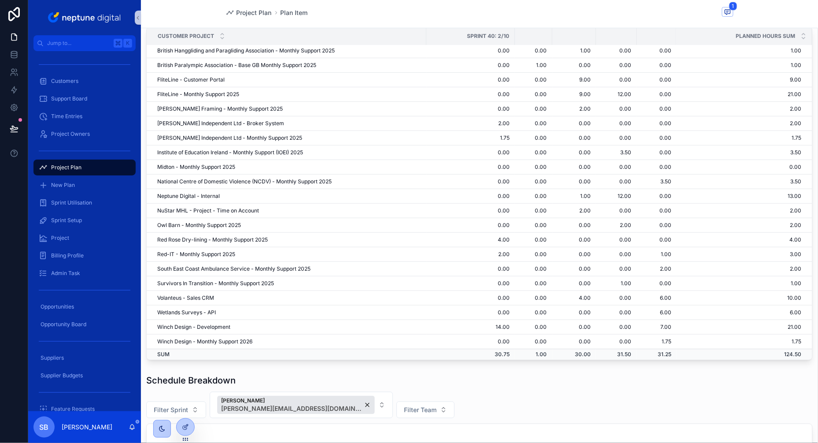
scroll to position [55, 0]
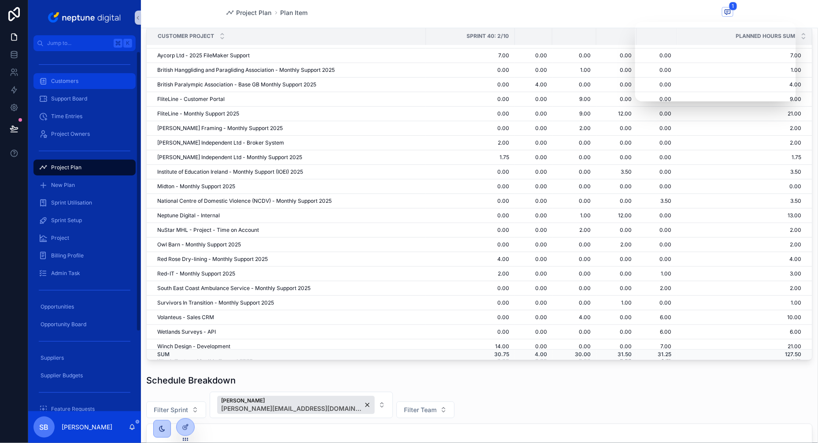
click at [67, 79] on span "Customers" at bounding box center [64, 81] width 27 height 7
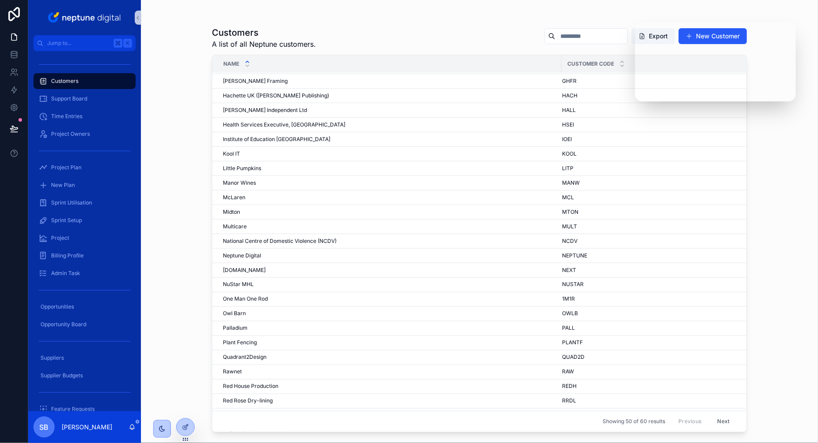
scroll to position [389, 0]
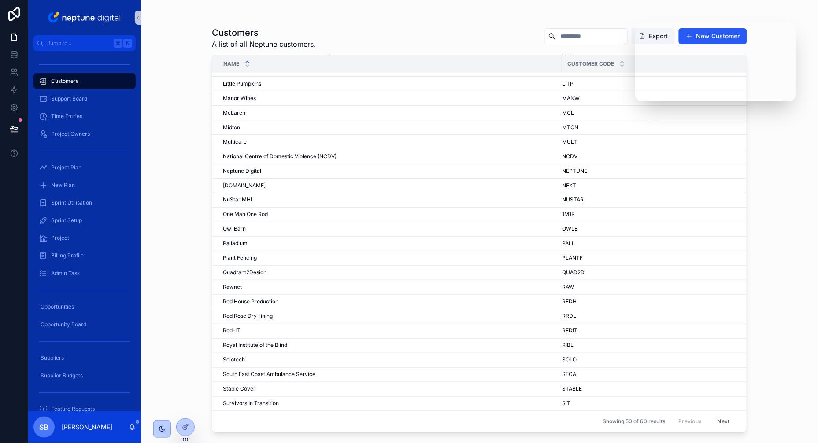
click at [718, 422] on button "Next" at bounding box center [724, 422] width 25 height 14
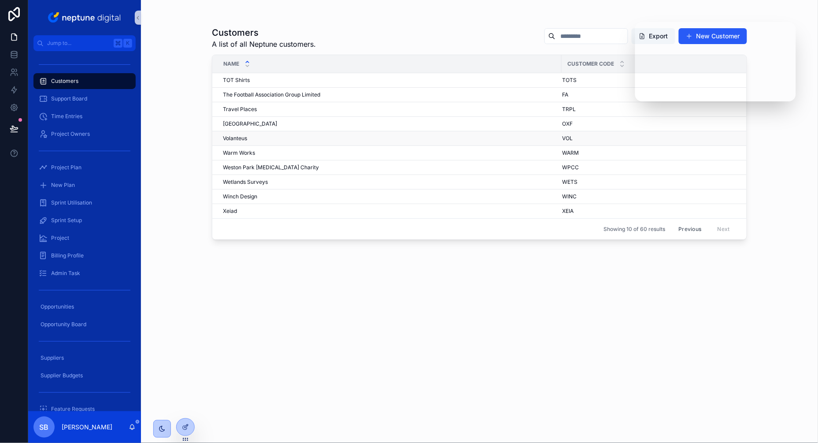
click at [229, 143] on td "Volanteus Volanteus" at bounding box center [386, 138] width 349 height 15
click at [229, 140] on span "Volanteus" at bounding box center [235, 138] width 24 height 7
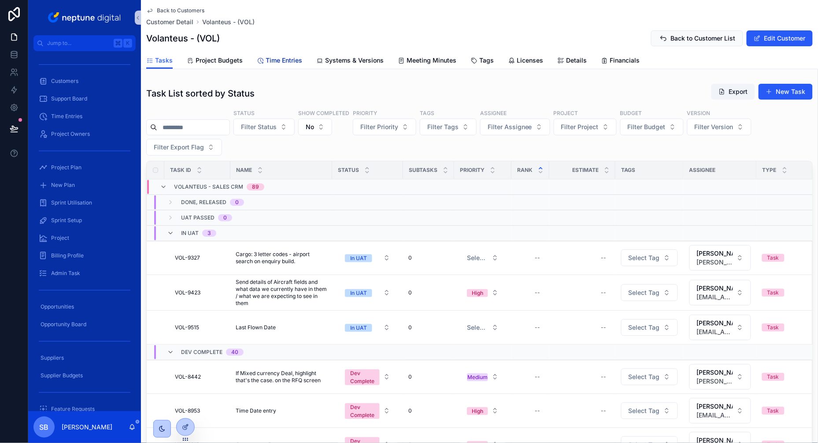
click at [274, 63] on span "Time Entries" at bounding box center [284, 60] width 37 height 9
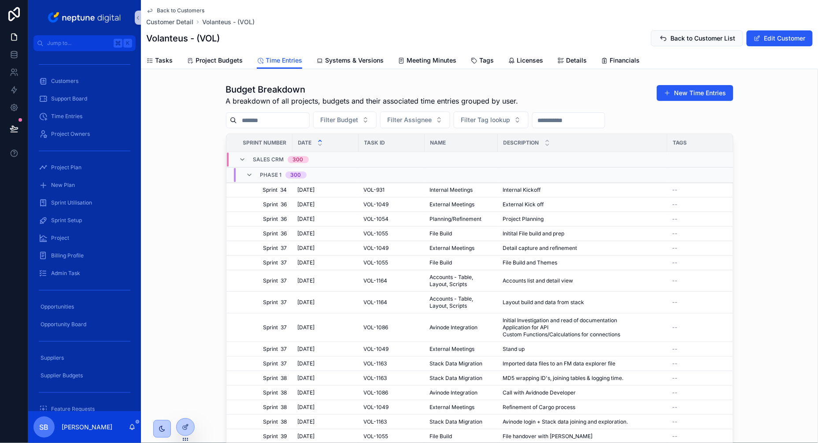
click at [574, 116] on input "scrollable content" at bounding box center [569, 120] width 72 height 12
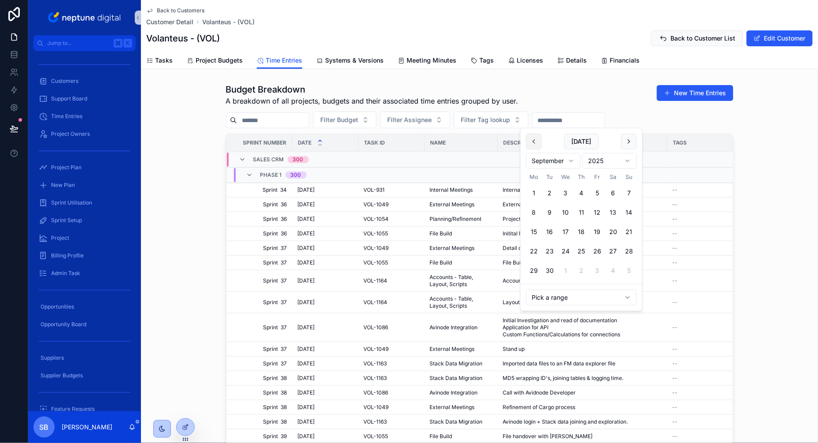
click at [535, 141] on button "scrollable content" at bounding box center [534, 142] width 16 height 16
click at [629, 143] on button "scrollable content" at bounding box center [629, 142] width 16 height 16
click at [596, 190] on button "1" at bounding box center [598, 193] width 16 height 16
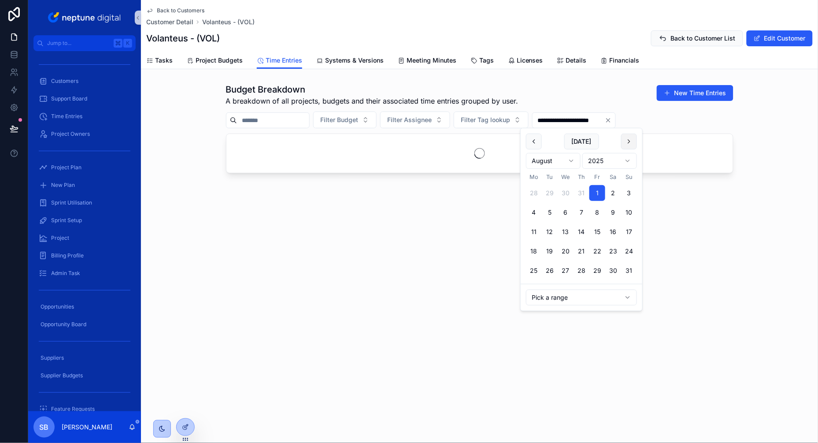
click at [632, 138] on button "scrollable content" at bounding box center [629, 142] width 16 height 16
click at [552, 271] on button "30" at bounding box center [550, 271] width 16 height 16
type input "**********"
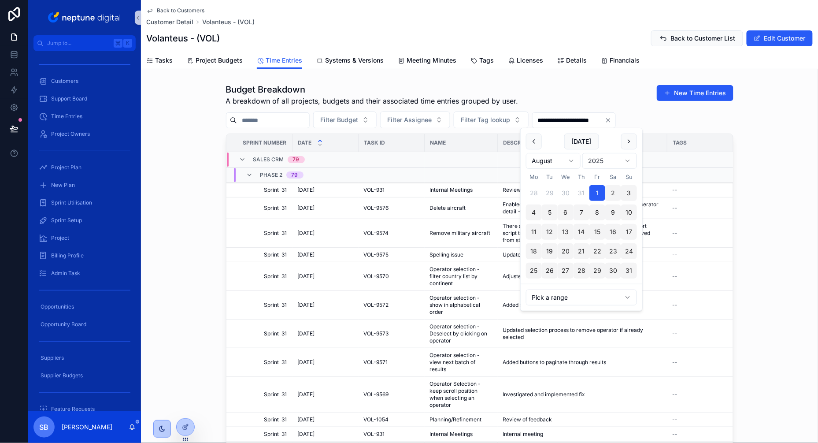
click at [765, 149] on div "**********" at bounding box center [479, 275] width 677 height 390
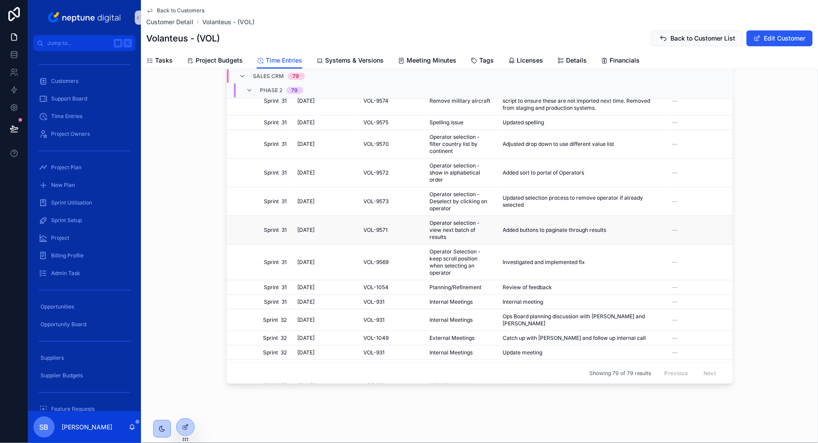
scroll to position [155, 0]
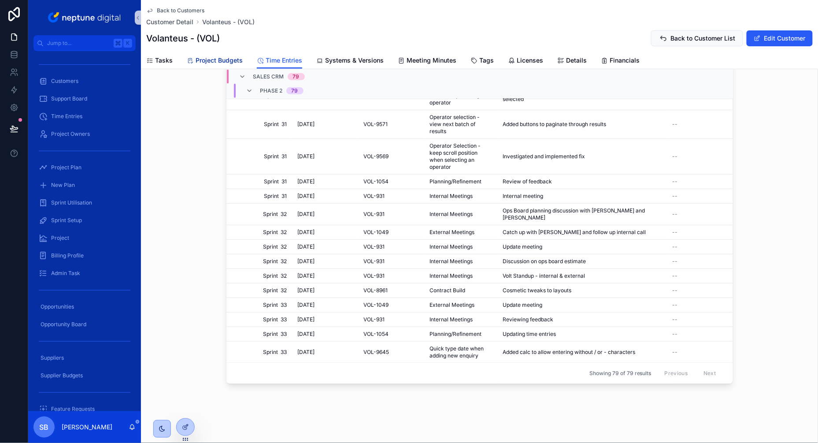
click at [201, 59] on span "Project Budgets" at bounding box center [219, 60] width 47 height 9
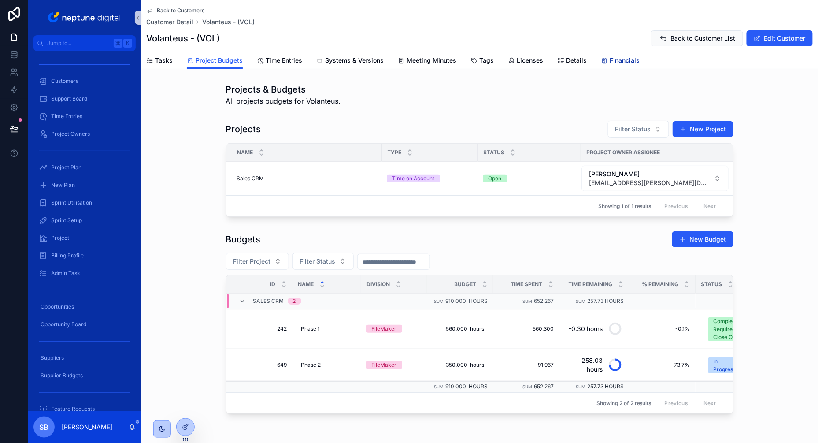
click at [616, 59] on span "Financials" at bounding box center [625, 60] width 30 height 9
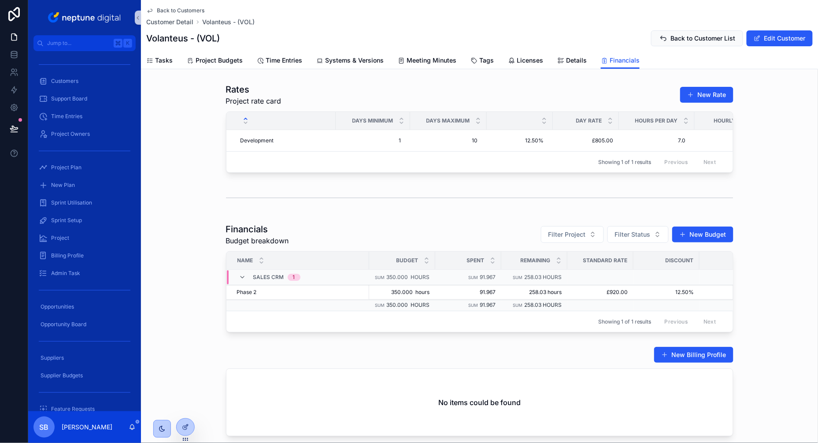
click at [197, 87] on div "Rates Project rate card New Rate Days minimum Days Maximum Day Rate Hours Per D…" at bounding box center [479, 128] width 677 height 96
click at [73, 82] on span "Customers" at bounding box center [64, 81] width 27 height 7
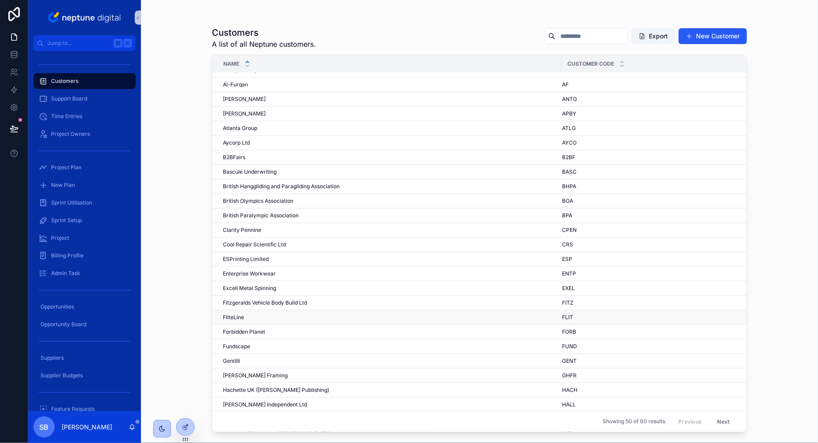
scroll to position [21, 0]
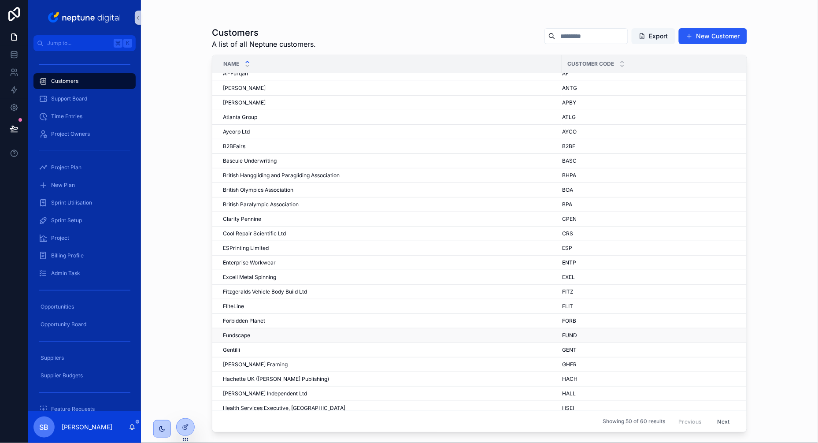
click at [237, 340] on td "Fundscape Fundscape" at bounding box center [386, 335] width 349 height 15
click at [237, 336] on span "Fundscape" at bounding box center [236, 335] width 27 height 7
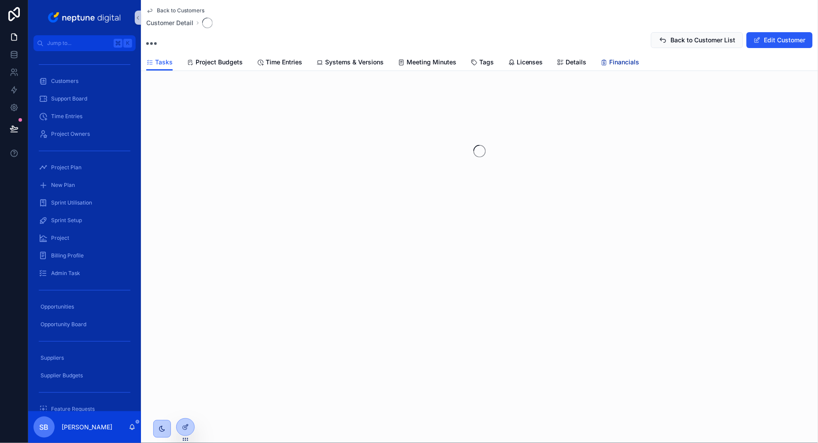
click at [605, 64] on icon "scrollable content" at bounding box center [604, 62] width 7 height 7
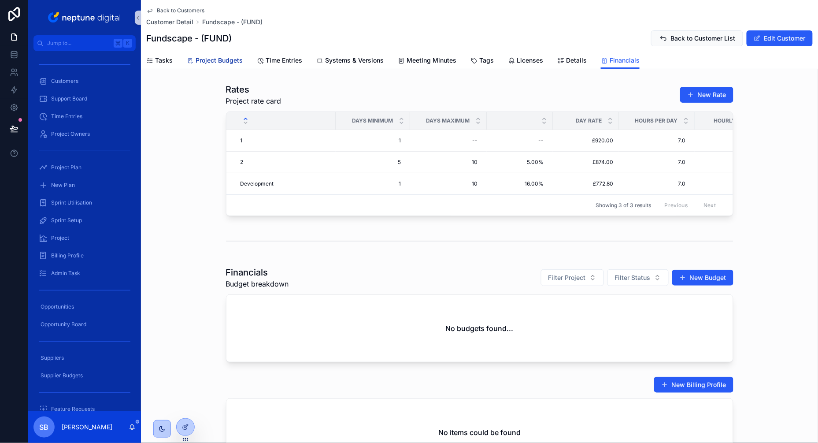
click at [204, 62] on span "Project Budgets" at bounding box center [219, 60] width 47 height 9
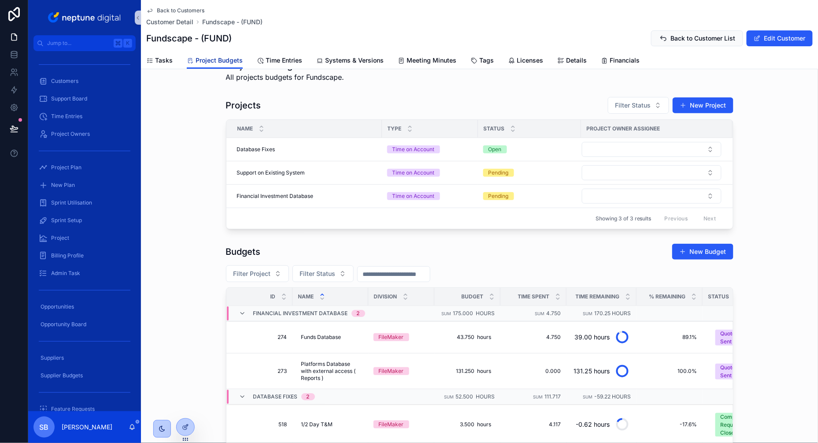
scroll to position [33, 0]
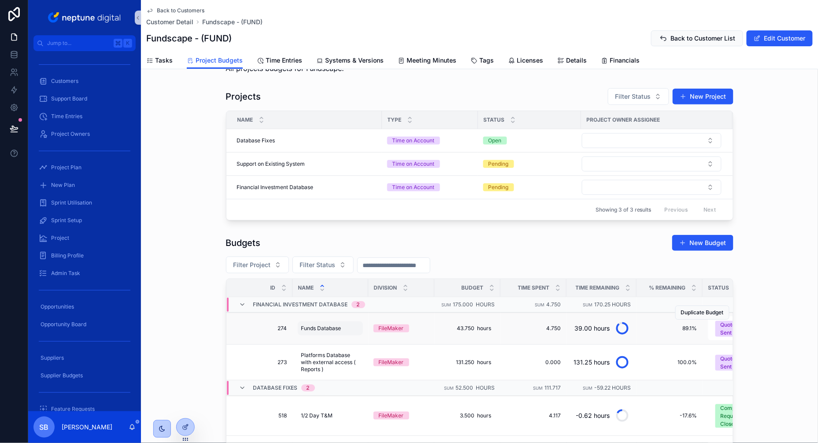
click at [322, 328] on span "Funds Database" at bounding box center [321, 328] width 40 height 7
click at [266, 325] on span "274" at bounding box center [262, 328] width 50 height 7
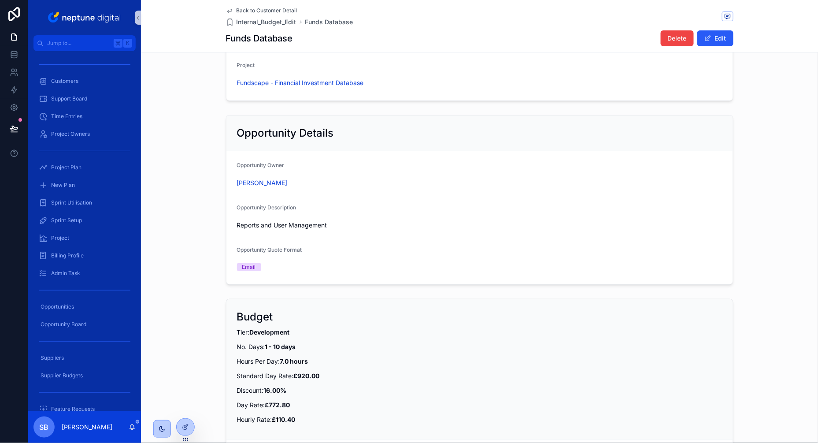
scroll to position [130, 0]
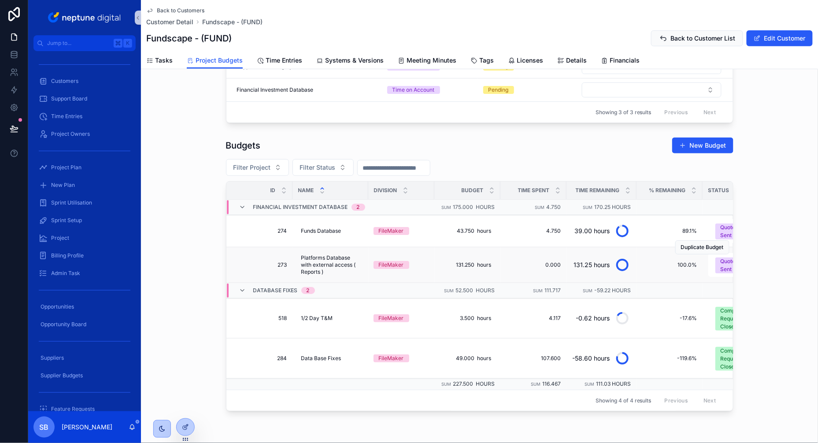
click at [242, 262] on span "273" at bounding box center [262, 264] width 50 height 7
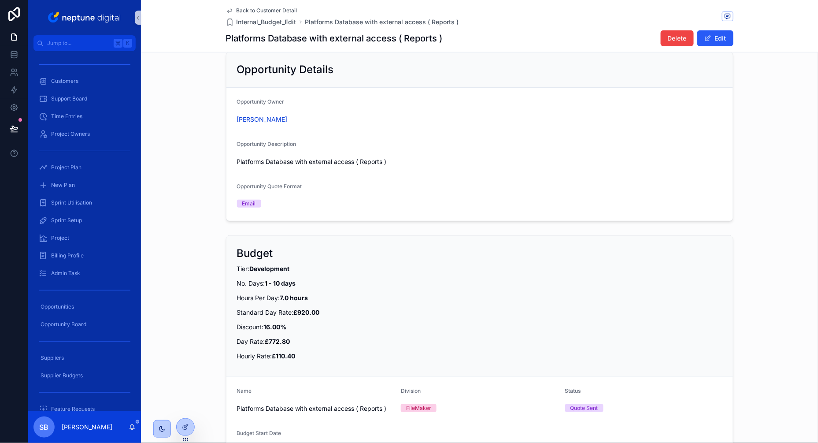
scroll to position [167, 0]
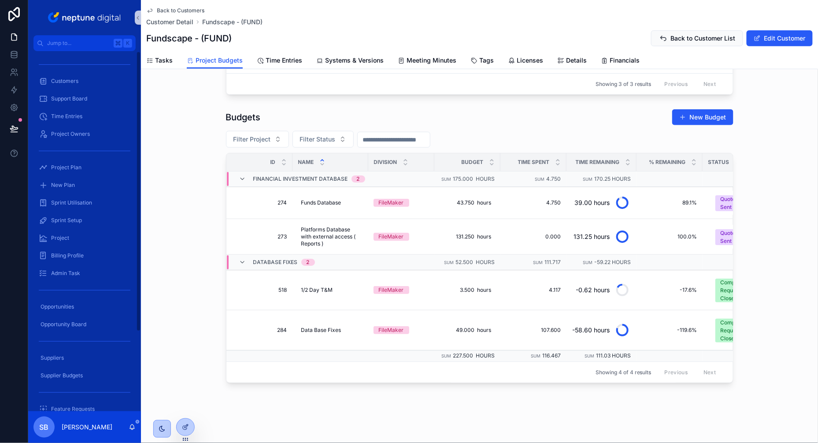
scroll to position [156, 0]
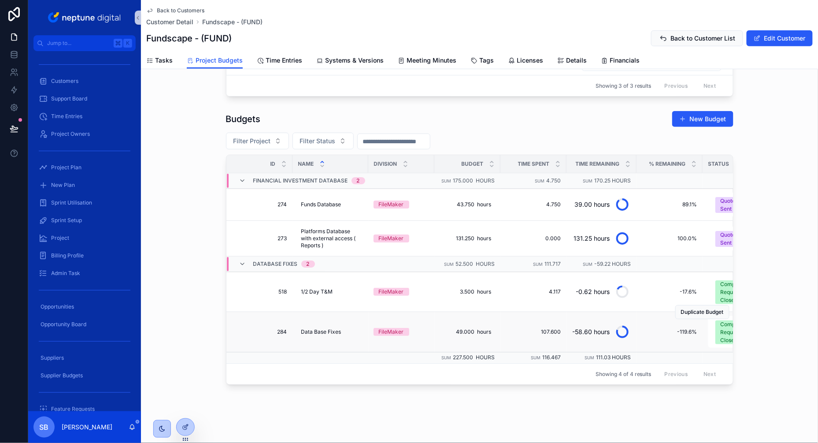
click at [240, 333] on span "284" at bounding box center [262, 331] width 50 height 7
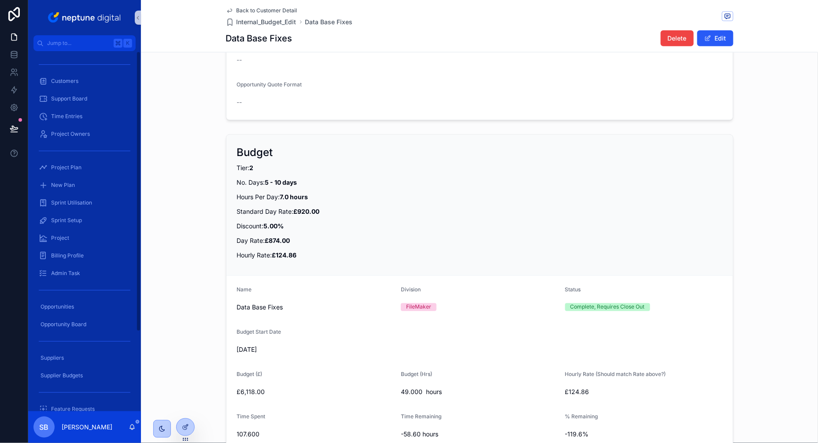
scroll to position [292, 0]
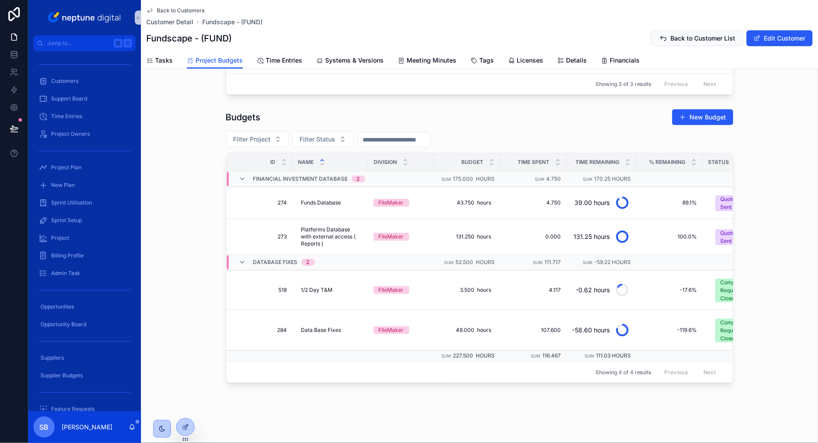
scroll to position [156, 0]
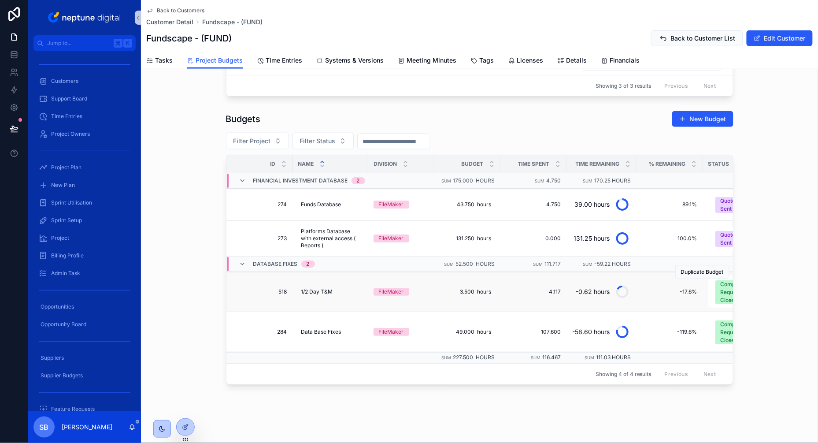
click at [239, 292] on span "518" at bounding box center [262, 291] width 50 height 7
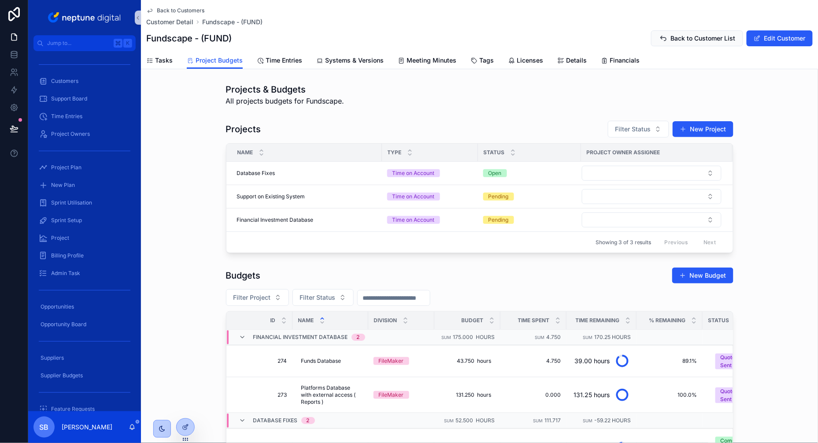
click at [189, 295] on div "Budgets New Budget Filter Project Filter Status Id Name Division Budget Time Sp…" at bounding box center [479, 403] width 677 height 281
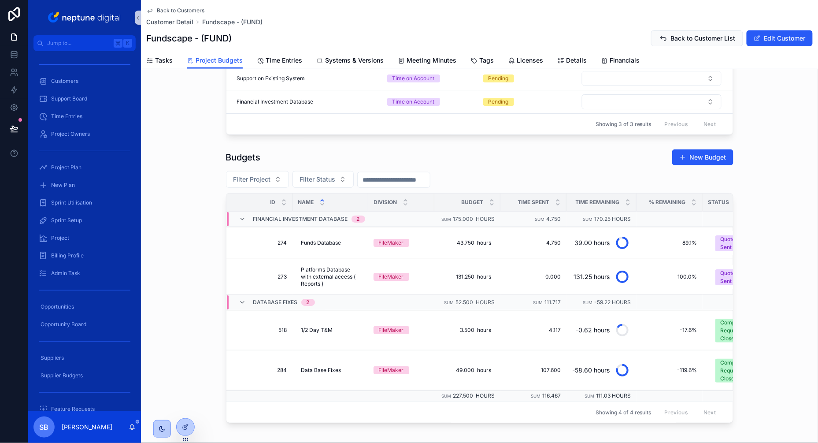
scroll to position [129, 0]
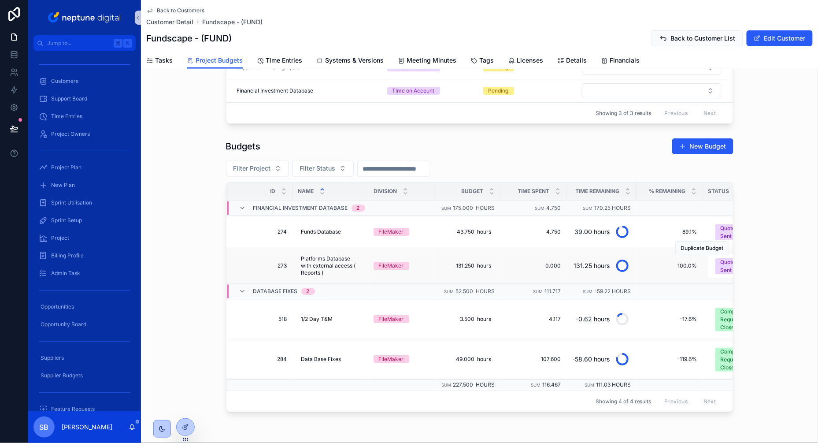
click at [249, 267] on span "273" at bounding box center [262, 265] width 50 height 7
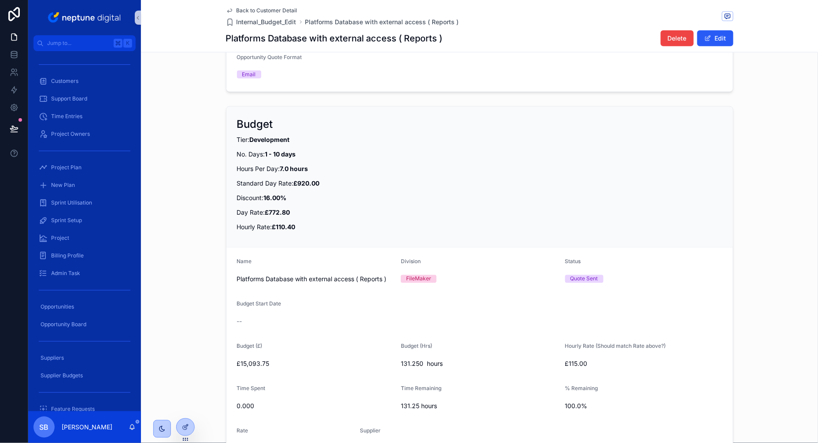
scroll to position [288, 0]
click at [191, 208] on div "Budget Tier: Development No. Days: 1 - 10 days Hours Per Day: 7.0 hours Standar…" at bounding box center [479, 284] width 677 height 367
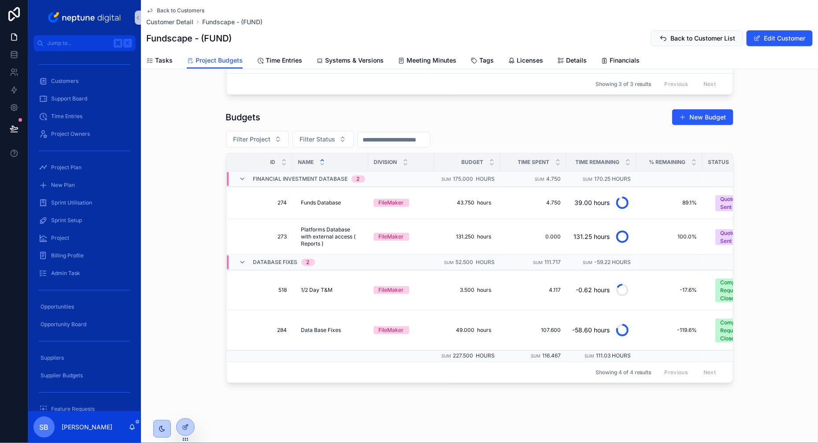
scroll to position [156, 0]
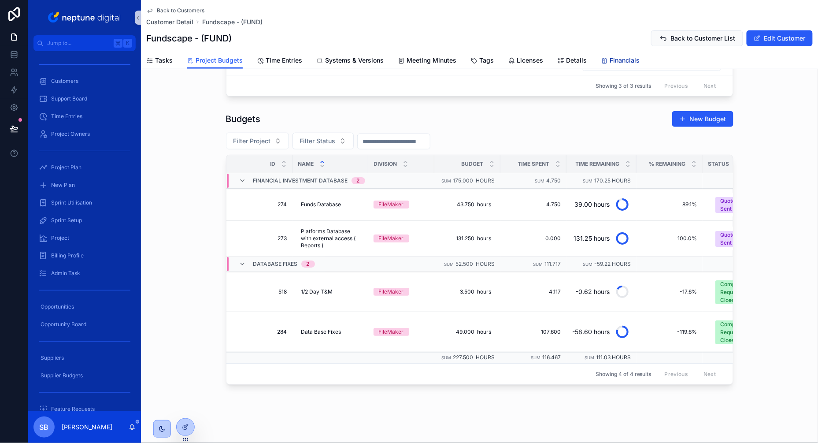
click at [611, 59] on span "Financials" at bounding box center [625, 60] width 30 height 9
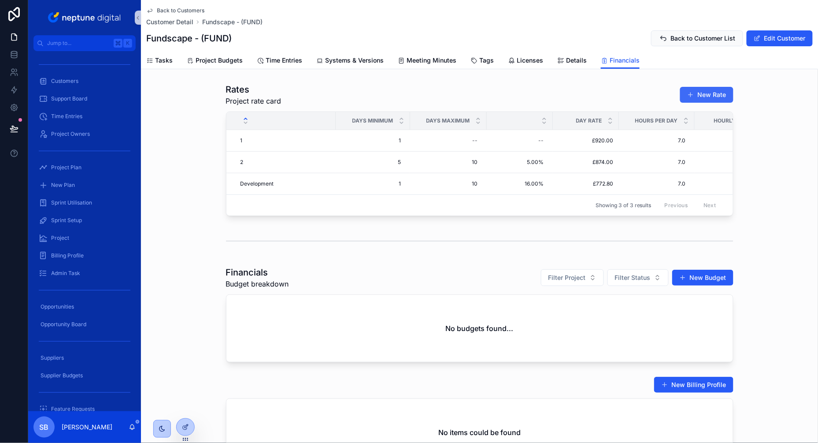
click at [721, 99] on button "New Rate" at bounding box center [706, 95] width 53 height 16
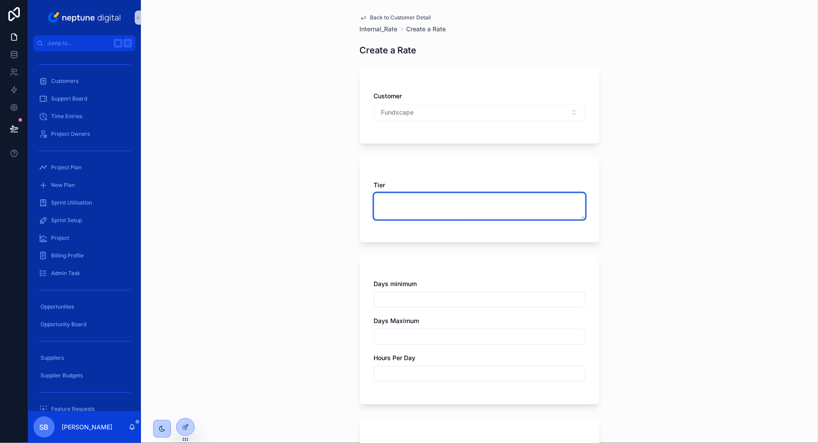
click at [408, 201] on textarea "scrollable content" at bounding box center [479, 206] width 211 height 26
type textarea "*"
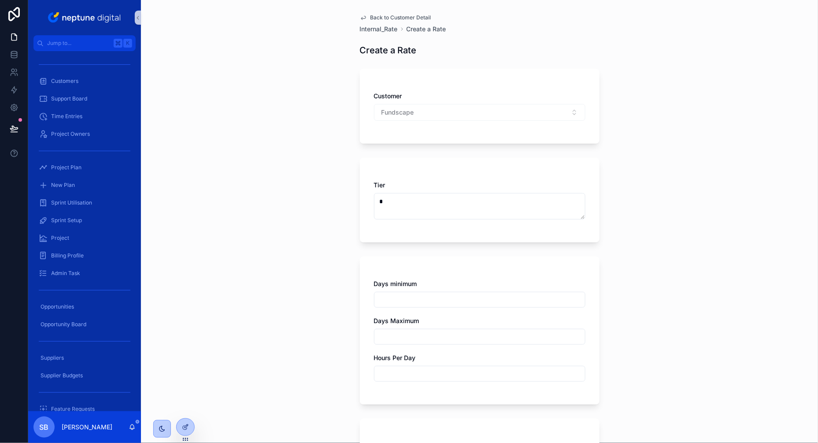
click at [413, 371] on input "scrollable content" at bounding box center [480, 373] width 211 height 12
type input "*****"
click at [332, 366] on div "Back to Customer Detail Internal_Rate Create a Rate Create a Rate Customer Fund…" at bounding box center [479, 221] width 677 height 443
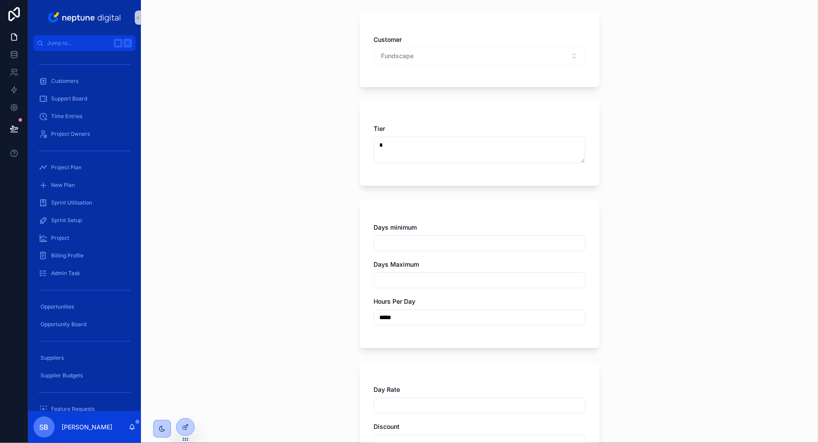
scroll to position [116, 0]
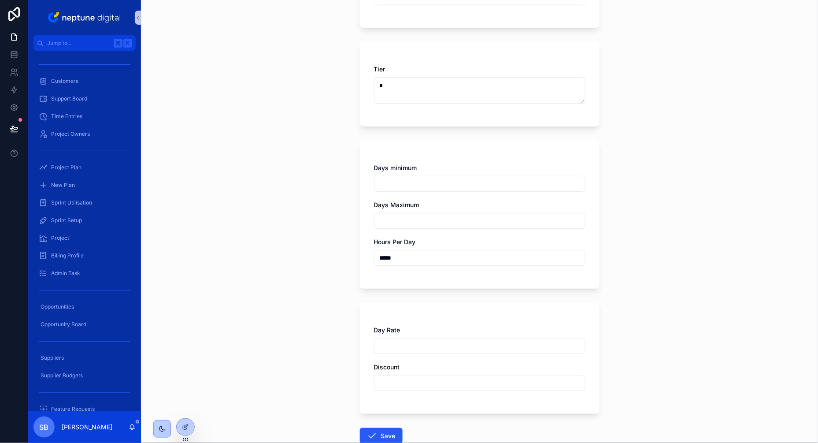
click at [393, 259] on input "*****" at bounding box center [480, 258] width 211 height 12
click at [398, 352] on input "scrollable content" at bounding box center [480, 346] width 211 height 12
paste input "*******"
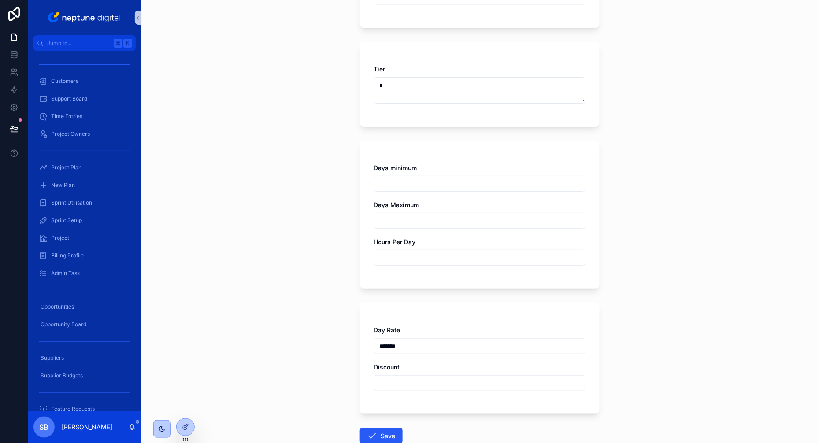
click at [389, 343] on input "*******" at bounding box center [480, 346] width 211 height 12
type input "*******"
click at [404, 381] on input "scrollable content" at bounding box center [480, 383] width 211 height 12
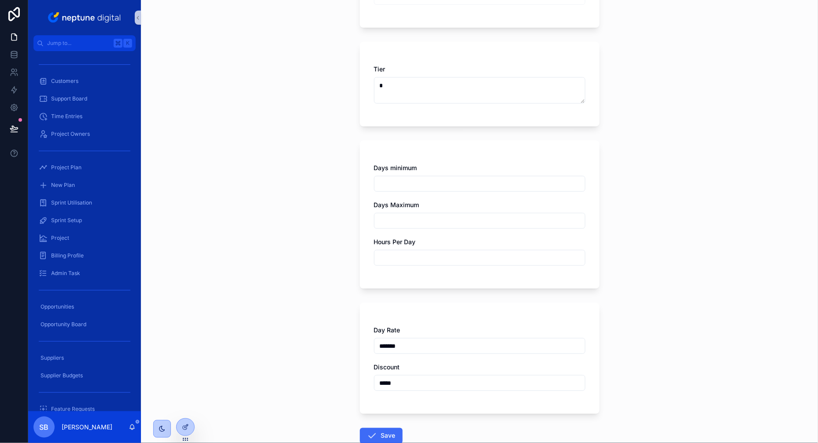
type input "*****"
click at [394, 433] on button "Save" at bounding box center [381, 436] width 43 height 16
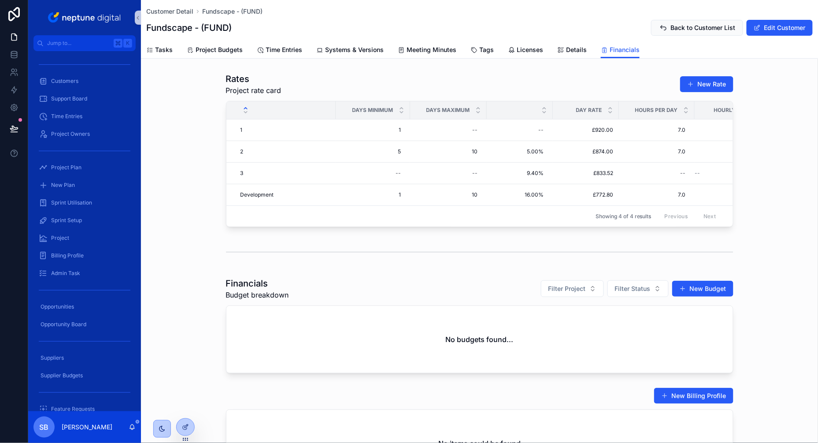
click at [171, 254] on div "scrollable content" at bounding box center [479, 251] width 677 height 29
click at [225, 50] on span "Project Budgets" at bounding box center [219, 49] width 47 height 9
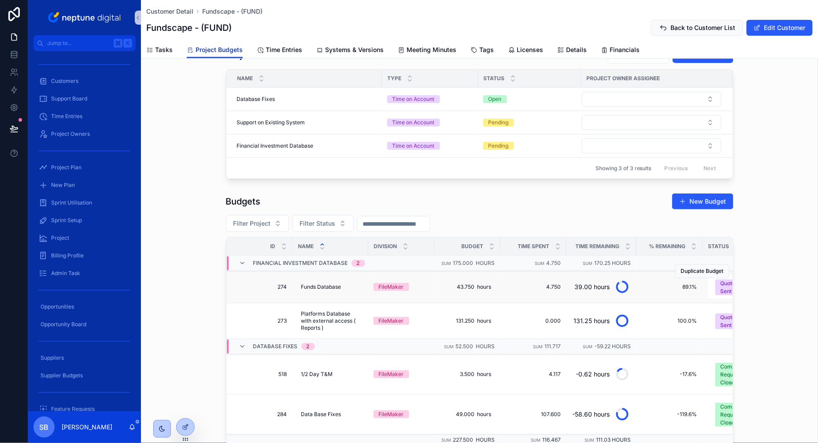
scroll to position [63, 0]
